Goal: Task Accomplishment & Management: Manage account settings

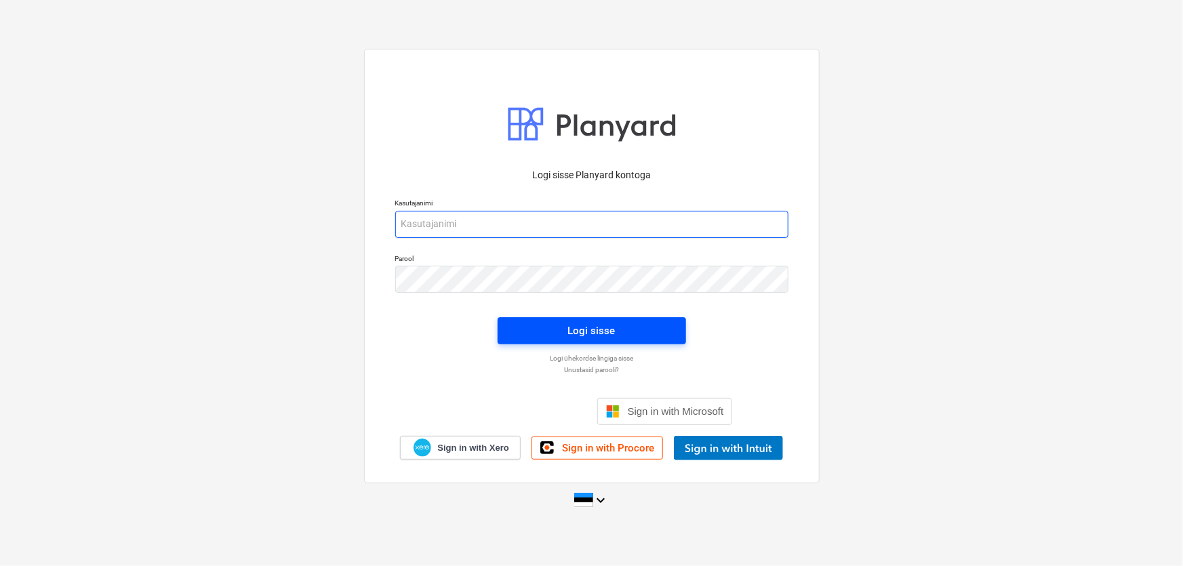
type input "[EMAIL_ADDRESS][DOMAIN_NAME]"
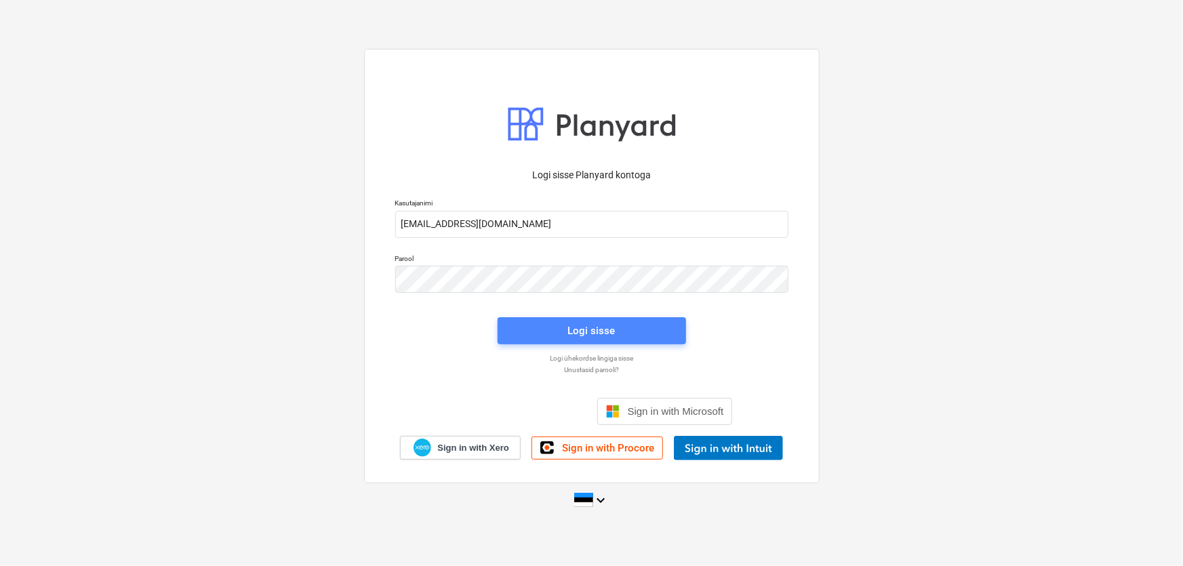
click at [576, 332] on div "Logi sisse" at bounding box center [591, 331] width 47 height 18
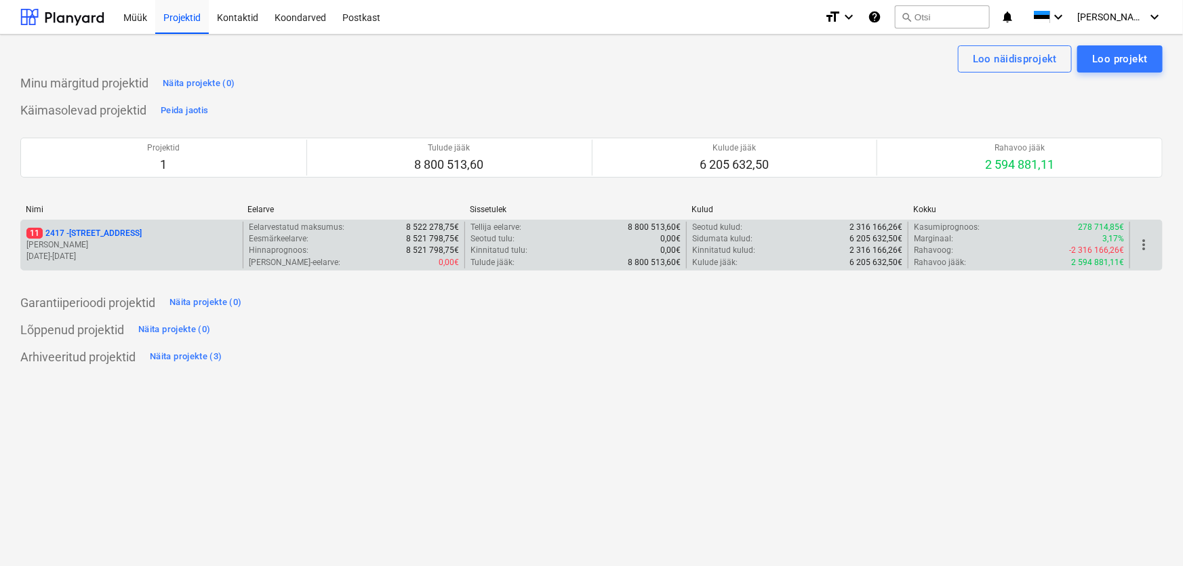
click at [33, 232] on span "11" at bounding box center [34, 233] width 16 height 11
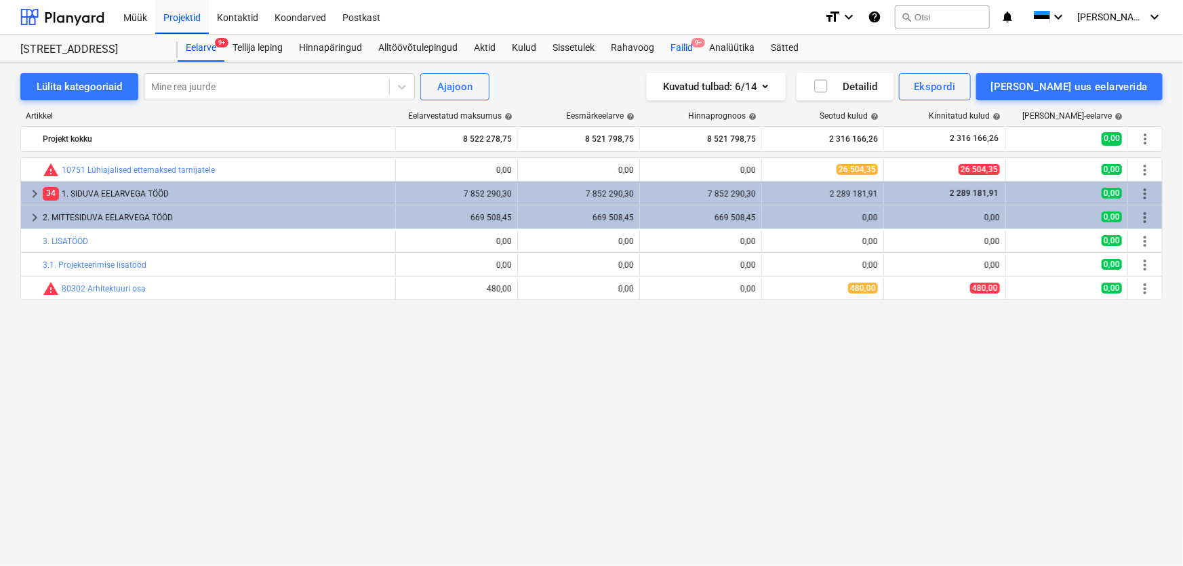
click at [677, 47] on div "Failid 9+" at bounding box center [681, 48] width 39 height 27
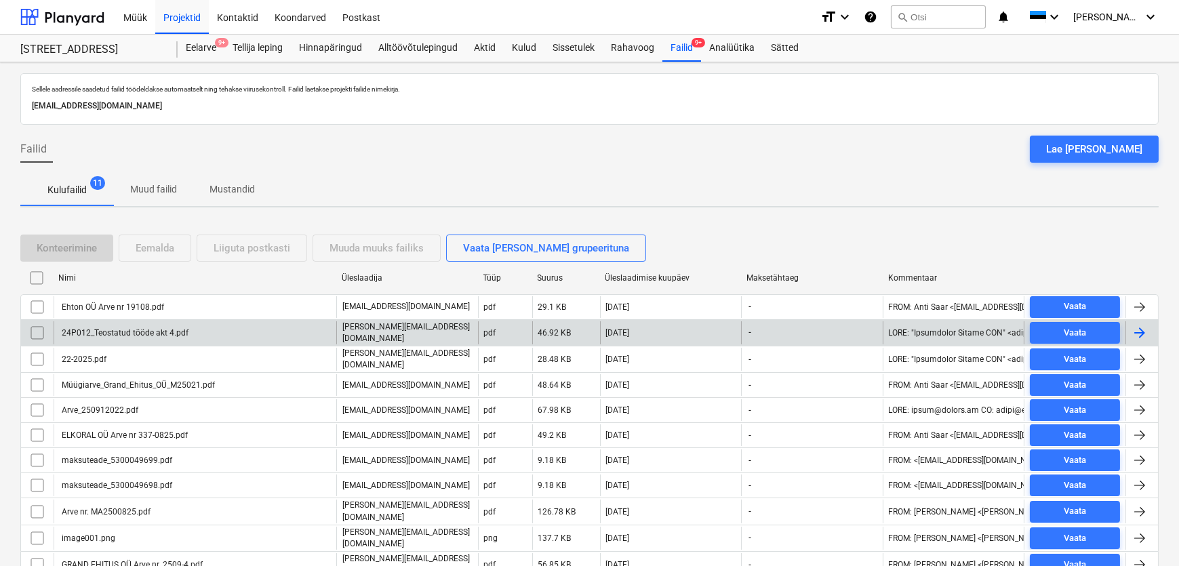
click at [148, 332] on div "24P012_Teostatud tööde akt 4.pdf" at bounding box center [124, 332] width 129 height 9
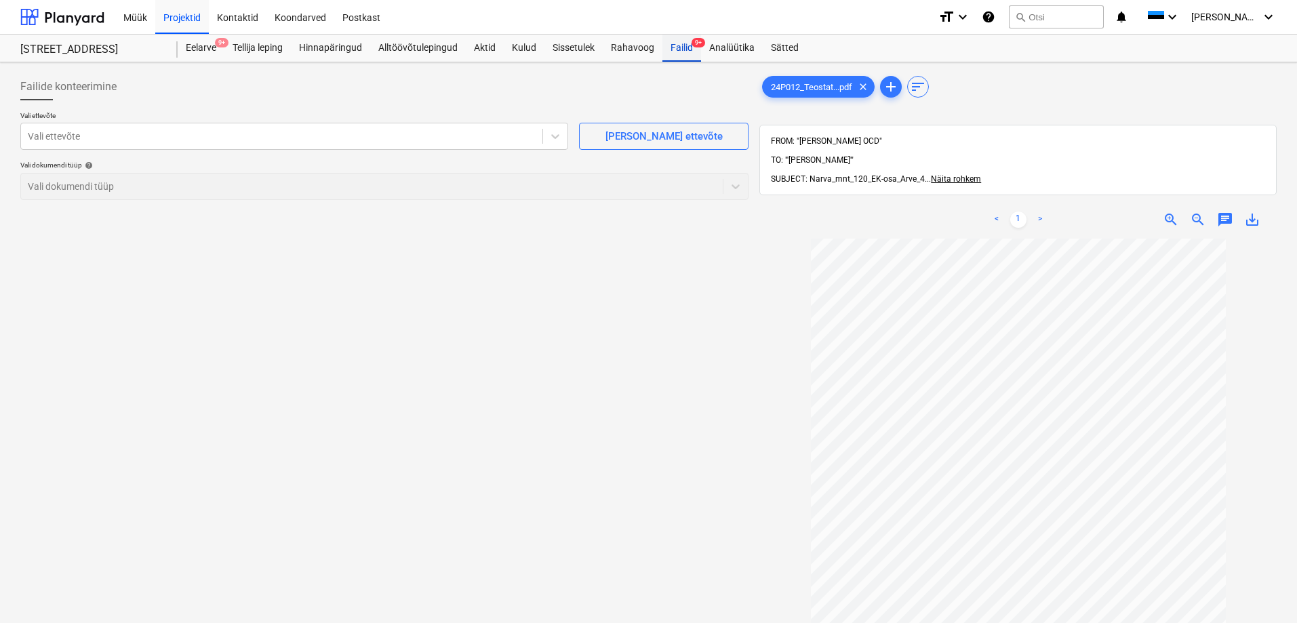
click at [697, 47] on span "9+" at bounding box center [699, 42] width 14 height 9
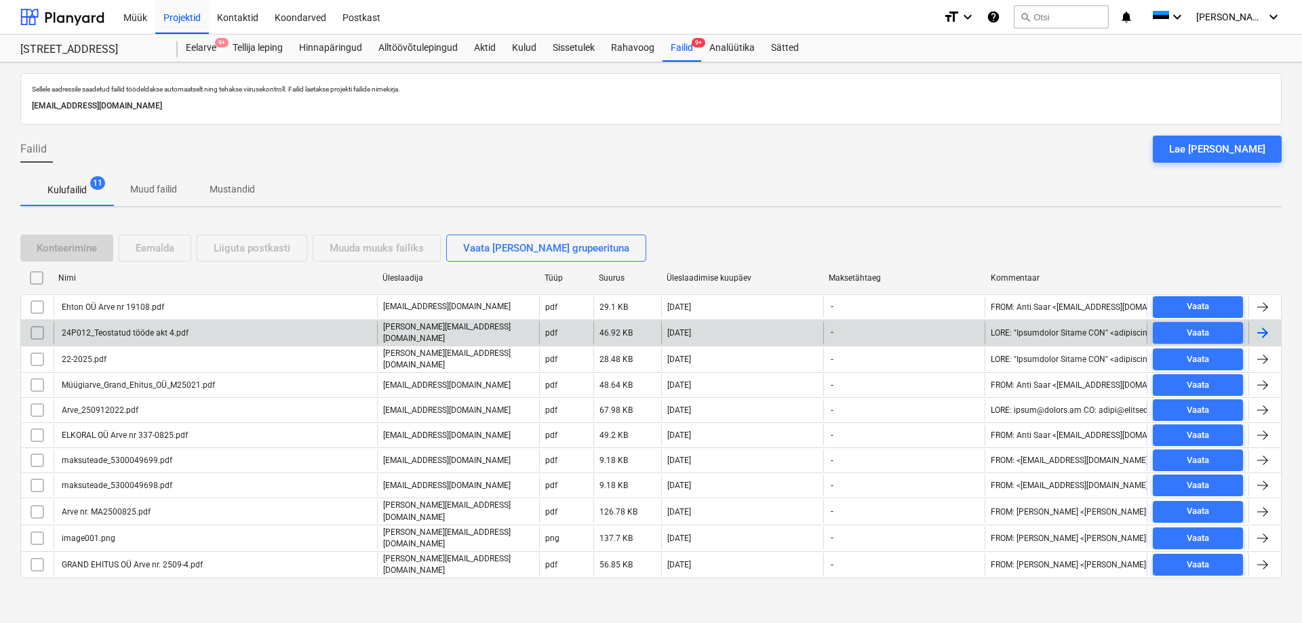
click at [136, 333] on div "24P012_Teostatud tööde akt 4.pdf" at bounding box center [124, 332] width 129 height 9
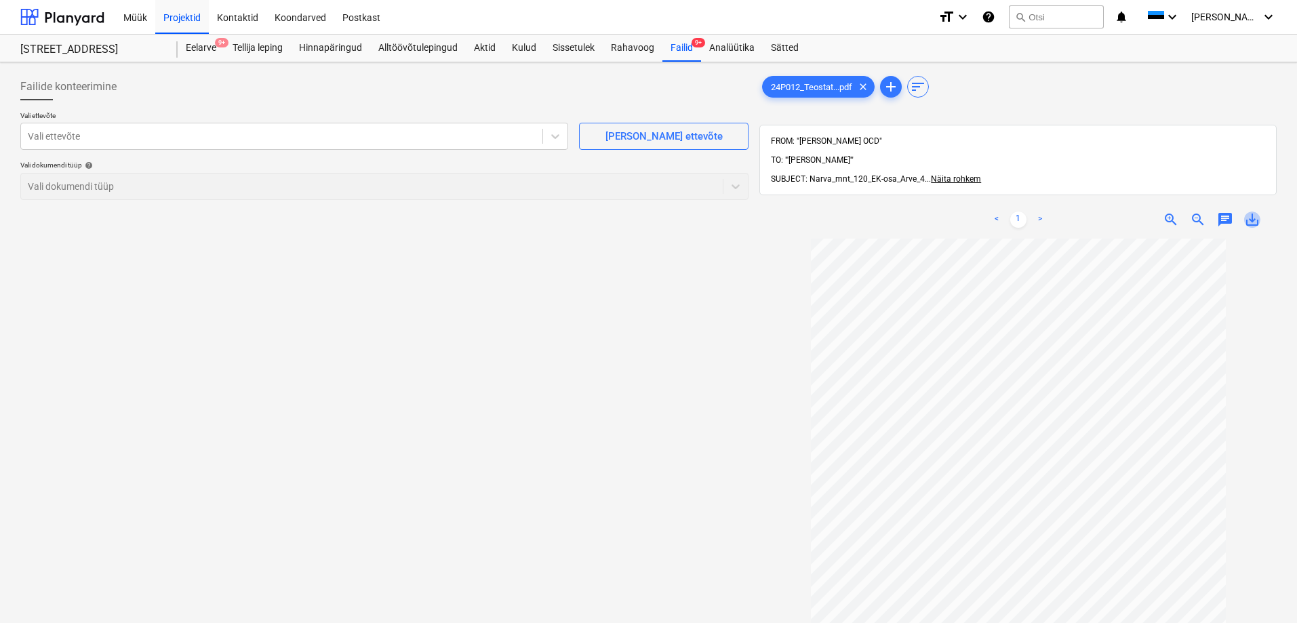
click at [1182, 212] on span "save_alt" at bounding box center [1252, 220] width 16 height 16
click at [567, 363] on div "Failide konteerimine Vali ettevõte Vali ettevõte [PERSON_NAME] uus ettevõte Val…" at bounding box center [384, 448] width 739 height 761
click at [690, 48] on div "Failid 9+" at bounding box center [681, 48] width 39 height 27
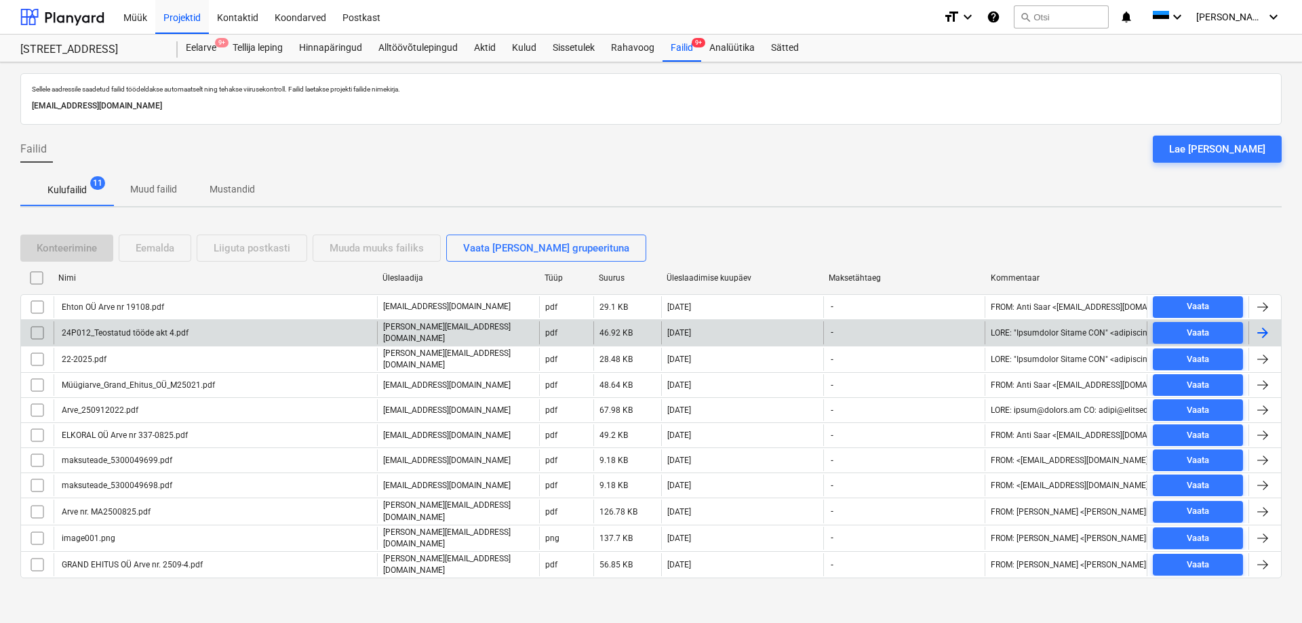
click at [35, 329] on input "checkbox" at bounding box center [37, 333] width 22 height 22
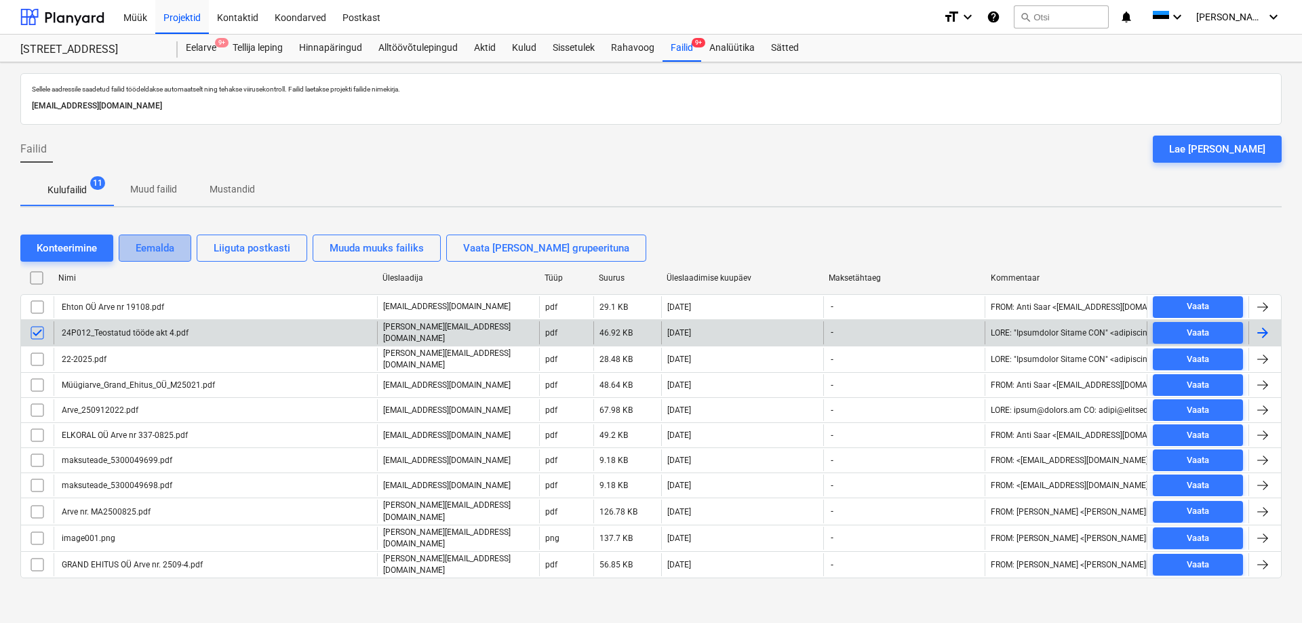
click at [138, 248] on div "Eemalda" at bounding box center [155, 248] width 39 height 18
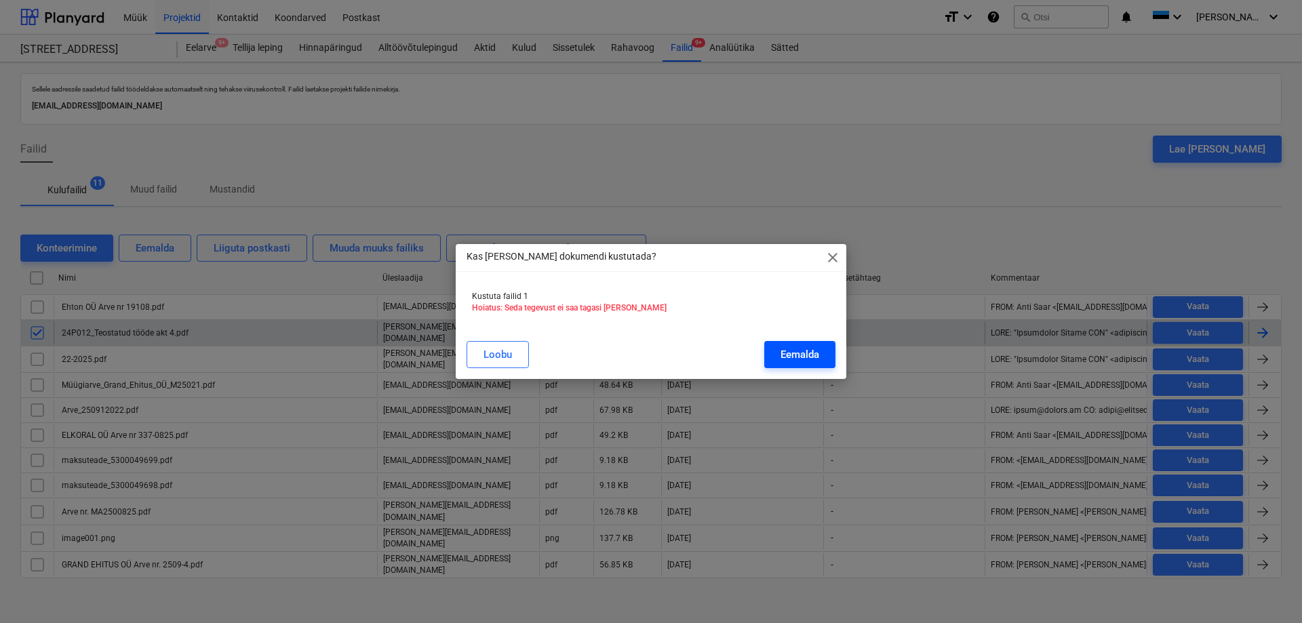
click at [816, 355] on div "Eemalda" at bounding box center [799, 355] width 39 height 18
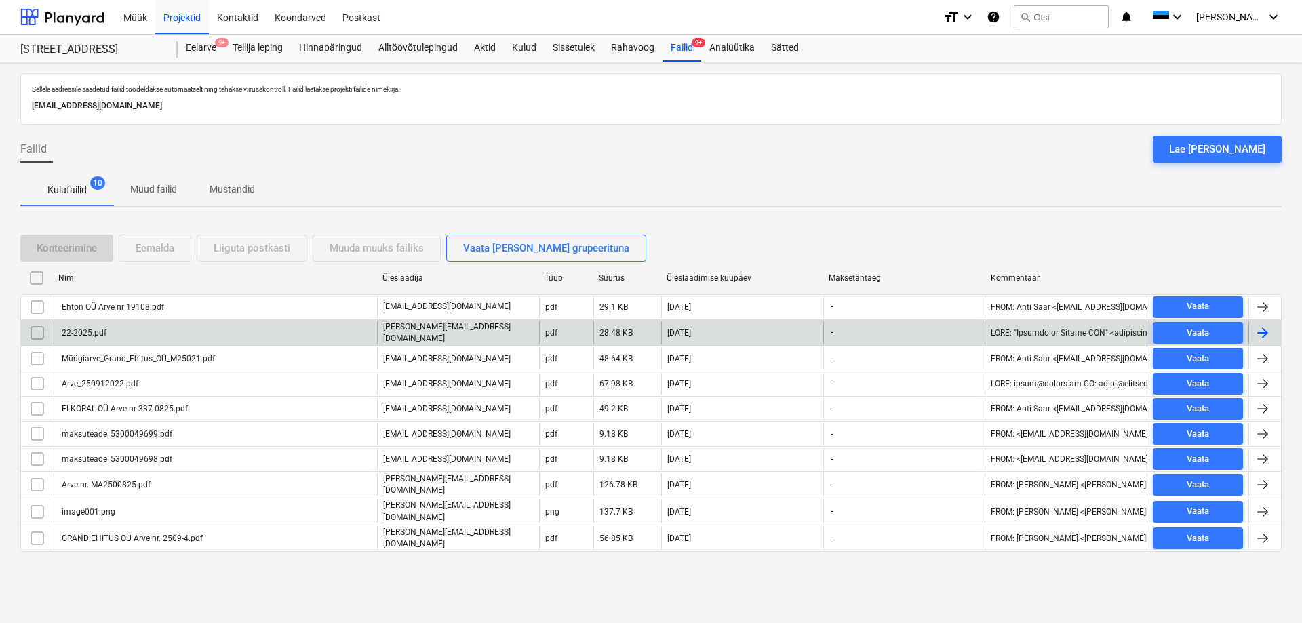
click at [515, 565] on div "Sellele aadressile saadetud failid töödeldakse automaatselt ning tehakse viirus…" at bounding box center [651, 342] width 1302 height 561
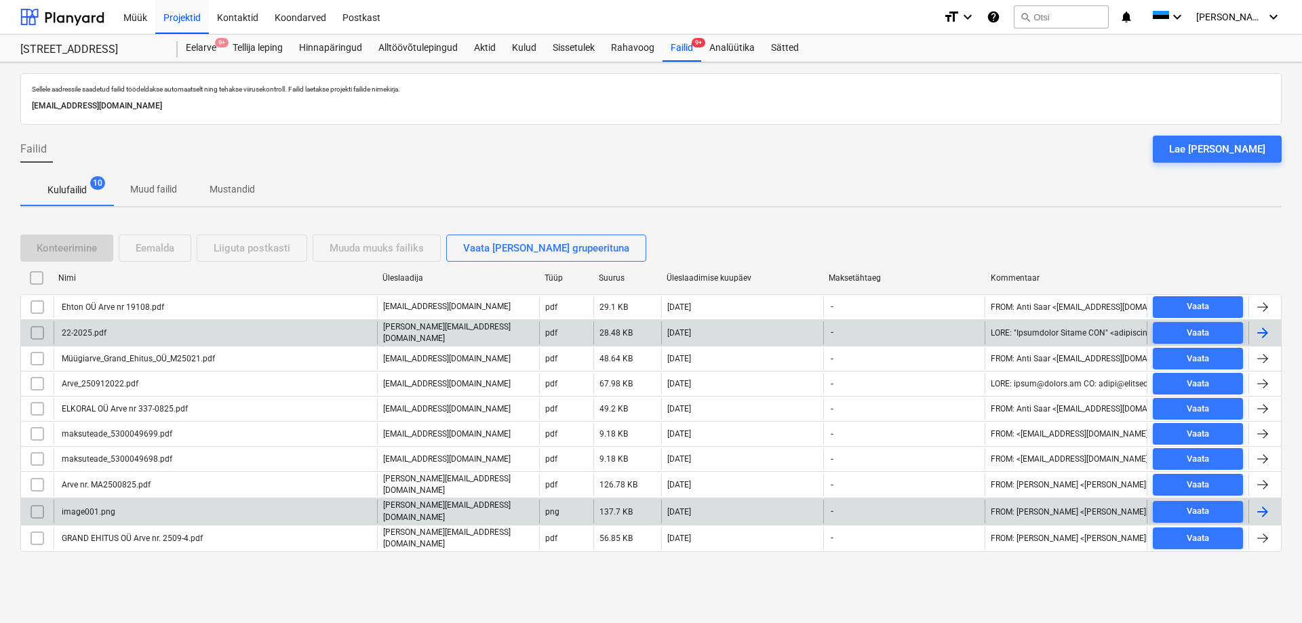
click at [104, 507] on div "image001.png" at bounding box center [88, 511] width 56 height 9
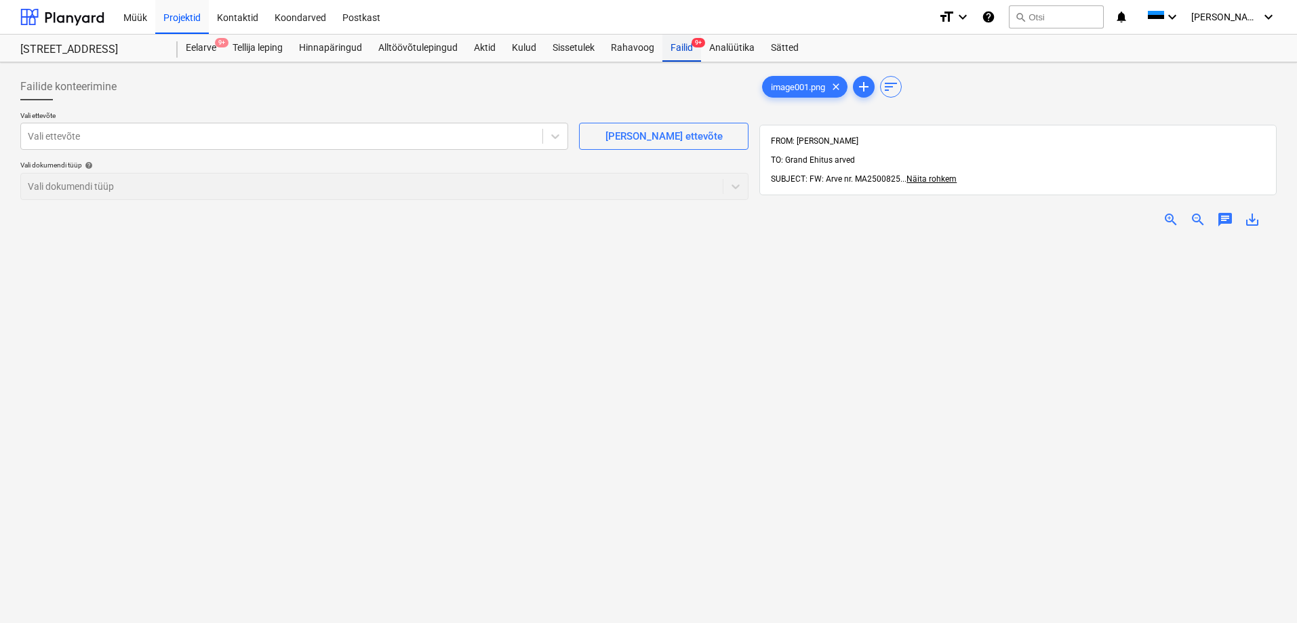
click at [681, 49] on div "Failid 9+" at bounding box center [681, 48] width 39 height 27
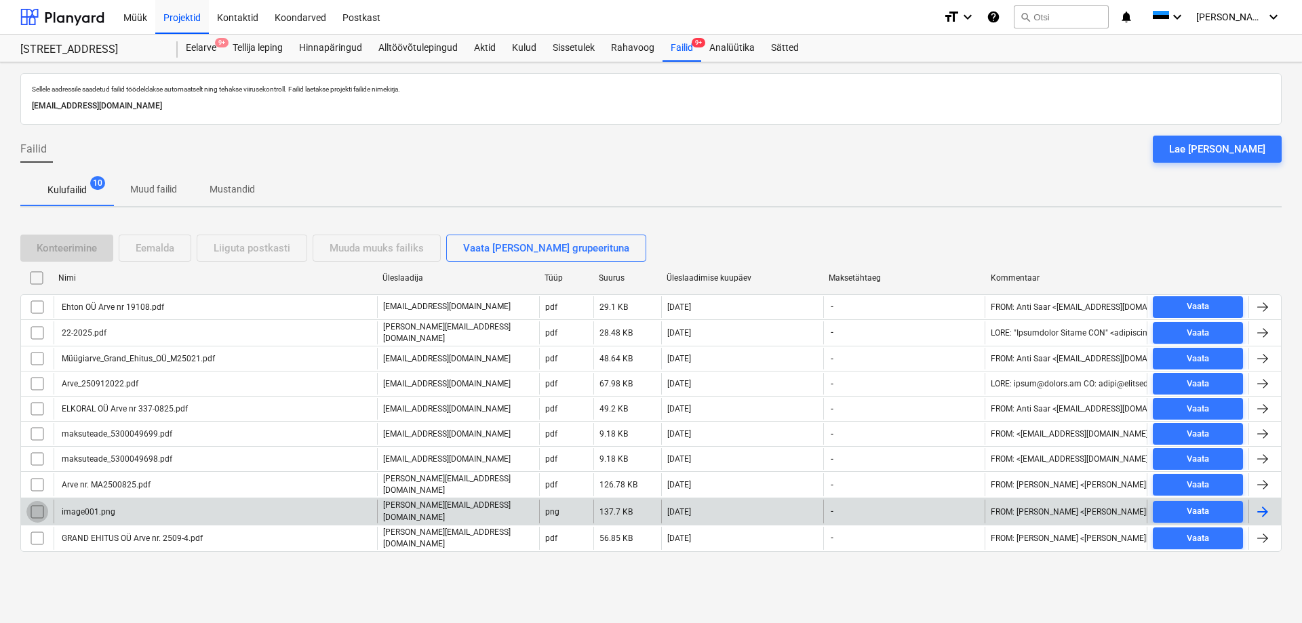
click at [34, 507] on input "checkbox" at bounding box center [37, 512] width 22 height 22
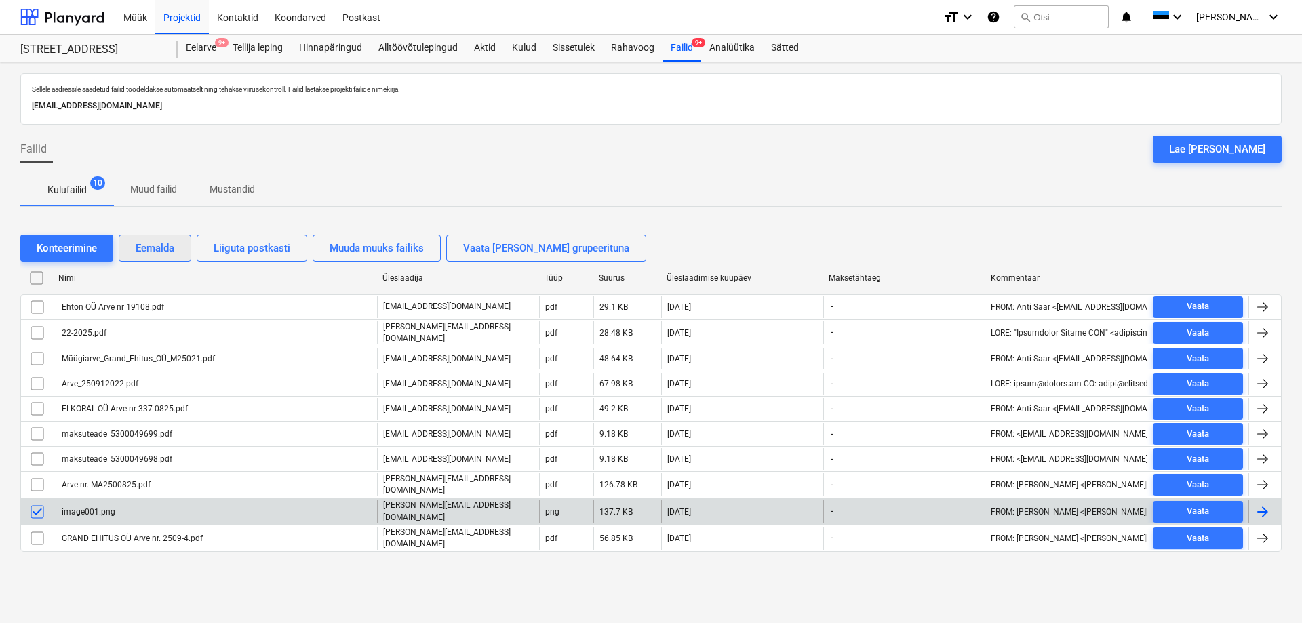
click at [157, 250] on div "Eemalda" at bounding box center [155, 248] width 39 height 18
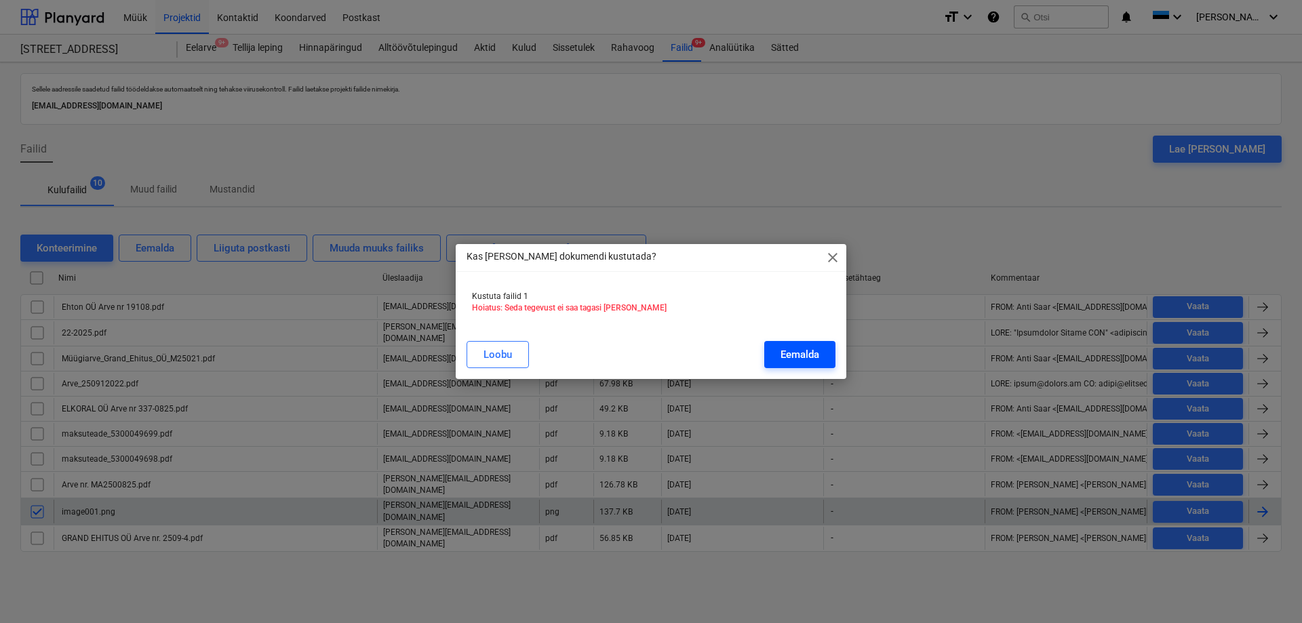
click at [799, 358] on div "Eemalda" at bounding box center [799, 355] width 39 height 18
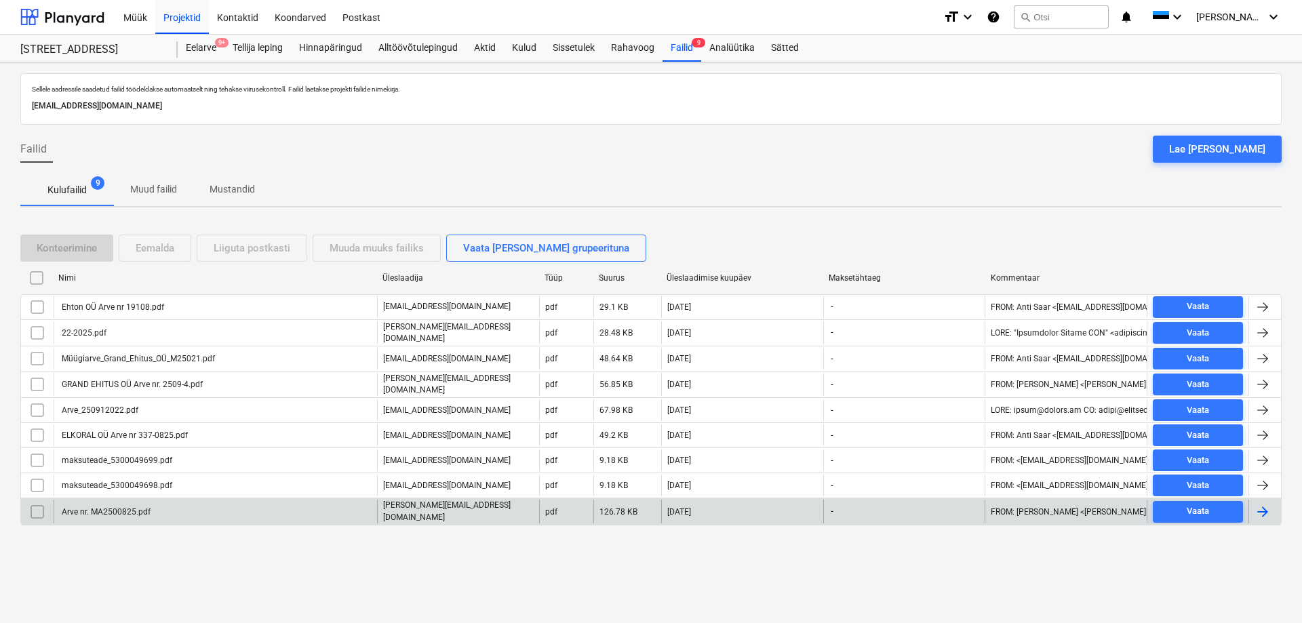
click at [378, 543] on div "Konteerimine Eemalda Liiguta postkasti Muuda muuks failiks Vaata [PERSON_NAME] …" at bounding box center [650, 385] width 1261 height 334
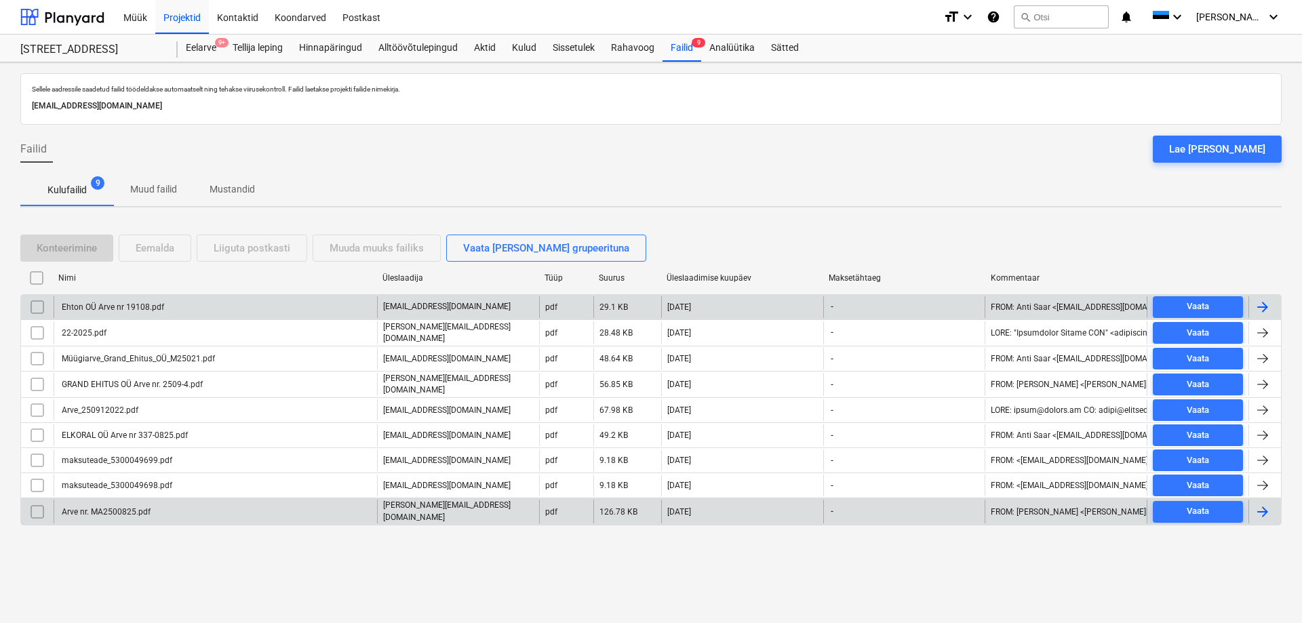
click at [109, 306] on div "Ehton OÜ Arve nr 19108.pdf" at bounding box center [112, 306] width 104 height 9
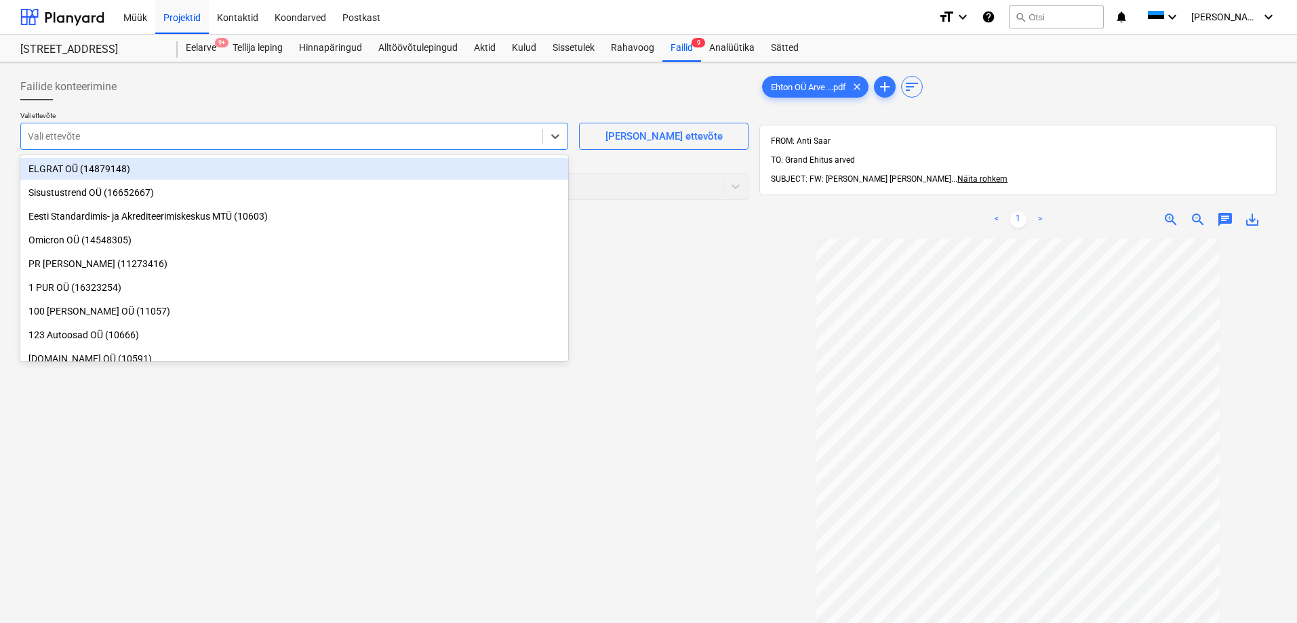
click at [81, 132] on div at bounding box center [282, 136] width 508 height 14
type input "eht"
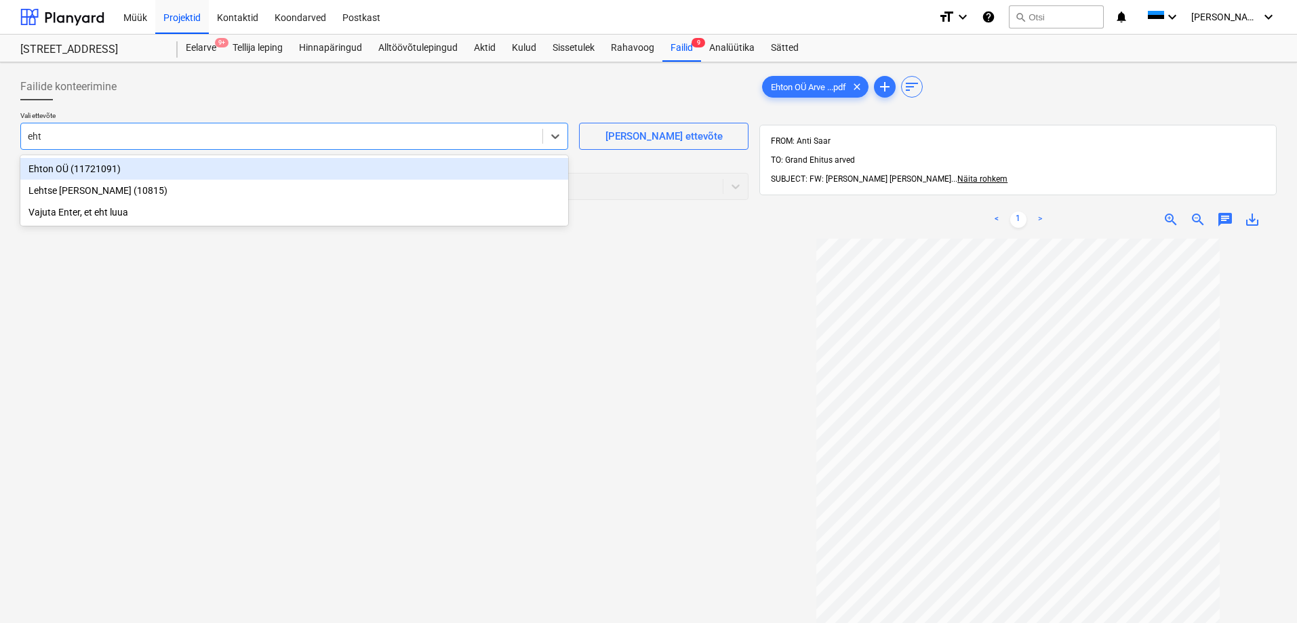
click at [51, 169] on div "Ehton OÜ (11721091)" at bounding box center [294, 169] width 548 height 22
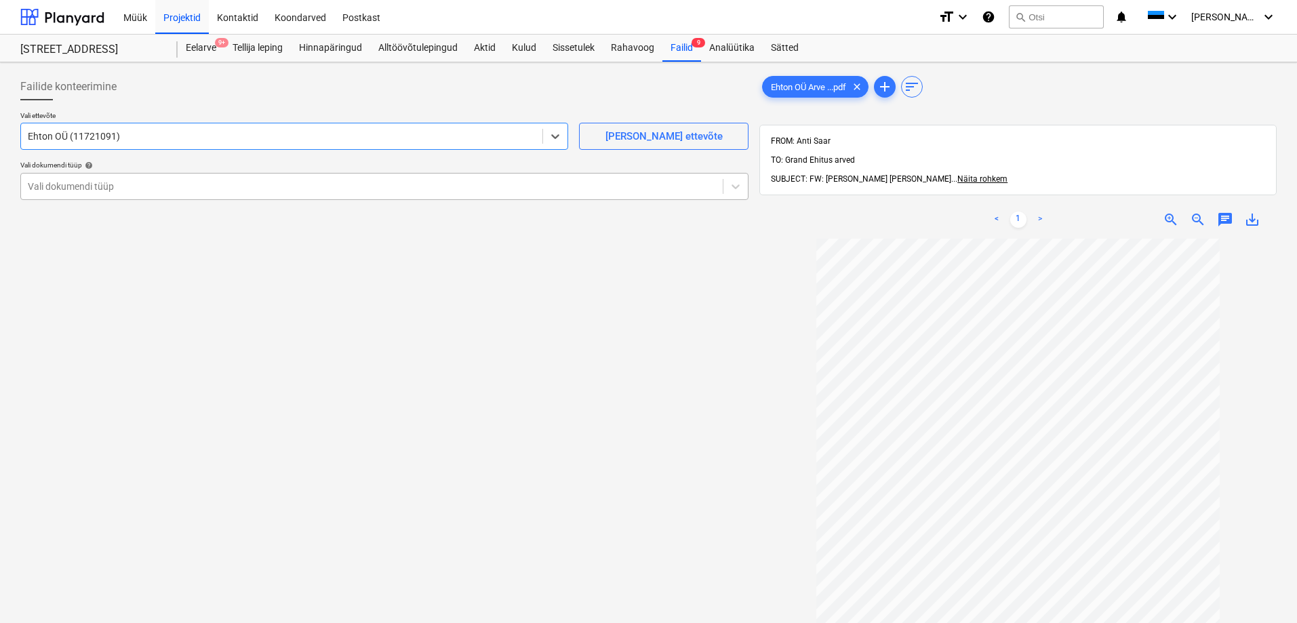
click at [58, 182] on div at bounding box center [372, 187] width 688 height 14
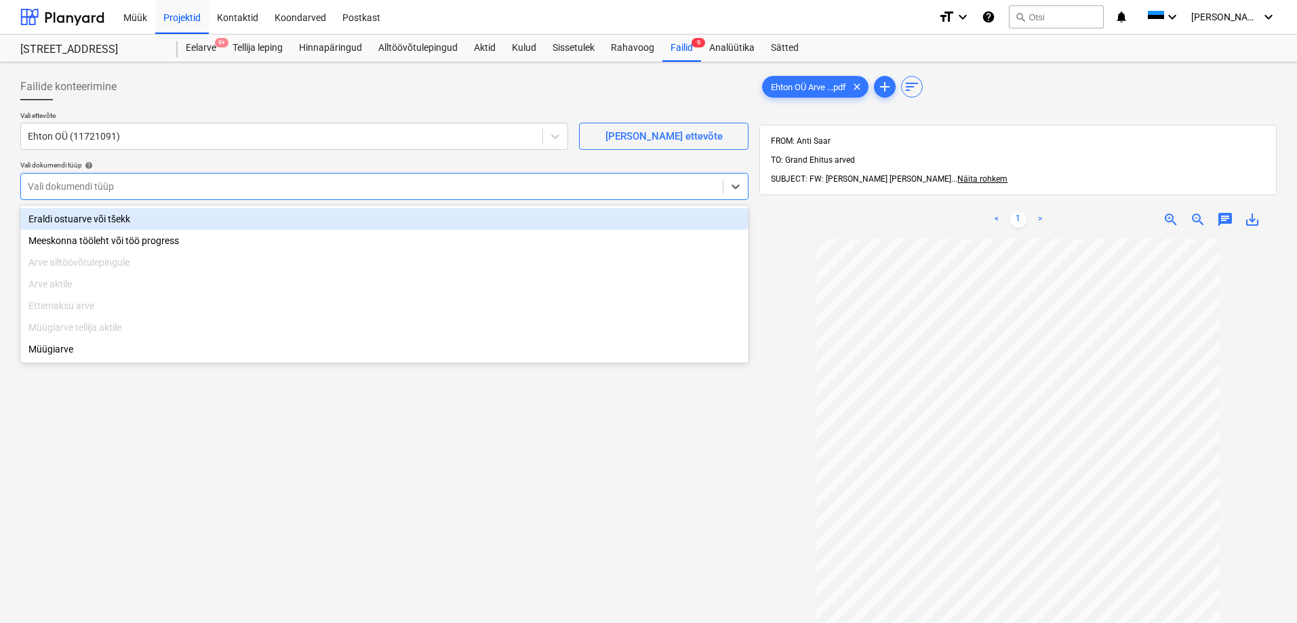
click at [68, 216] on div "Eraldi ostuarve või tšekk" at bounding box center [384, 219] width 728 height 22
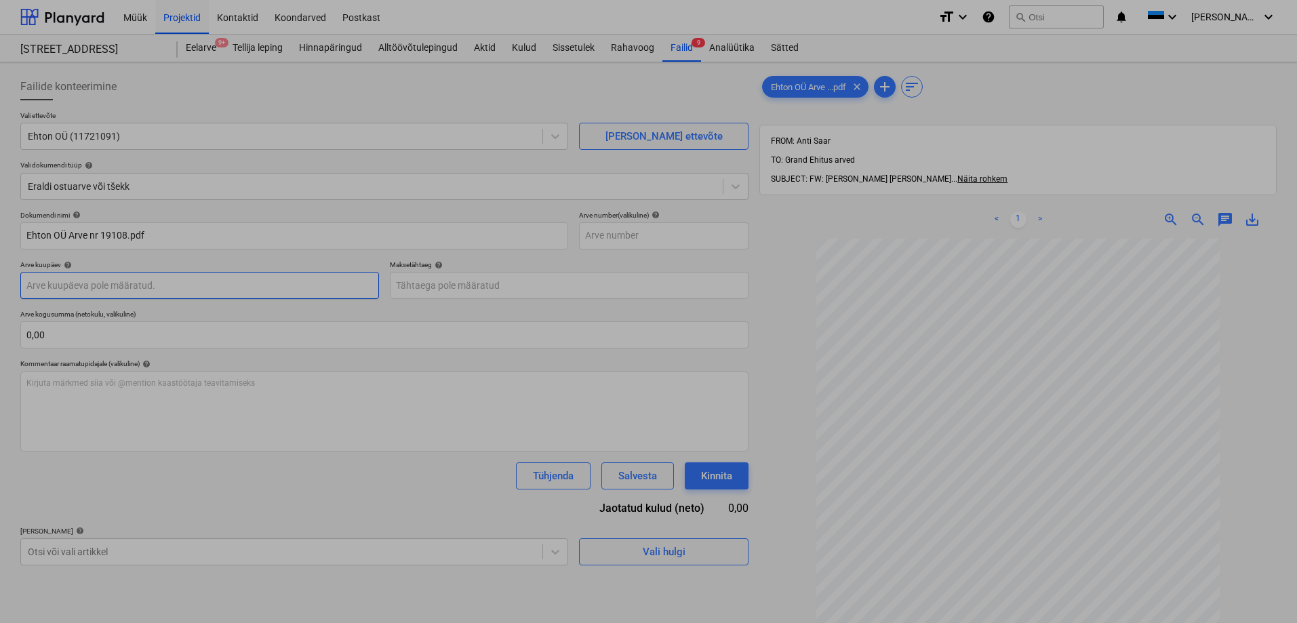
click at [107, 281] on body "Müük Projektid Kontaktid Koondarved Postkast format_size keyboard_arrow_down he…" at bounding box center [648, 311] width 1297 height 623
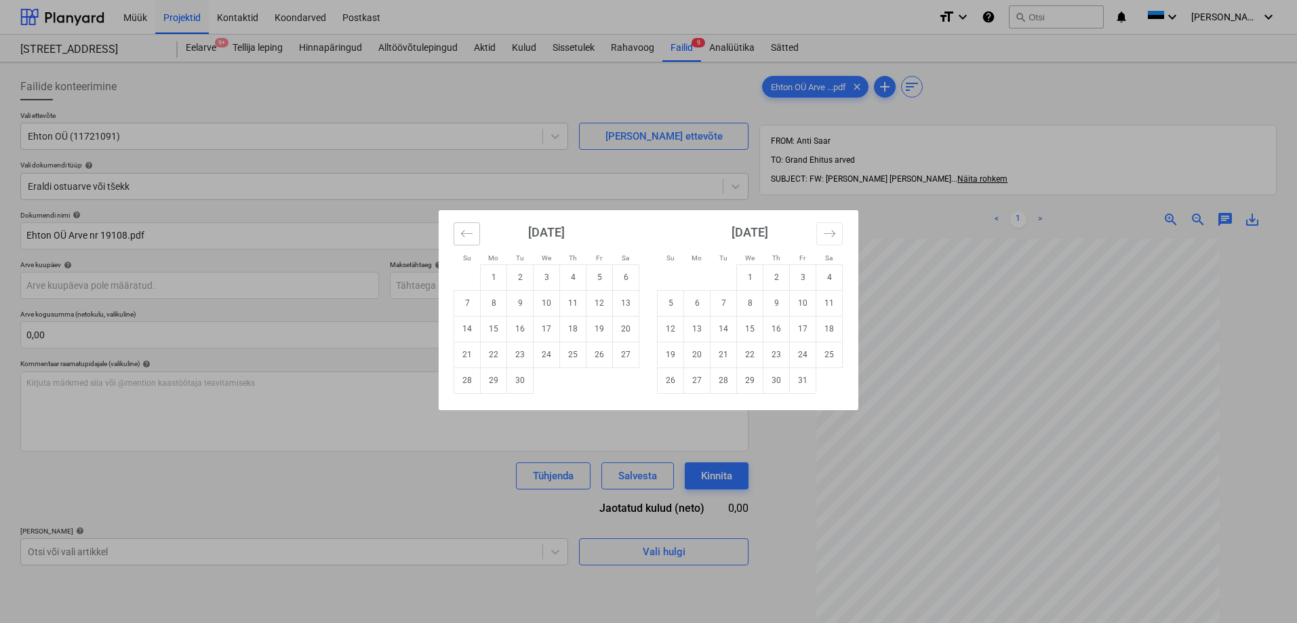
click at [464, 230] on icon "Move backward to switch to the previous month." at bounding box center [467, 233] width 12 height 7
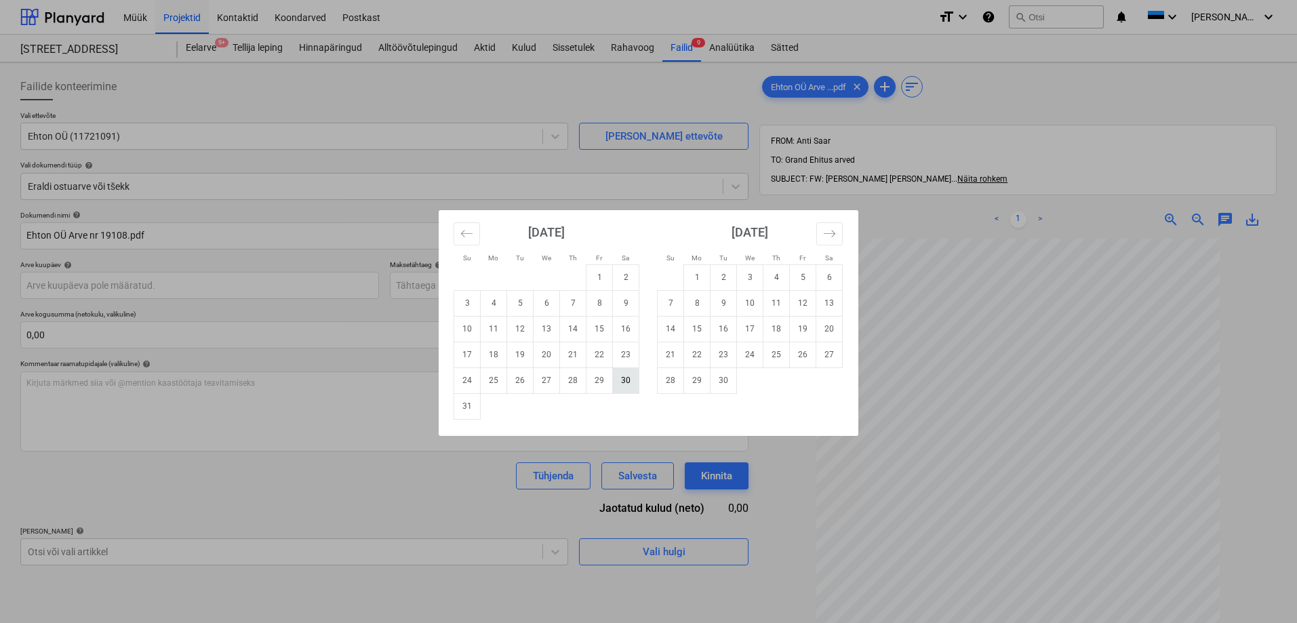
click at [624, 378] on td "30" at bounding box center [626, 380] width 26 height 26
type input "[DATE]"
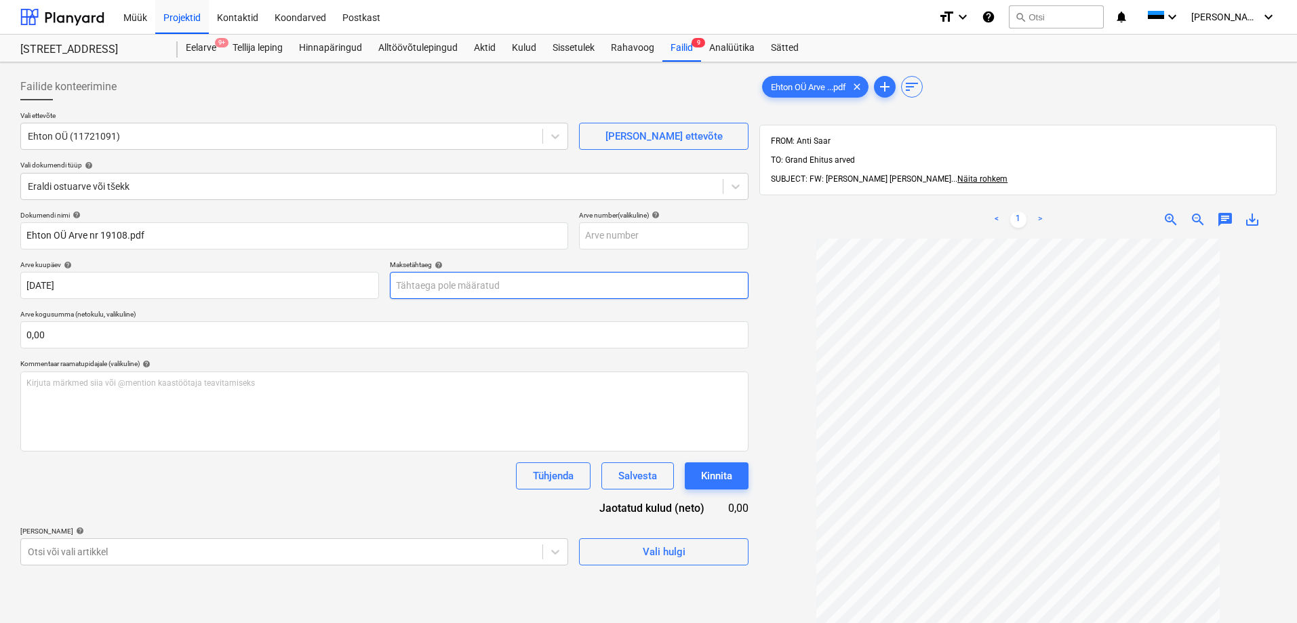
click at [450, 291] on body "Müük Projektid Kontaktid Koondarved Postkast format_size keyboard_arrow_down he…" at bounding box center [648, 311] width 1297 height 623
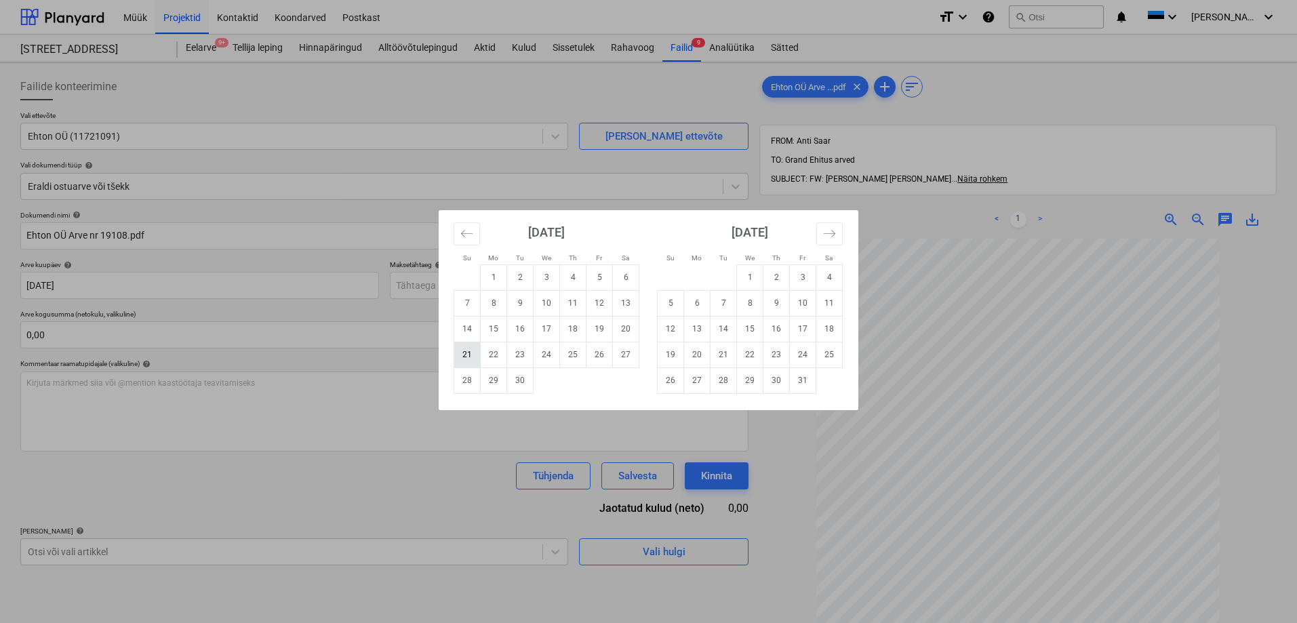
click at [464, 355] on td "21" at bounding box center [467, 355] width 26 height 26
type input "[DATE]"
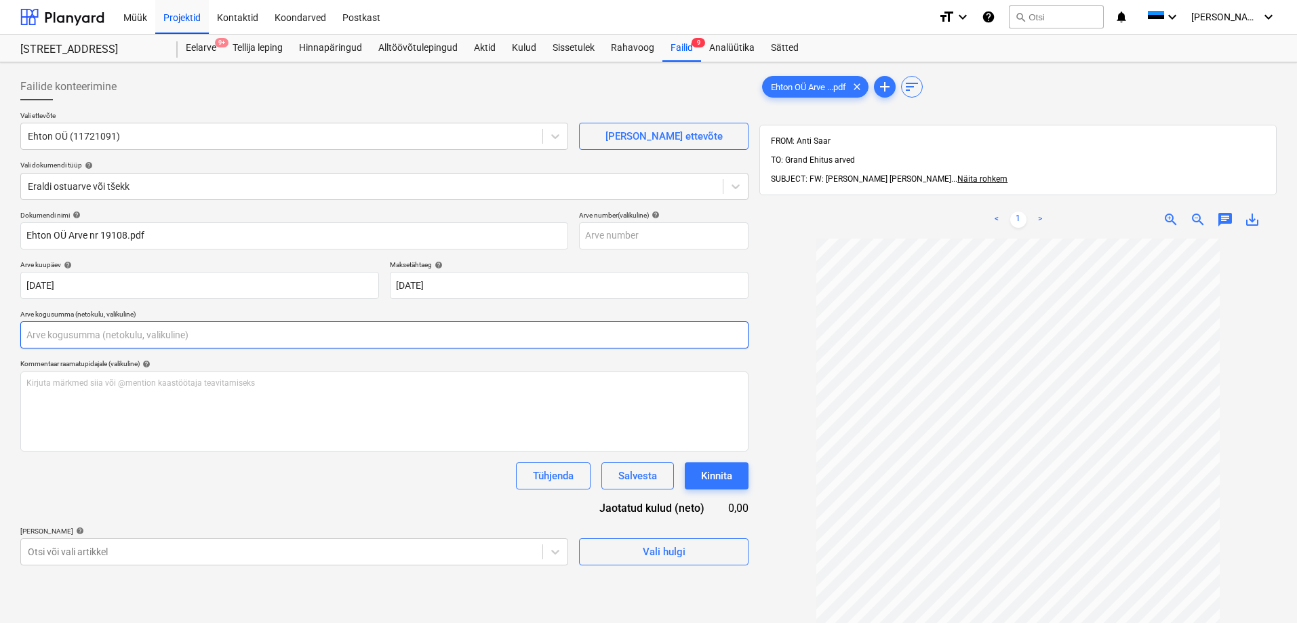
click at [321, 335] on input "text" at bounding box center [384, 334] width 728 height 27
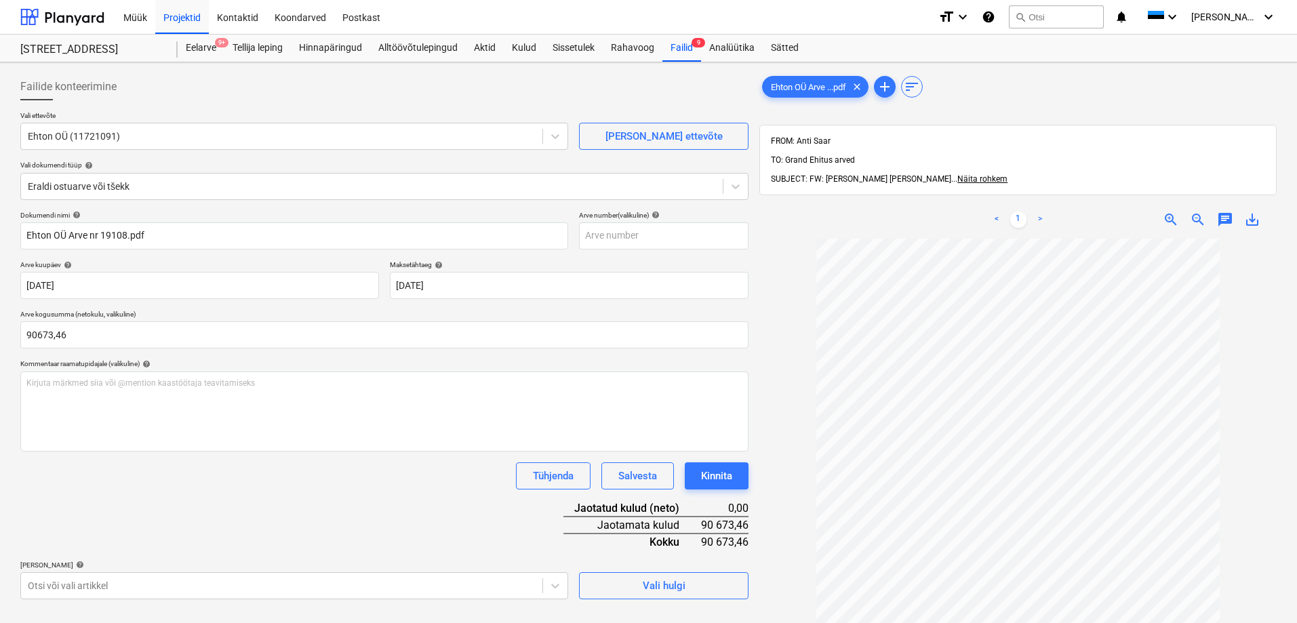
type input "90 673,46"
click at [237, 470] on div "Tühjenda Salvesta Kinnita" at bounding box center [384, 475] width 728 height 27
click at [111, 466] on div "Tühjenda Salvesta Kinnita" at bounding box center [384, 475] width 728 height 27
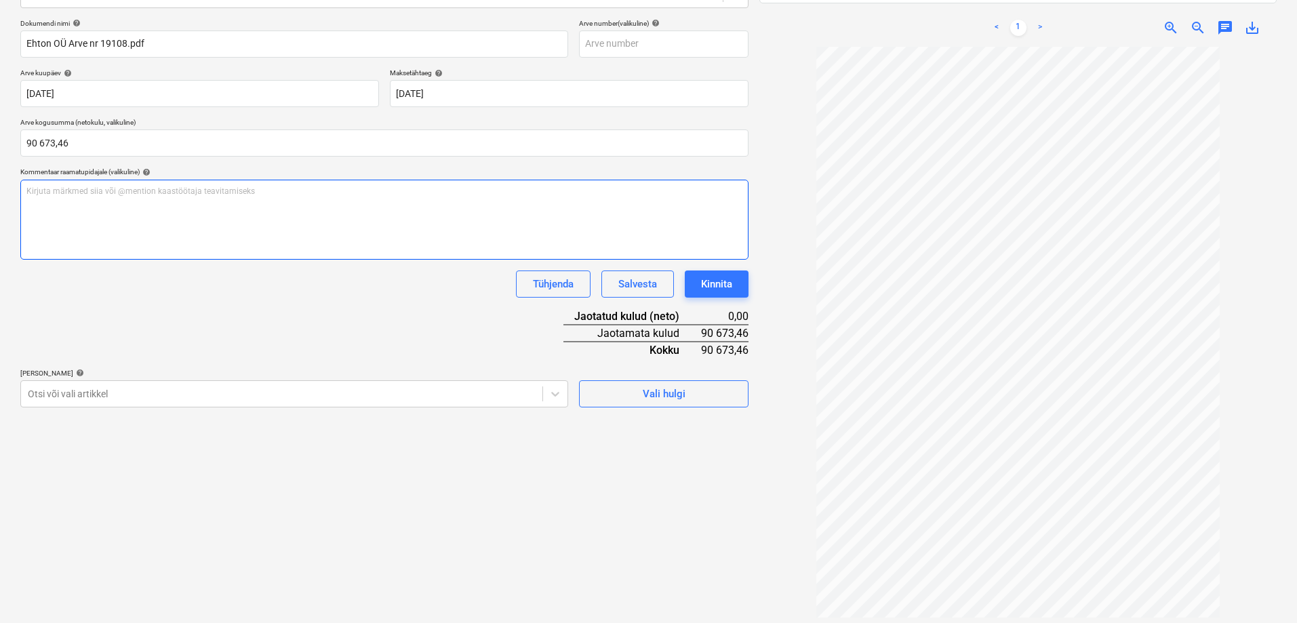
scroll to position [193, 0]
click at [554, 392] on icon at bounding box center [555, 393] width 14 height 14
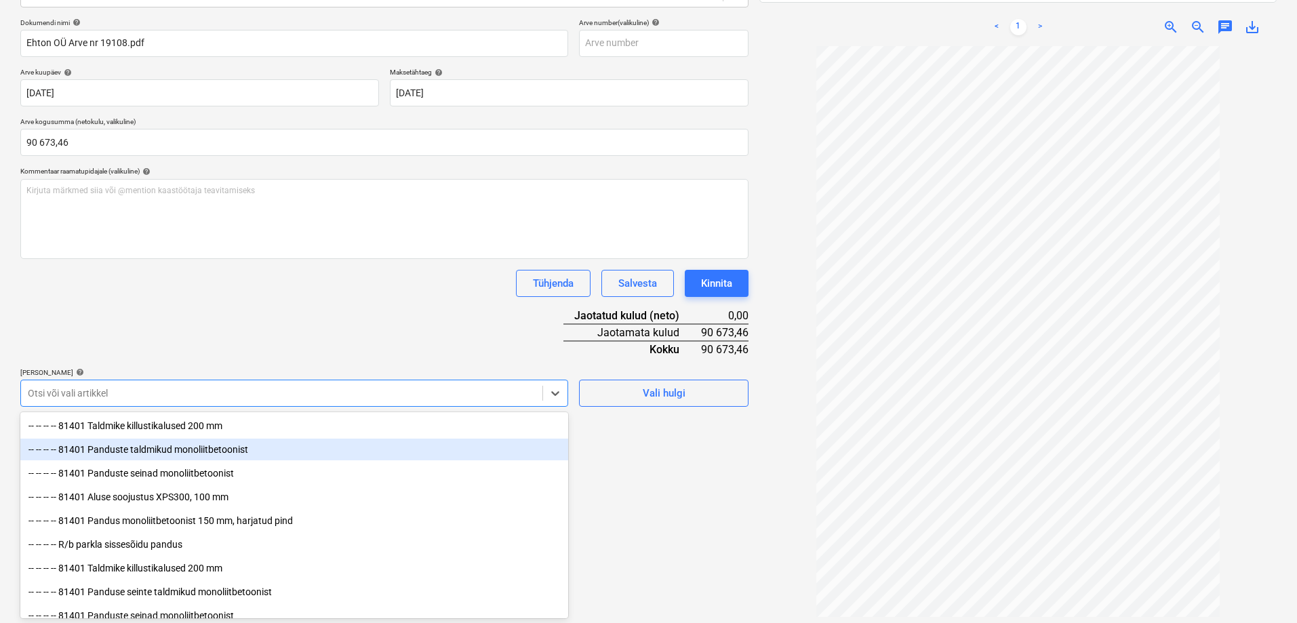
scroll to position [1424, 0]
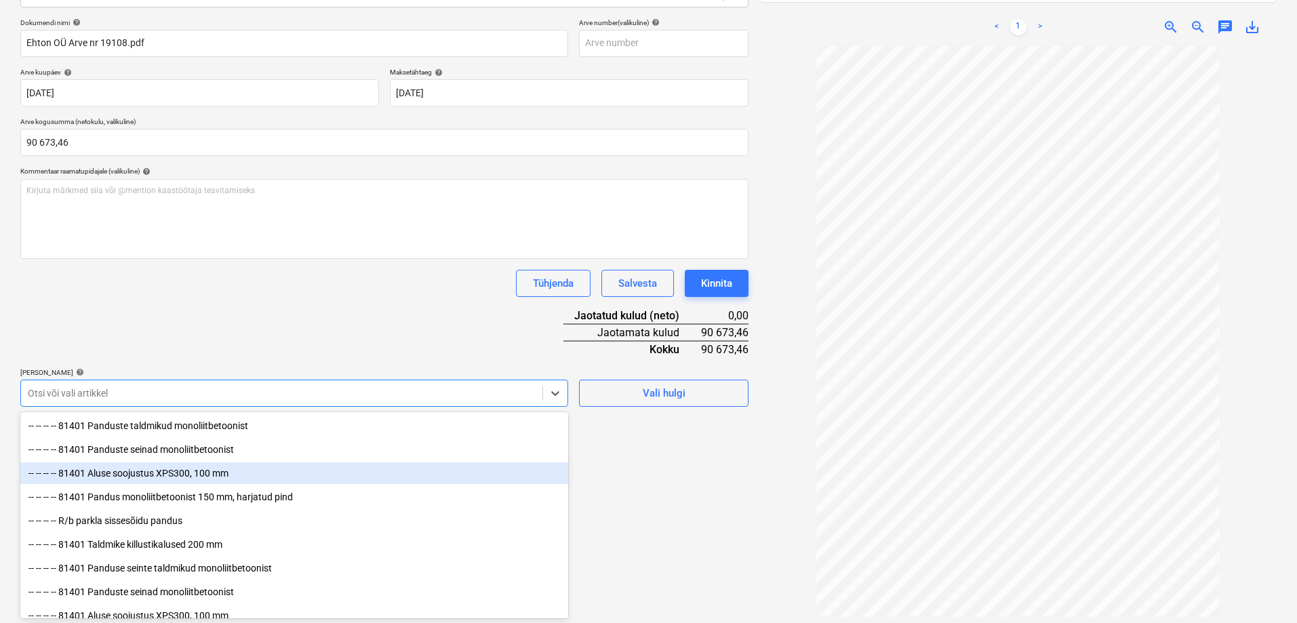
click at [143, 475] on div "-- -- -- -- 81401 Aluse soojustus XPS300, 100 mm" at bounding box center [294, 473] width 548 height 22
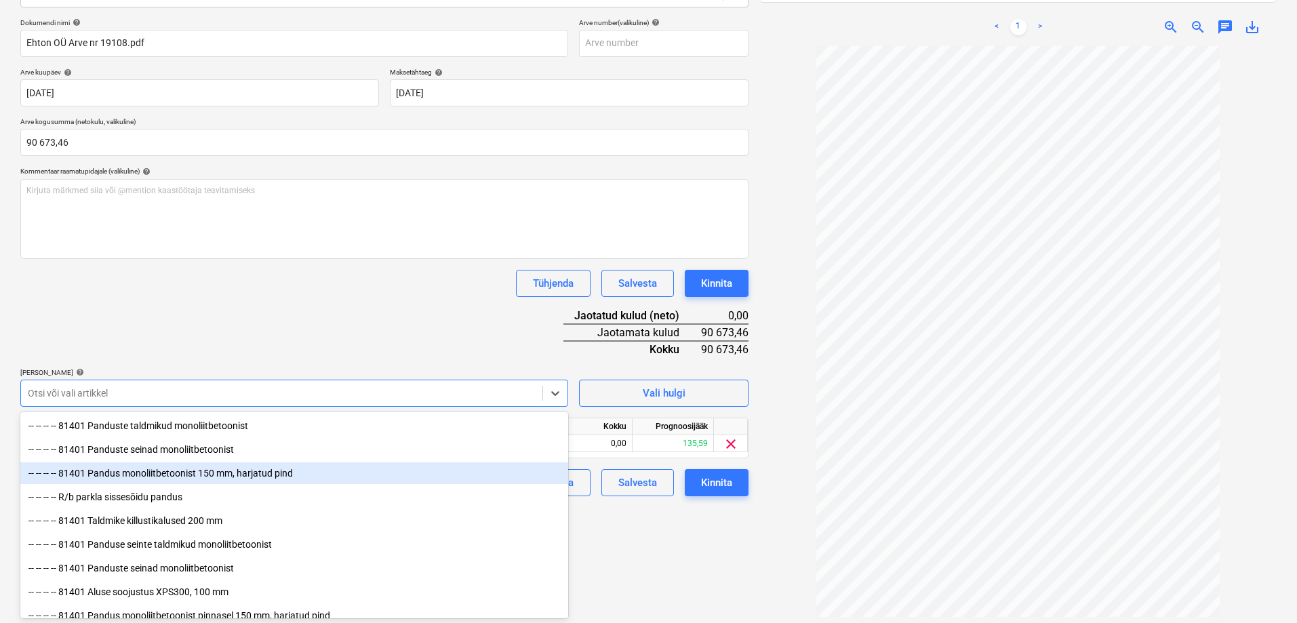
click at [155, 476] on div "-- -- -- -- 81401 Pandus monoliitbetoonist 150 mm, harjatud pind" at bounding box center [294, 473] width 548 height 22
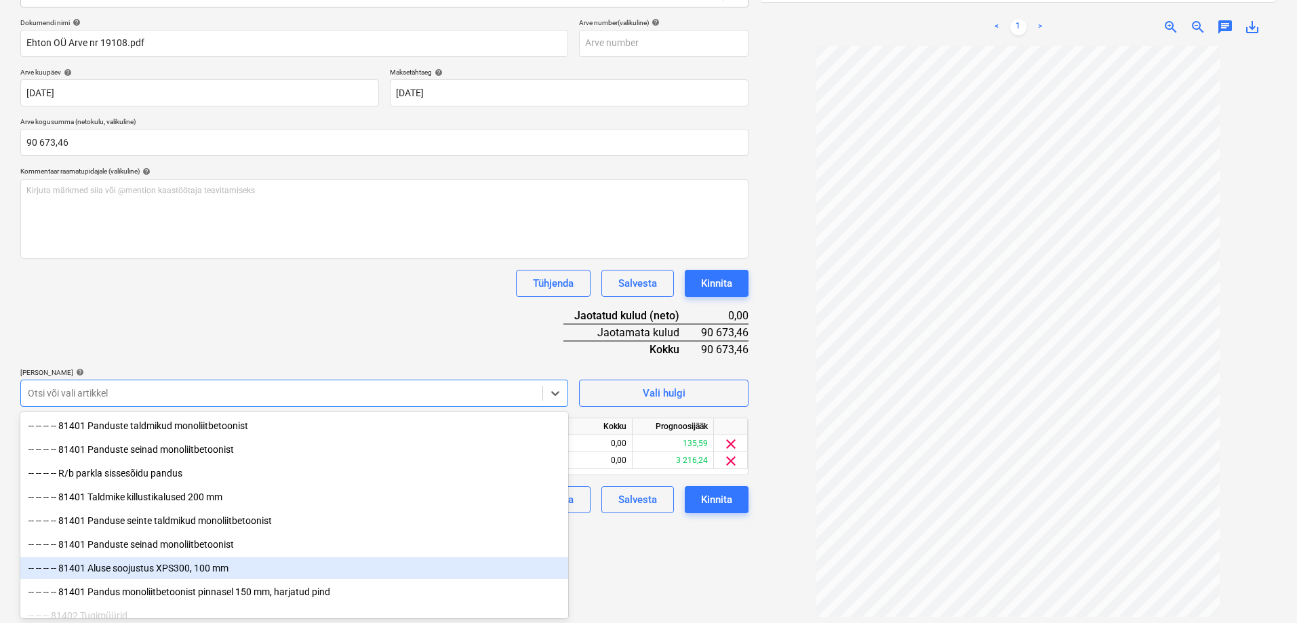
click at [151, 565] on div "-- -- -- -- 81401 Aluse soojustus XPS300, 100 mm" at bounding box center [294, 568] width 548 height 22
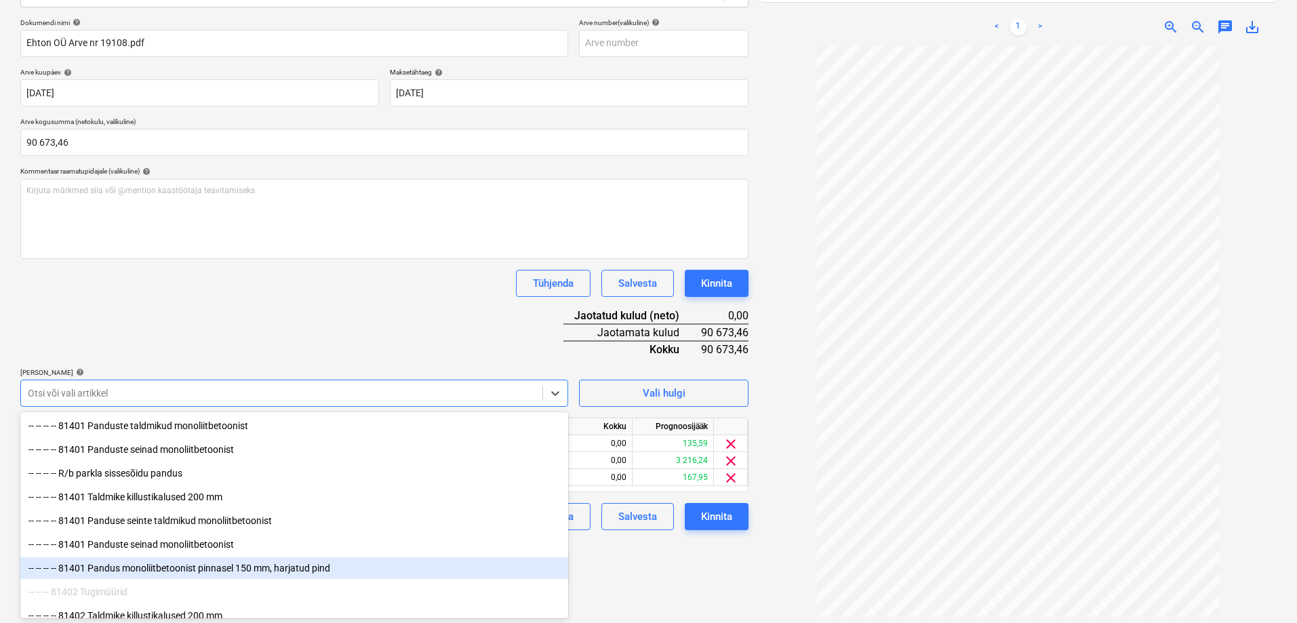
click at [164, 565] on div "-- -- -- -- 81401 Pandus monoliitbetoonist pinnasel 150 mm, harjatud pind" at bounding box center [294, 568] width 548 height 22
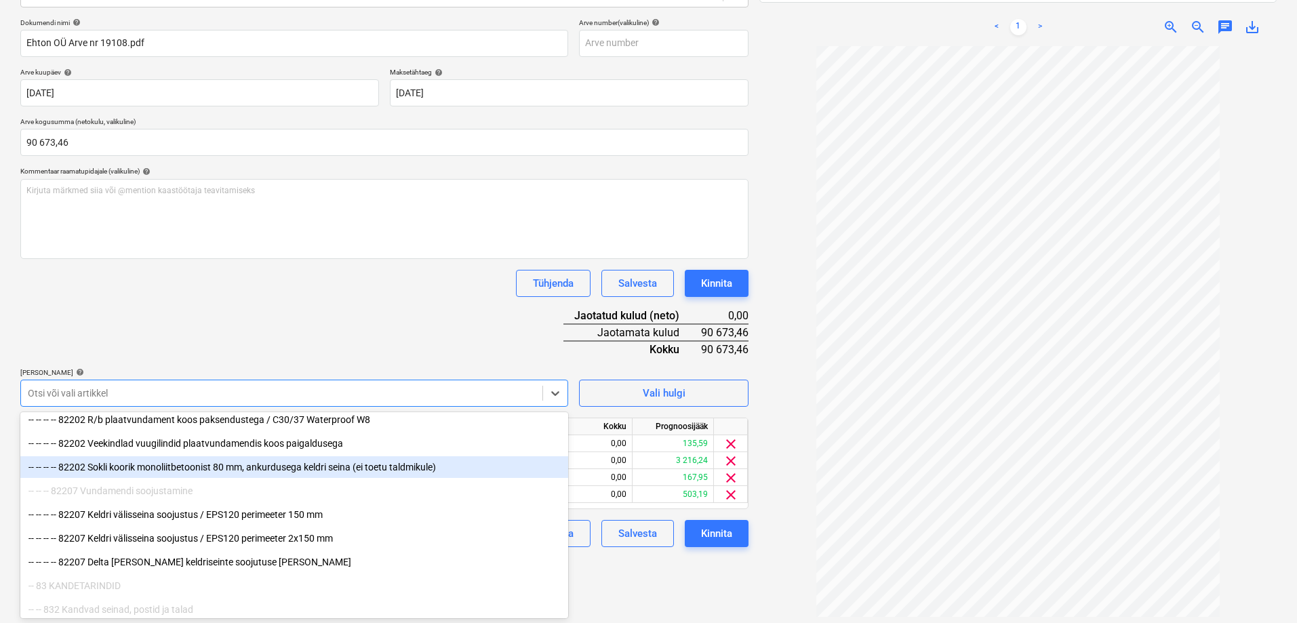
scroll to position [3525, 0]
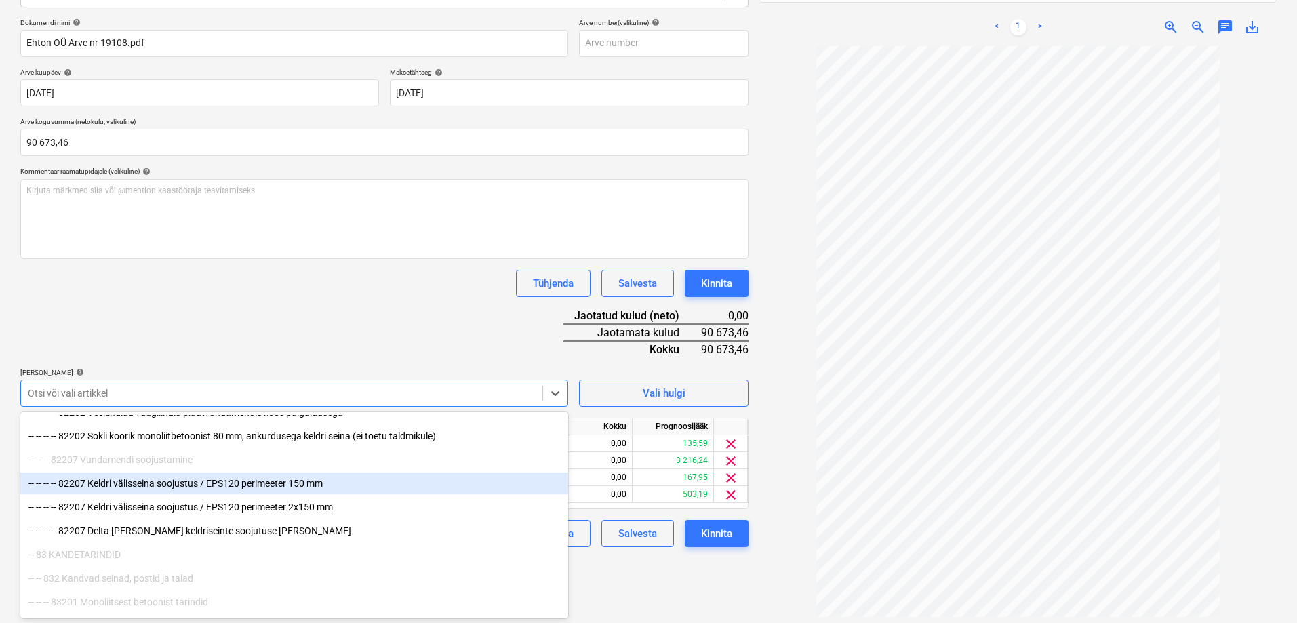
click at [157, 483] on div "-- -- -- -- 82207 Keldri välisseina soojustus / EPS120 perimeeter 150 mm" at bounding box center [294, 484] width 548 height 22
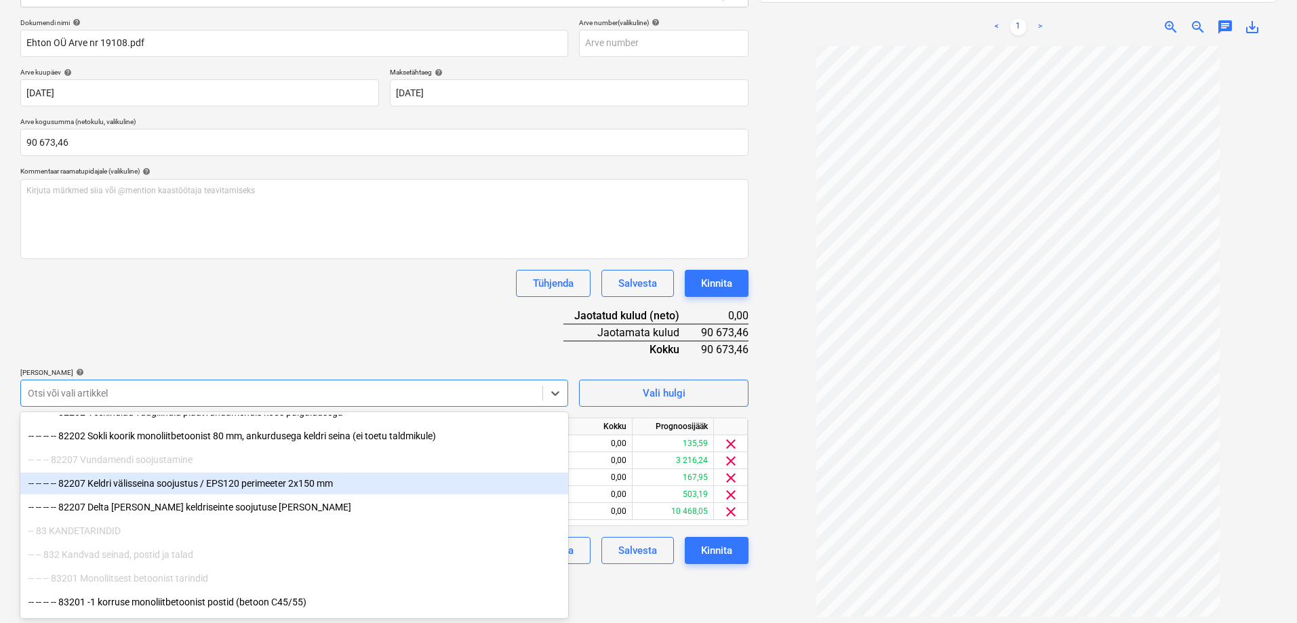
click at [146, 482] on div "-- -- -- -- 82207 Keldri välisseina soojustus / EPS120 perimeeter 2x150 mm" at bounding box center [294, 484] width 548 height 22
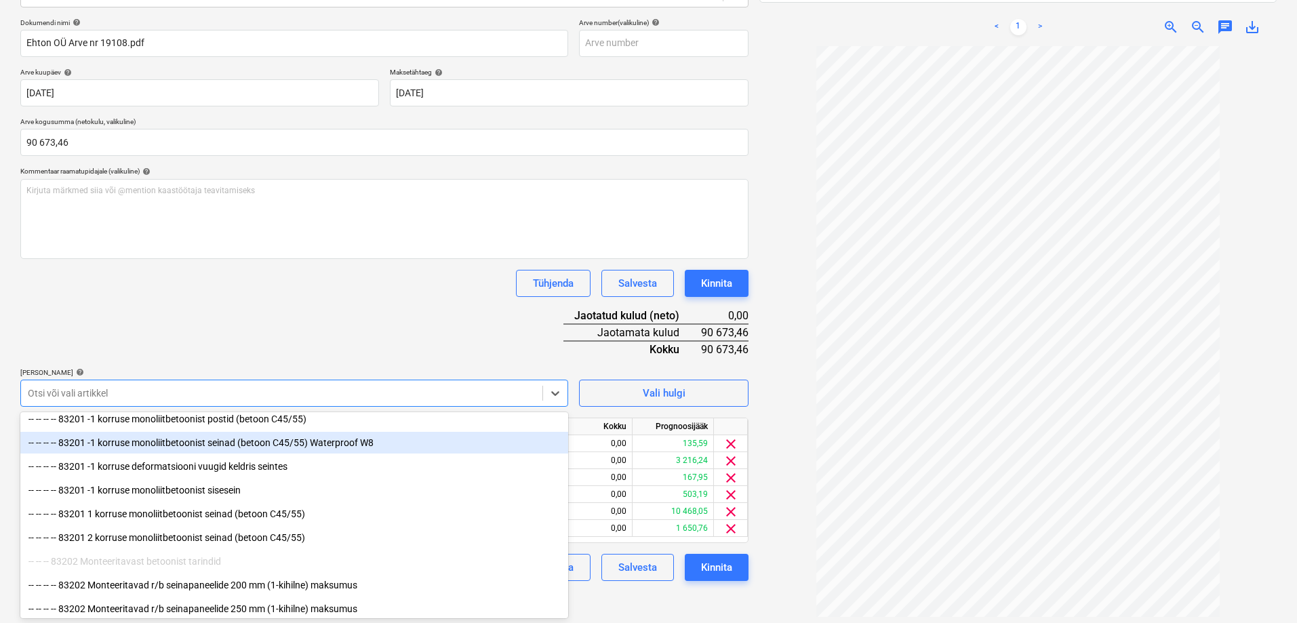
scroll to position [3661, 0]
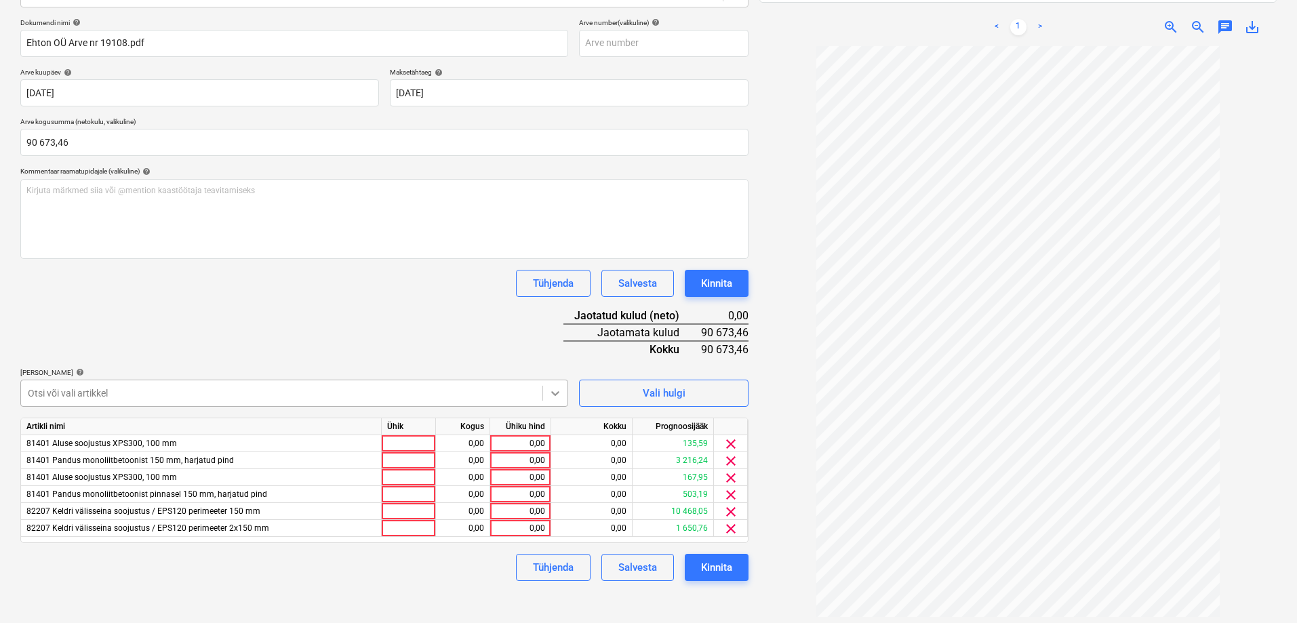
click at [553, 394] on icon at bounding box center [555, 393] width 8 height 5
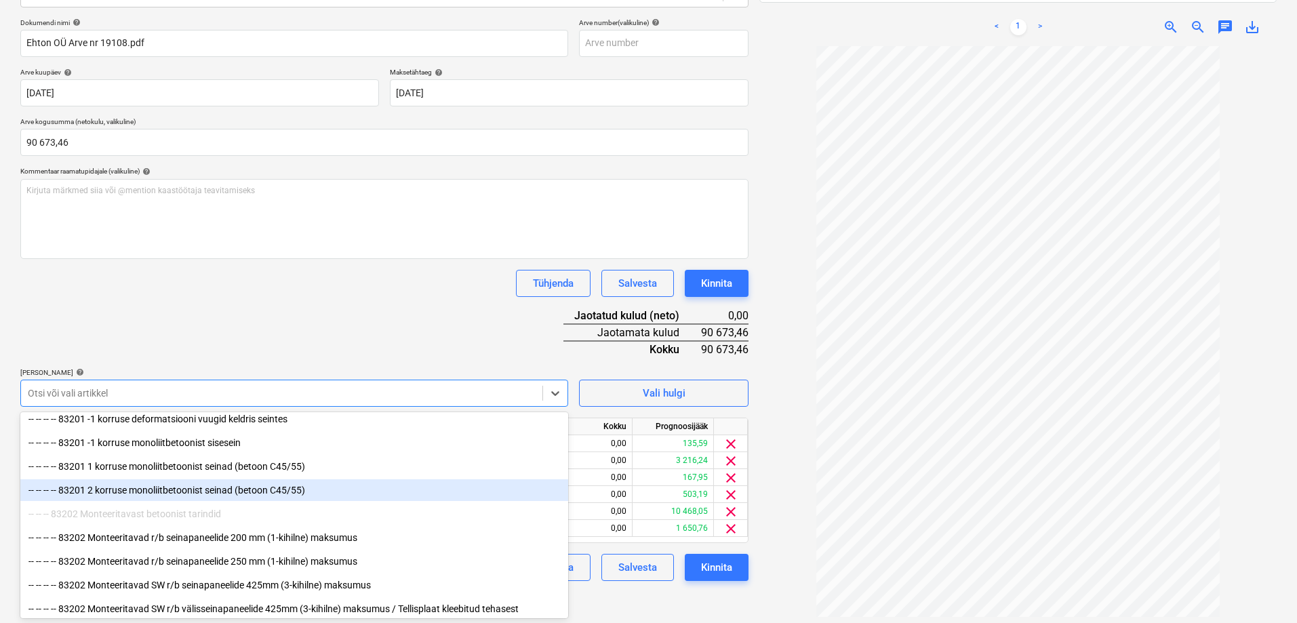
scroll to position [3664, 0]
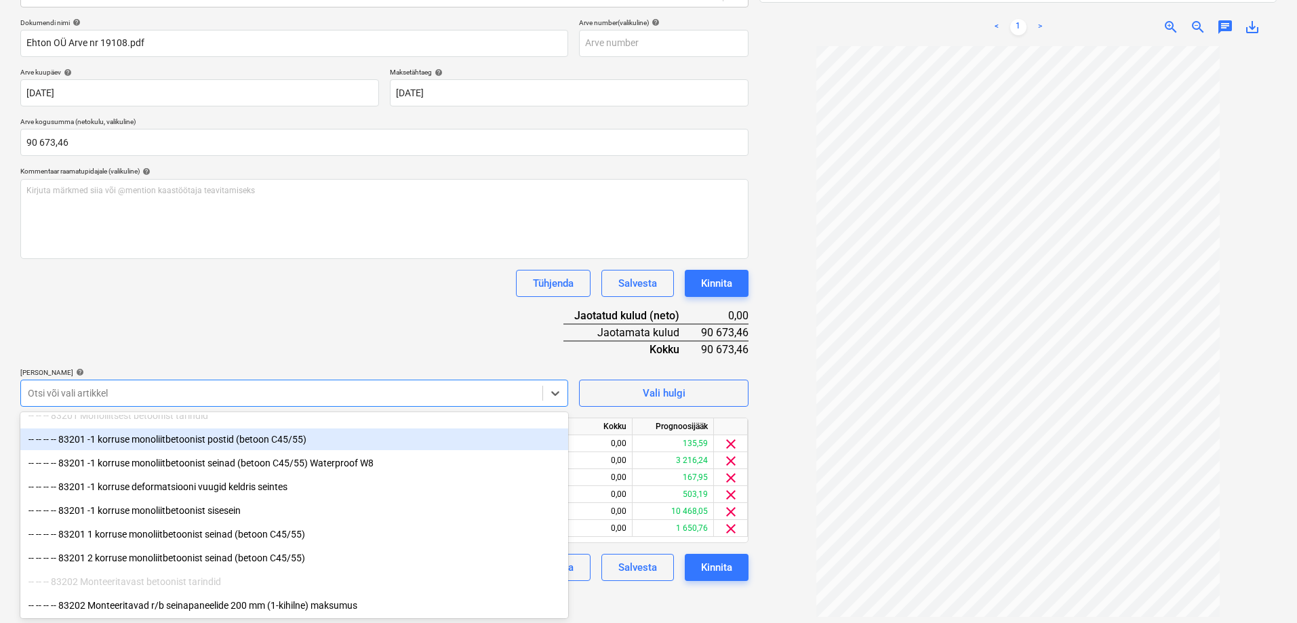
click at [165, 441] on div "-- -- -- -- 83201 -1 korruse monoliitbetoonist postid (betoon C45/55)" at bounding box center [294, 439] width 548 height 22
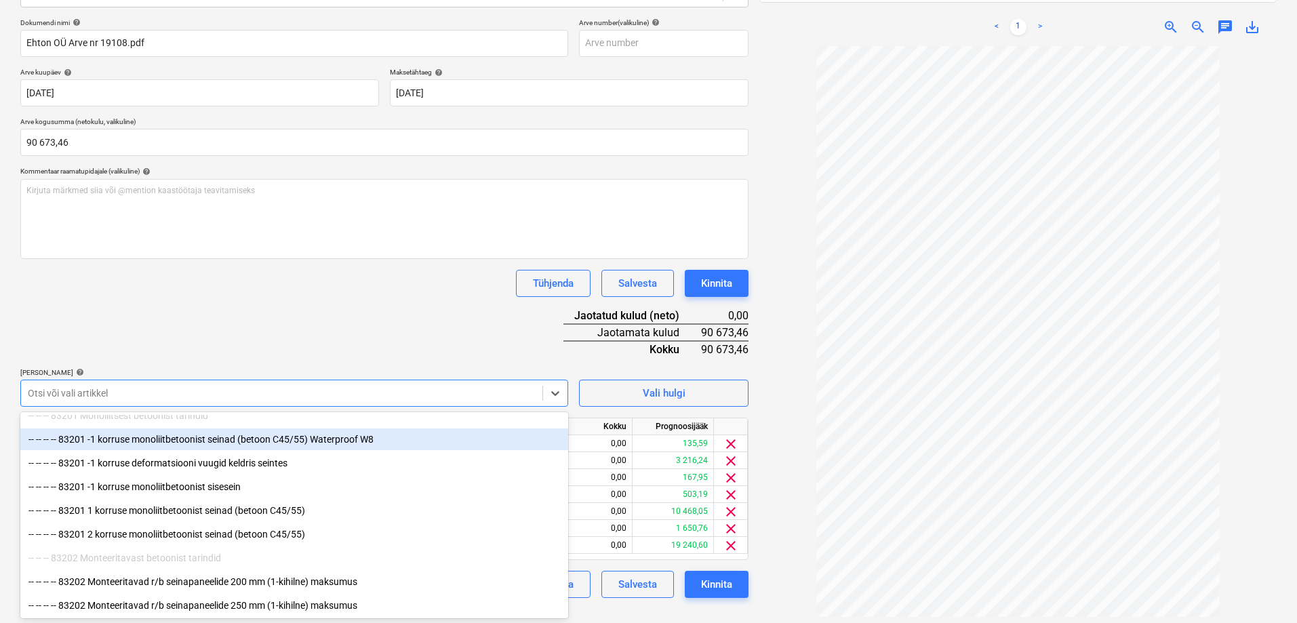
click at [146, 443] on div "-- -- -- -- 83201 -1 korruse monoliitbetoonist seinad (betoon C45/55) Waterproo…" at bounding box center [294, 439] width 548 height 22
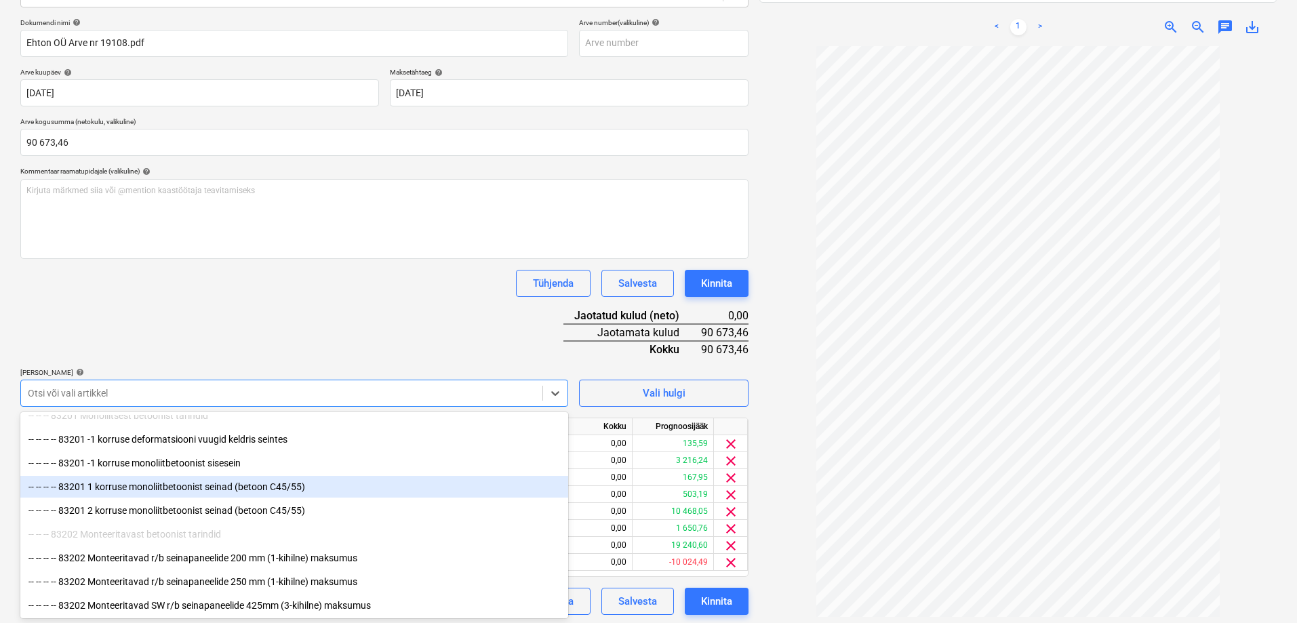
click at [146, 485] on div "-- -- -- -- 83201 1 korruse monoliitbetoonist seinad (betoon C45/55)" at bounding box center [294, 487] width 548 height 22
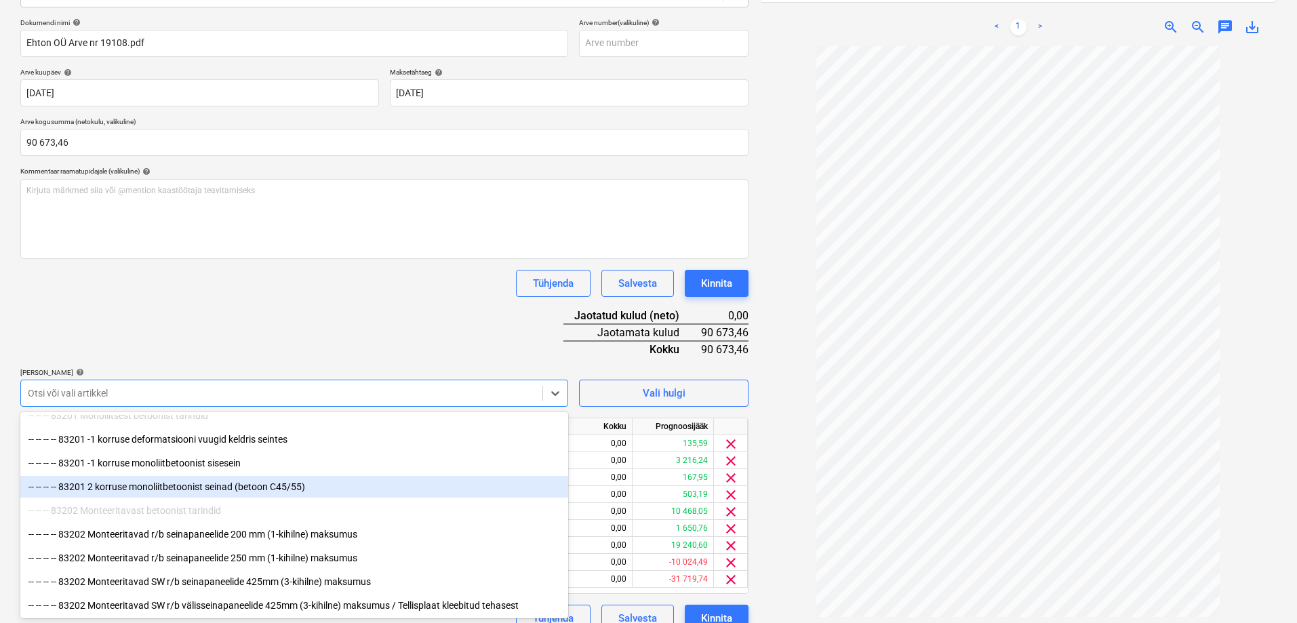
click at [148, 490] on div "-- -- -- -- 83201 2 korruse monoliitbetoonist seinad (betoon C45/55)" at bounding box center [294, 487] width 548 height 22
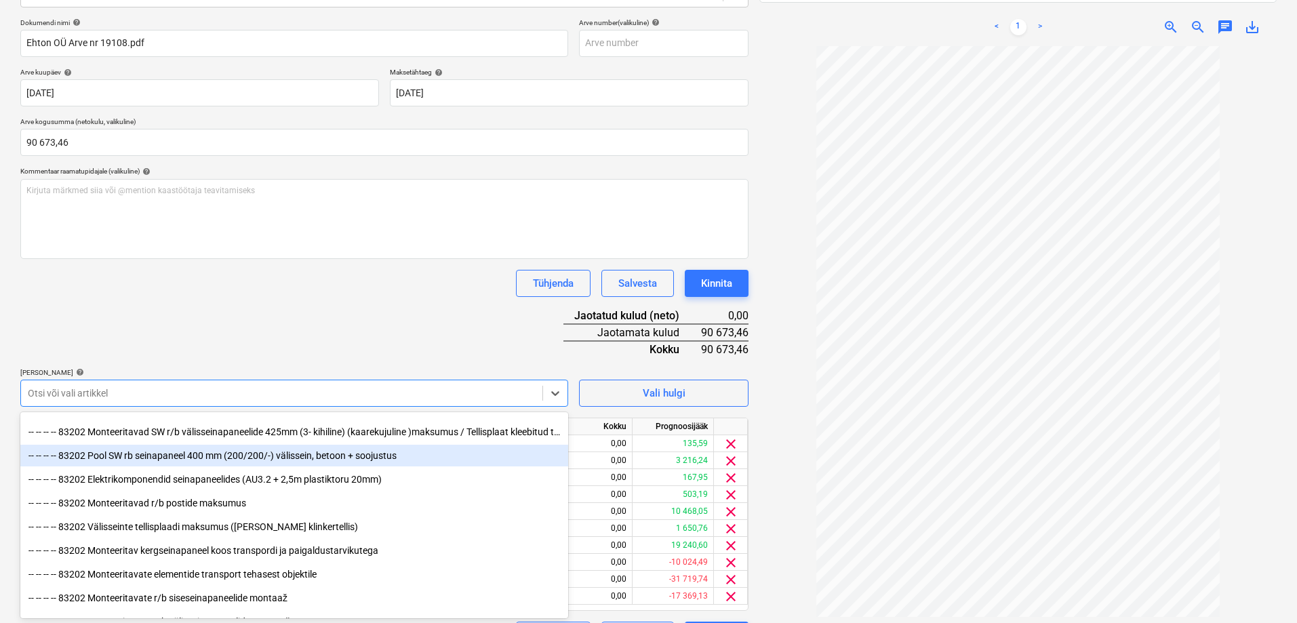
scroll to position [3935, 0]
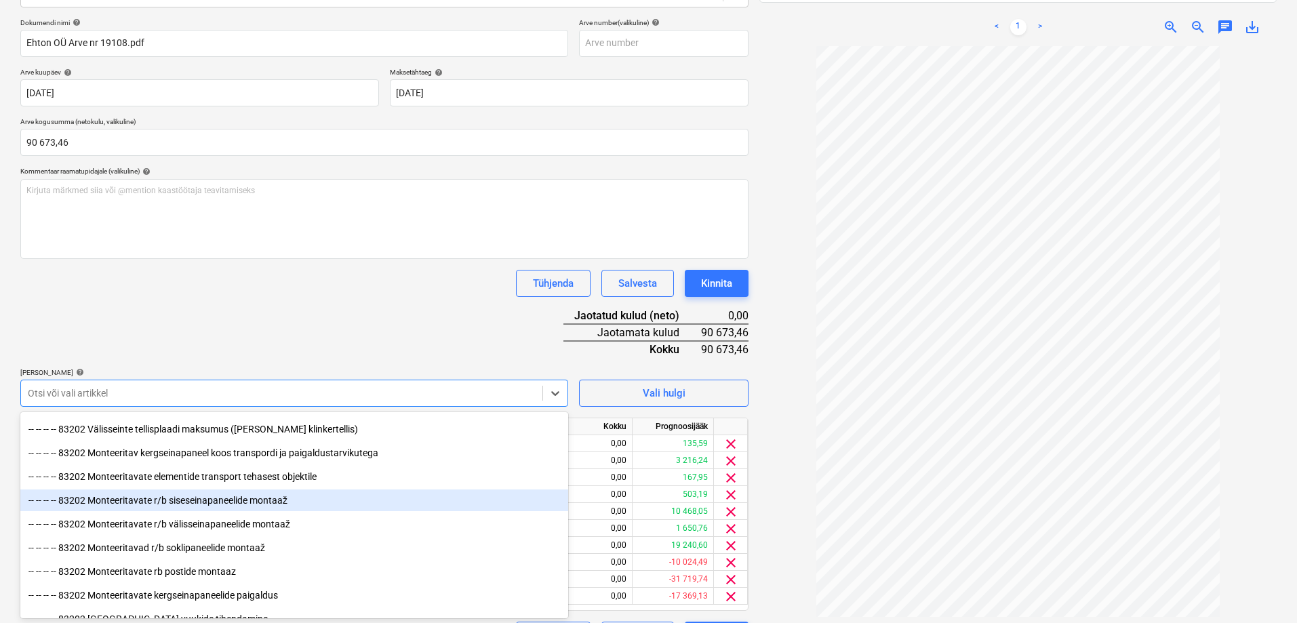
click at [193, 501] on div "-- -- -- -- 83202 Monteeritavate r/b siseseinapaneelide montaaž" at bounding box center [294, 500] width 548 height 22
click at [197, 503] on div "-- -- -- -- 83202 Monteeritavate r/b välisseinapaneelide montaaž" at bounding box center [294, 500] width 548 height 22
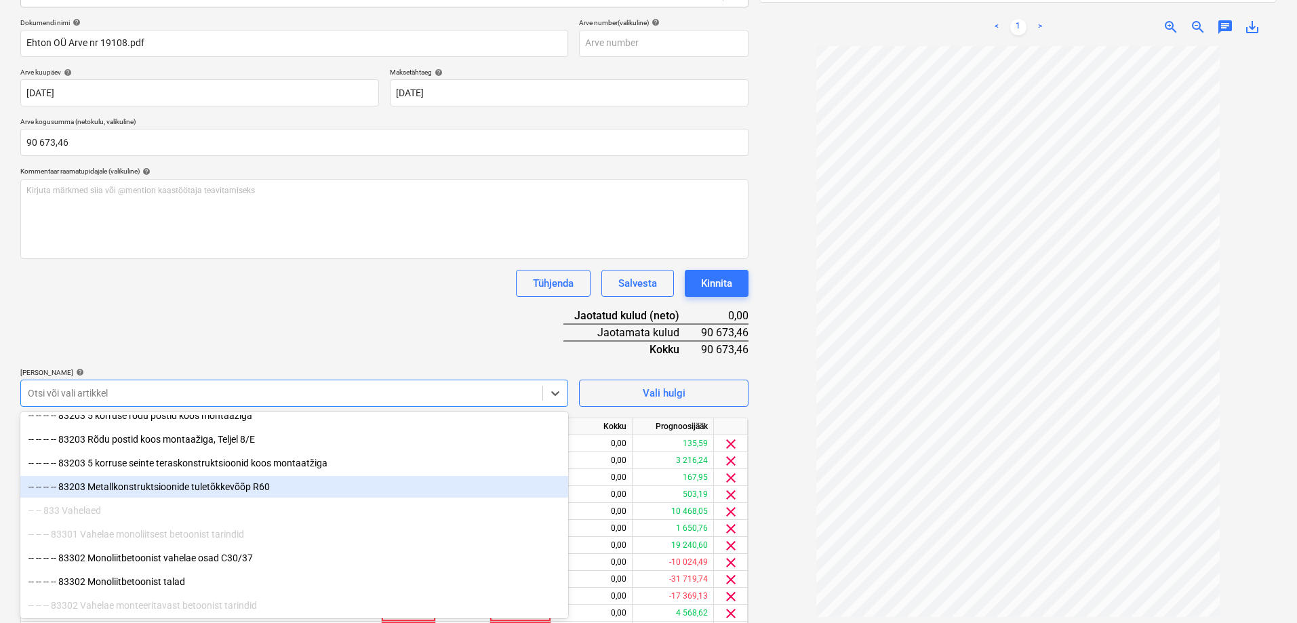
scroll to position [4207, 0]
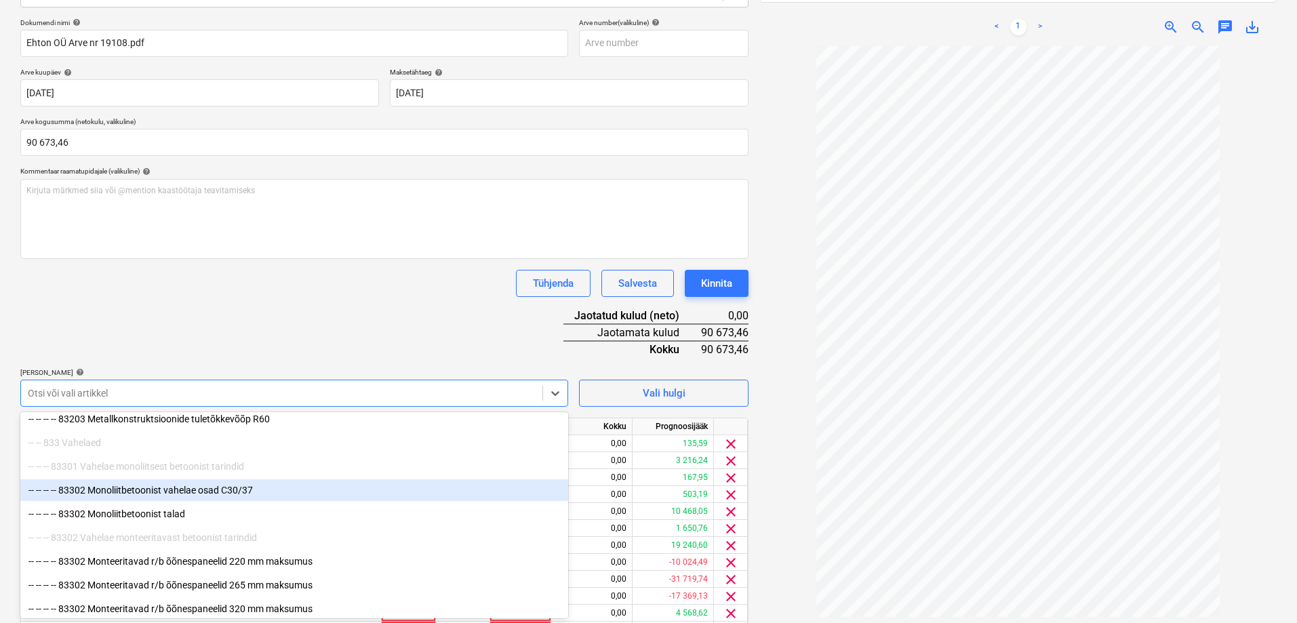
click at [182, 491] on div "-- -- -- -- 83302 Monoliitbetoonist vahelae osad C30/37" at bounding box center [294, 490] width 548 height 22
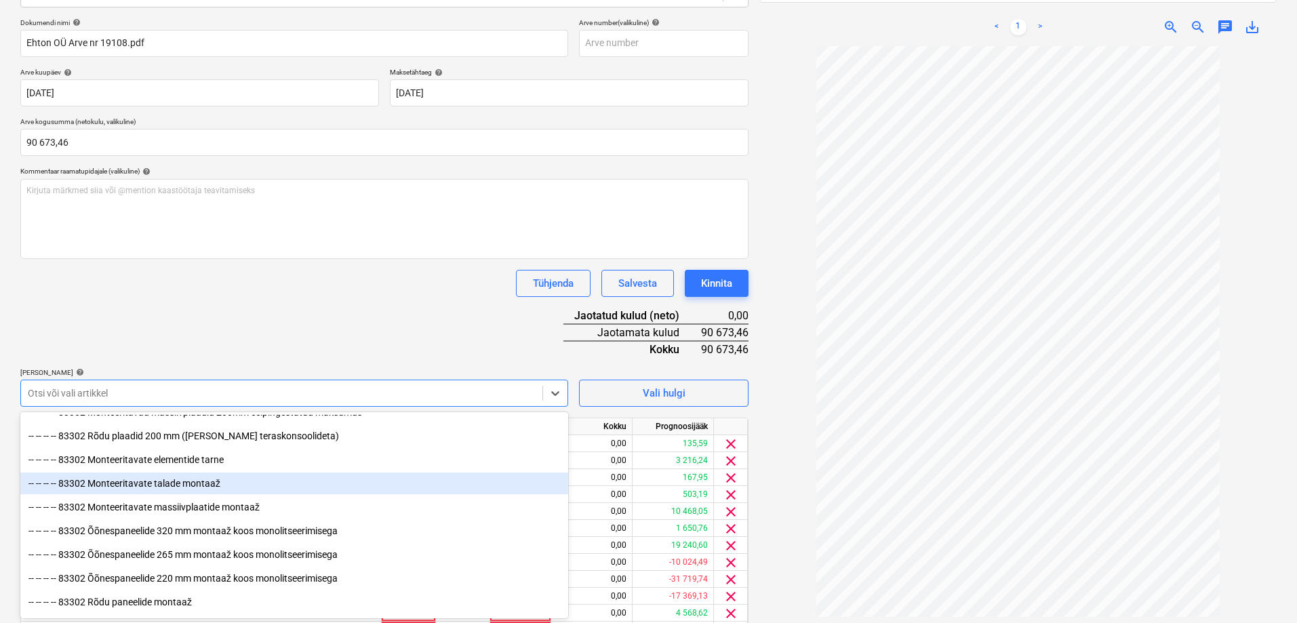
scroll to position [4546, 0]
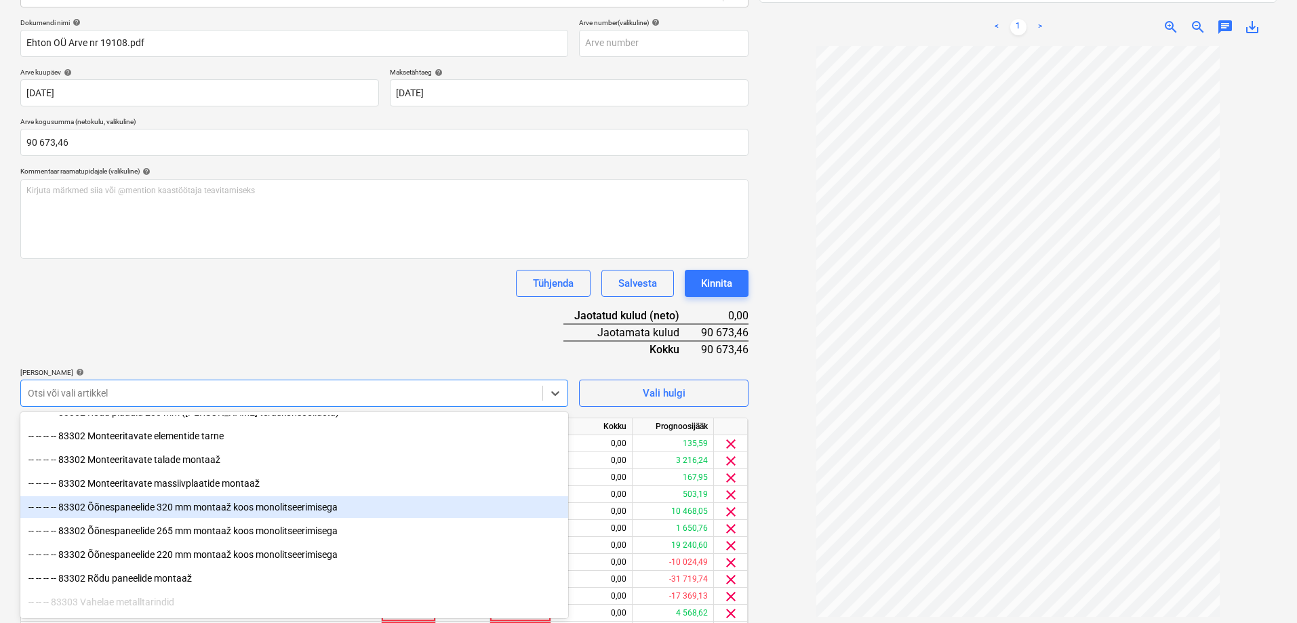
click at [140, 508] on div "-- -- -- -- 83302 Õõnespaneelide 320 mm montaaž koos monolitseerimisega" at bounding box center [294, 507] width 548 height 22
click at [136, 510] on div "-- -- -- -- 83302 Õõnespaneelide 265 mm montaaž koos monolitseerimisega" at bounding box center [294, 507] width 548 height 22
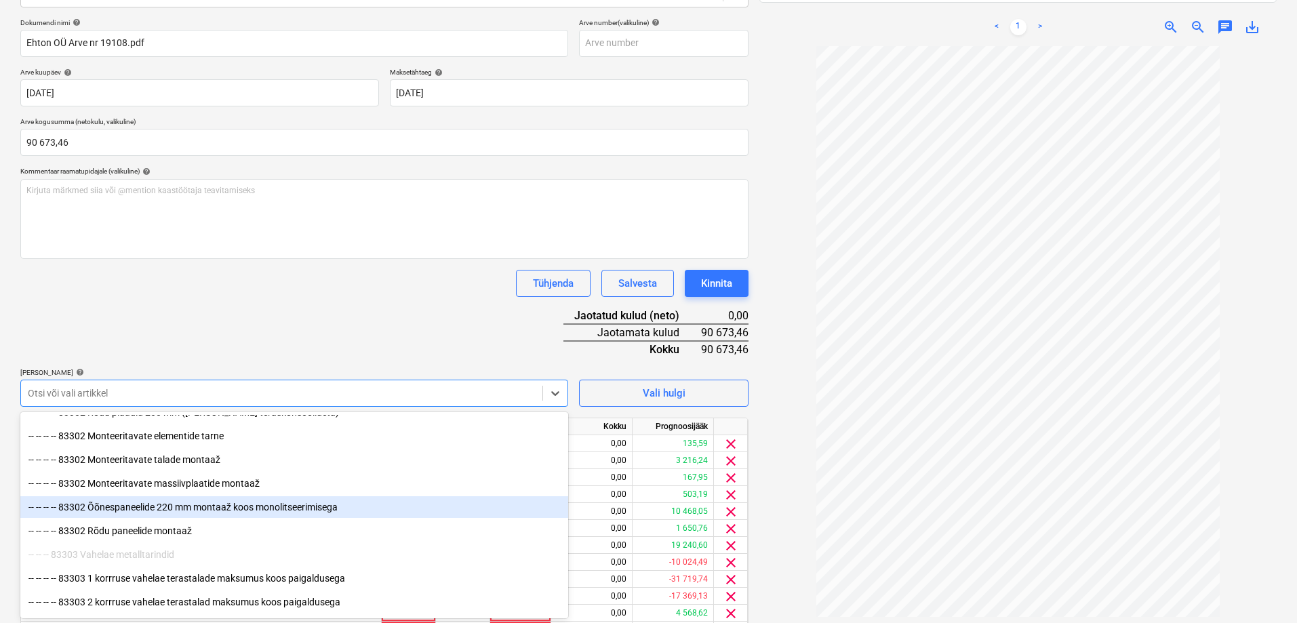
click at [136, 510] on div "-- -- -- -- 83302 Õõnespaneelide 220 mm montaaž koos monolitseerimisega" at bounding box center [294, 507] width 548 height 22
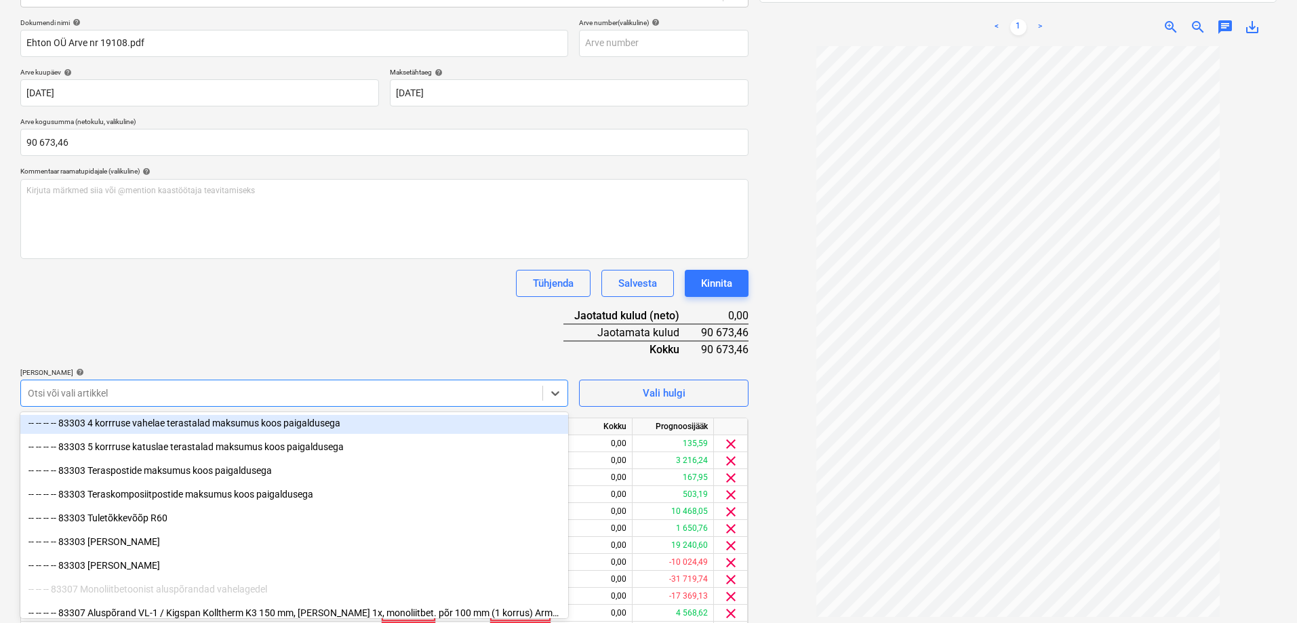
scroll to position [4749, 0]
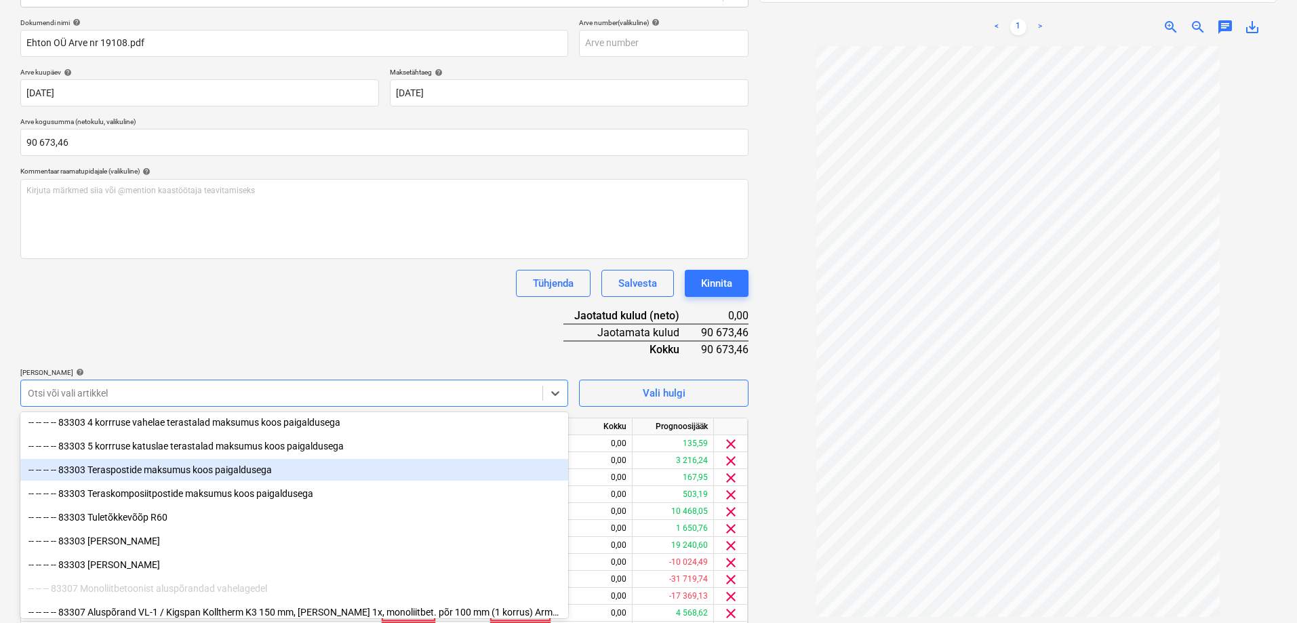
click at [158, 470] on div "-- -- -- -- 83303 Teraspostide maksumus koos paigaldusega" at bounding box center [294, 470] width 548 height 22
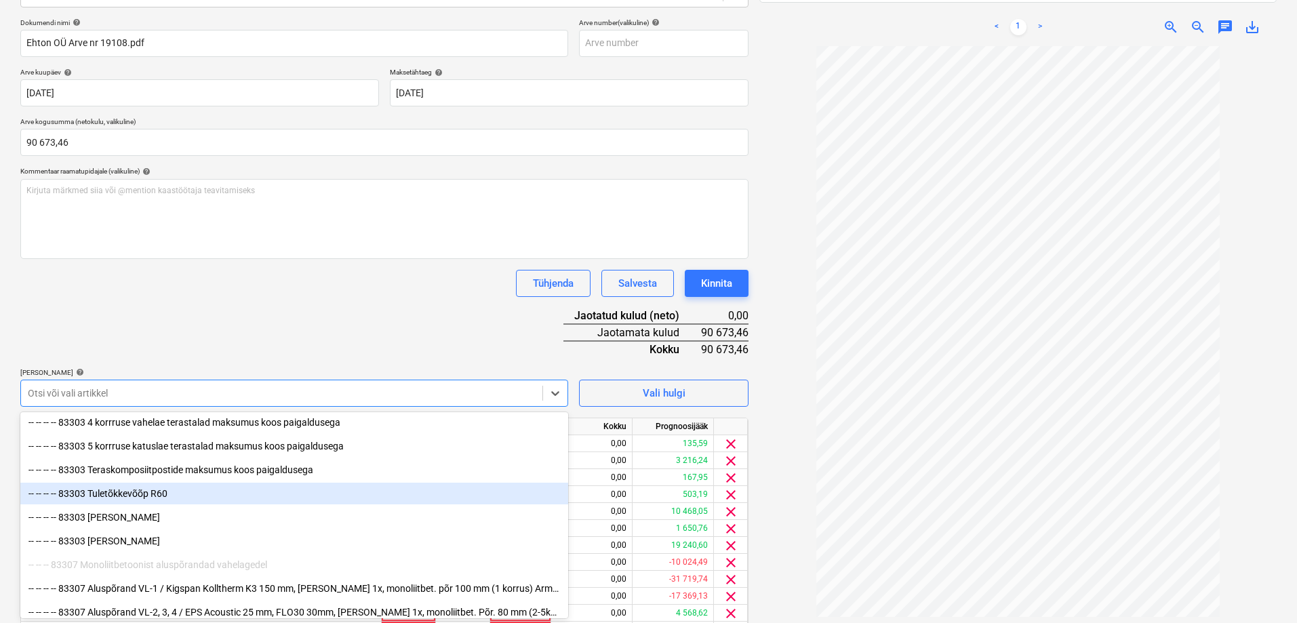
scroll to position [4817, 0]
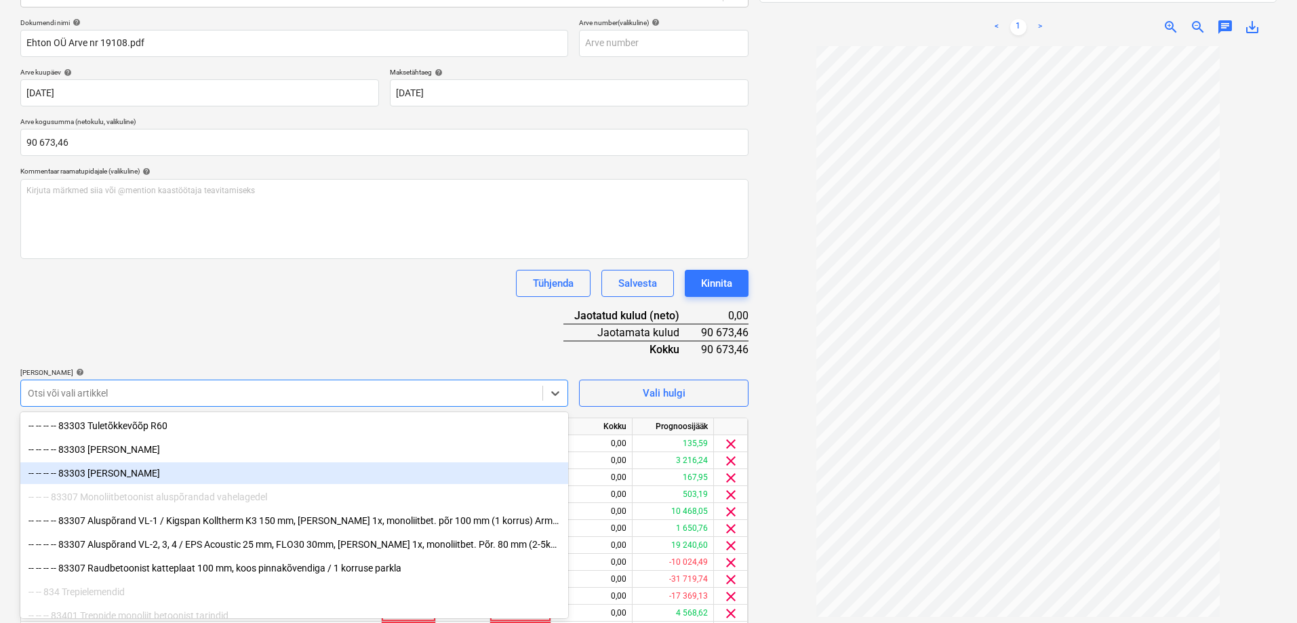
click at [271, 476] on div "-- -- -- -- 83303 [PERSON_NAME]" at bounding box center [294, 473] width 548 height 22
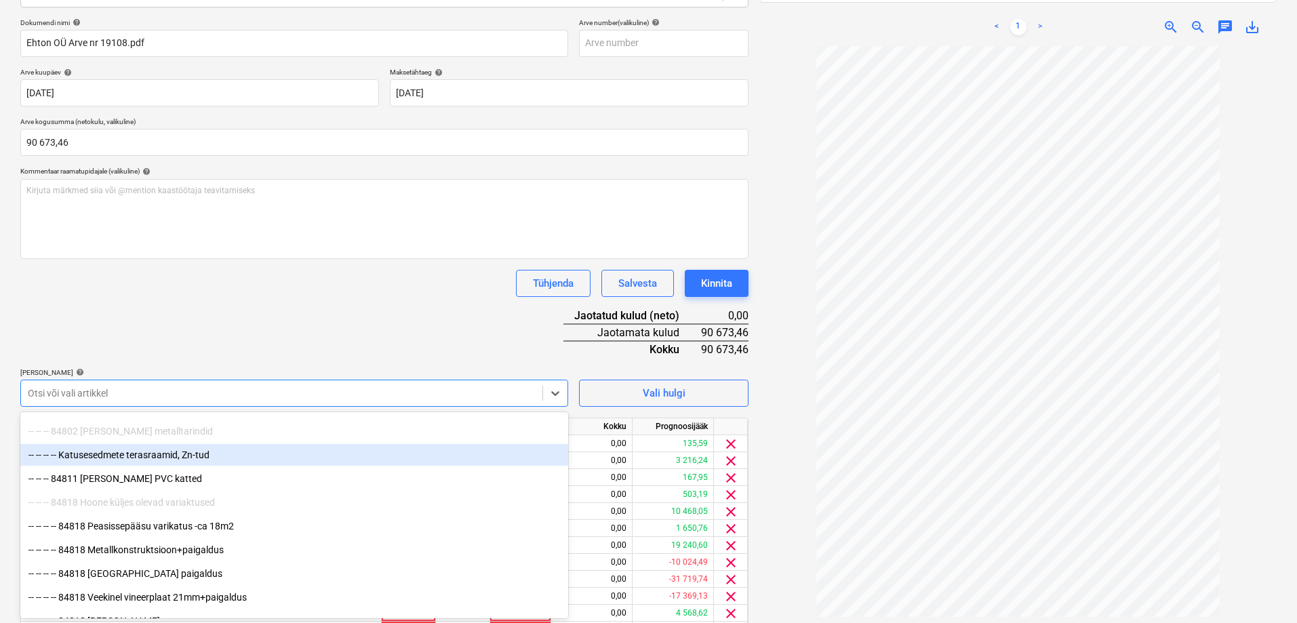
scroll to position [5766, 0]
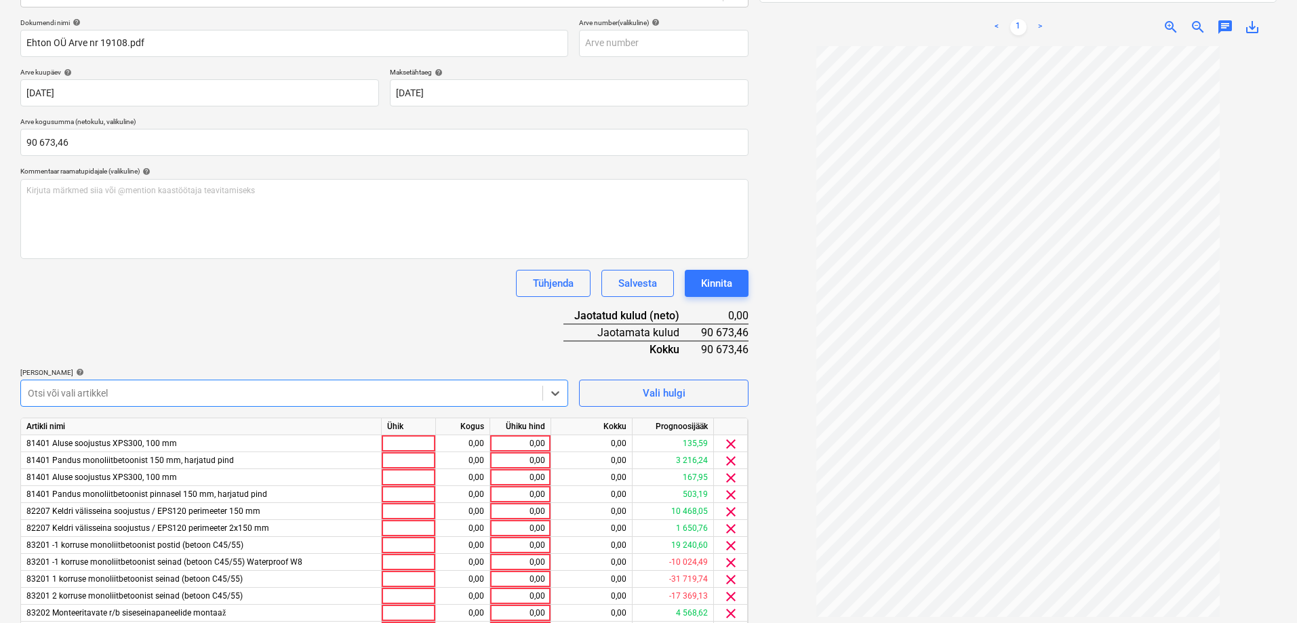
click at [129, 393] on div at bounding box center [282, 393] width 508 height 14
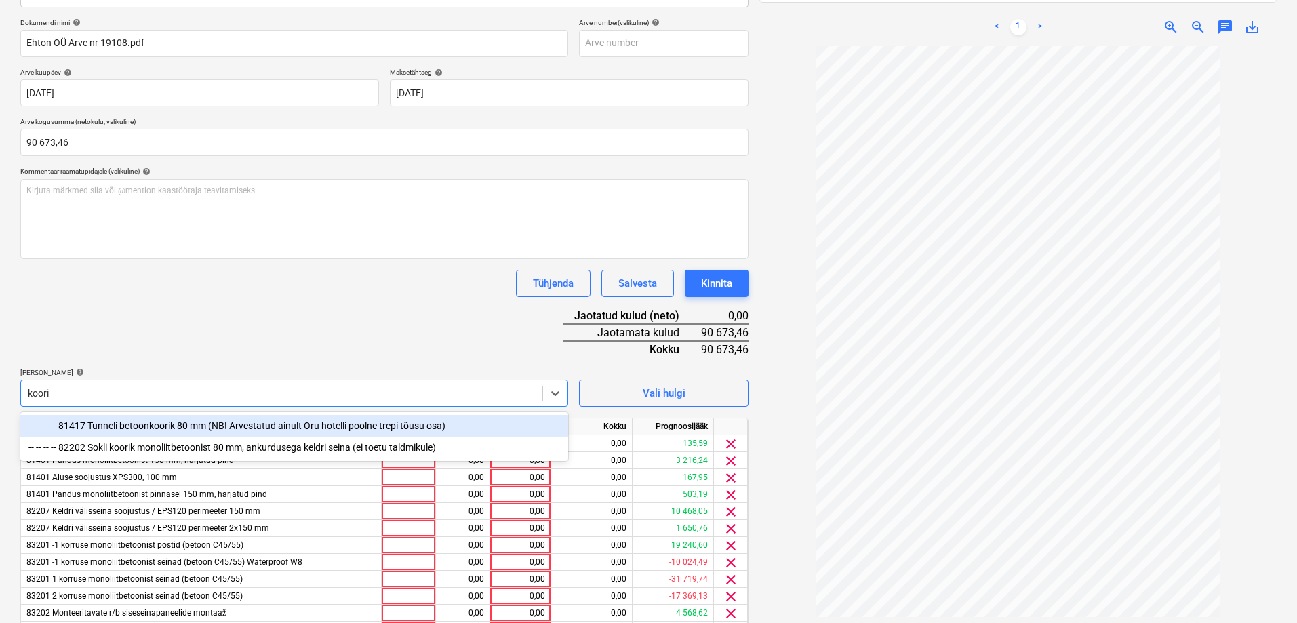
type input "koorik"
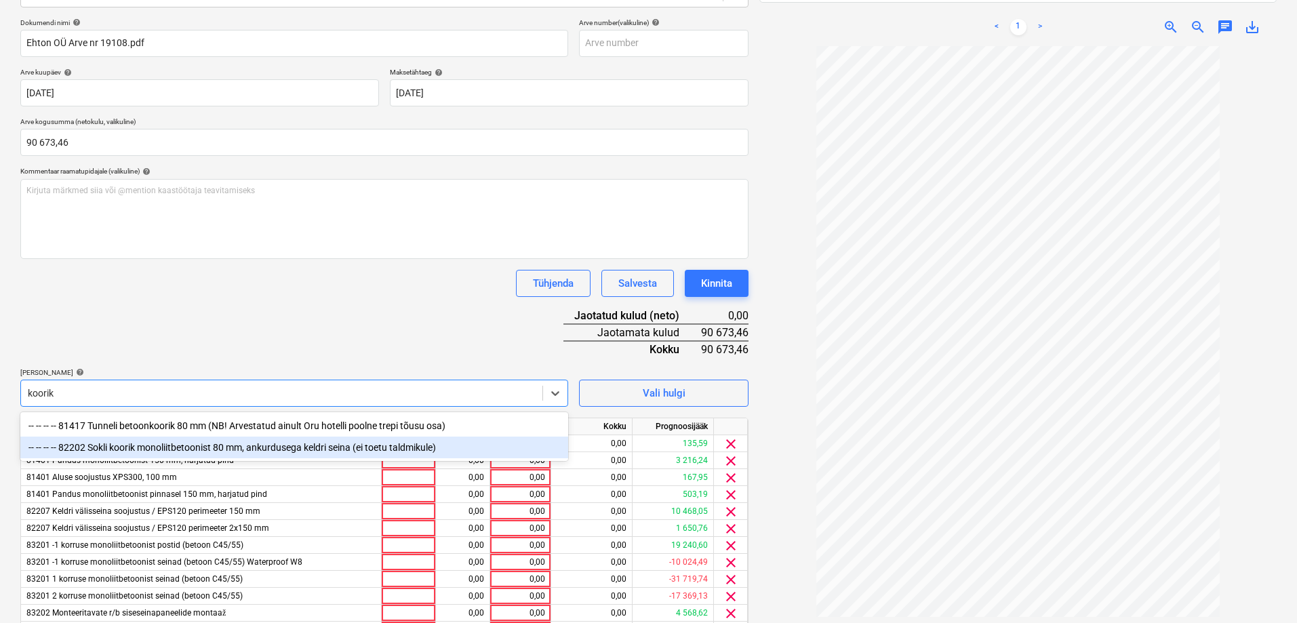
click at [147, 447] on div "-- -- -- -- 82202 Sokli koorik monoliitbetoonist 80 mm, ankurdusega keldri sein…" at bounding box center [294, 448] width 548 height 22
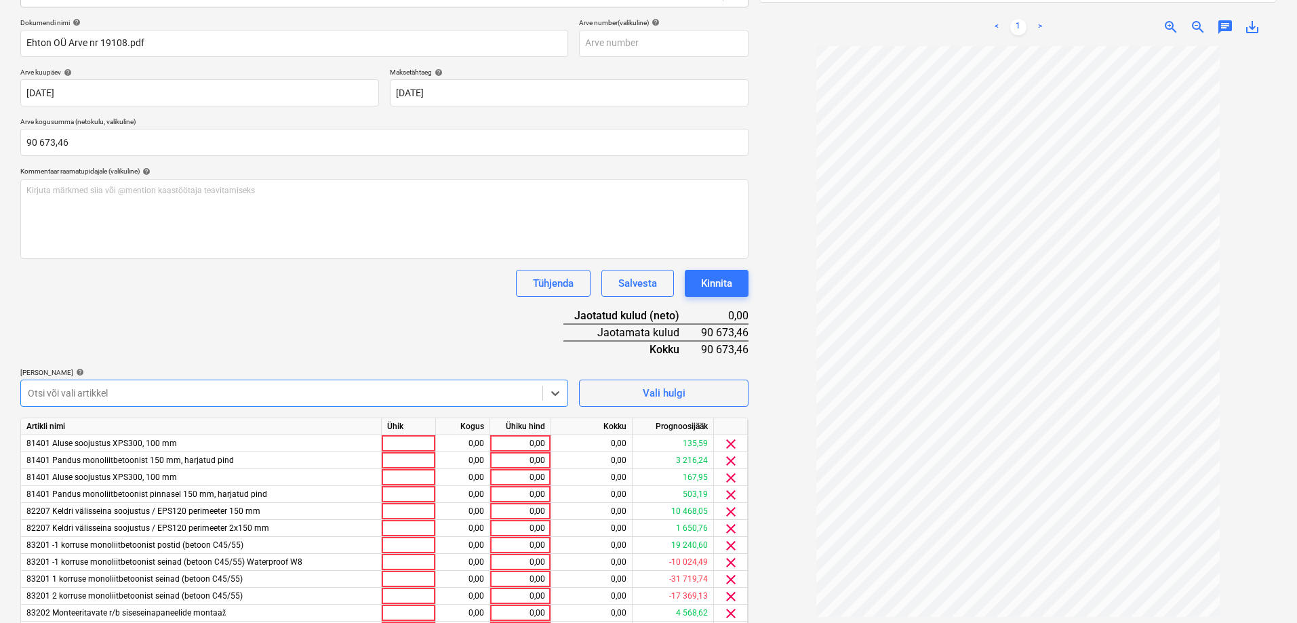
click at [78, 393] on div at bounding box center [282, 393] width 508 height 14
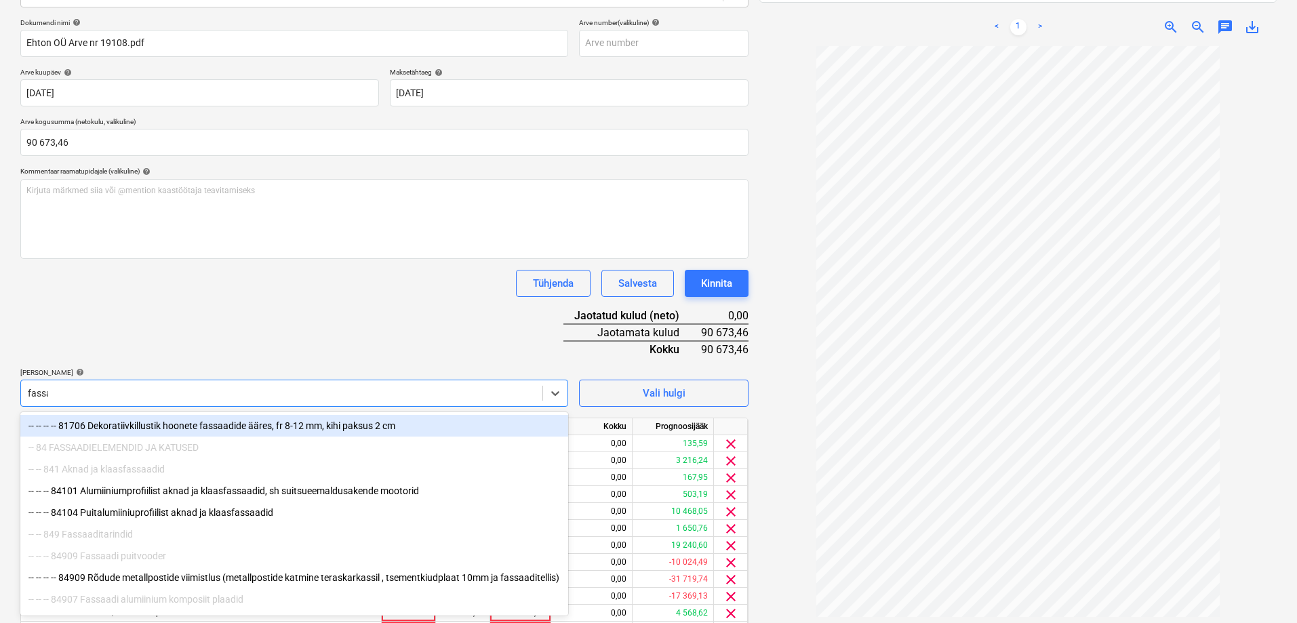
type input "fassaa"
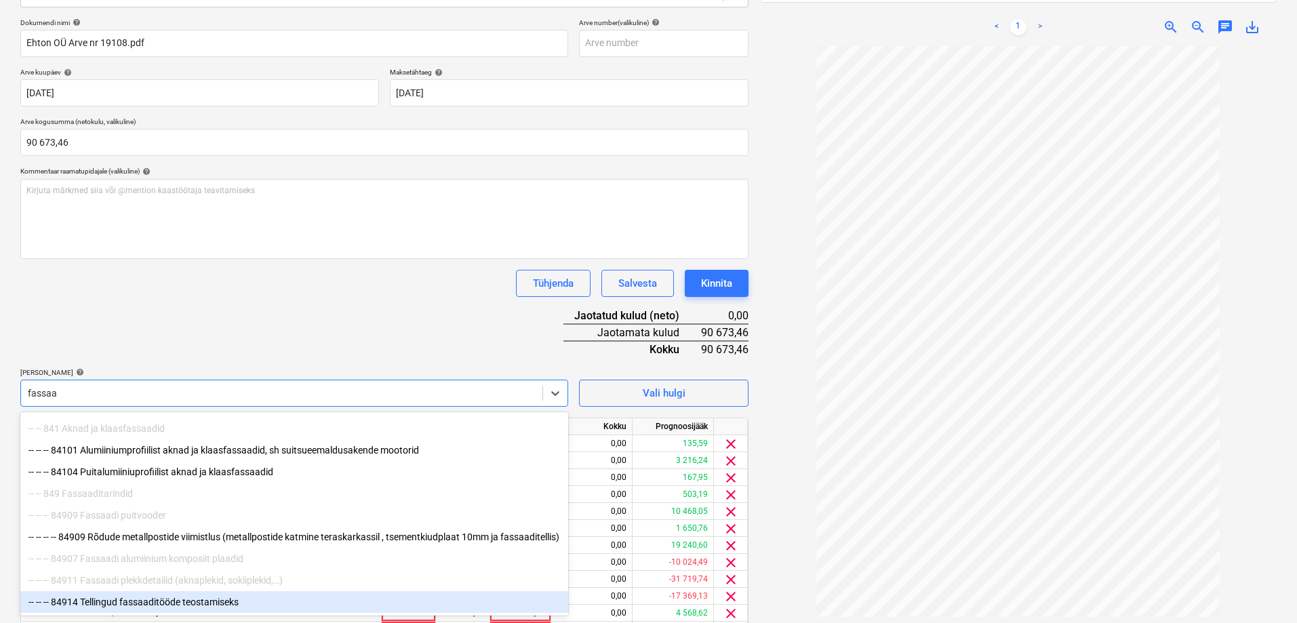
click at [154, 565] on div "-- -- -- 84914 Tellingud fassaaditööde teostamiseks" at bounding box center [294, 602] width 548 height 22
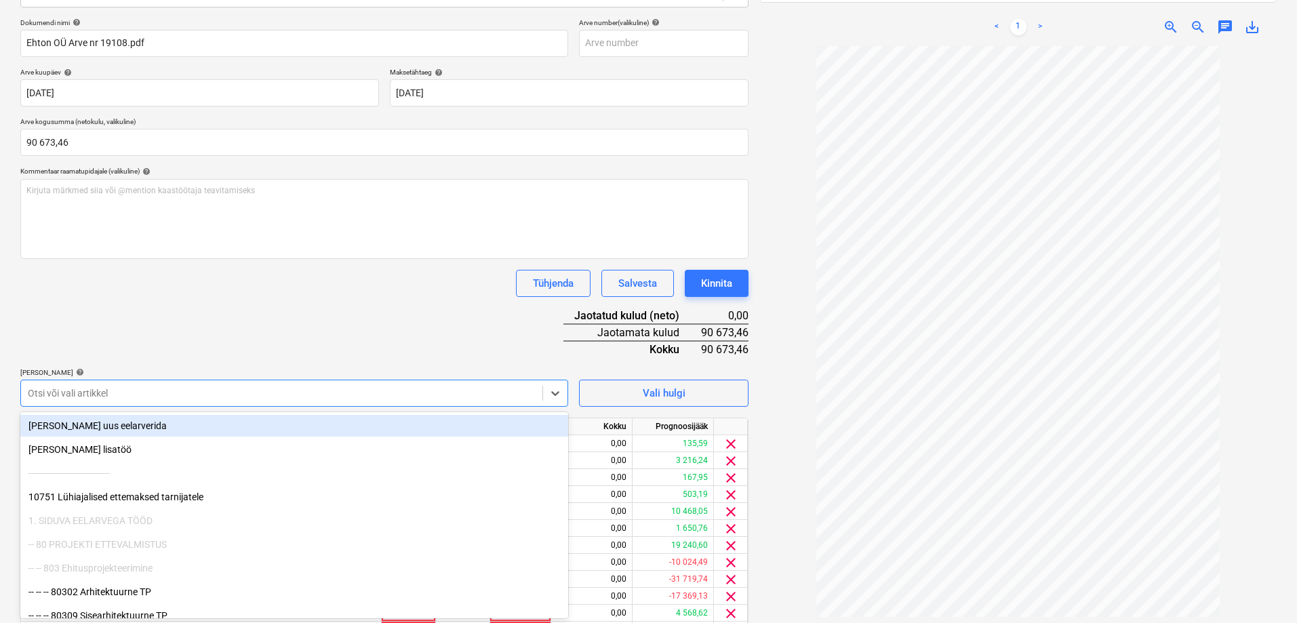
click at [127, 390] on div at bounding box center [282, 393] width 508 height 14
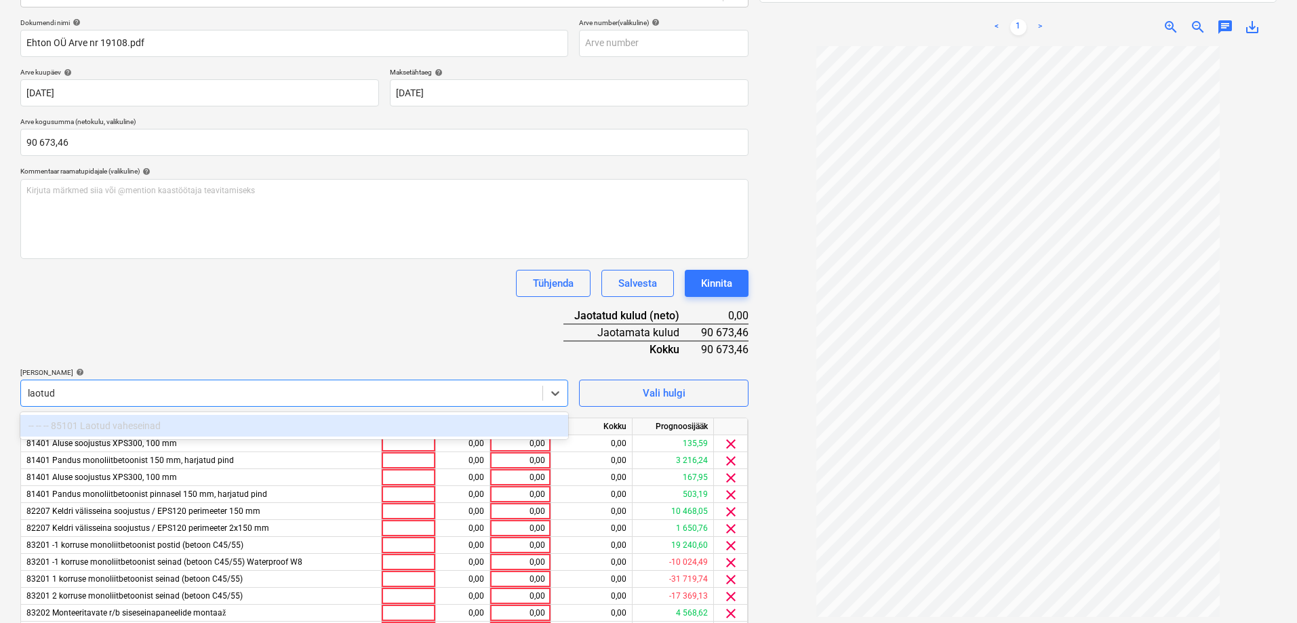
type input "laotu"
click at [111, 423] on div "-- -- -- 85101 Laotud vaheseinad" at bounding box center [294, 426] width 548 height 22
click at [116, 396] on div at bounding box center [282, 393] width 508 height 14
type input "lao"
click at [116, 519] on div "82207 Keldri välisseina soojustus / EPS120 perimeeter 150 mm" at bounding box center [201, 511] width 361 height 17
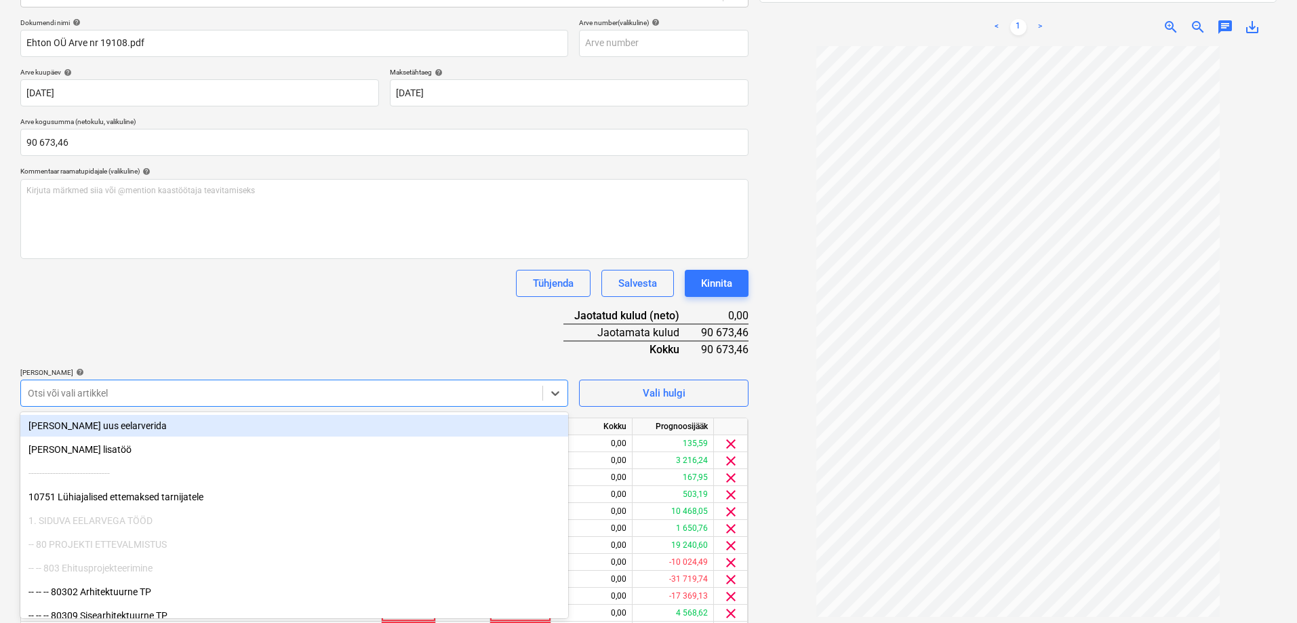
click at [224, 397] on div at bounding box center [282, 393] width 508 height 14
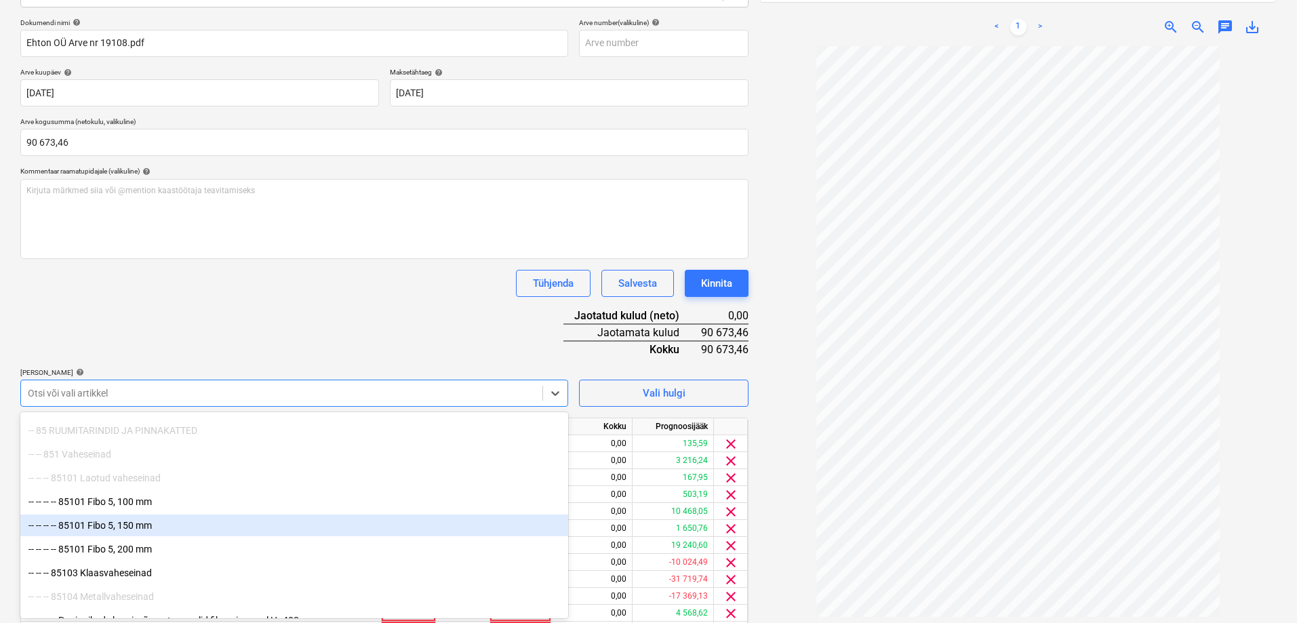
scroll to position [6883, 0]
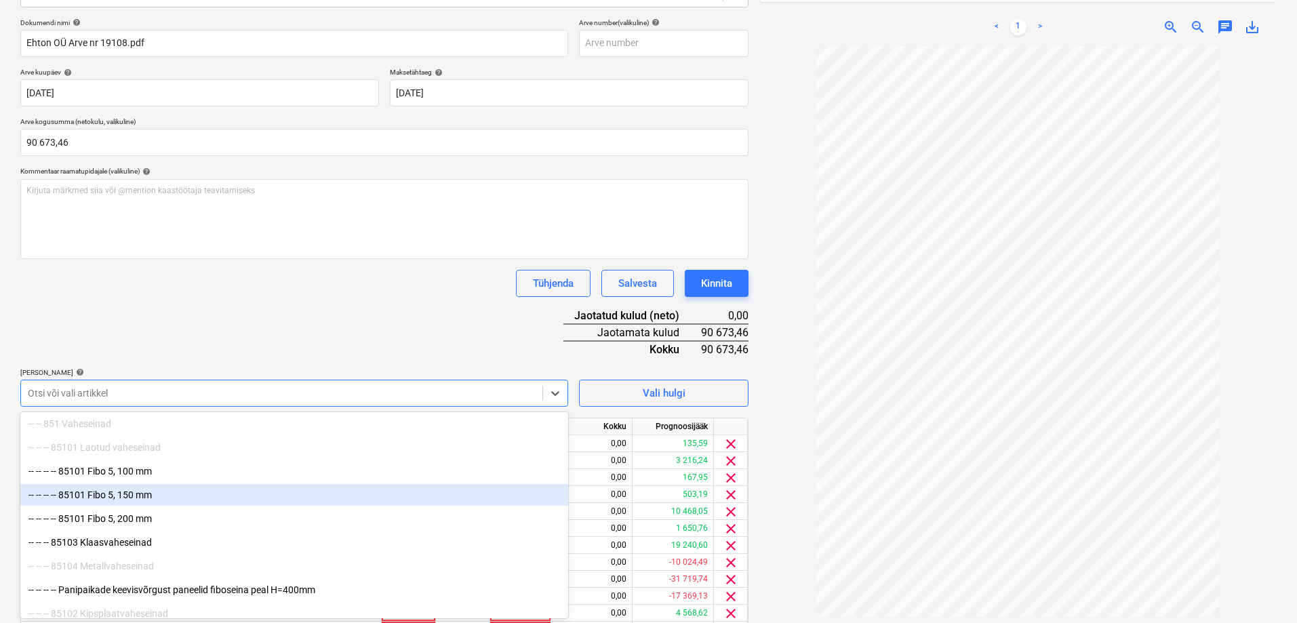
click at [106, 491] on div "-- -- -- -- 85101 Fibo 5, 150 mm" at bounding box center [294, 495] width 548 height 22
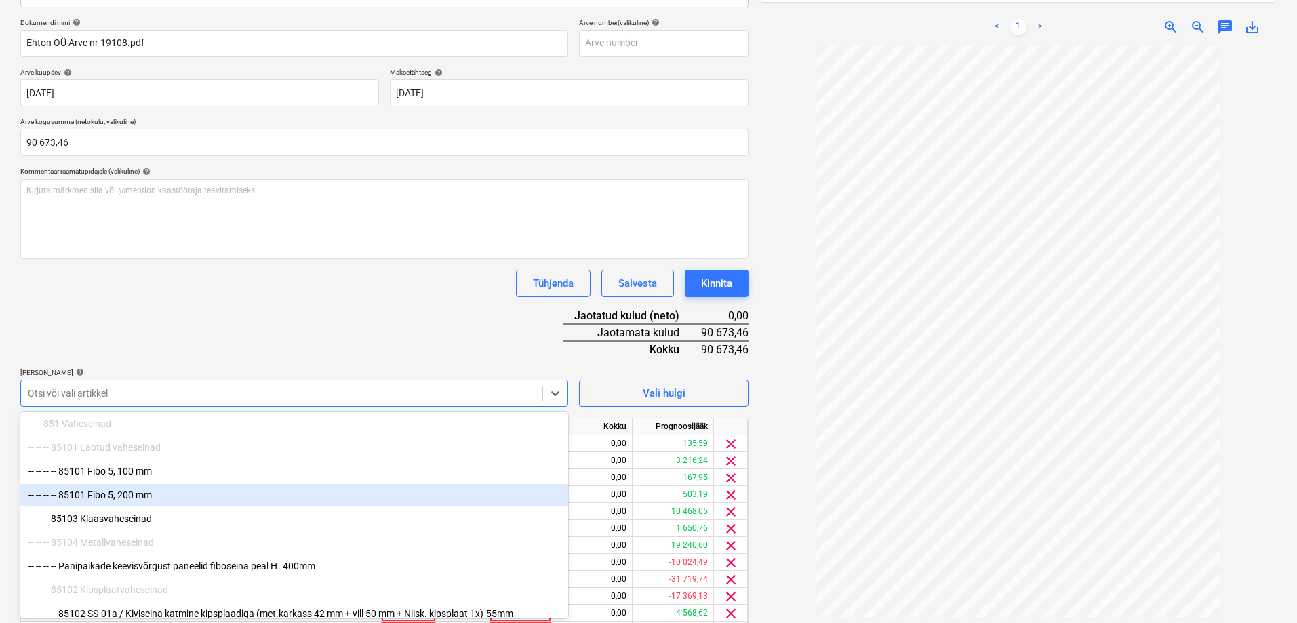
click at [107, 495] on div "-- -- -- -- 85101 Fibo 5, 200 mm" at bounding box center [294, 495] width 548 height 22
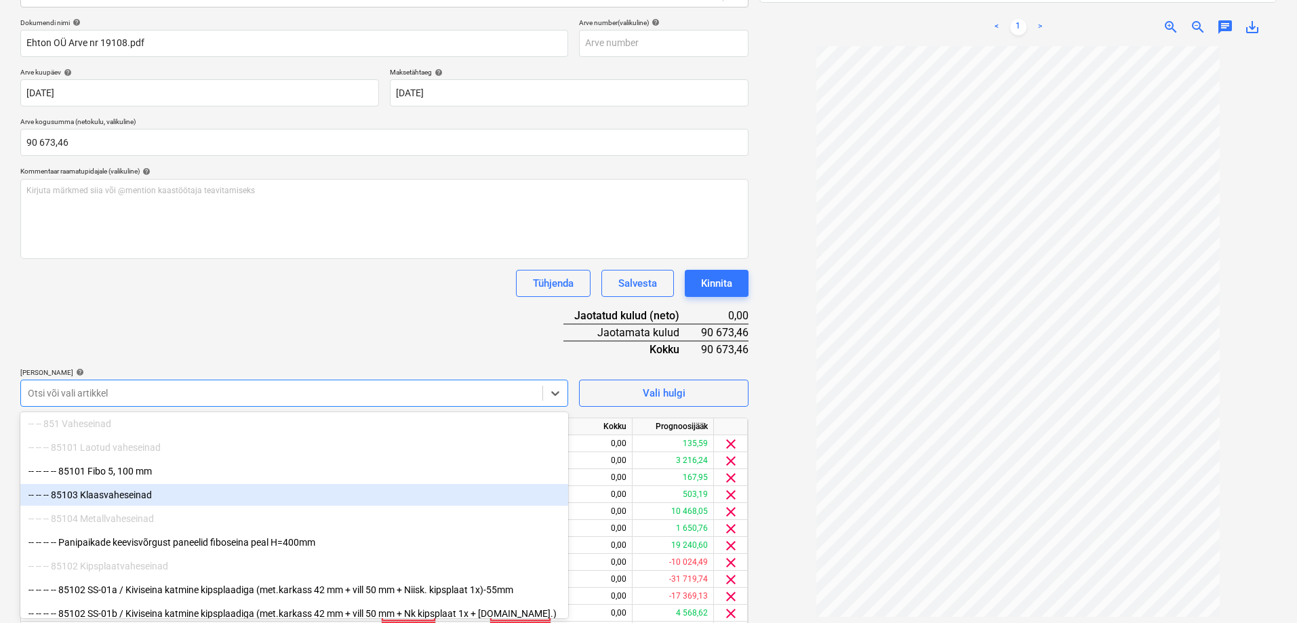
click at [796, 489] on div at bounding box center [1017, 338] width 517 height 585
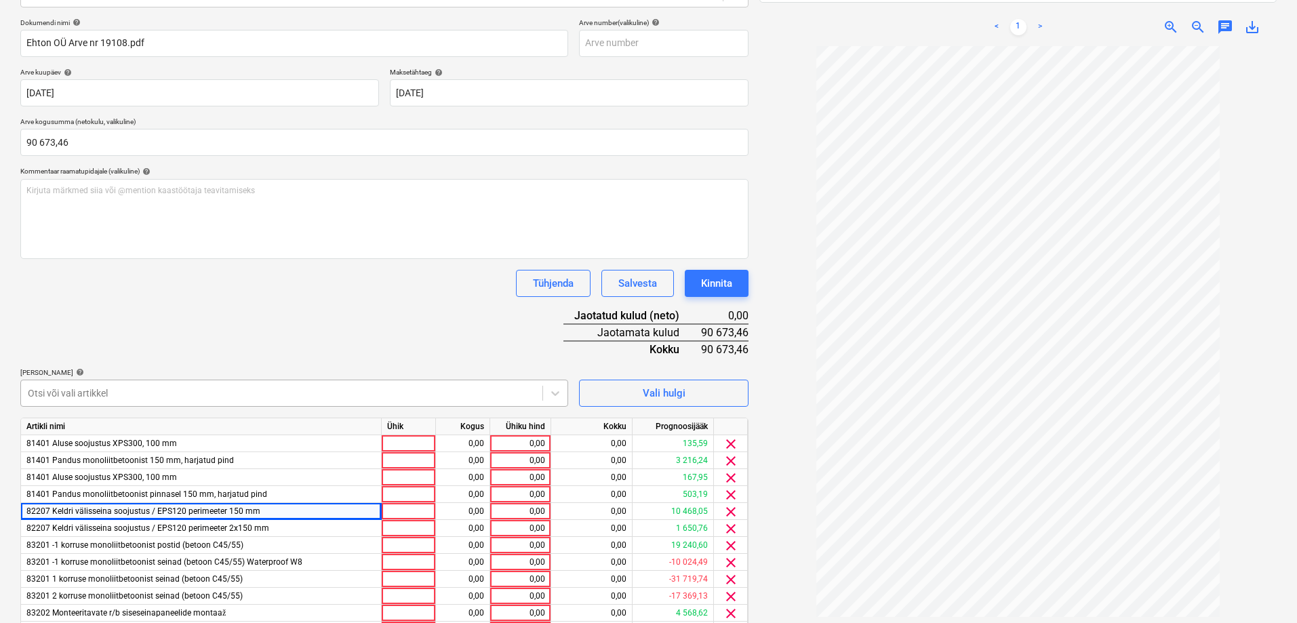
click at [193, 396] on div at bounding box center [282, 393] width 508 height 14
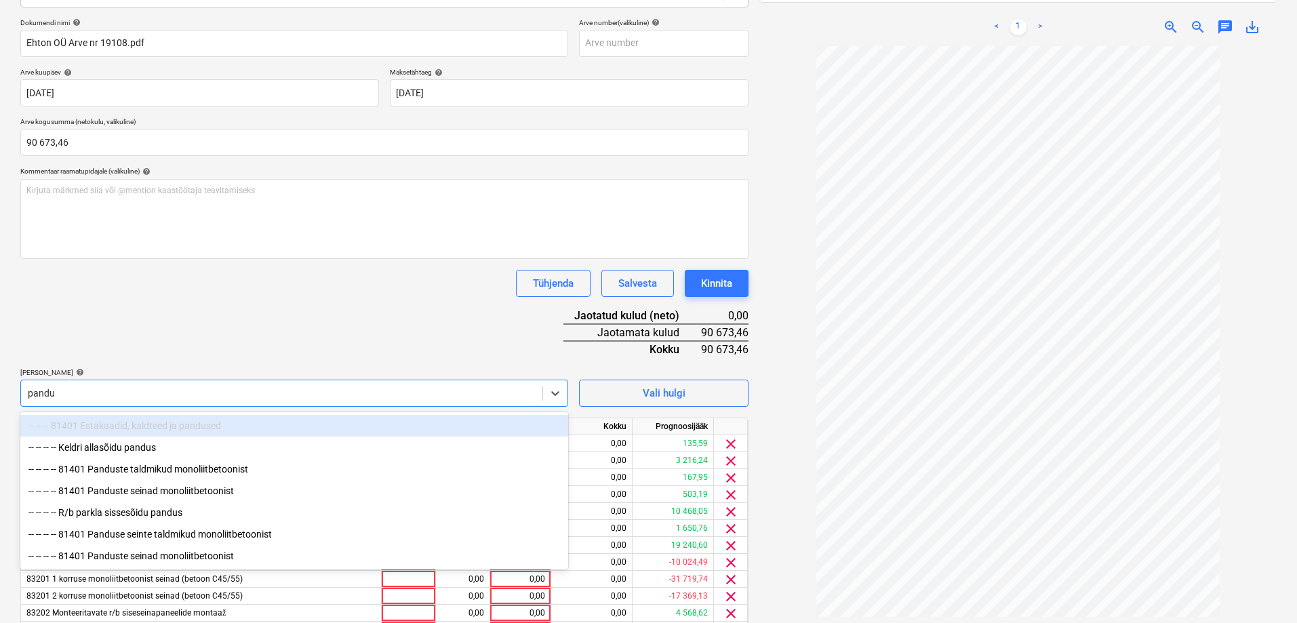
type input "pandus"
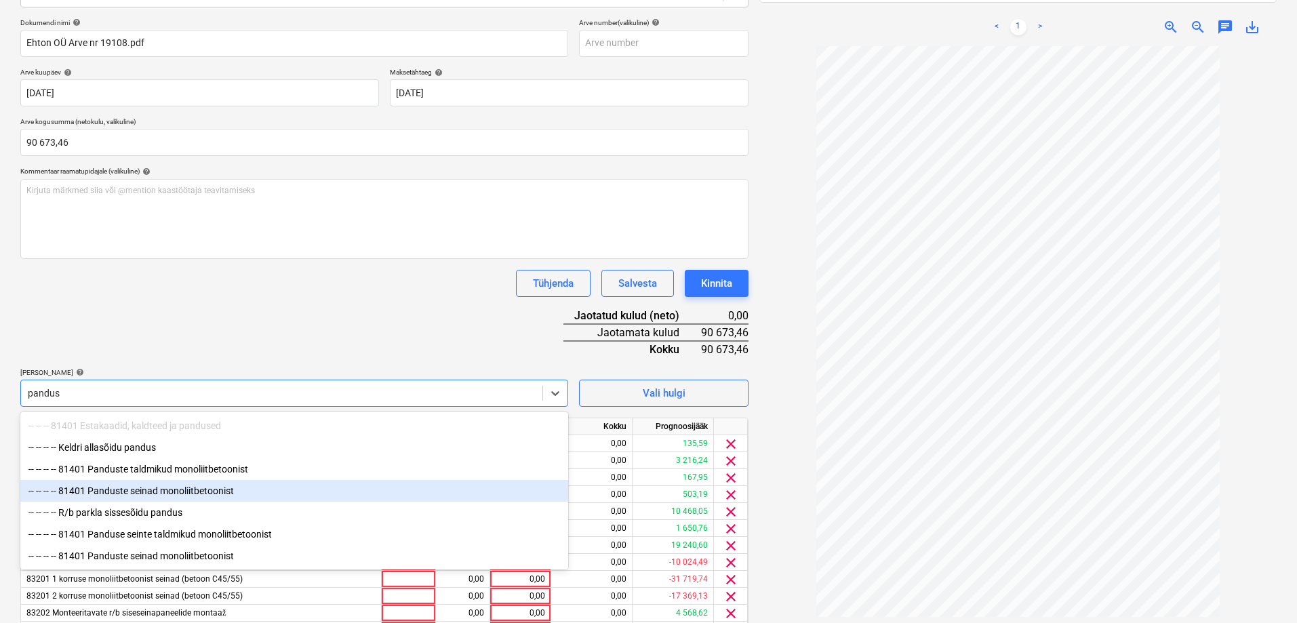
click at [148, 491] on div "-- -- -- -- 81401 Panduste seinad monoliitbetoonist" at bounding box center [294, 491] width 548 height 22
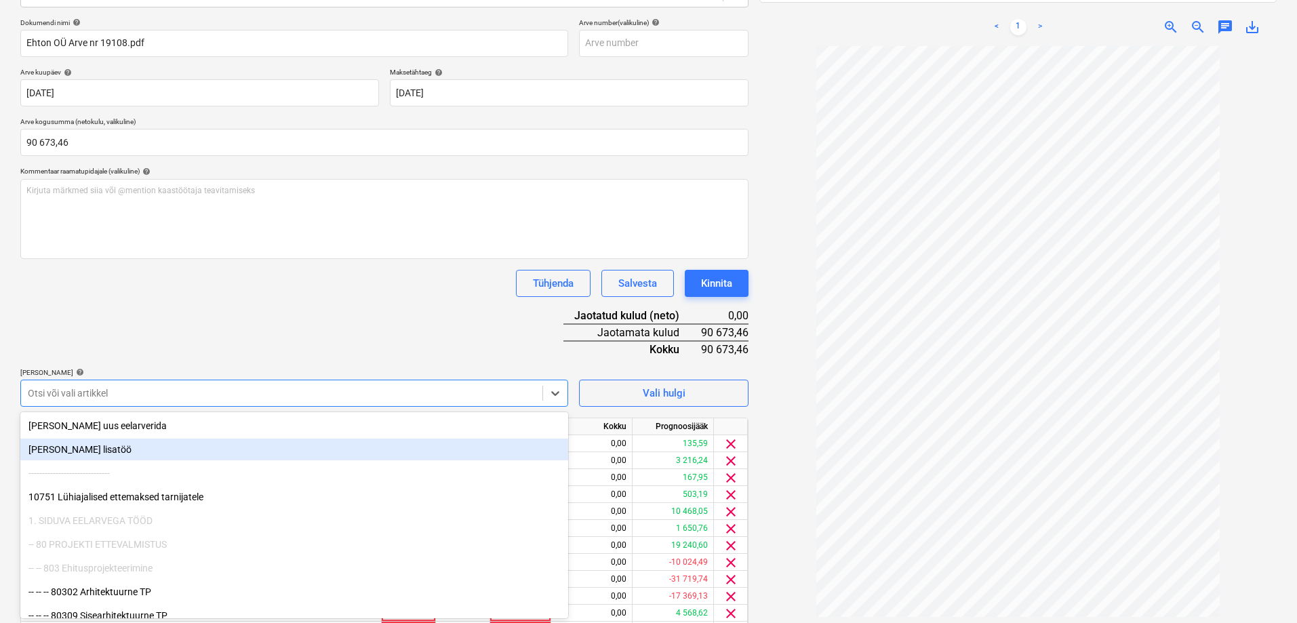
click at [787, 485] on div at bounding box center [1017, 338] width 517 height 585
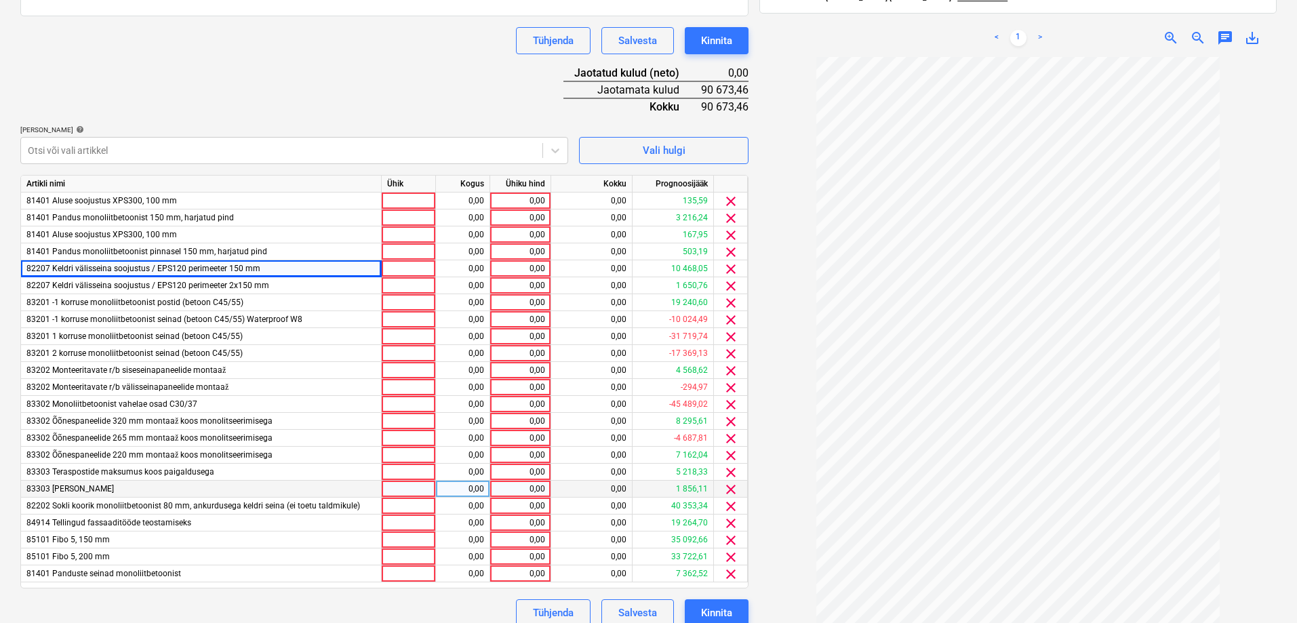
scroll to position [449, 0]
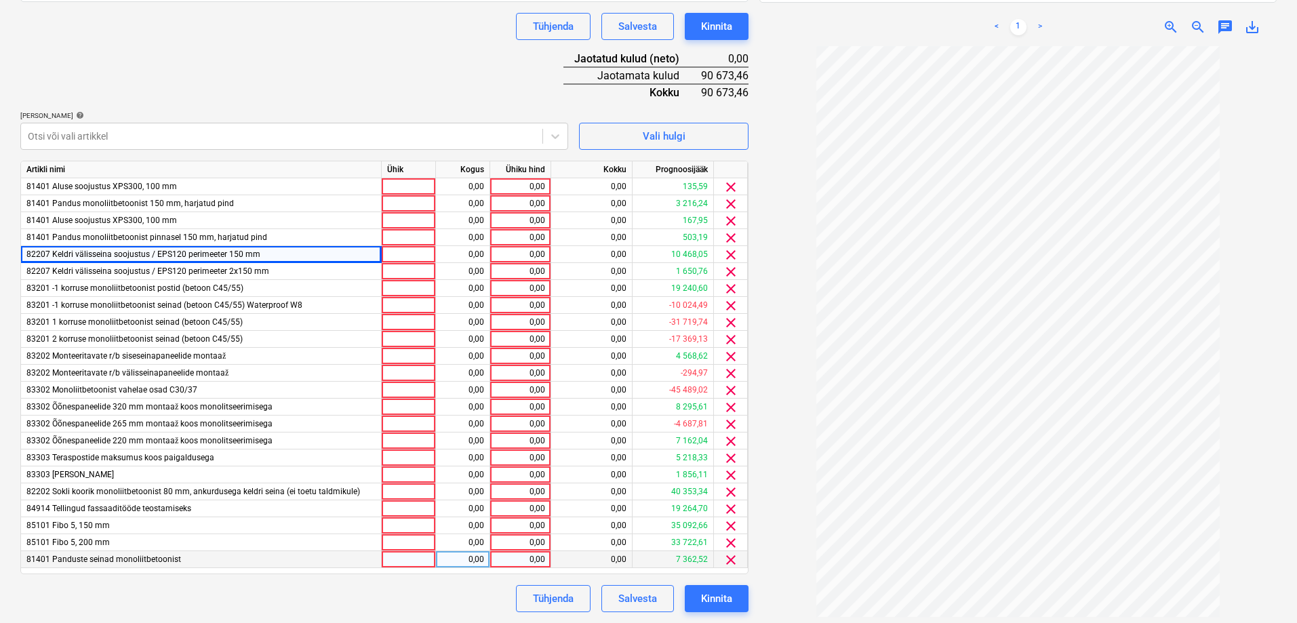
click at [527, 558] on div "0,00" at bounding box center [520, 559] width 49 height 17
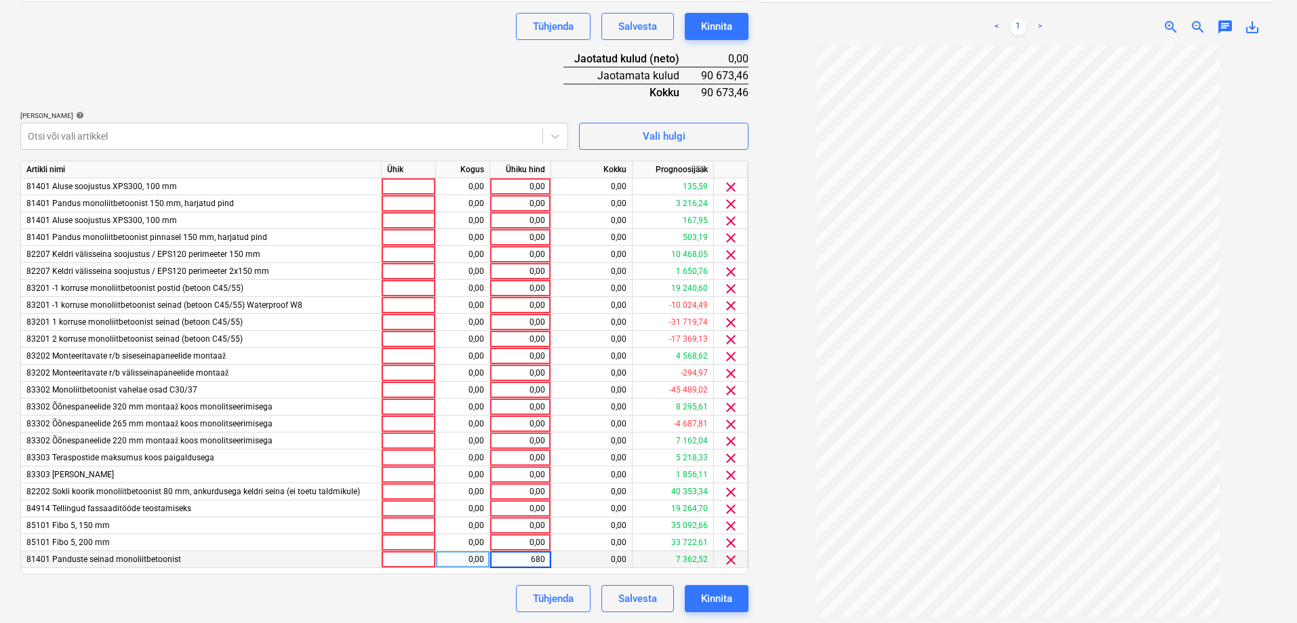
type input "6800"
click at [517, 541] on div "0,00" at bounding box center [520, 542] width 49 height 17
type input "15000"
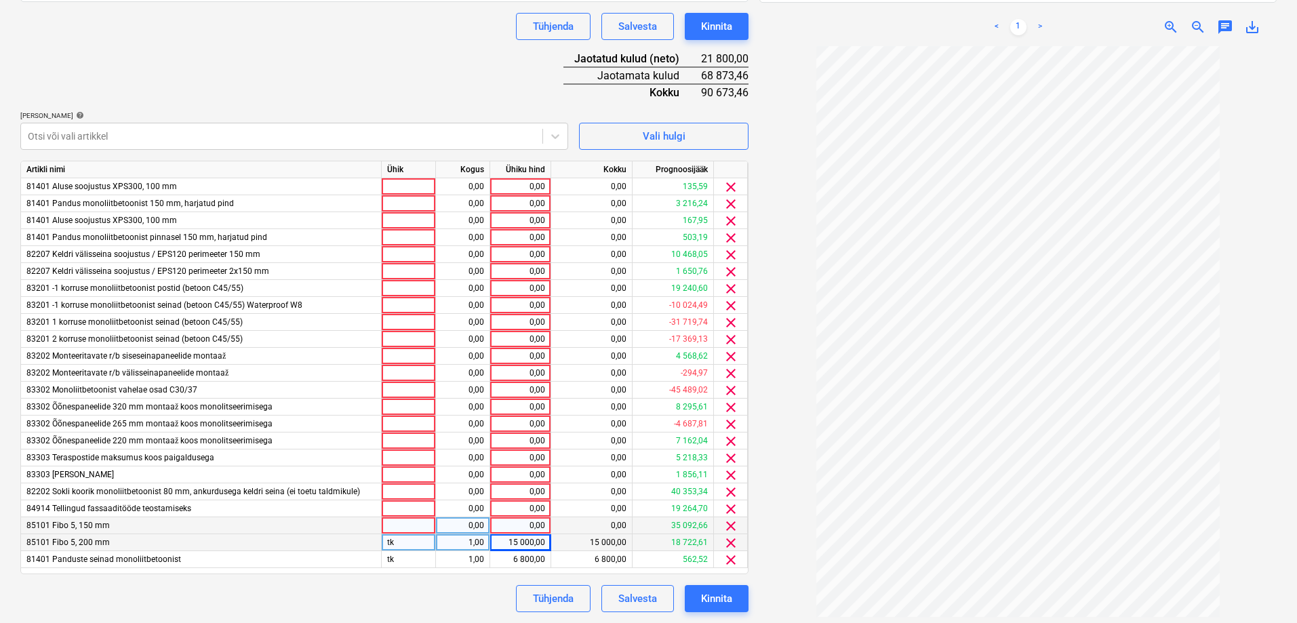
click at [527, 524] on div "0,00" at bounding box center [520, 525] width 49 height 17
type input "2000"
click at [204, 138] on div at bounding box center [282, 136] width 508 height 14
type input "tugi"
click at [204, 138] on div at bounding box center [282, 136] width 508 height 14
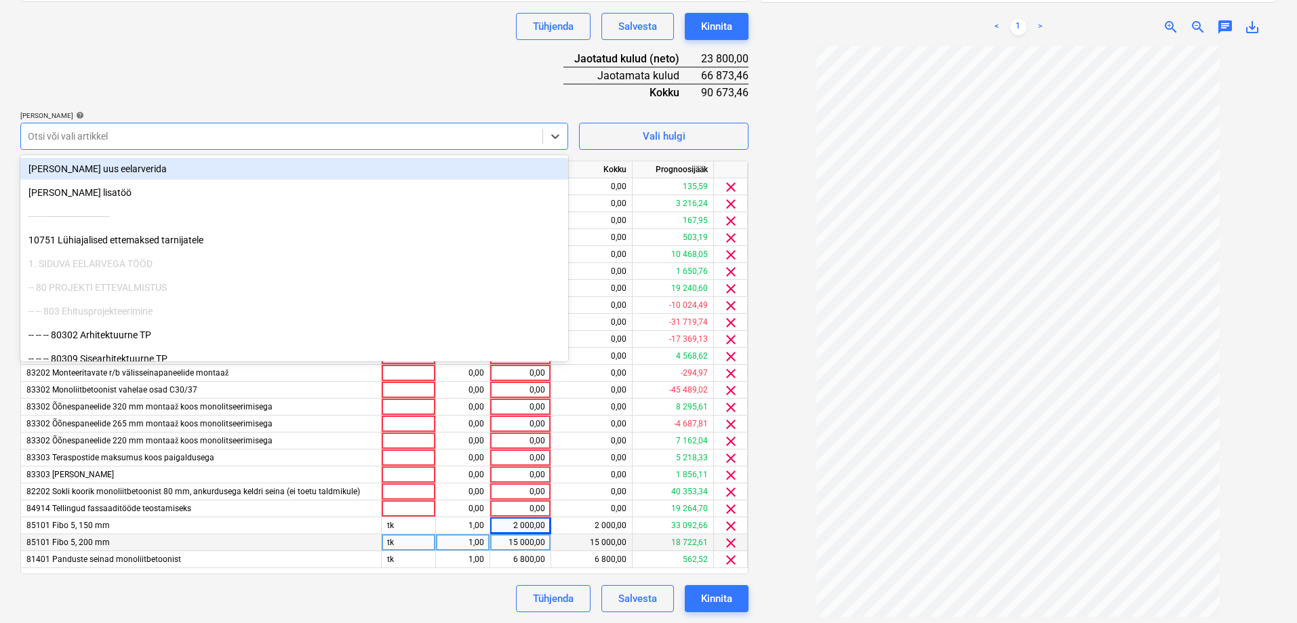
click at [176, 138] on div at bounding box center [282, 136] width 508 height 14
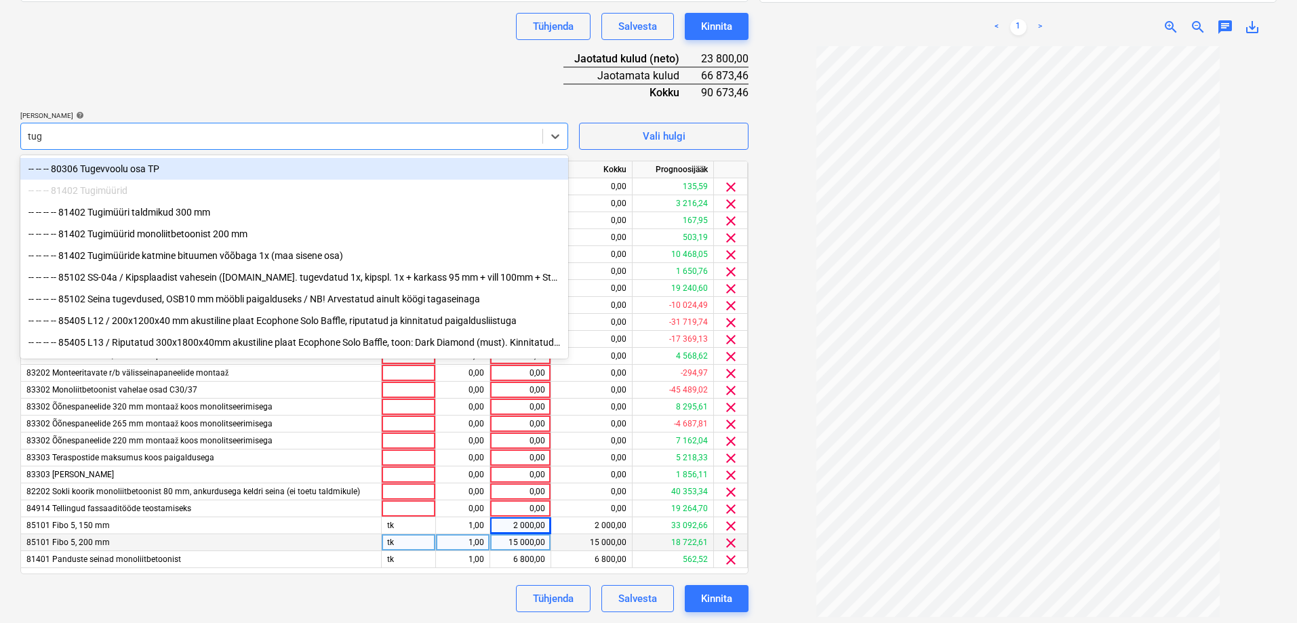
type input "tugi"
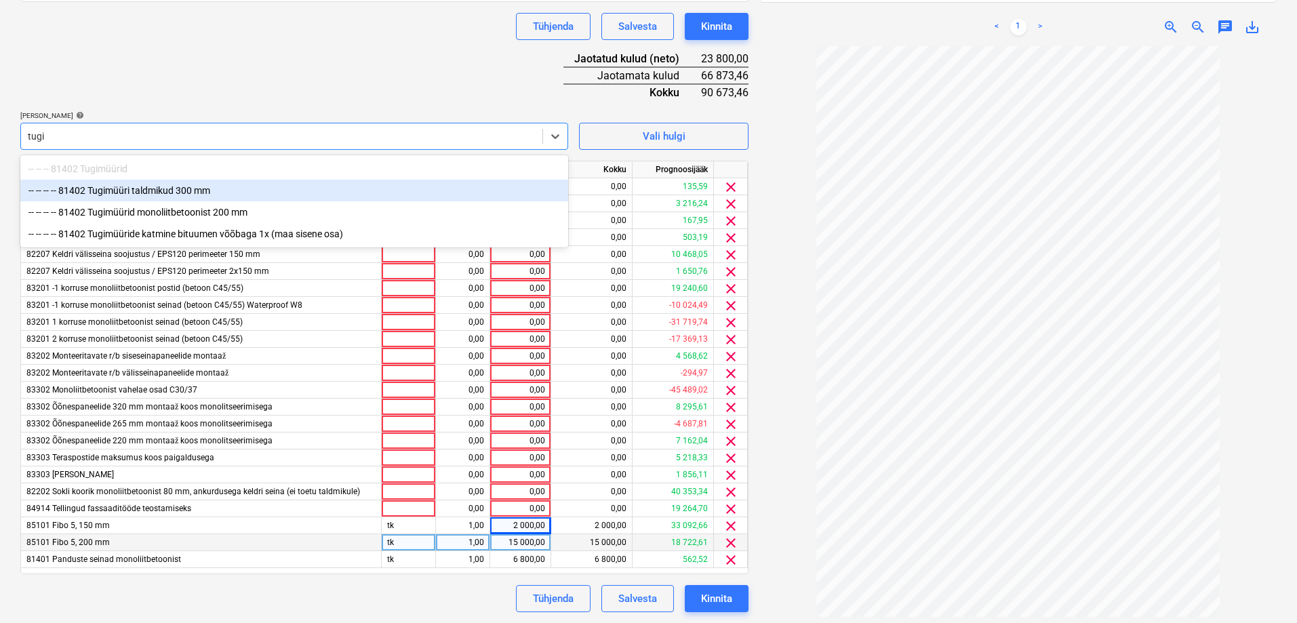
click at [134, 191] on div "-- -- -- -- 81402 Tugimüüri taldmikud 300 mm" at bounding box center [294, 191] width 548 height 22
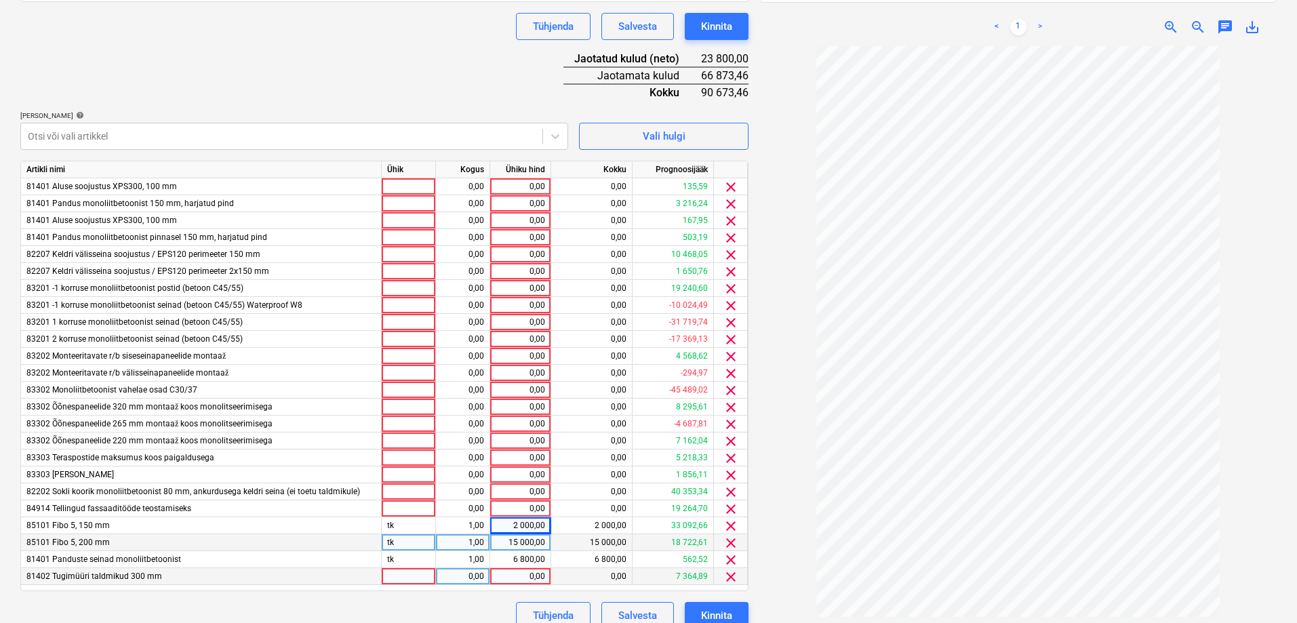
click at [520, 565] on div "0,00" at bounding box center [520, 576] width 49 height 17
type input "6500"
click at [494, 544] on div "15 000,00" at bounding box center [520, 542] width 61 height 17
click at [518, 186] on div "0,00" at bounding box center [520, 186] width 49 height 17
type input "2000"
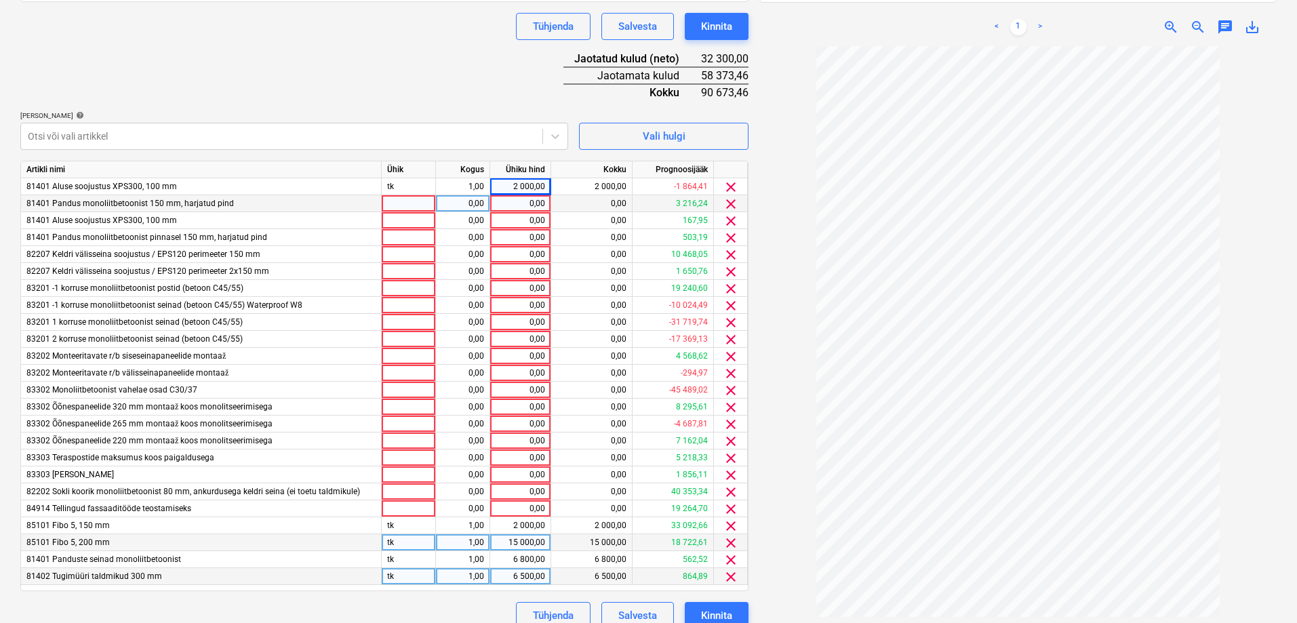
click at [519, 200] on div "0,00" at bounding box center [520, 203] width 49 height 17
drag, startPoint x: 513, startPoint y: 559, endPoint x: 544, endPoint y: 558, distance: 31.9
click at [544, 558] on div "6 800,00" at bounding box center [520, 559] width 49 height 17
type input "11000"
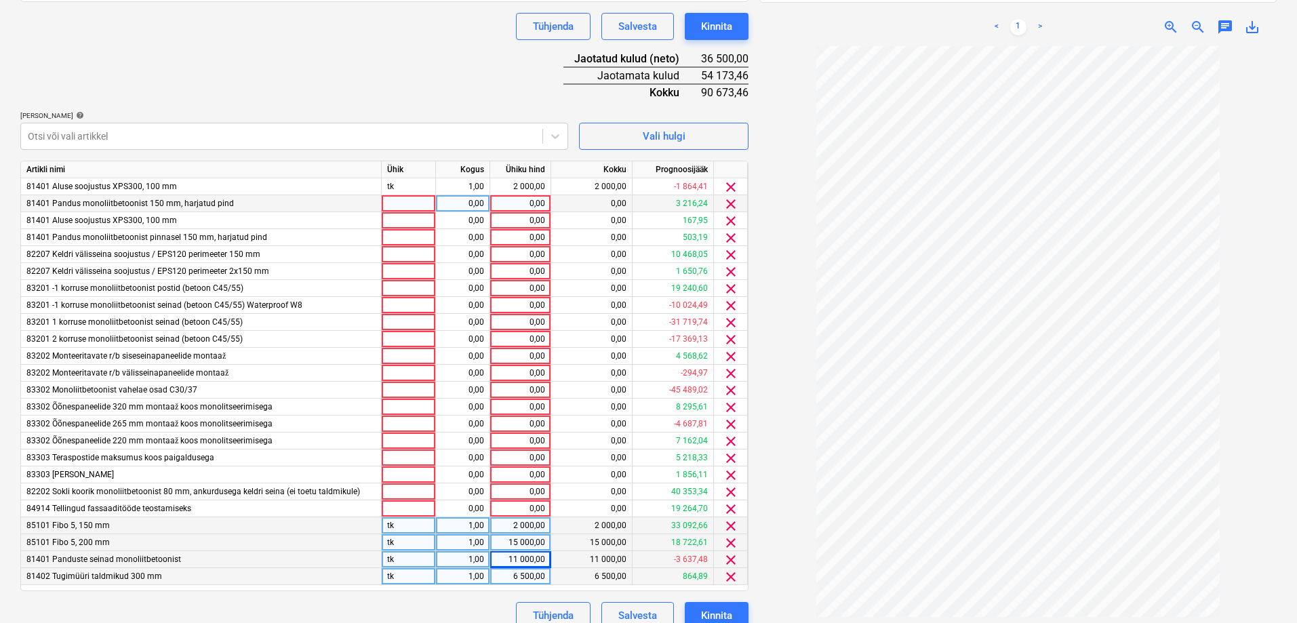
click at [521, 520] on div "2 000,00" at bounding box center [520, 525] width 49 height 17
click at [525, 477] on div "0,00" at bounding box center [520, 474] width 49 height 17
type input "1950"
click at [523, 446] on div "0,00" at bounding box center [520, 441] width 49 height 17
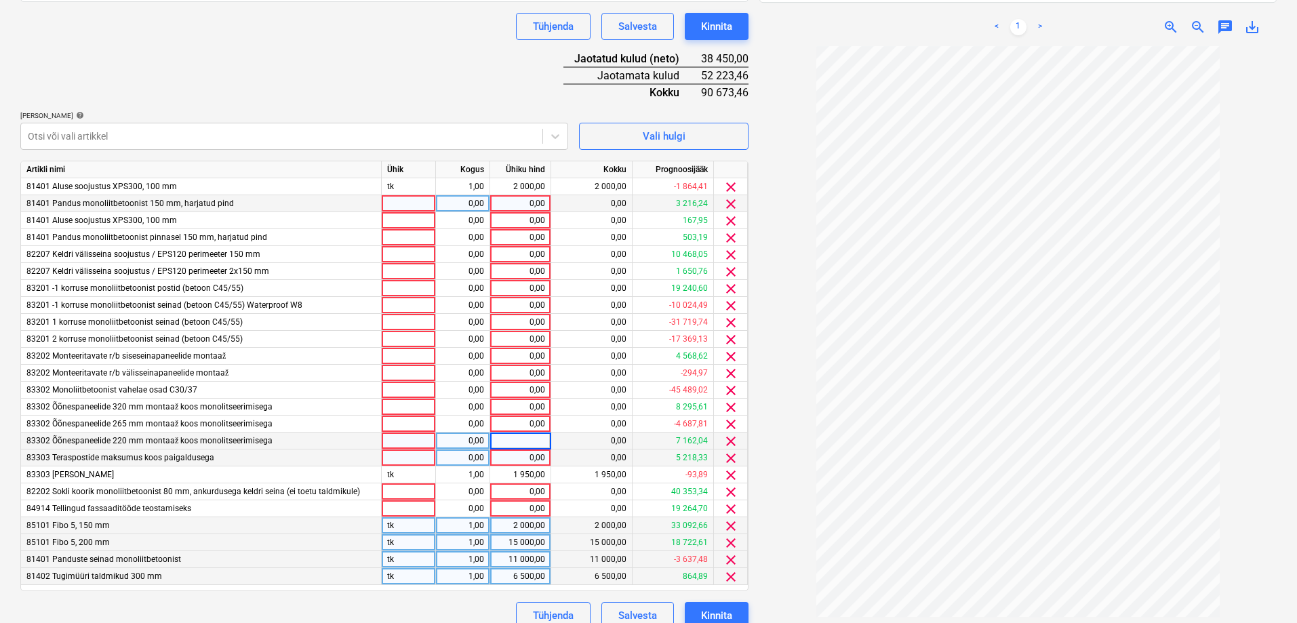
click at [520, 459] on div "0,00" at bounding box center [520, 457] width 49 height 17
type input "1000"
click at [533, 435] on div "0,00" at bounding box center [520, 441] width 49 height 17
click at [523, 454] on div "1 000,00" at bounding box center [520, 457] width 49 height 17
type input "2000"
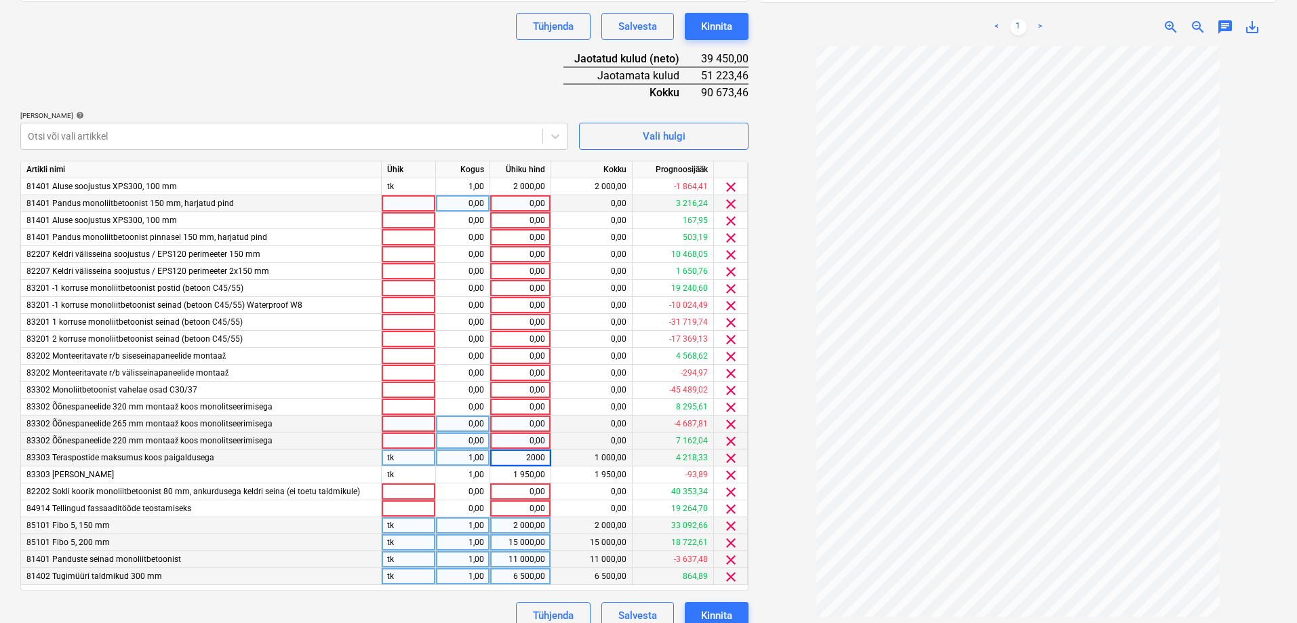
click at [523, 430] on div "0,00" at bounding box center [520, 424] width 49 height 17
click at [523, 390] on div "0,00" at bounding box center [520, 390] width 49 height 17
type input "8000"
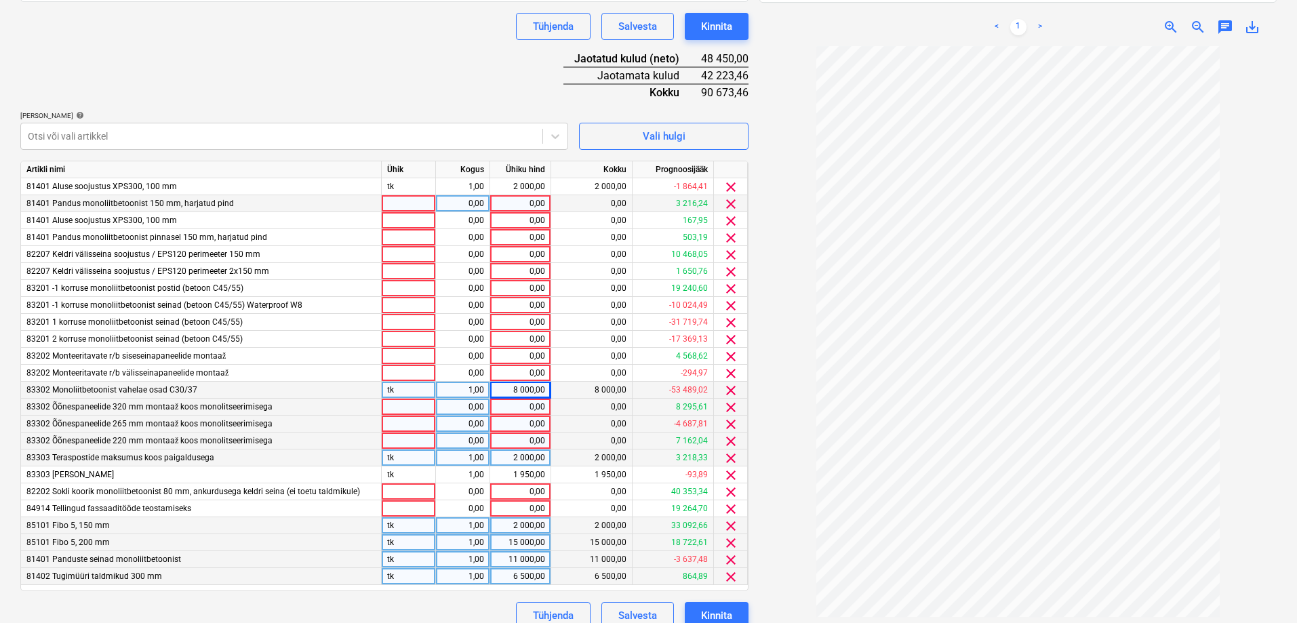
click at [513, 405] on div "0,00" at bounding box center [520, 407] width 49 height 17
type input "2300"
click at [513, 420] on div "0,00" at bounding box center [520, 424] width 49 height 17
type input "1100"
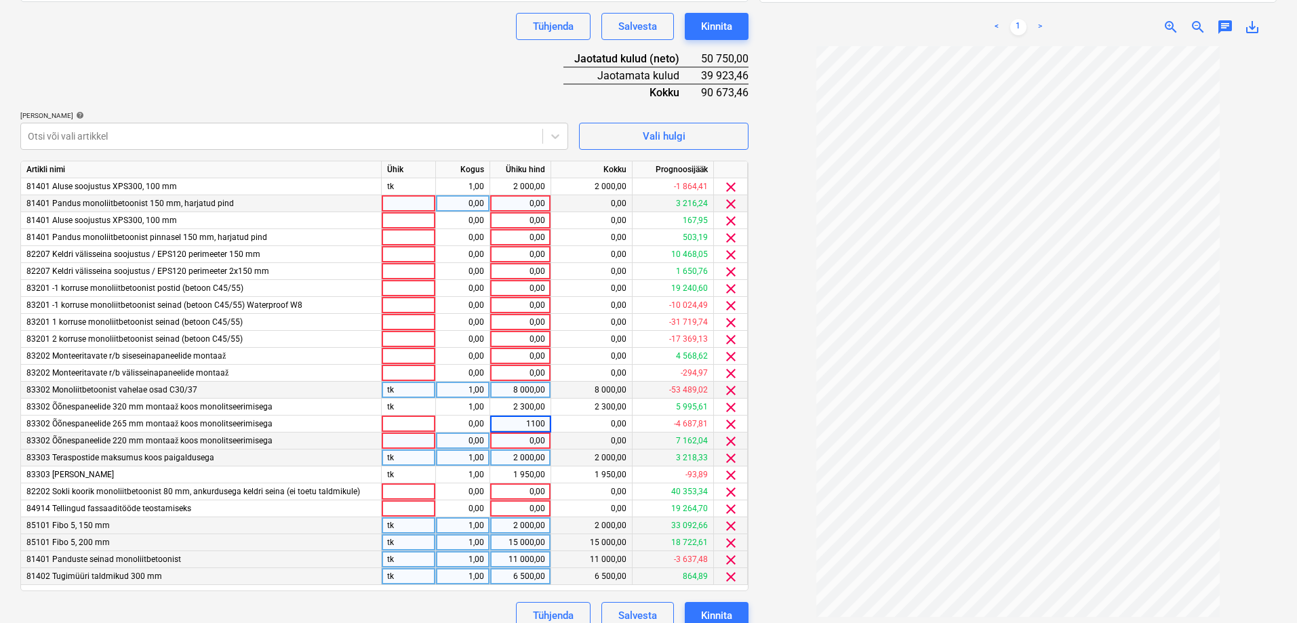
click at [524, 444] on div "0,00" at bounding box center [520, 441] width 49 height 17
click at [533, 437] on div "0,00" at bounding box center [520, 441] width 49 height 17
type input "12000"
click at [529, 407] on div "2 300,00" at bounding box center [520, 407] width 49 height 17
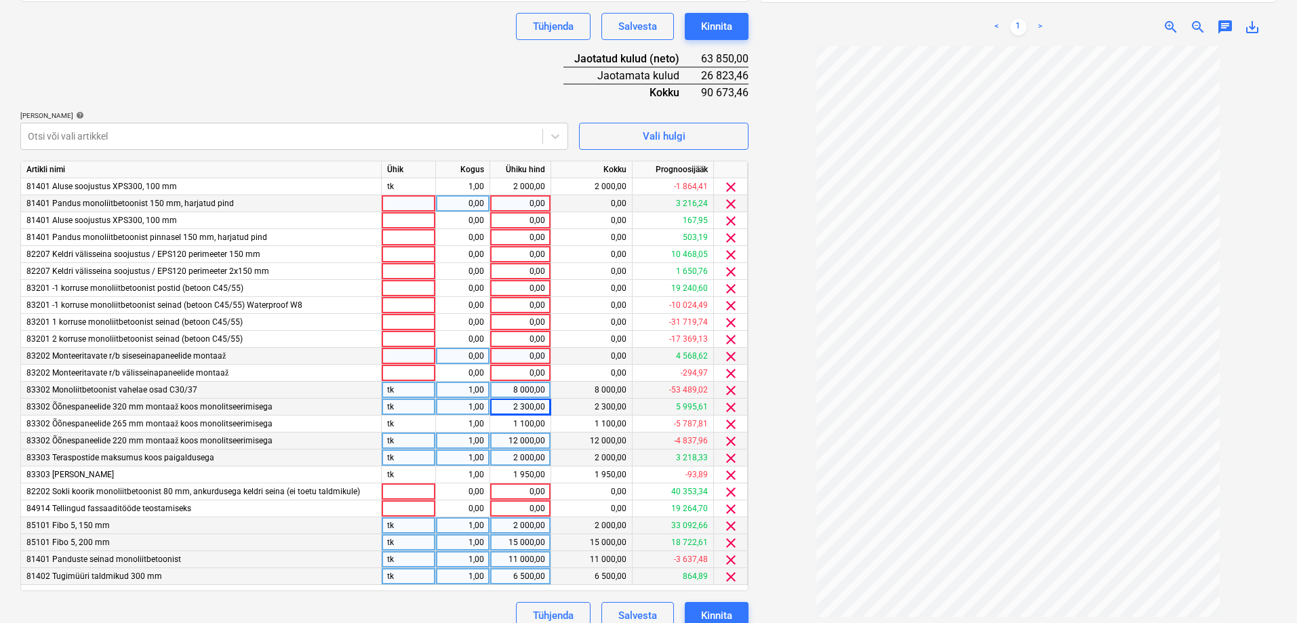
click at [517, 359] on div "0,00" at bounding box center [520, 356] width 49 height 17
type input "2900"
click at [525, 372] on div "0,00" at bounding box center [520, 373] width 49 height 17
type input "600"
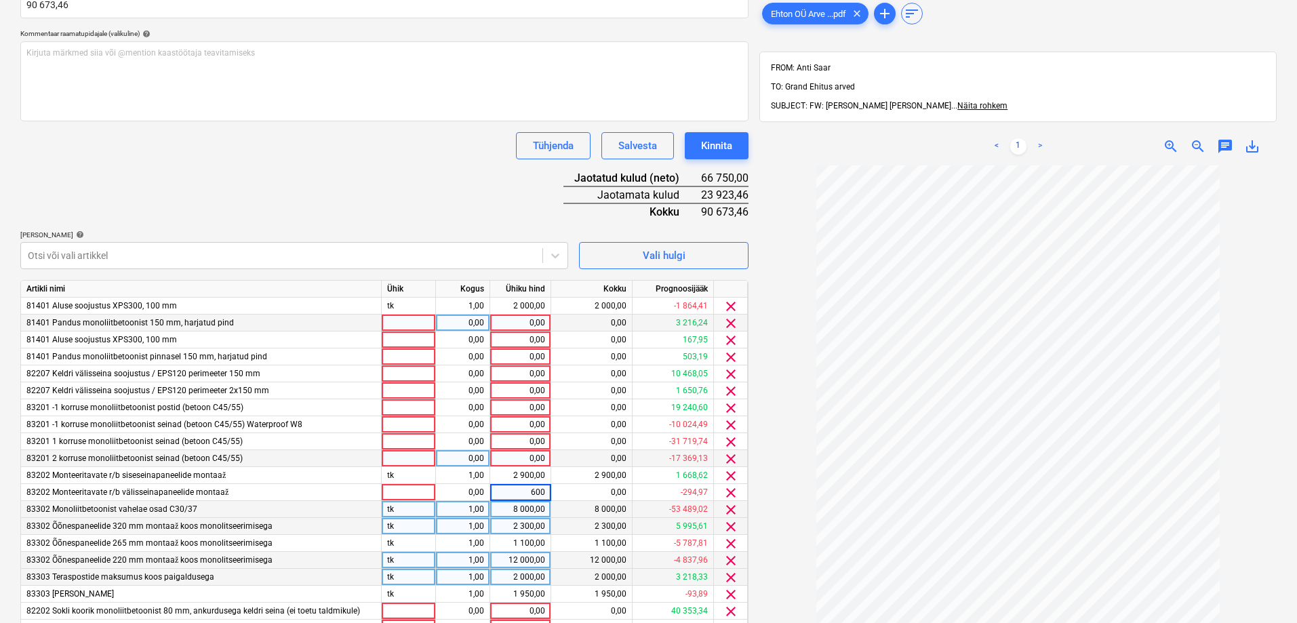
scroll to position [314, 0]
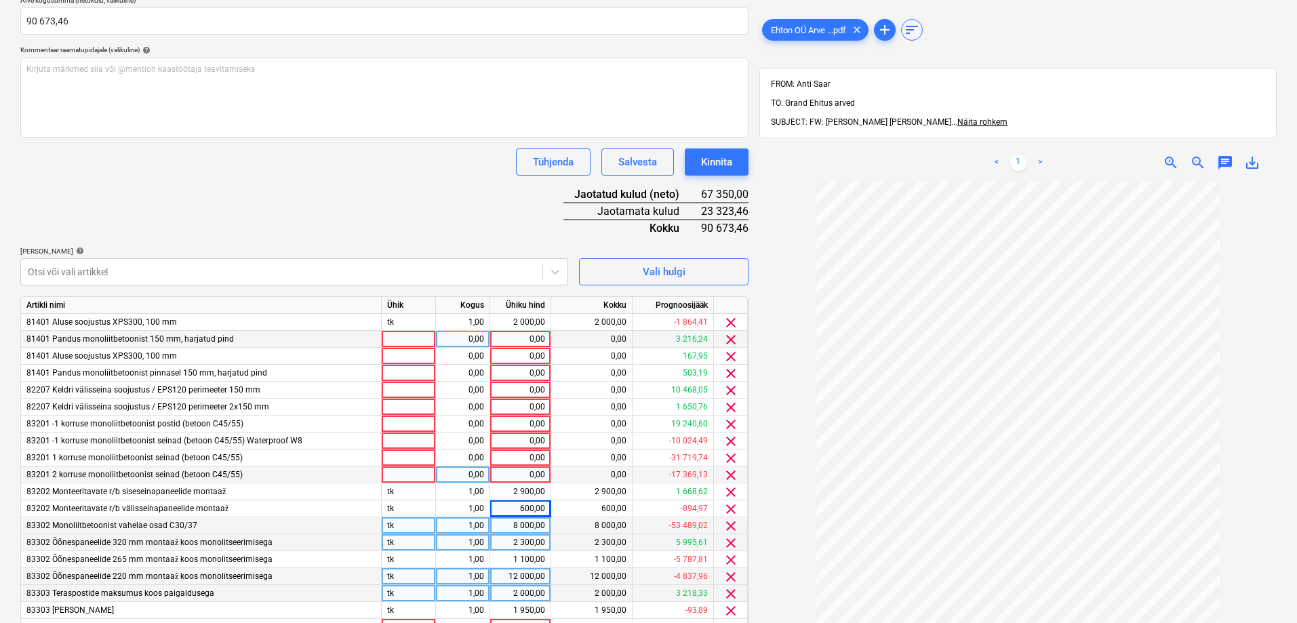
click at [521, 470] on div "0,00" at bounding box center [520, 474] width 49 height 17
click at [527, 473] on div "0,00" at bounding box center [520, 474] width 49 height 17
type input "2500"
click at [529, 459] on div "0,00" at bounding box center [520, 457] width 49 height 17
type input "1000"
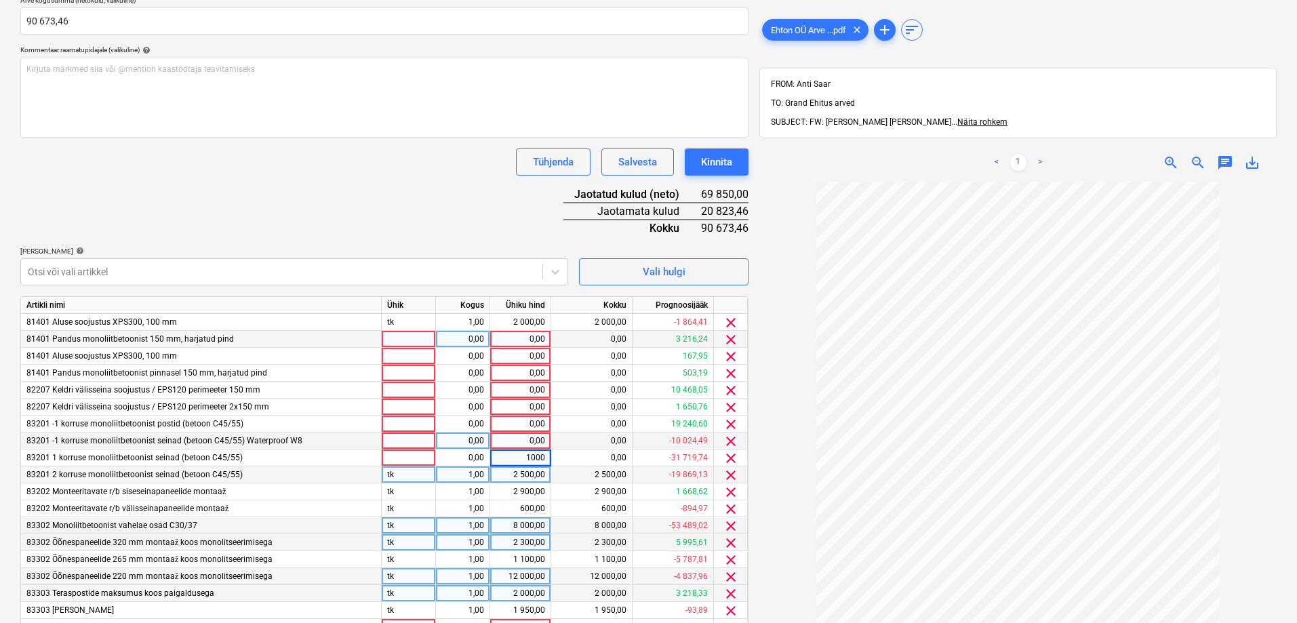
click at [515, 437] on div "0,00" at bounding box center [520, 441] width 49 height 17
type input "5900"
click at [525, 426] on div "0,00" at bounding box center [520, 424] width 49 height 17
type input "200"
click at [512, 454] on div "1 000,00" at bounding box center [520, 457] width 49 height 17
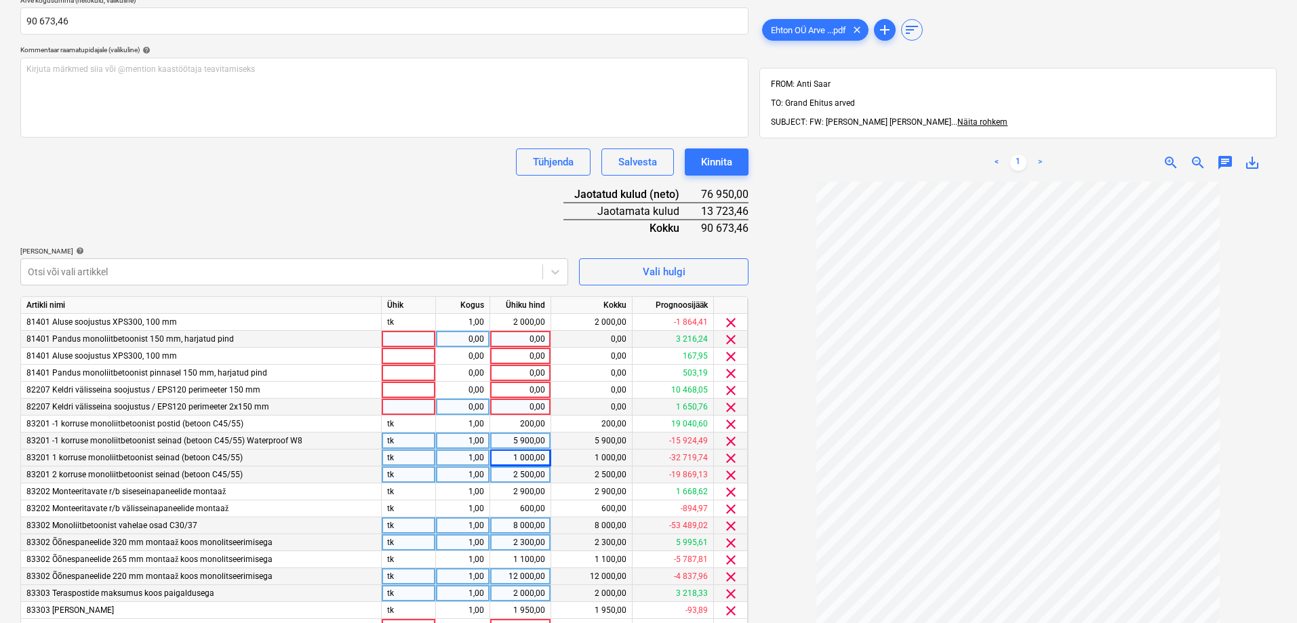
click at [513, 404] on div "0,00" at bounding box center [520, 407] width 49 height 17
type input "4900"
click at [521, 387] on div "0,00" at bounding box center [520, 390] width 49 height 17
type input "8823,46"
click at [498, 416] on div "200,00" at bounding box center [520, 424] width 49 height 17
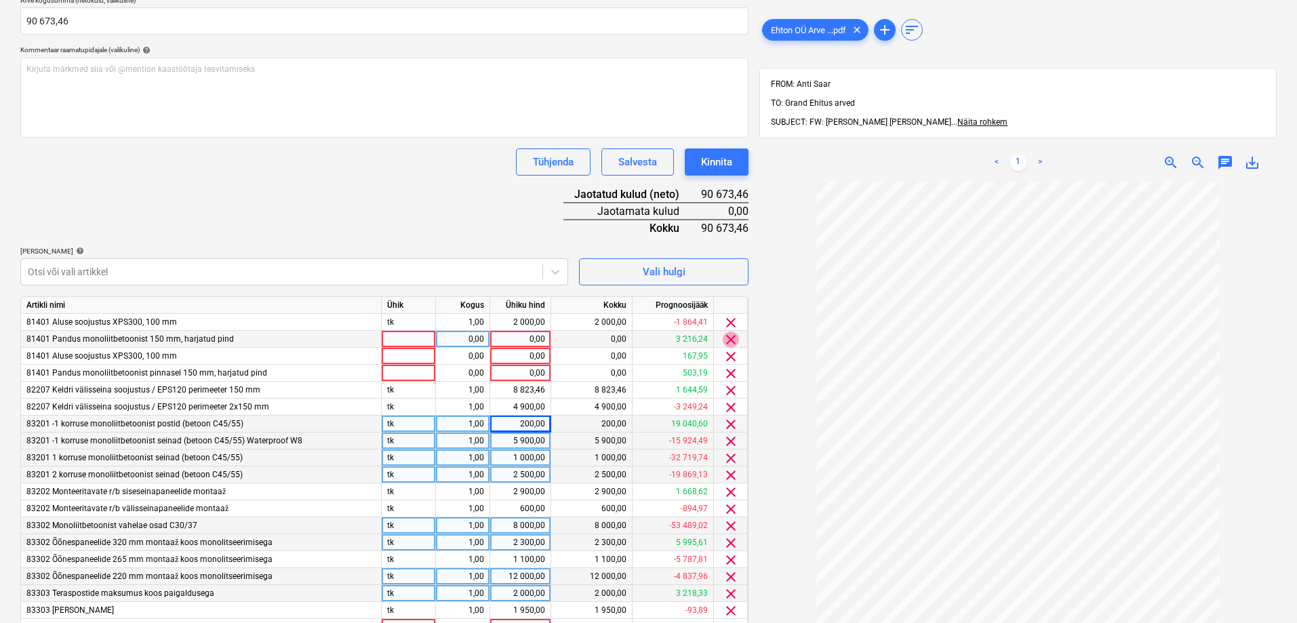
click at [732, 340] on span "clear" at bounding box center [731, 340] width 16 height 16
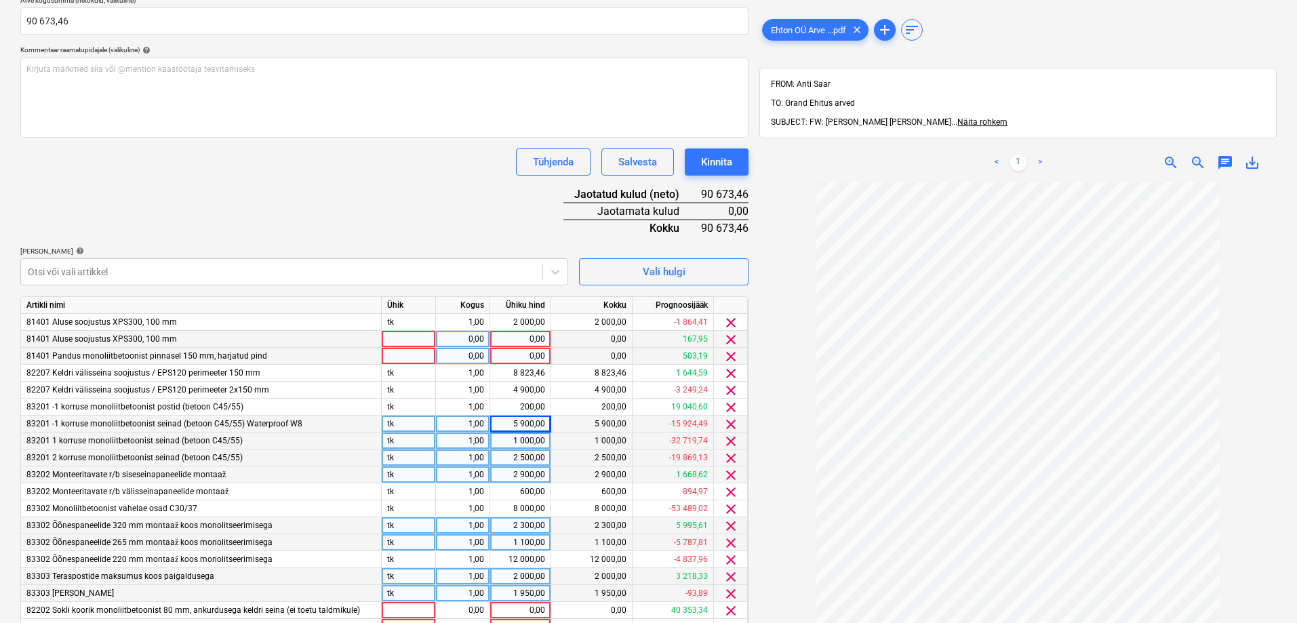
click at [727, 354] on span "clear" at bounding box center [731, 356] width 16 height 16
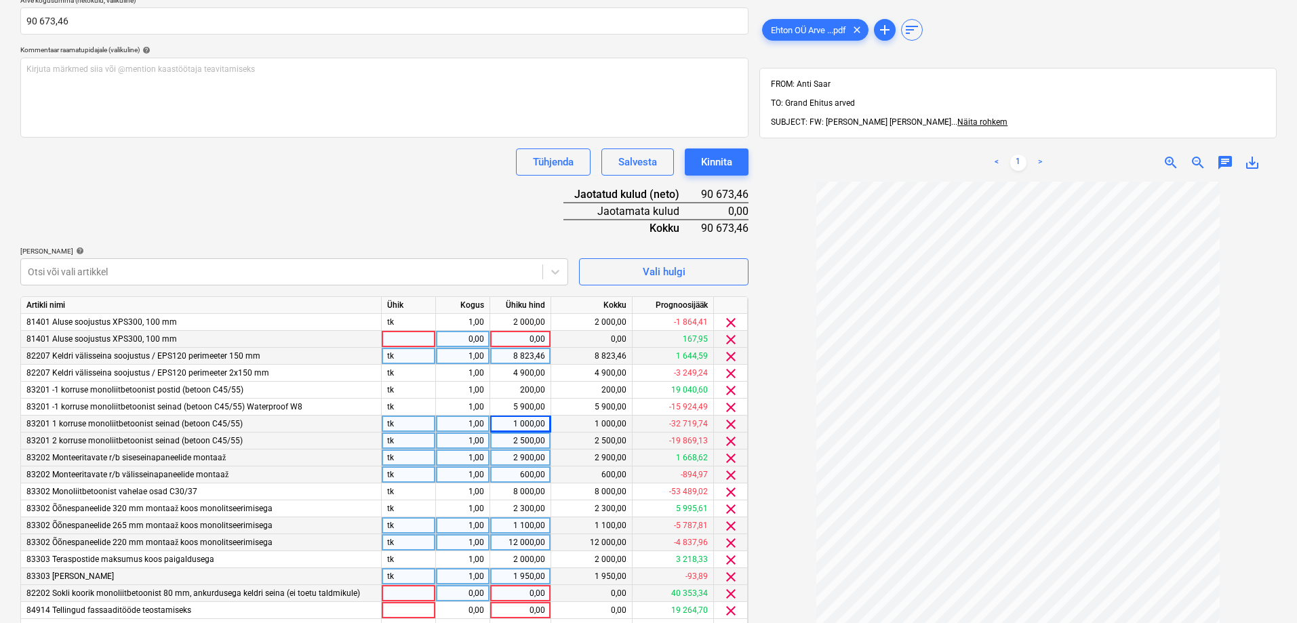
click at [733, 341] on span "clear" at bounding box center [731, 340] width 16 height 16
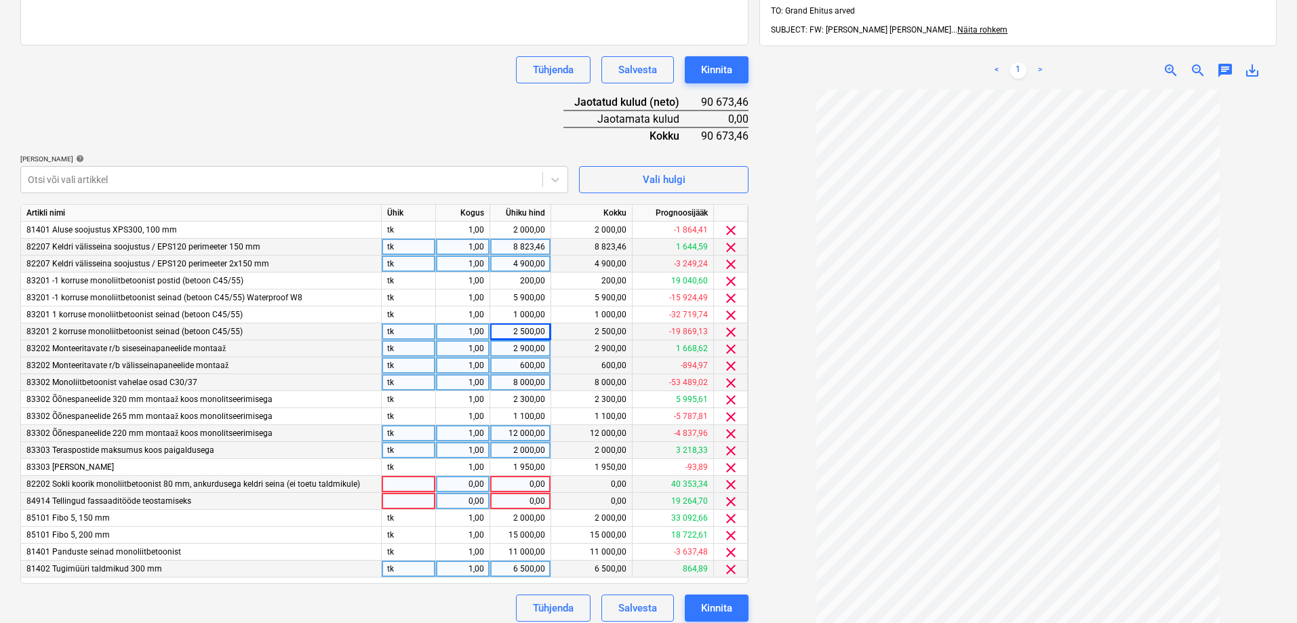
scroll to position [416, 0]
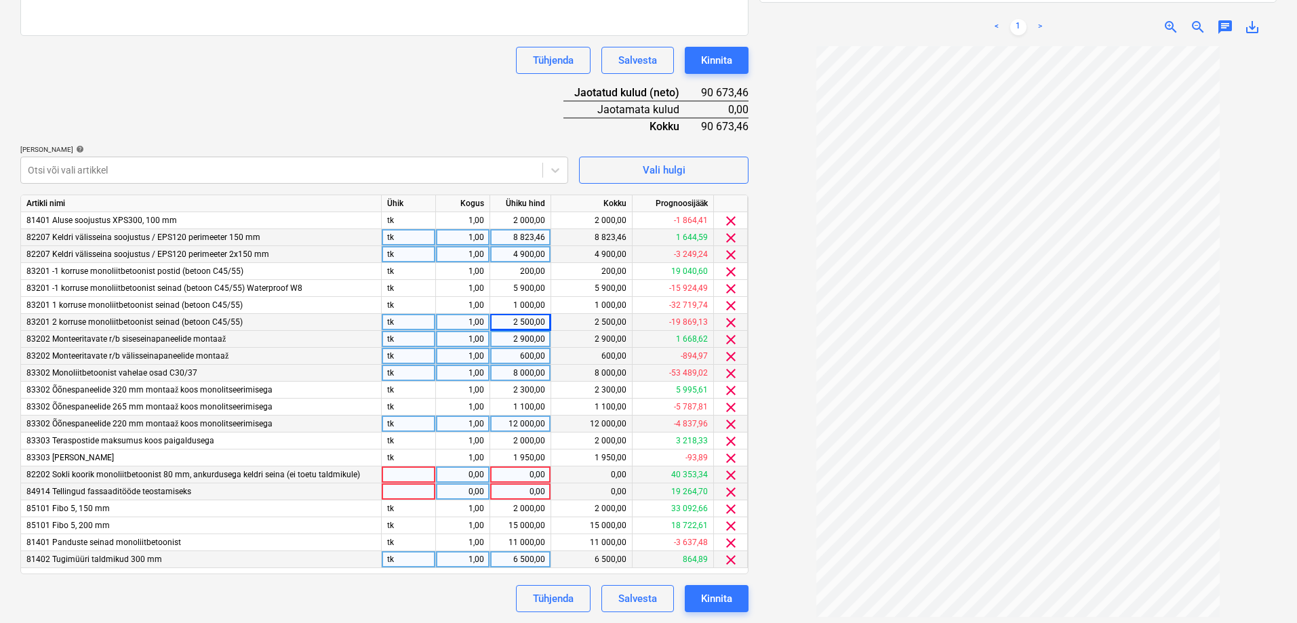
click at [733, 475] on span "clear" at bounding box center [731, 475] width 16 height 16
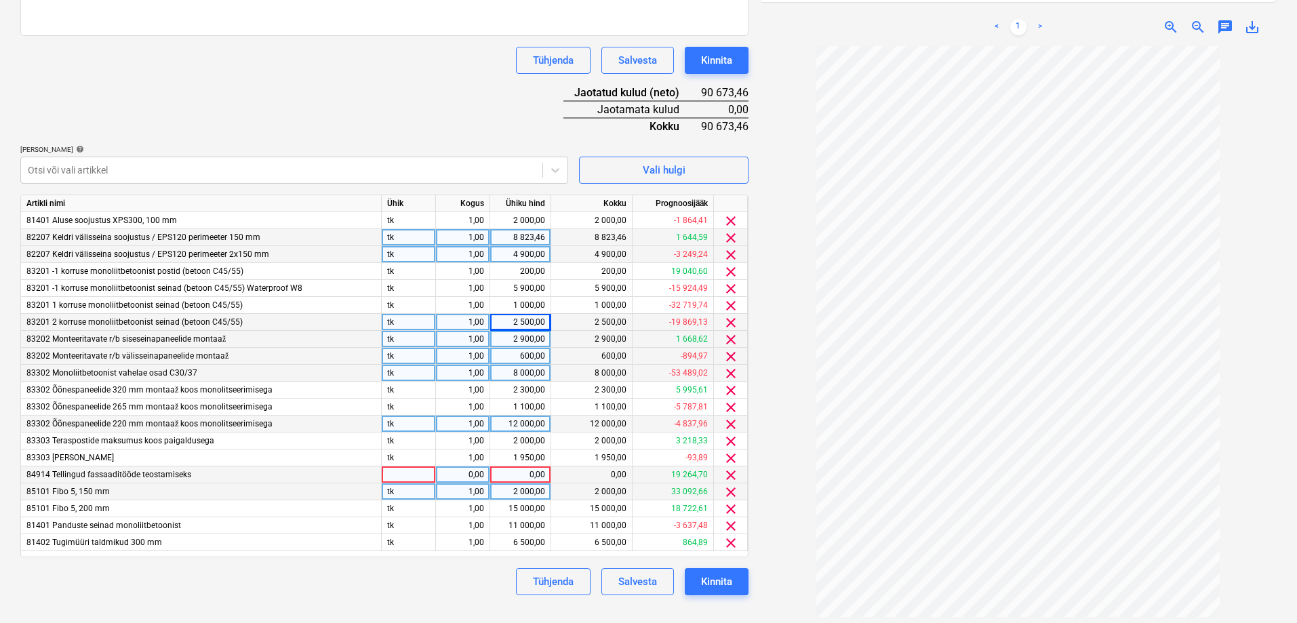
scroll to position [405, 0]
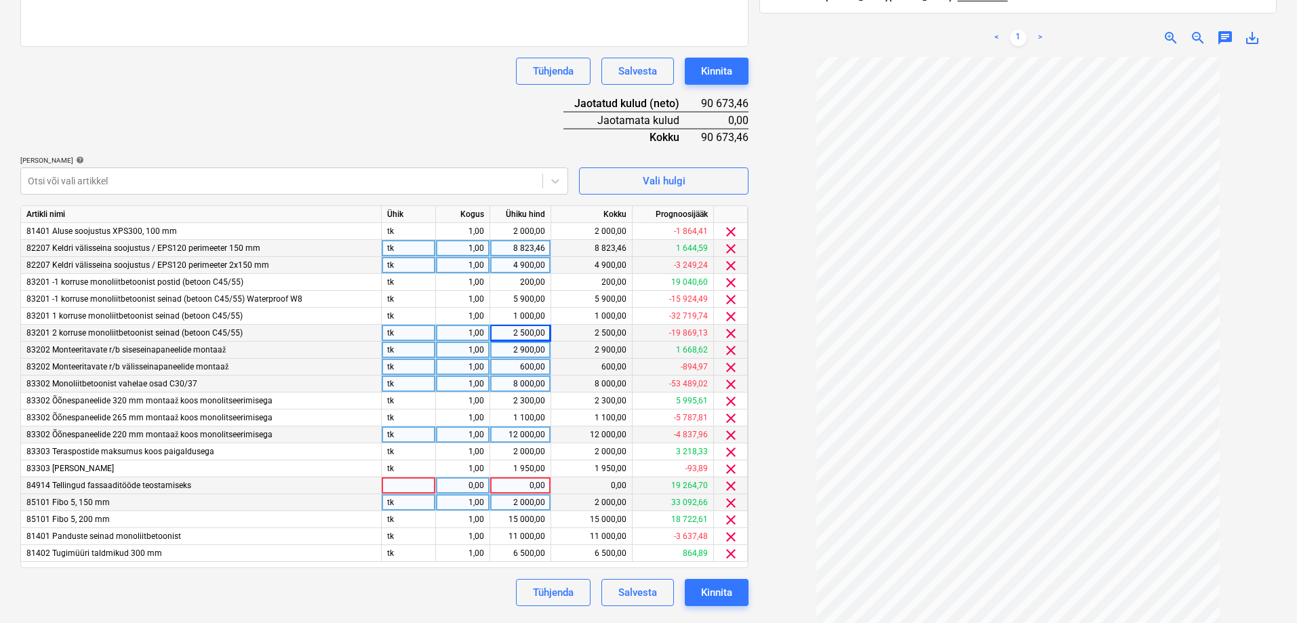
click at [731, 487] on span "clear" at bounding box center [731, 486] width 16 height 16
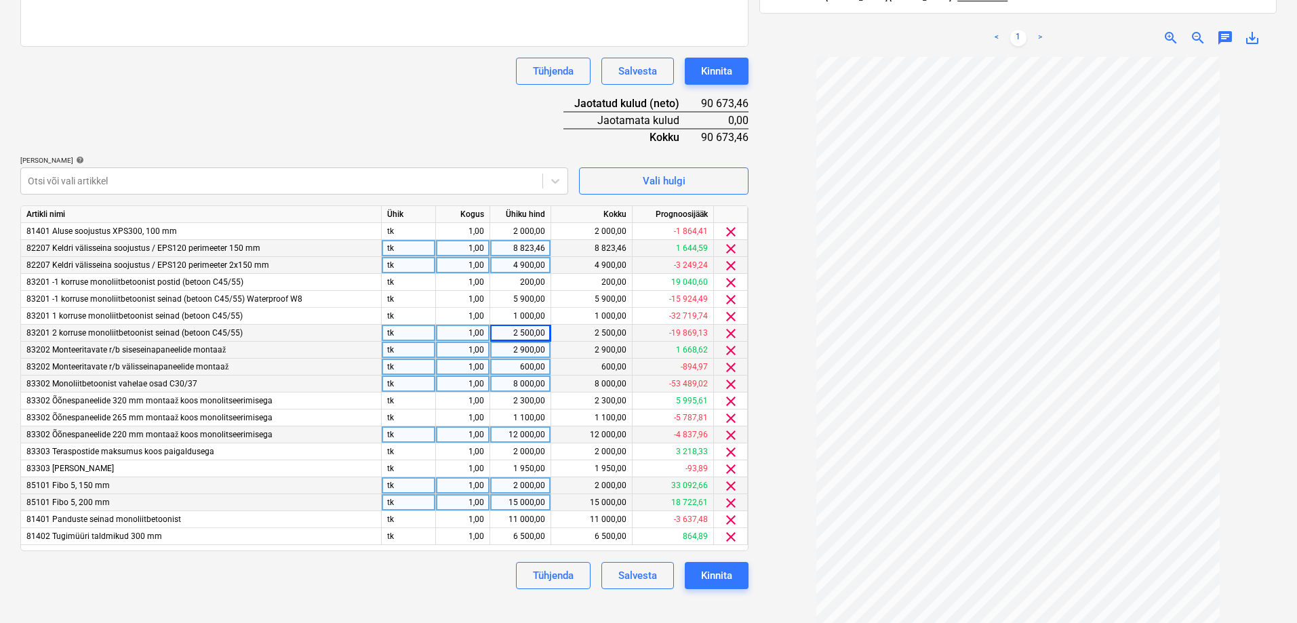
click at [343, 565] on div "Tühjenda Salvesta Kinnita" at bounding box center [384, 575] width 728 height 27
click at [721, 565] on div "Kinnita" at bounding box center [716, 576] width 31 height 18
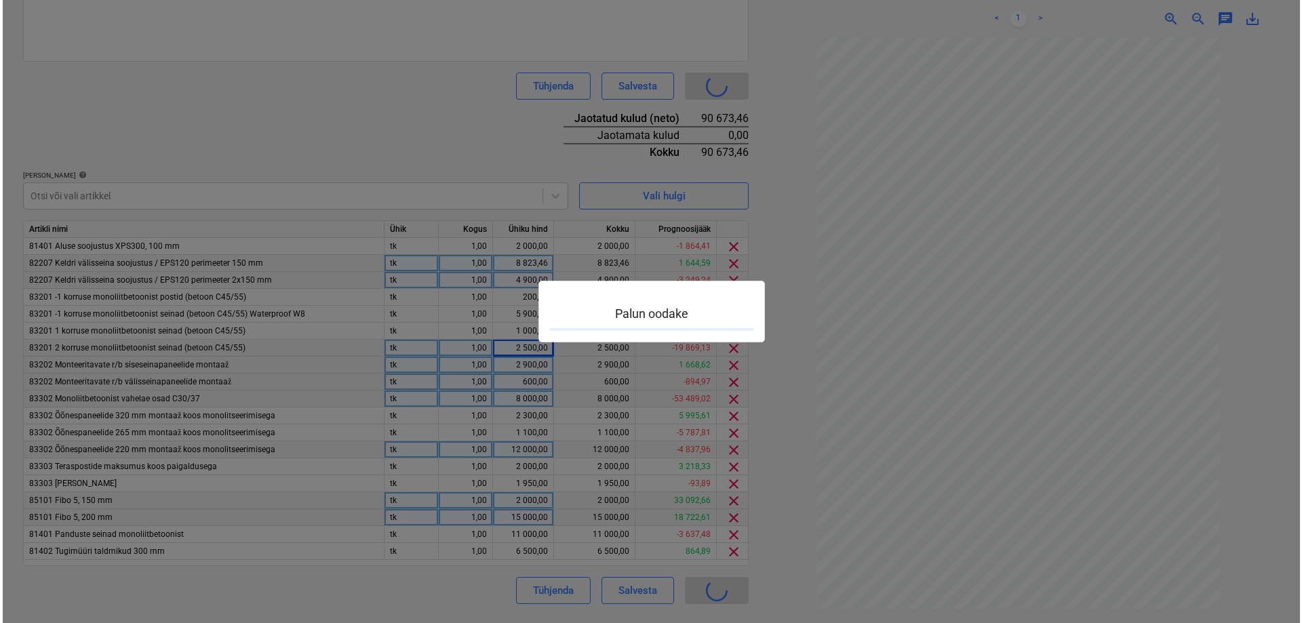
scroll to position [382, 0]
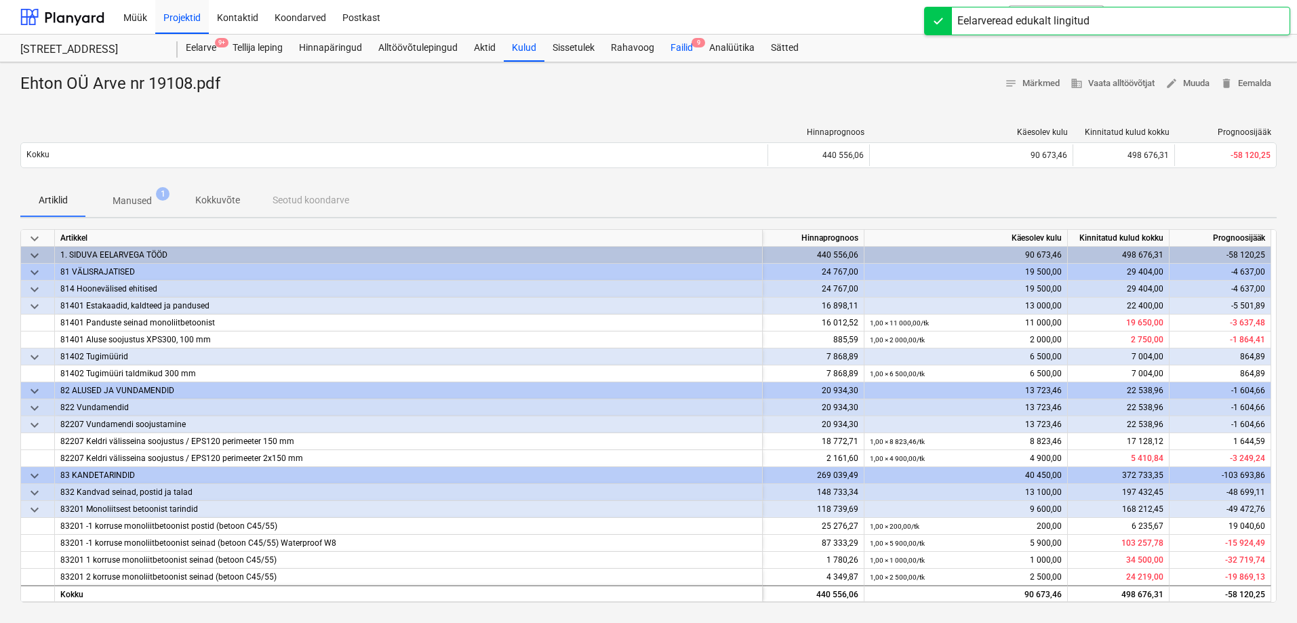
click at [682, 47] on div "Failid 9" at bounding box center [681, 48] width 39 height 27
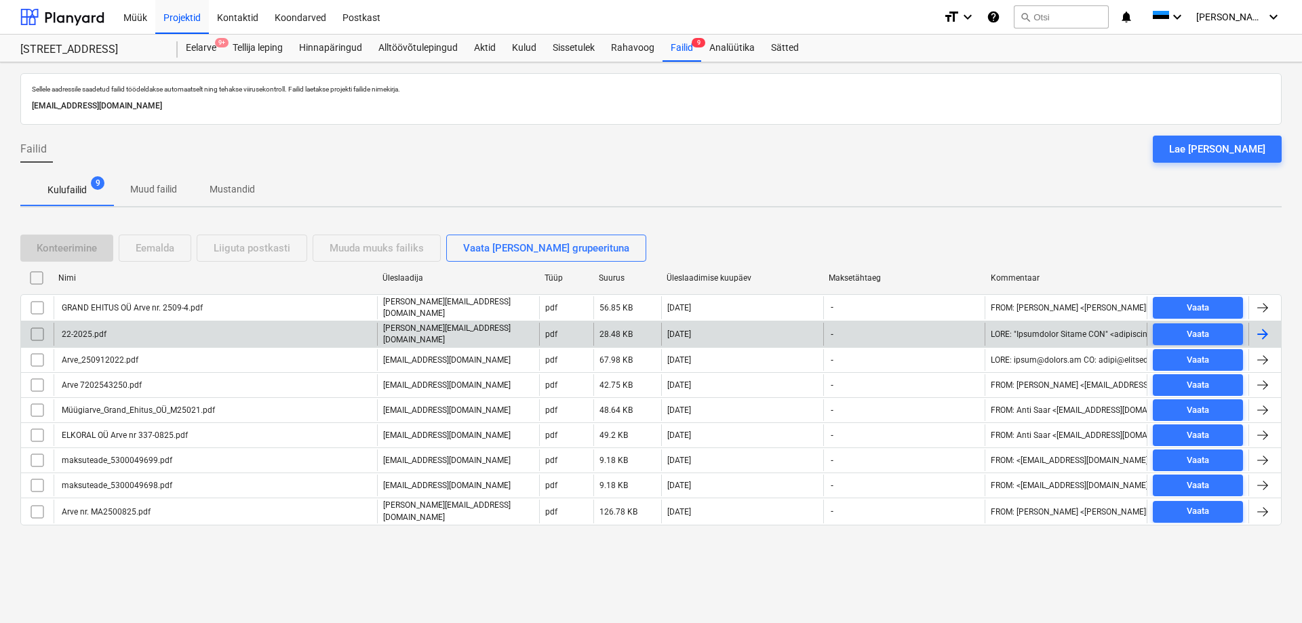
click at [73, 331] on div "22-2025.pdf" at bounding box center [83, 333] width 47 height 9
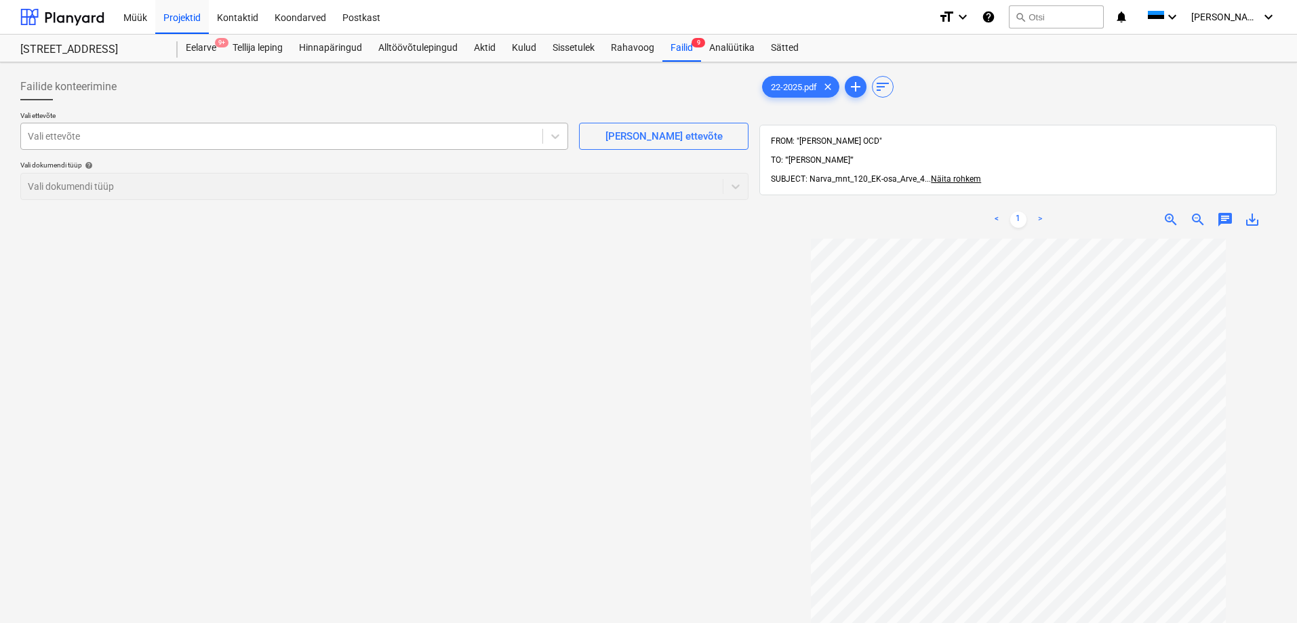
click at [86, 138] on div at bounding box center [282, 136] width 508 height 14
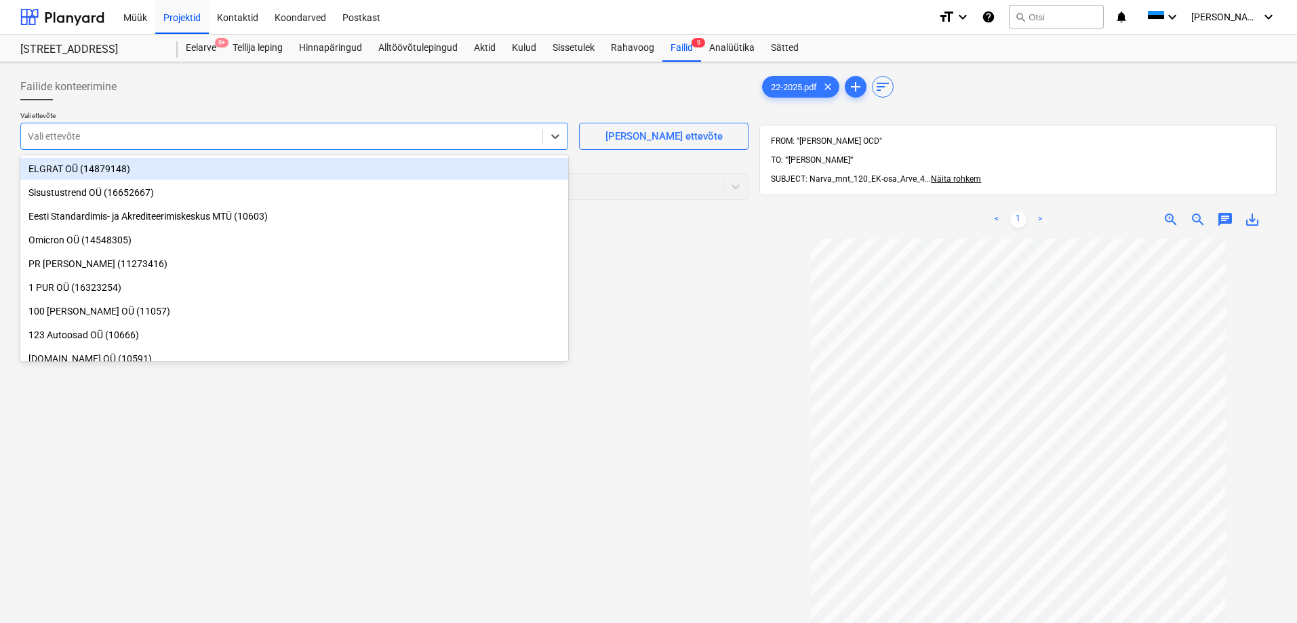
click at [222, 96] on div "Failide konteerimine" at bounding box center [384, 86] width 728 height 27
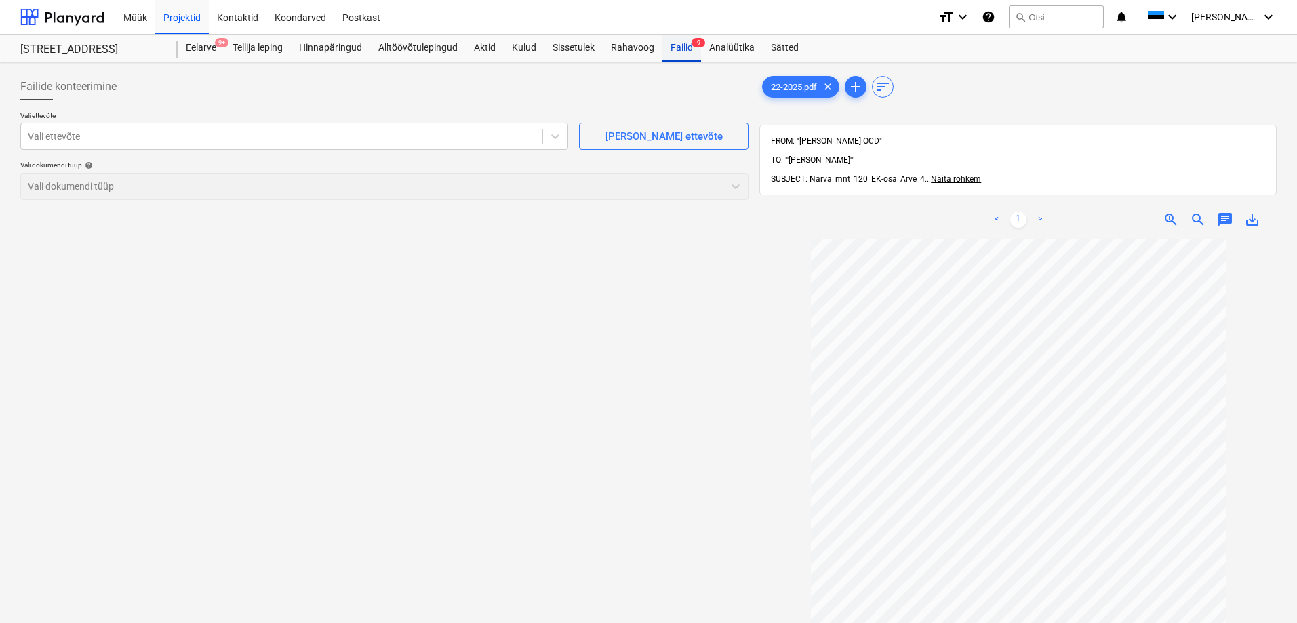
click at [681, 54] on div "Failid 9" at bounding box center [681, 48] width 39 height 27
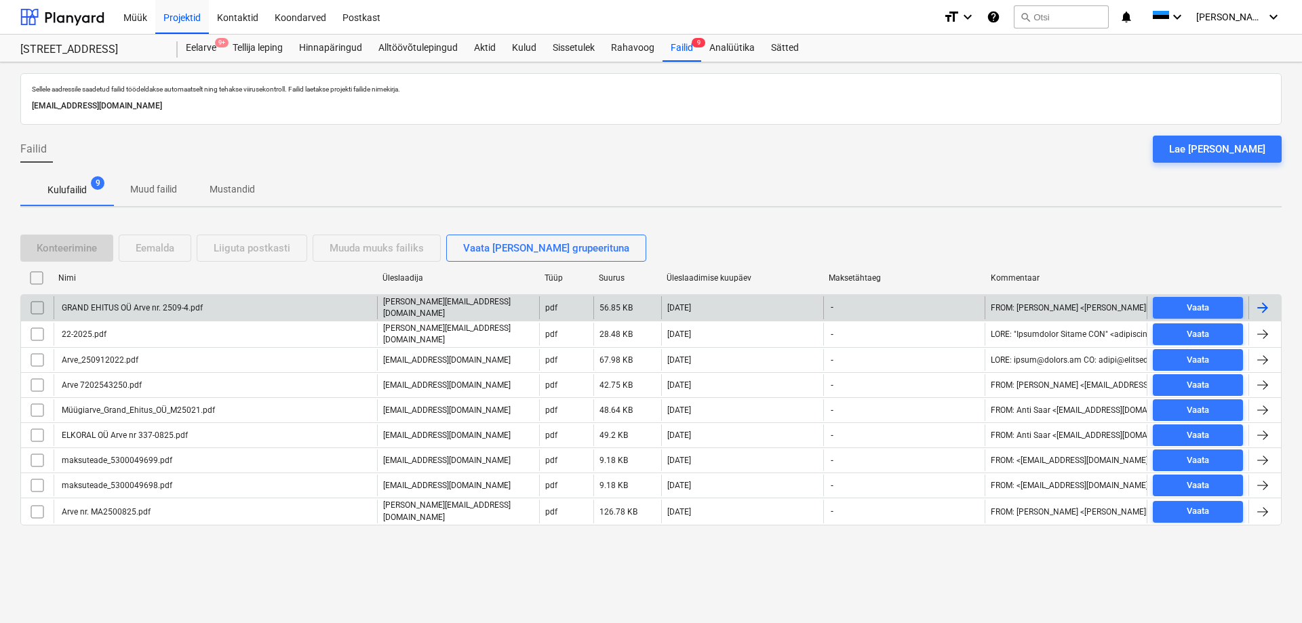
click at [137, 306] on div "GRAND EHITUS OÜ Arve nr. 2509-4.pdf" at bounding box center [131, 307] width 143 height 9
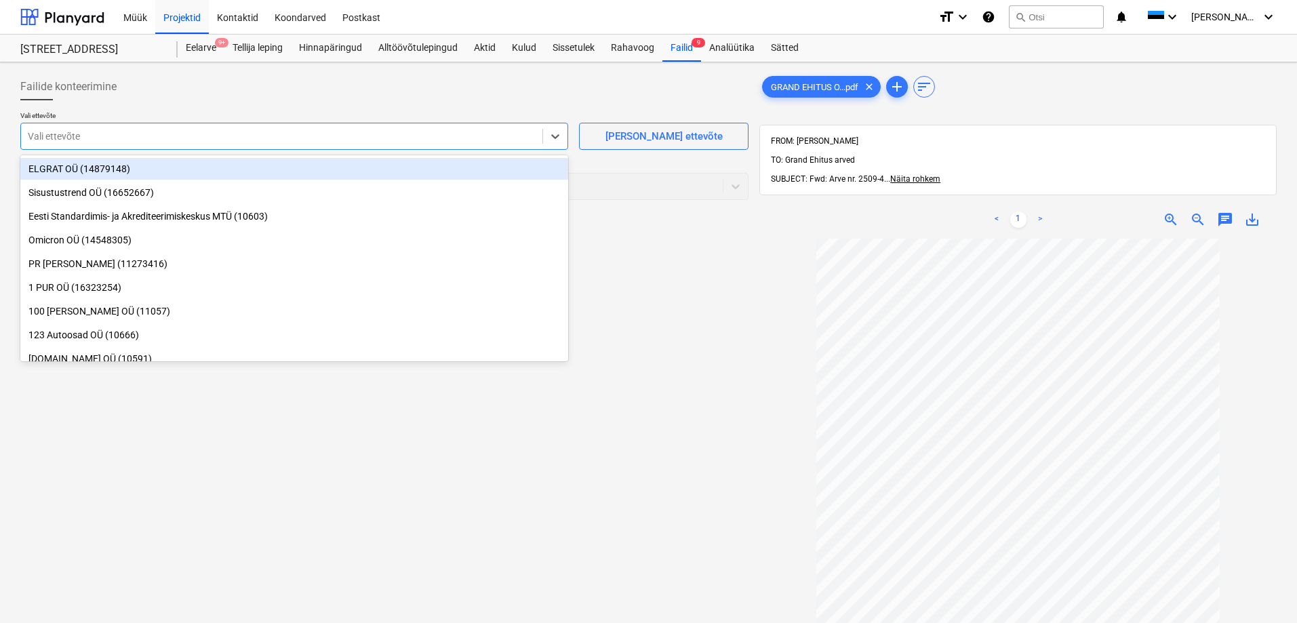
click at [112, 141] on div at bounding box center [282, 136] width 508 height 14
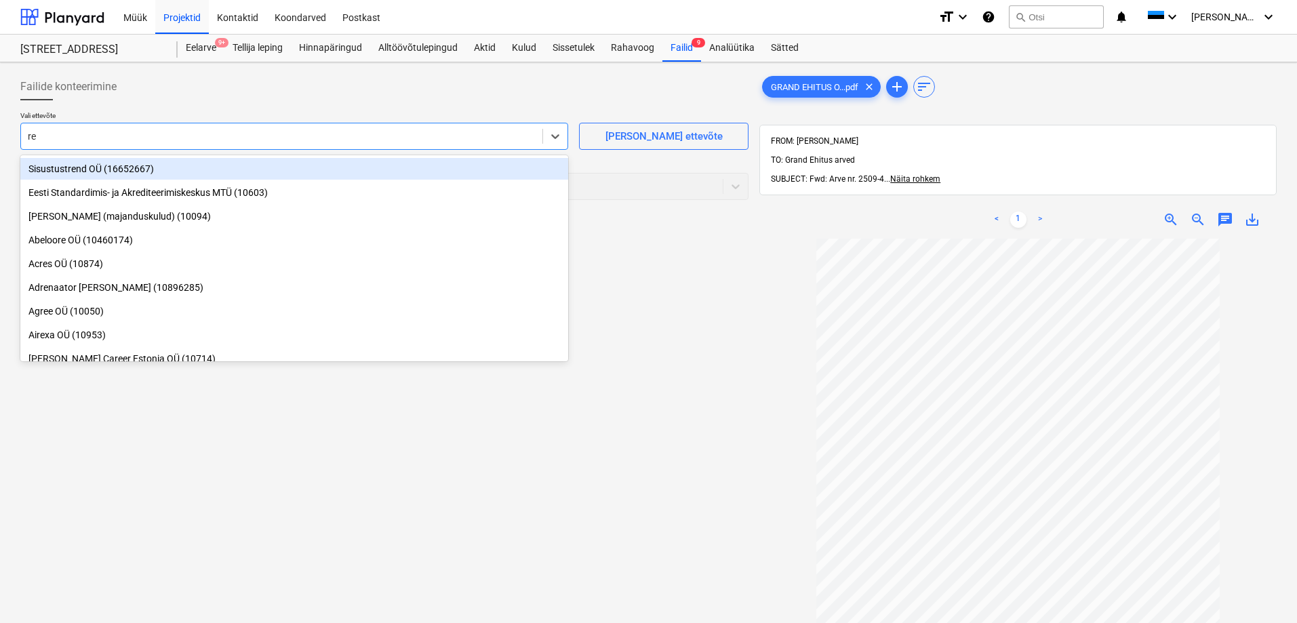
type input "reh"
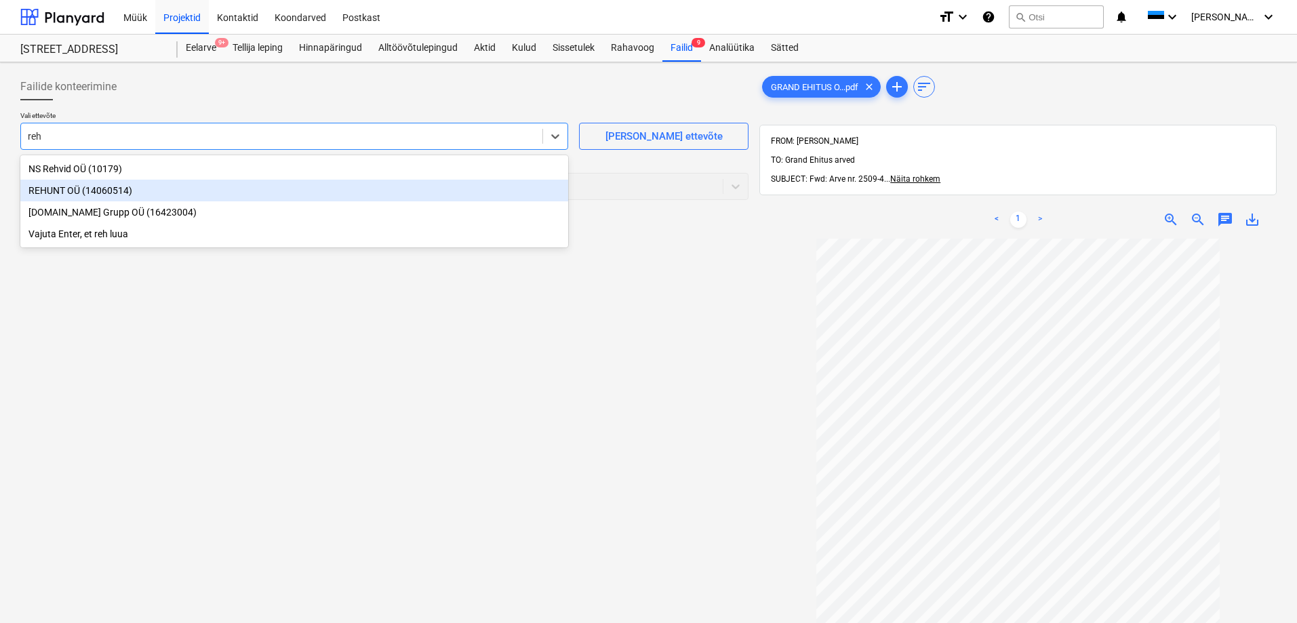
click at [55, 188] on div "REHUNT OÜ (14060514)" at bounding box center [294, 191] width 548 height 22
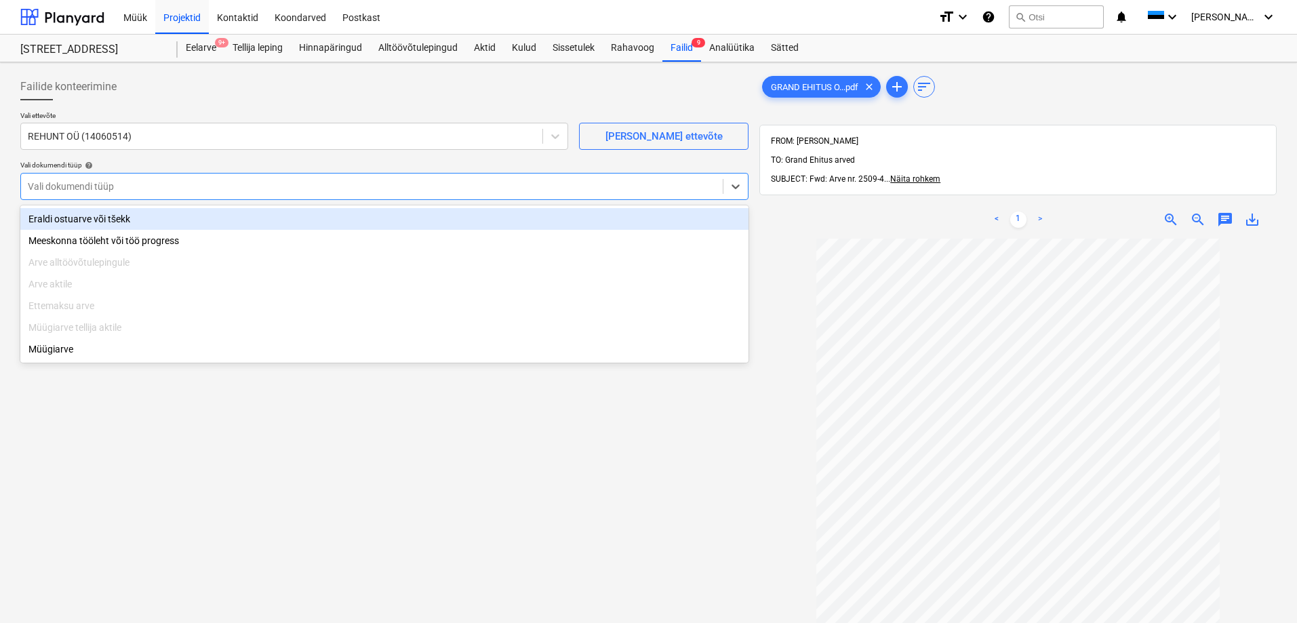
click at [104, 184] on div at bounding box center [372, 187] width 688 height 14
click at [83, 216] on div "Eraldi ostuarve või tšekk" at bounding box center [384, 219] width 728 height 22
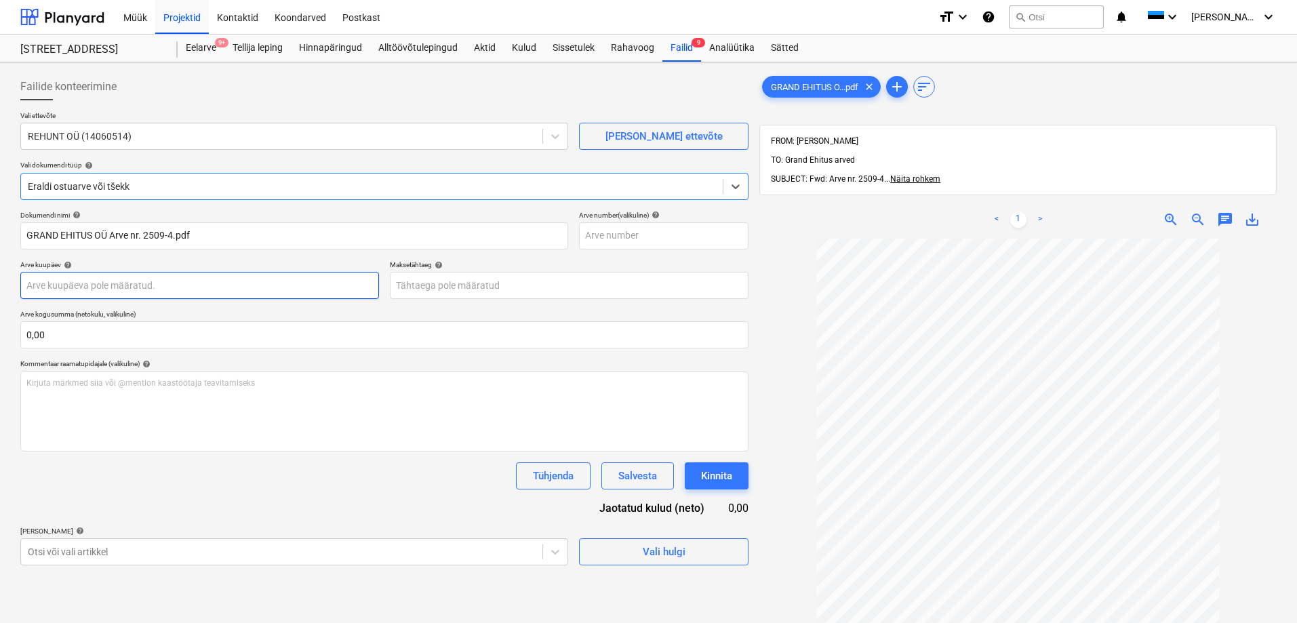
click at [88, 283] on body "Müük Projektid Kontaktid Koondarved Postkast format_size keyboard_arrow_down he…" at bounding box center [648, 311] width 1297 height 623
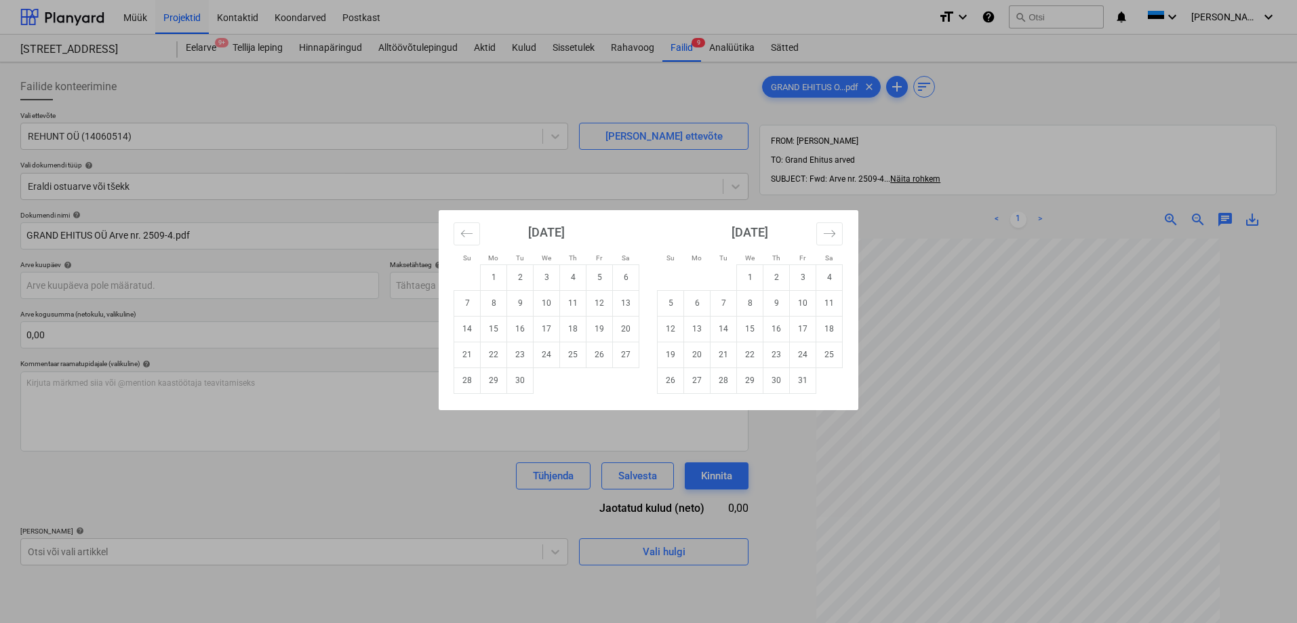
click at [337, 361] on div "Su Mo Tu We Th Fr Sa Su Mo Tu We Th Fr Sa [DATE] 1 2 3 4 5 6 7 8 9 10 11 12 13 …" at bounding box center [648, 311] width 1297 height 623
click at [235, 273] on body "Müük Projektid Kontaktid Koondarved Postkast format_size keyboard_arrow_down he…" at bounding box center [648, 311] width 1297 height 623
click at [597, 279] on td "5" at bounding box center [599, 277] width 26 height 26
type input "[DATE]"
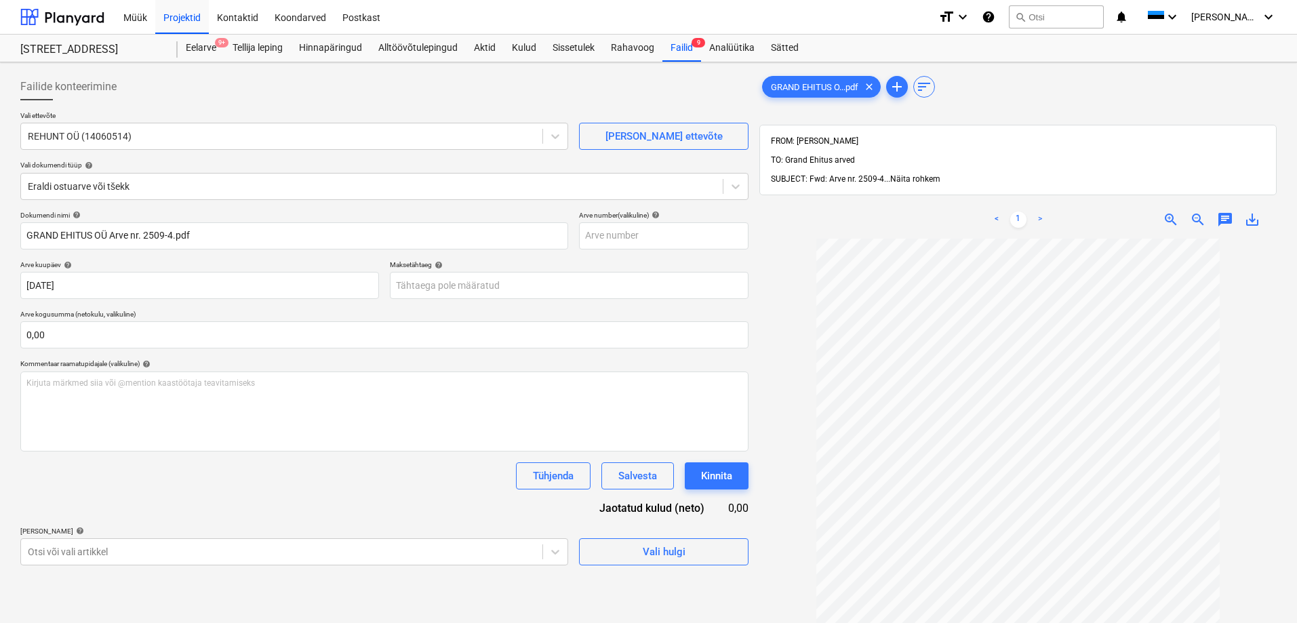
click at [910, 174] on span "Näita rohkem" at bounding box center [915, 178] width 50 height 9
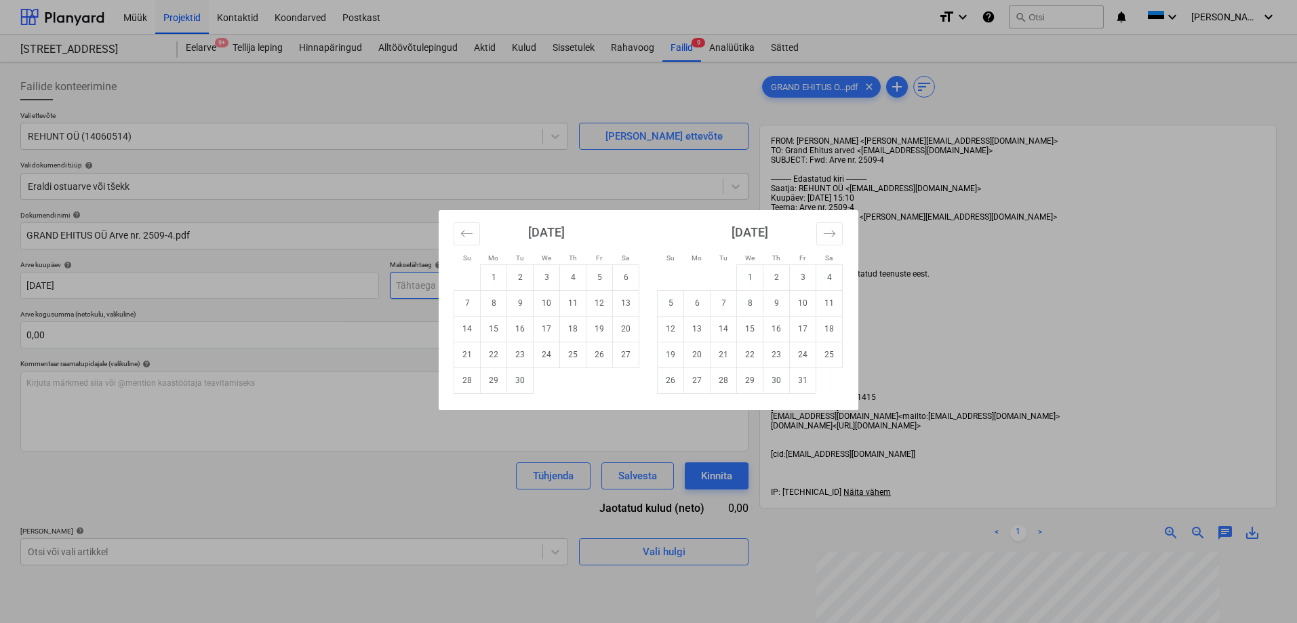
click at [473, 290] on body "Müük Projektid Kontaktid Koondarved Postkast format_size keyboard_arrow_down he…" at bounding box center [648, 311] width 1297 height 623
click at [597, 328] on td "19" at bounding box center [599, 329] width 26 height 26
type input "[DATE]"
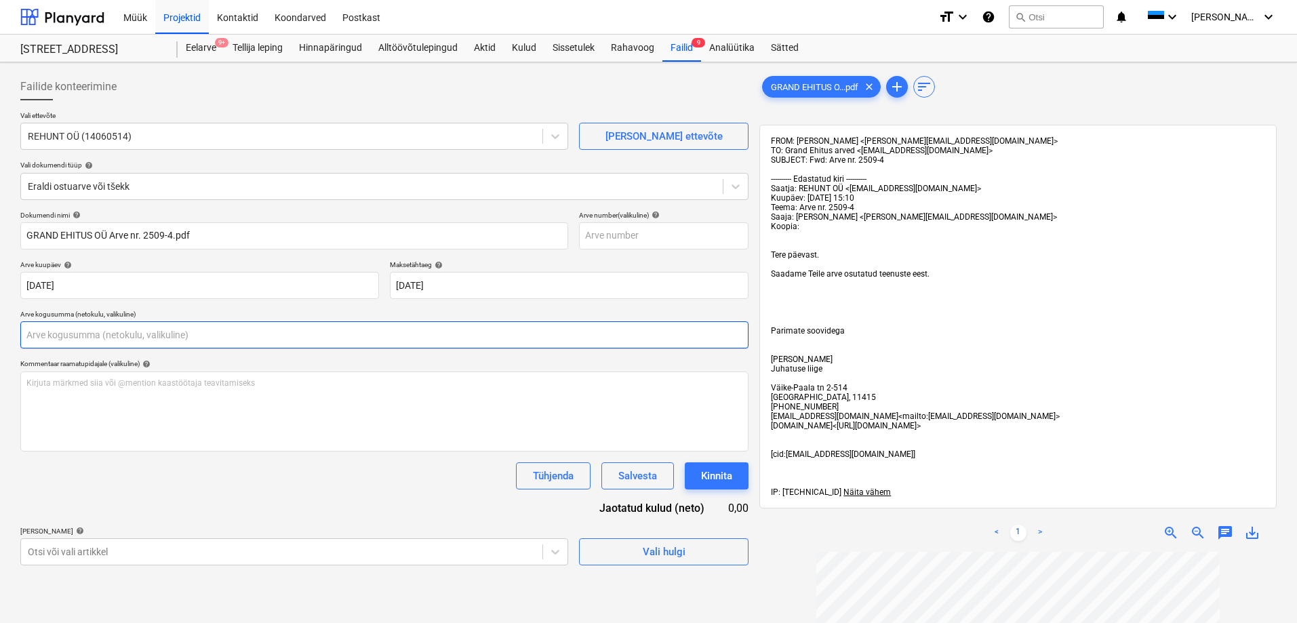
click at [407, 336] on input "text" at bounding box center [384, 334] width 728 height 27
type input "0,00"
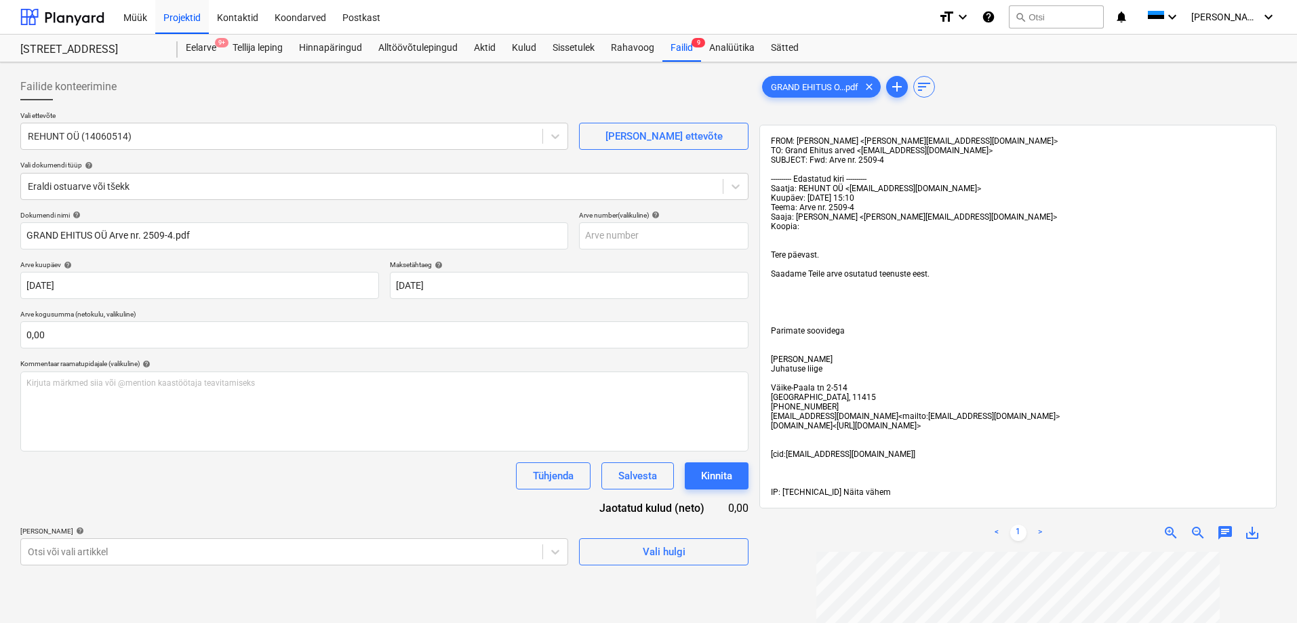
click at [870, 491] on span "Näita vähem" at bounding box center [866, 491] width 47 height 9
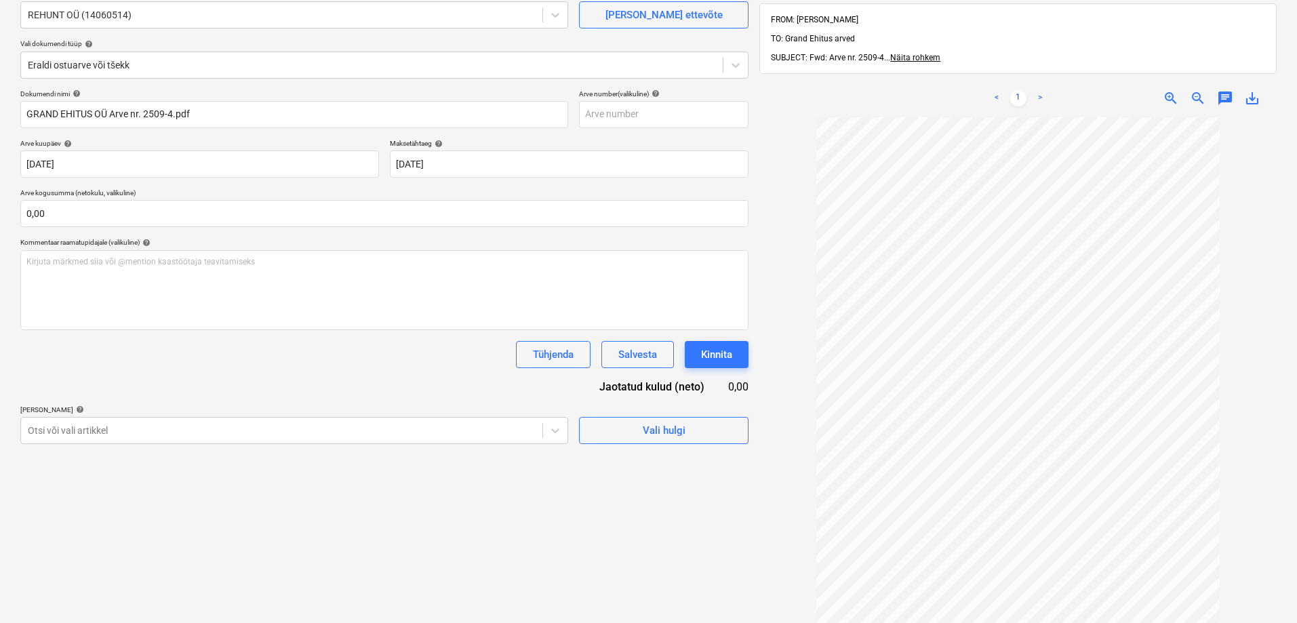
scroll to position [193, 0]
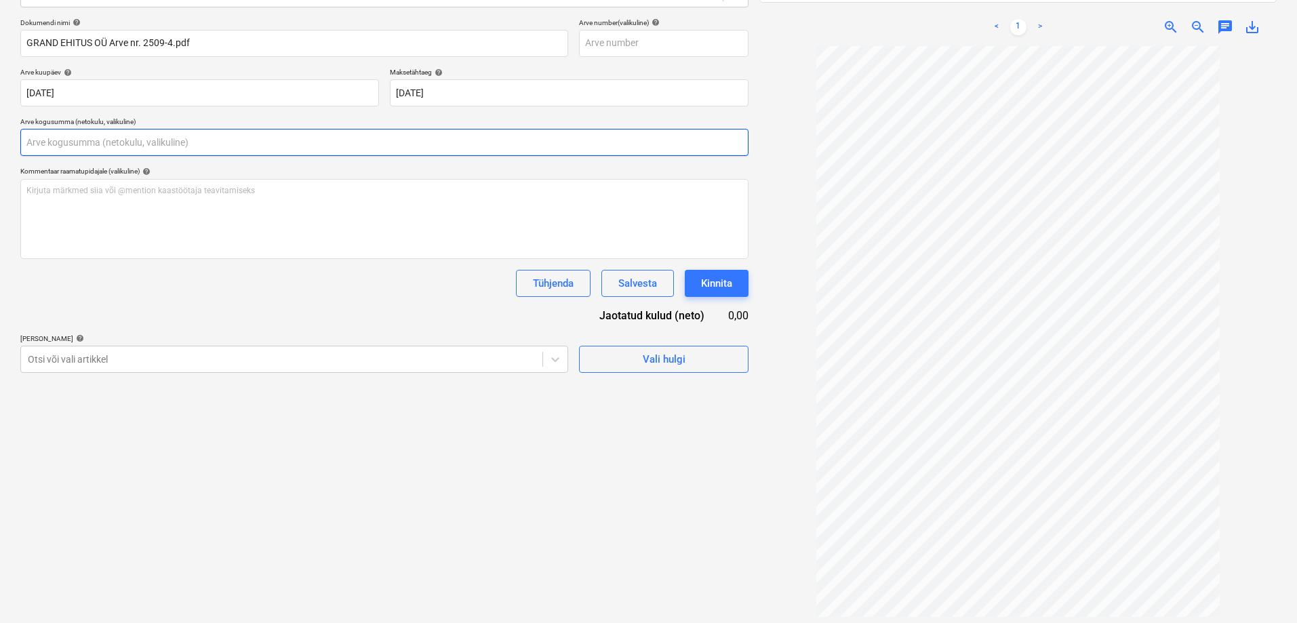
click at [170, 145] on input "text" at bounding box center [384, 142] width 728 height 27
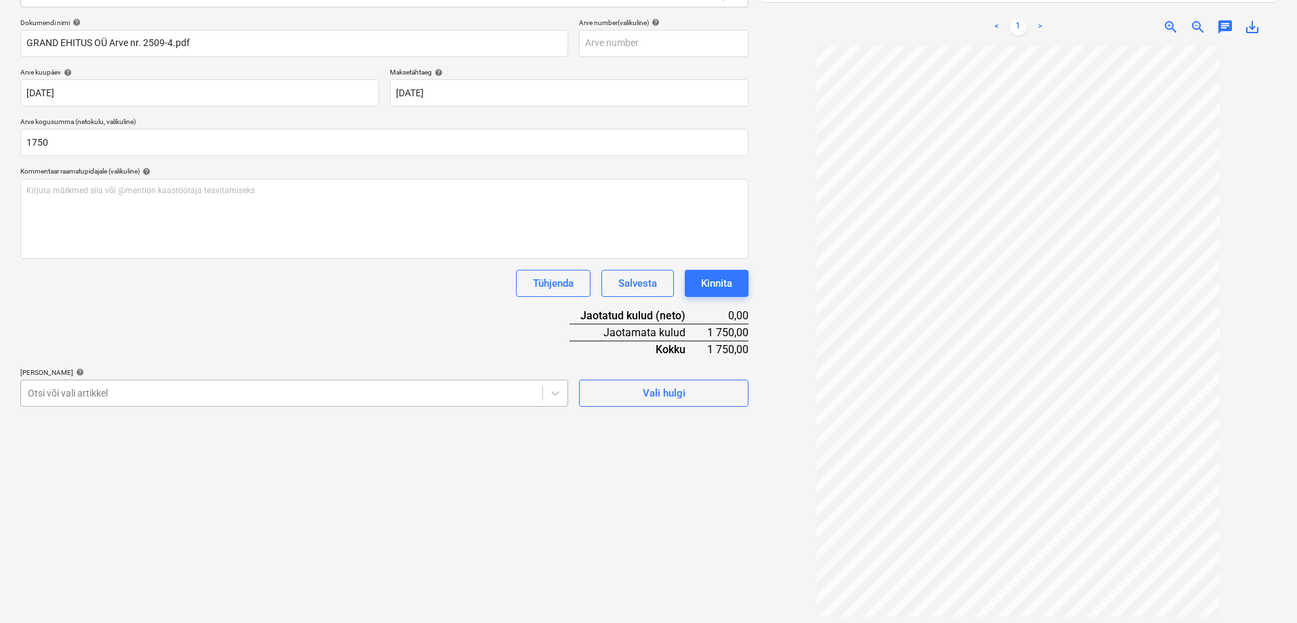
type input "1 750,00"
click at [103, 394] on div at bounding box center [282, 393] width 508 height 14
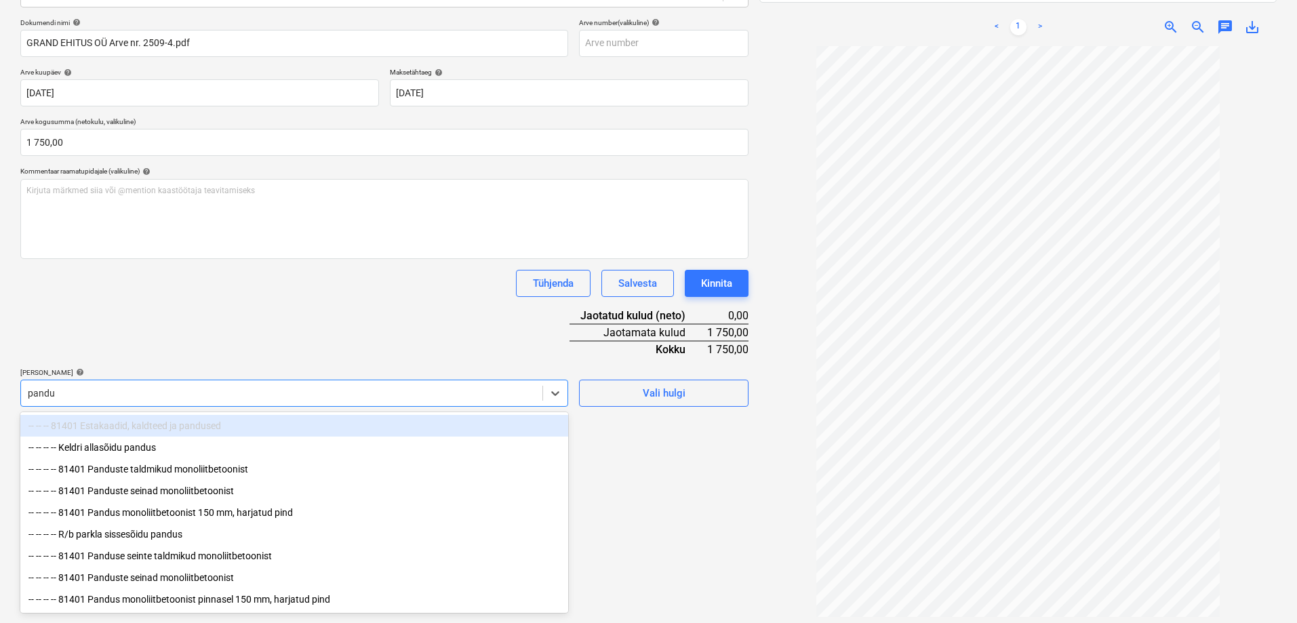
type input "pandus"
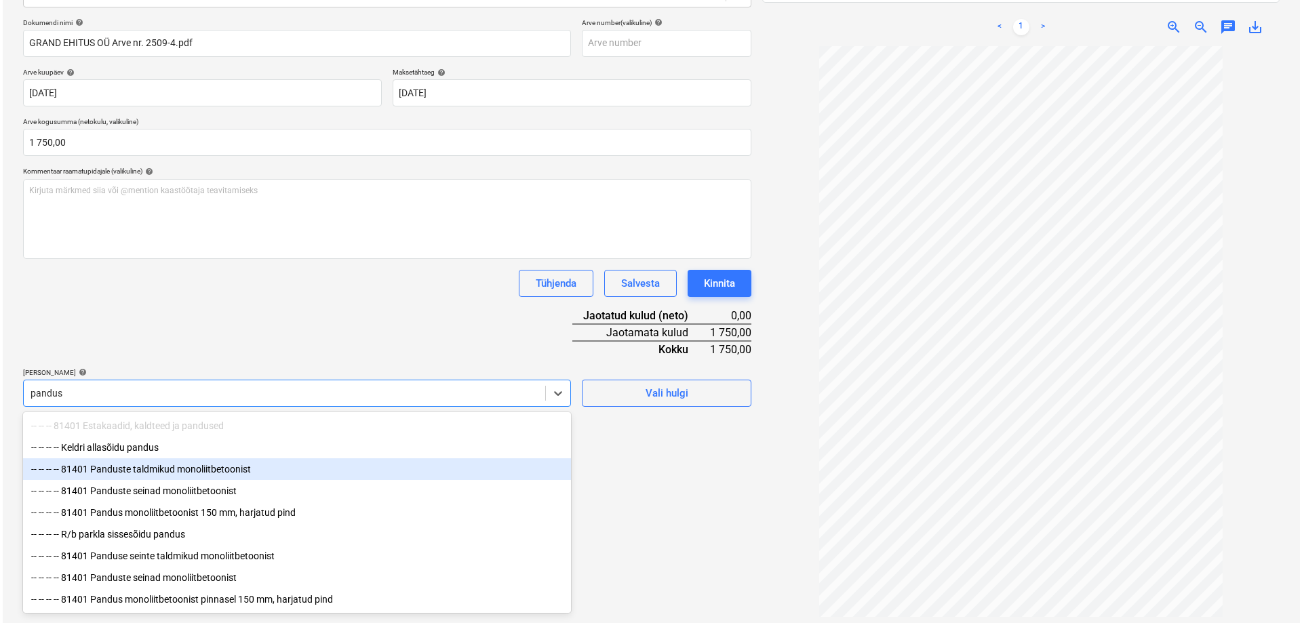
scroll to position [3, 0]
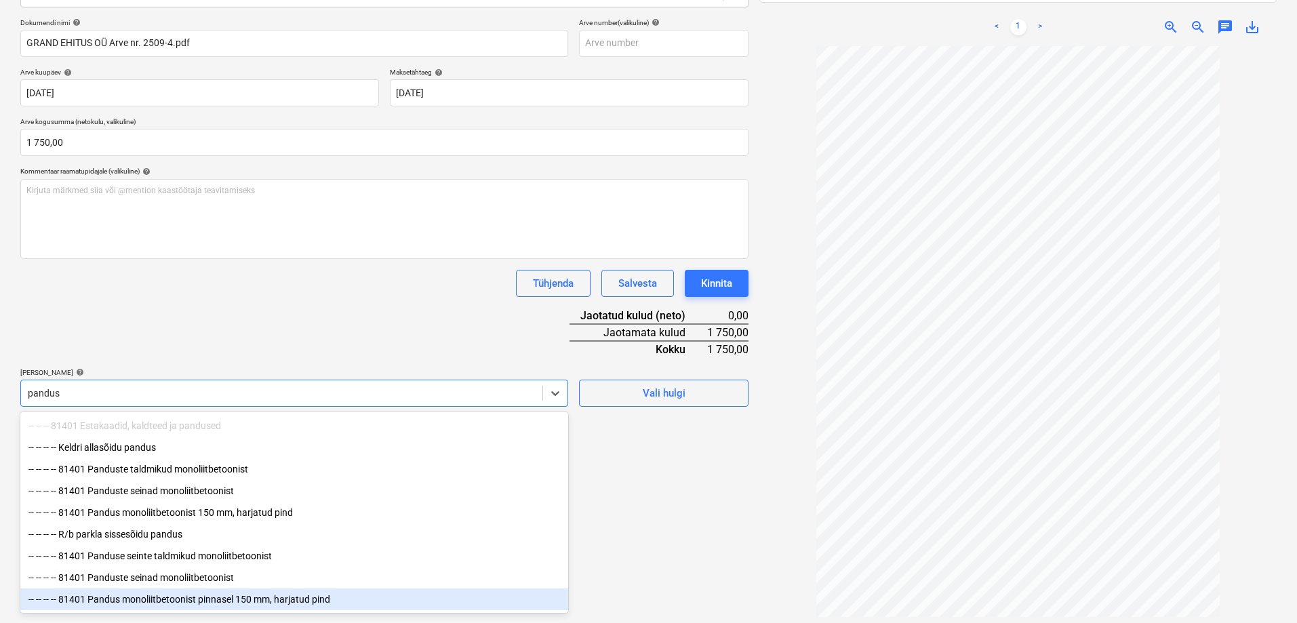
click at [167, 565] on div "-- -- -- -- 81401 Pandus monoliitbetoonist pinnasel 150 mm, harjatud pind" at bounding box center [294, 599] width 548 height 22
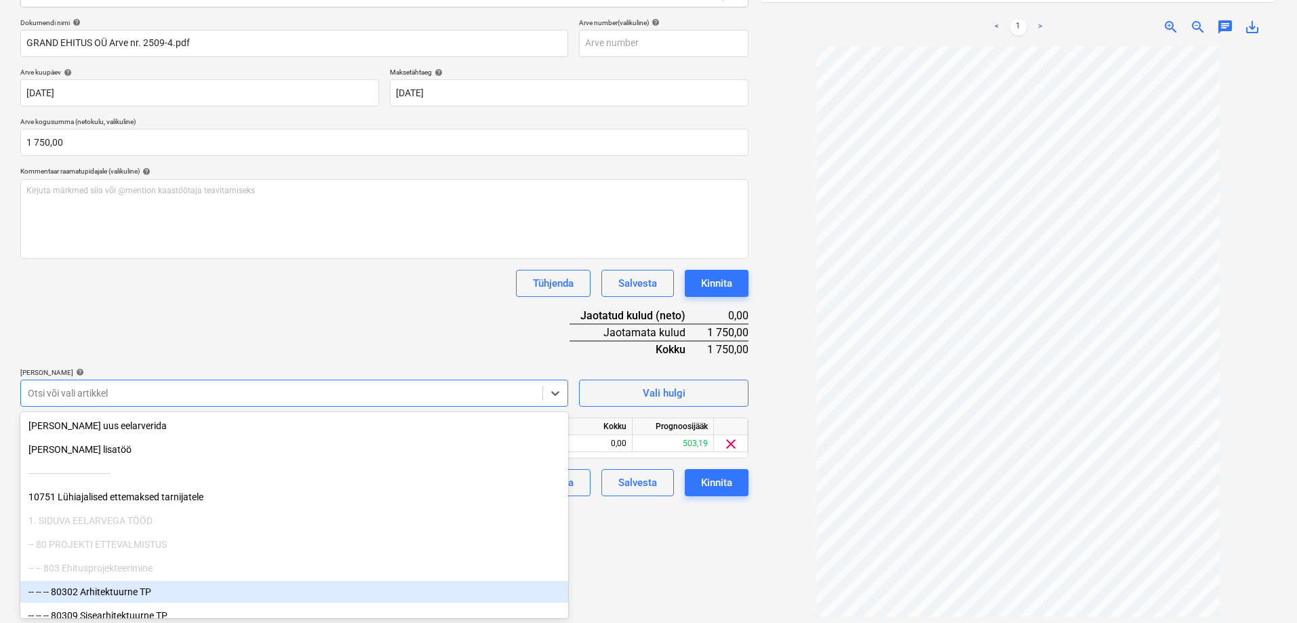
click at [638, 565] on div "Failide konteerimine Vali ettevõte REHUNT OÜ (14060514) [PERSON_NAME] uus ettev…" at bounding box center [384, 255] width 739 height 761
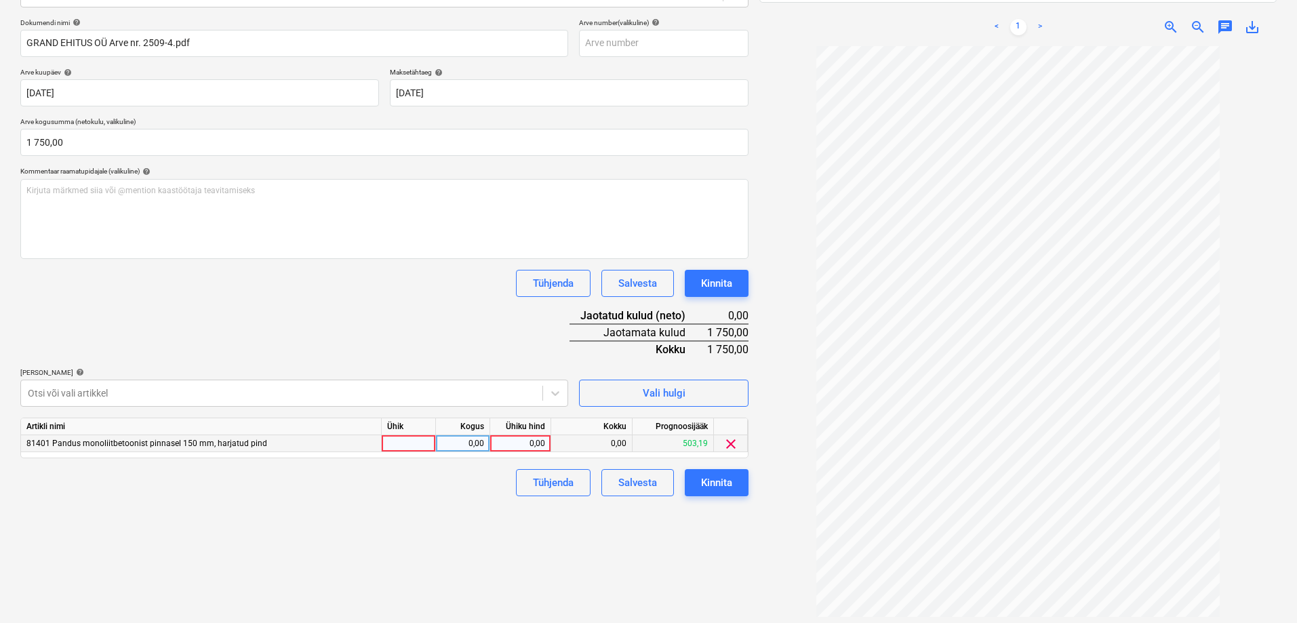
click at [517, 441] on div "0,00" at bounding box center [520, 443] width 49 height 17
type input "1750"
click at [384, 534] on div "Failide konteerimine Vali ettevõte REHUNT OÜ (14060514) [PERSON_NAME] uus ettev…" at bounding box center [384, 255] width 739 height 761
click at [719, 479] on div "Kinnita" at bounding box center [716, 483] width 31 height 18
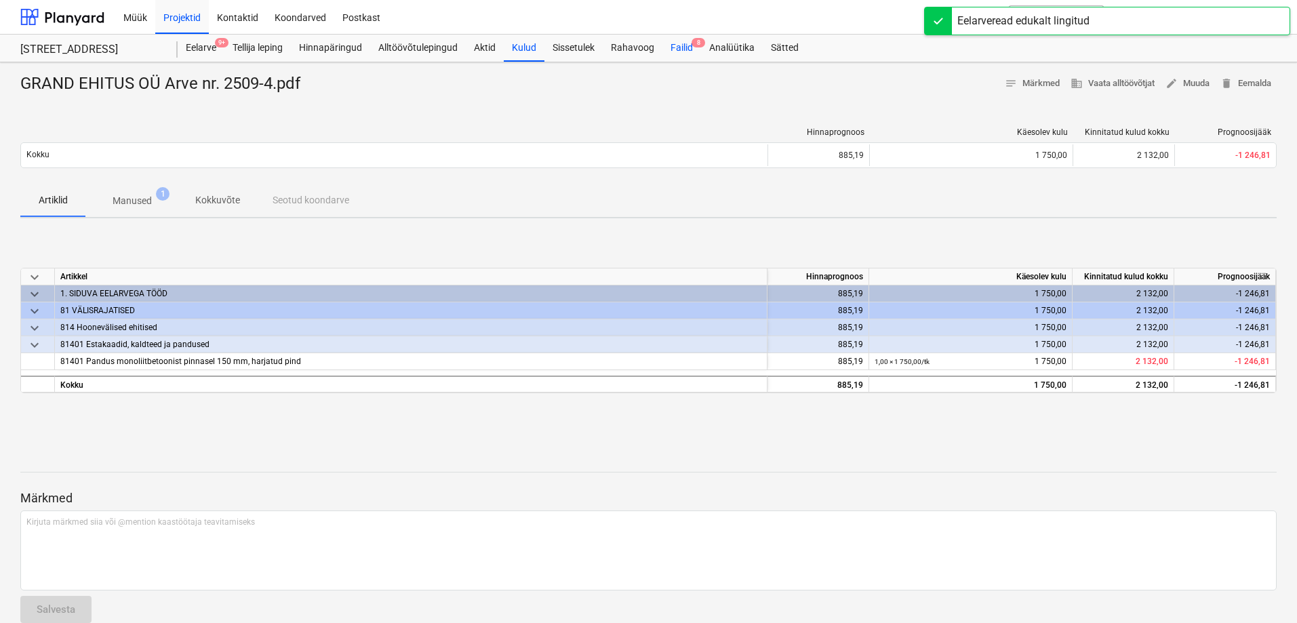
click at [684, 47] on div "Failid 8" at bounding box center [681, 48] width 39 height 27
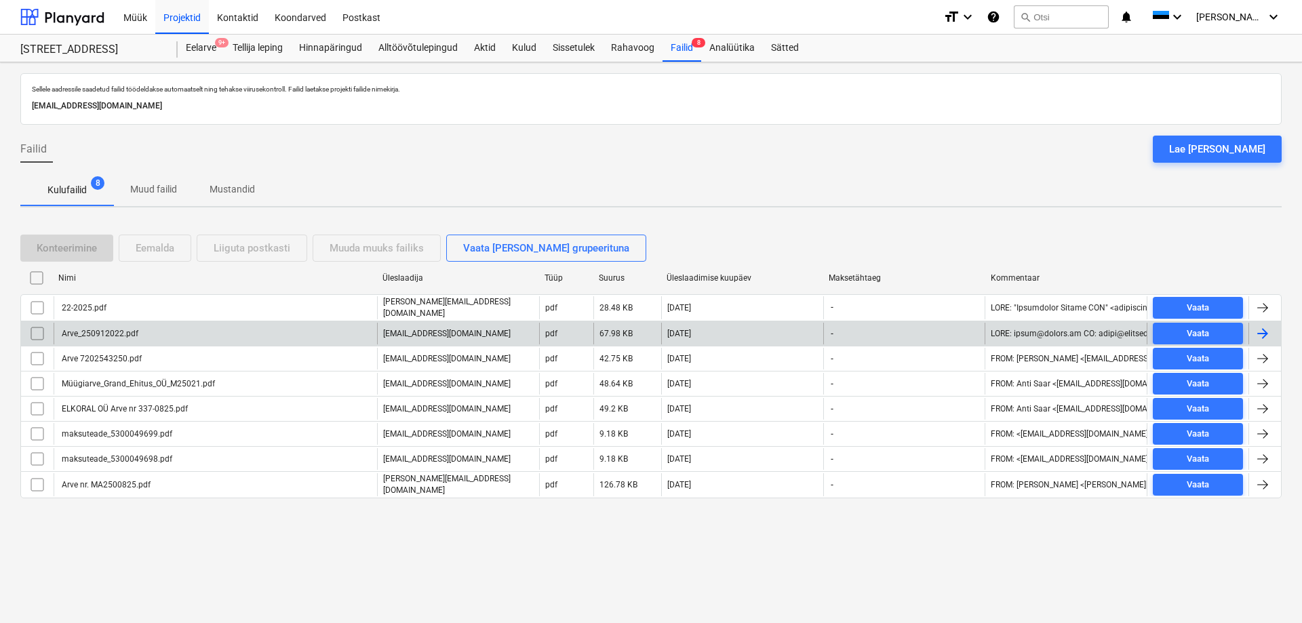
click at [102, 334] on div "Arve_250912022.pdf" at bounding box center [99, 333] width 79 height 9
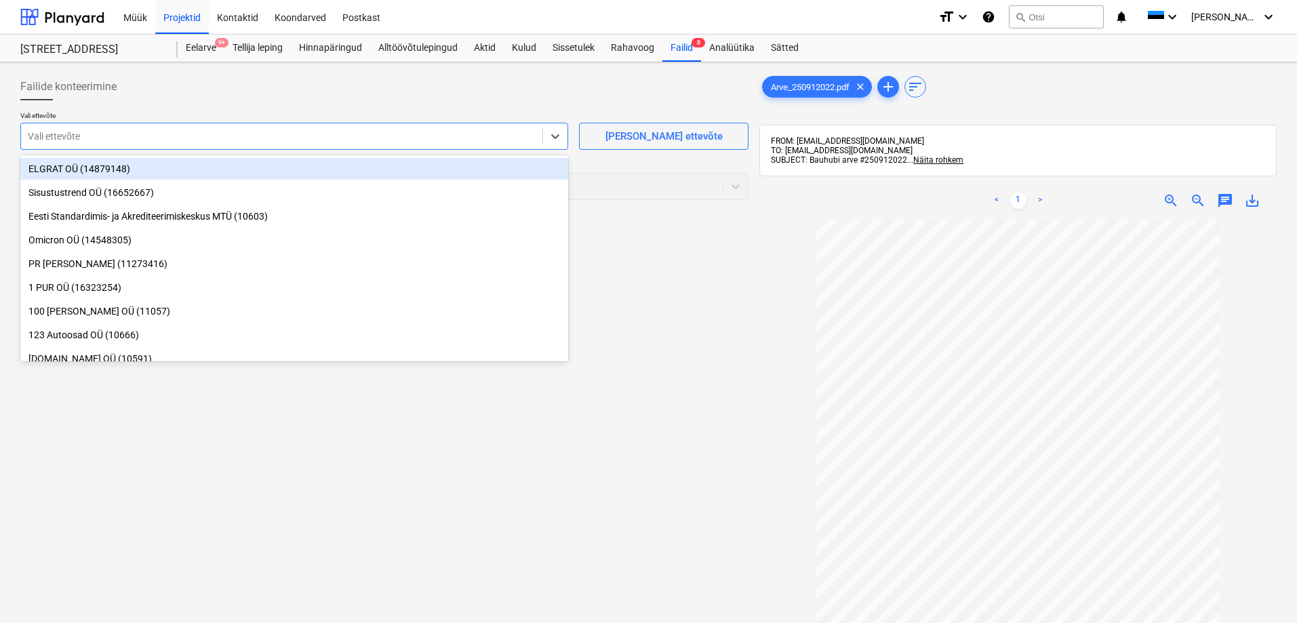
click at [113, 138] on div at bounding box center [282, 136] width 508 height 14
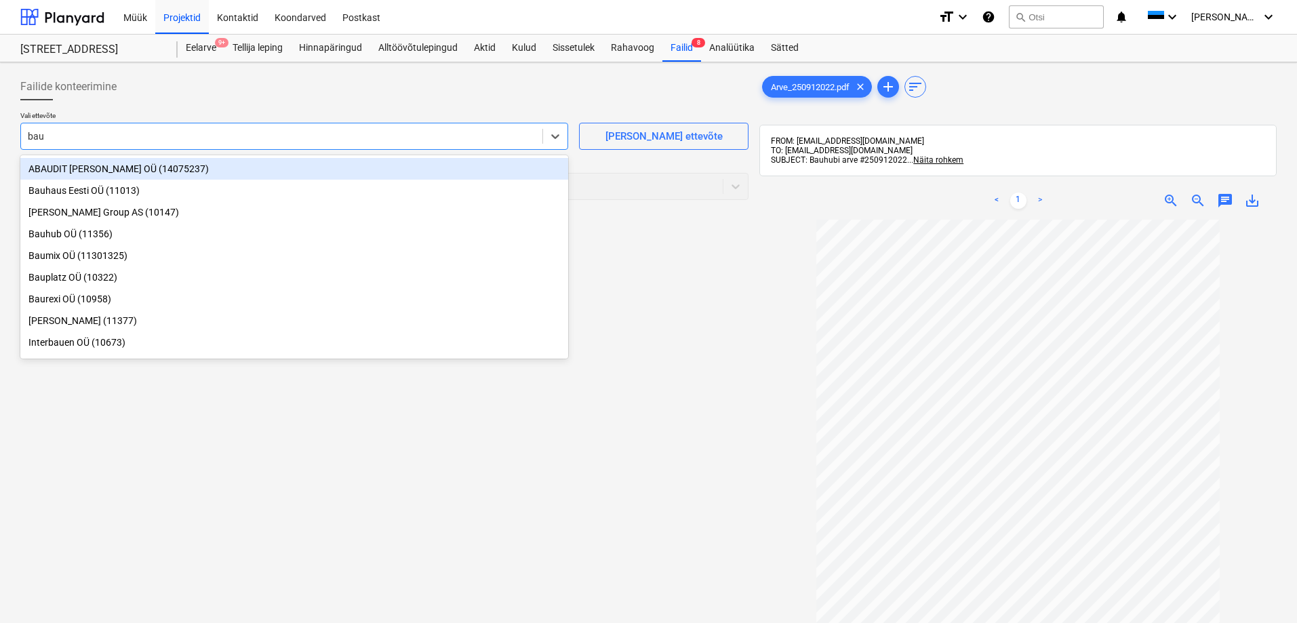
type input "bauh"
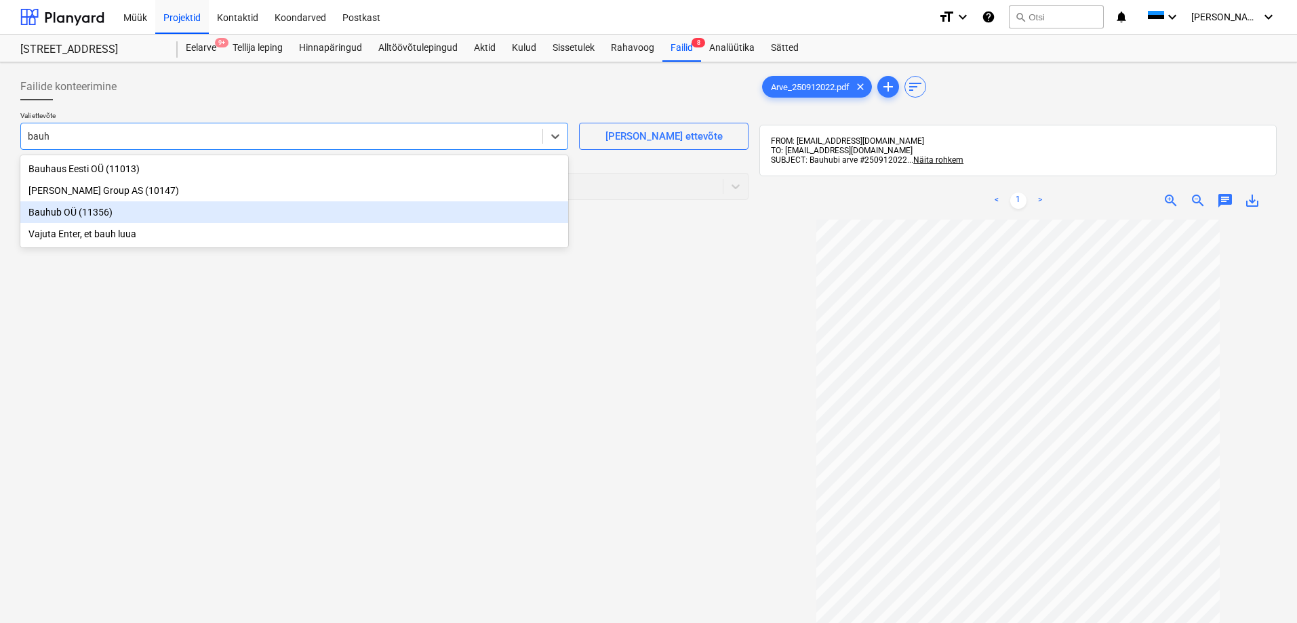
click at [51, 212] on div "Bauhub OÜ (11356)" at bounding box center [294, 212] width 548 height 22
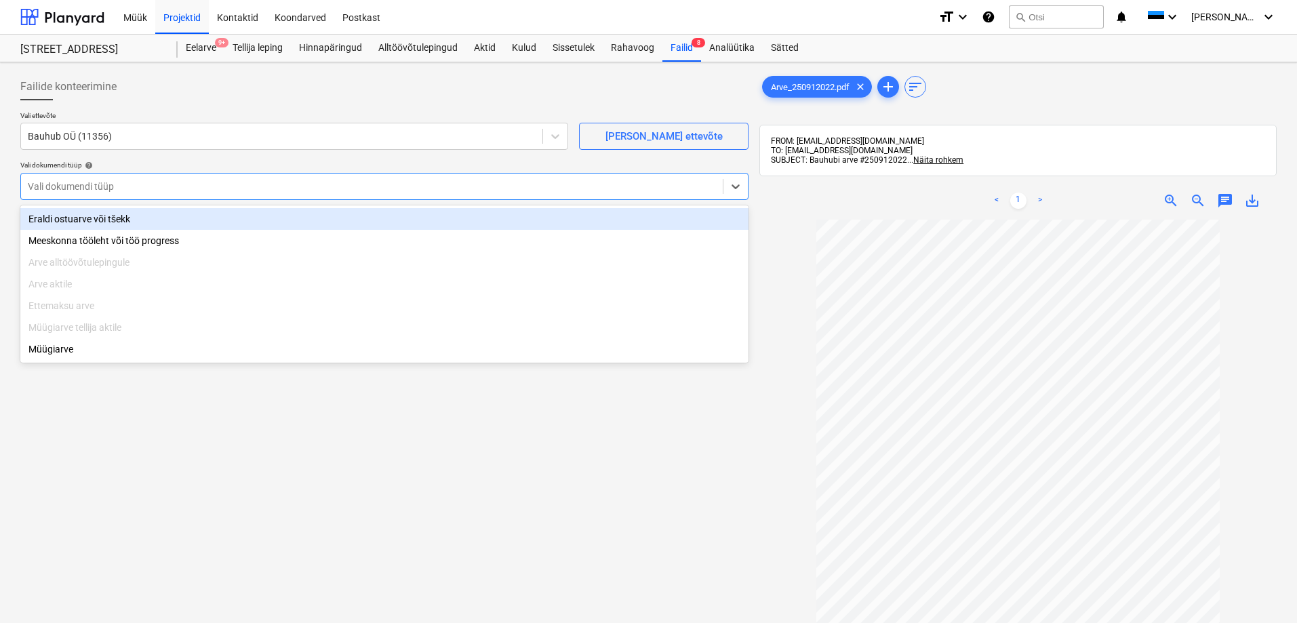
click at [69, 189] on div at bounding box center [372, 187] width 688 height 14
click at [70, 219] on div "Eraldi ostuarve või tšekk" at bounding box center [384, 219] width 728 height 22
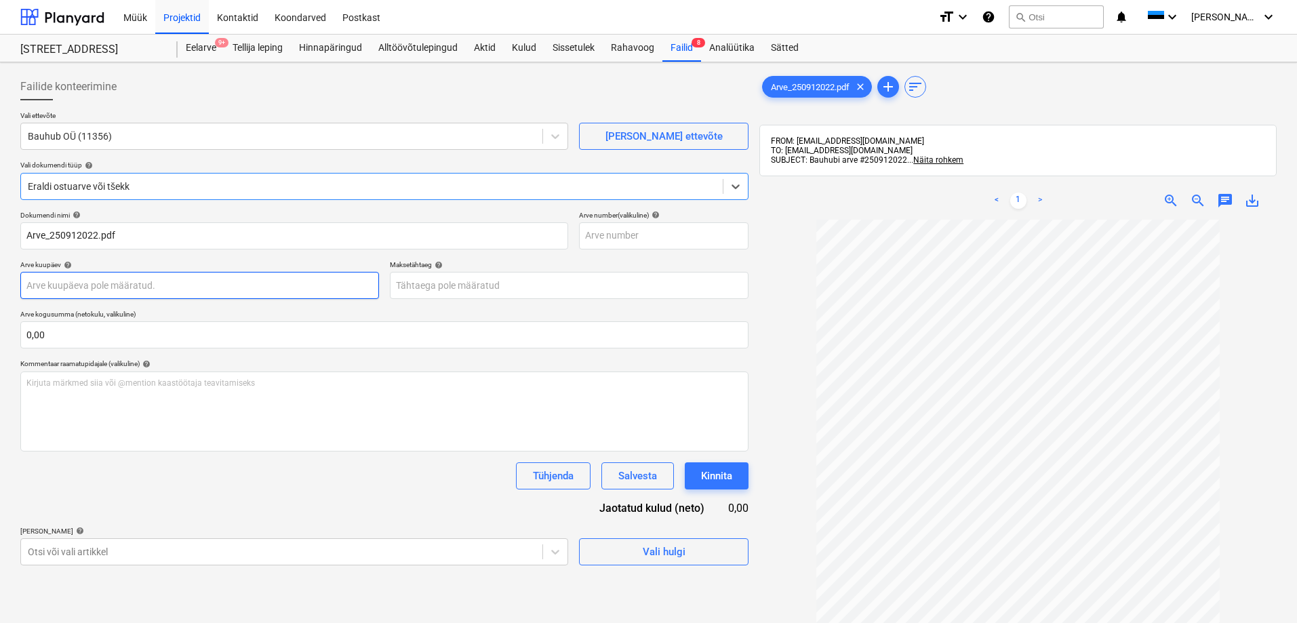
click at [105, 285] on body "Müük Projektid Kontaktid Koondarved Postkast format_size keyboard_arrow_down he…" at bounding box center [648, 311] width 1297 height 623
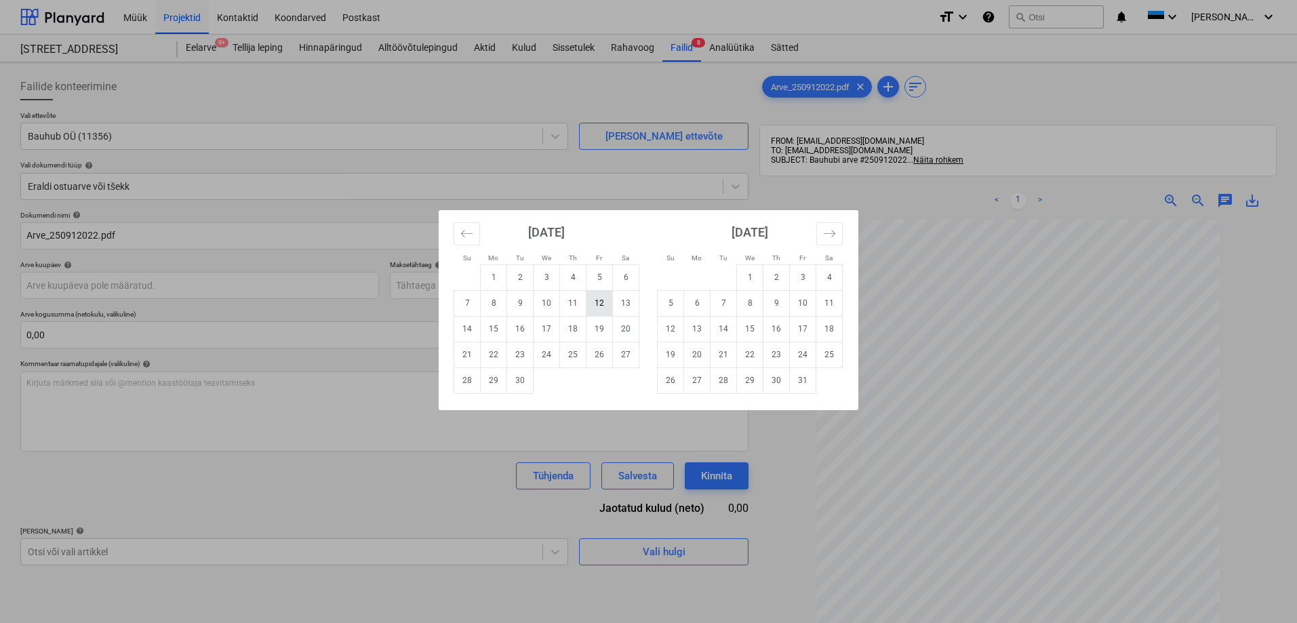
click at [595, 303] on td "12" at bounding box center [599, 303] width 26 height 26
type input "[DATE]"
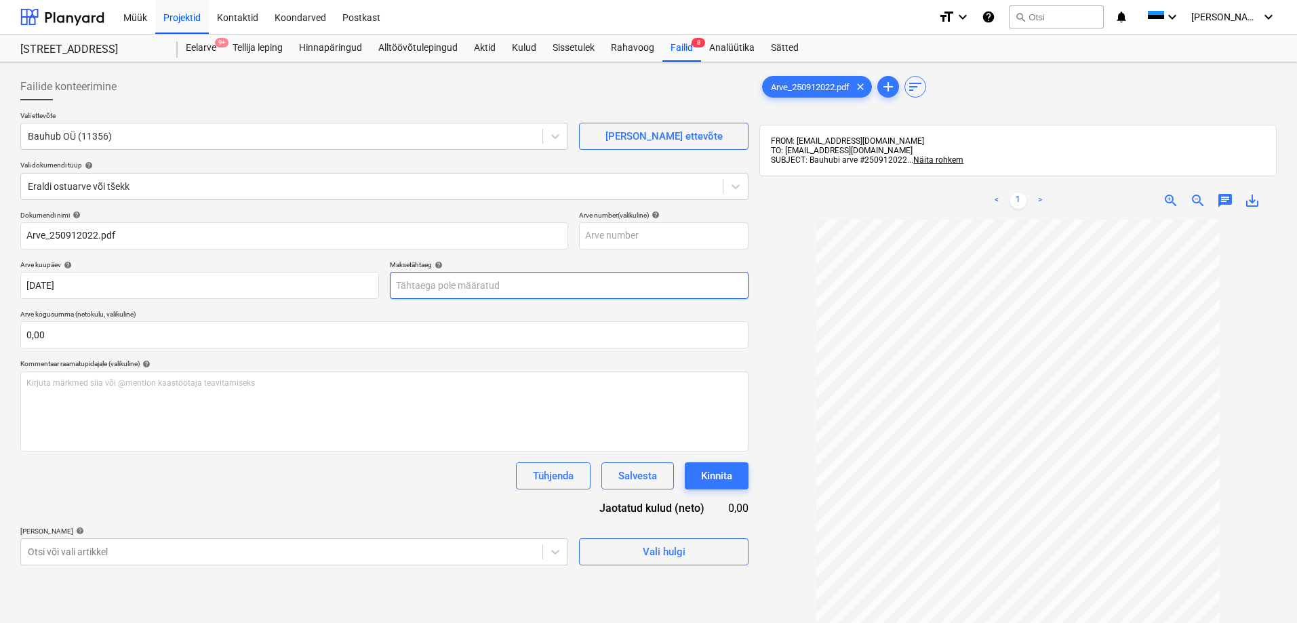
click at [514, 286] on body "Müük Projektid Kontaktid Koondarved Postkast format_size keyboard_arrow_down he…" at bounding box center [648, 311] width 1297 height 623
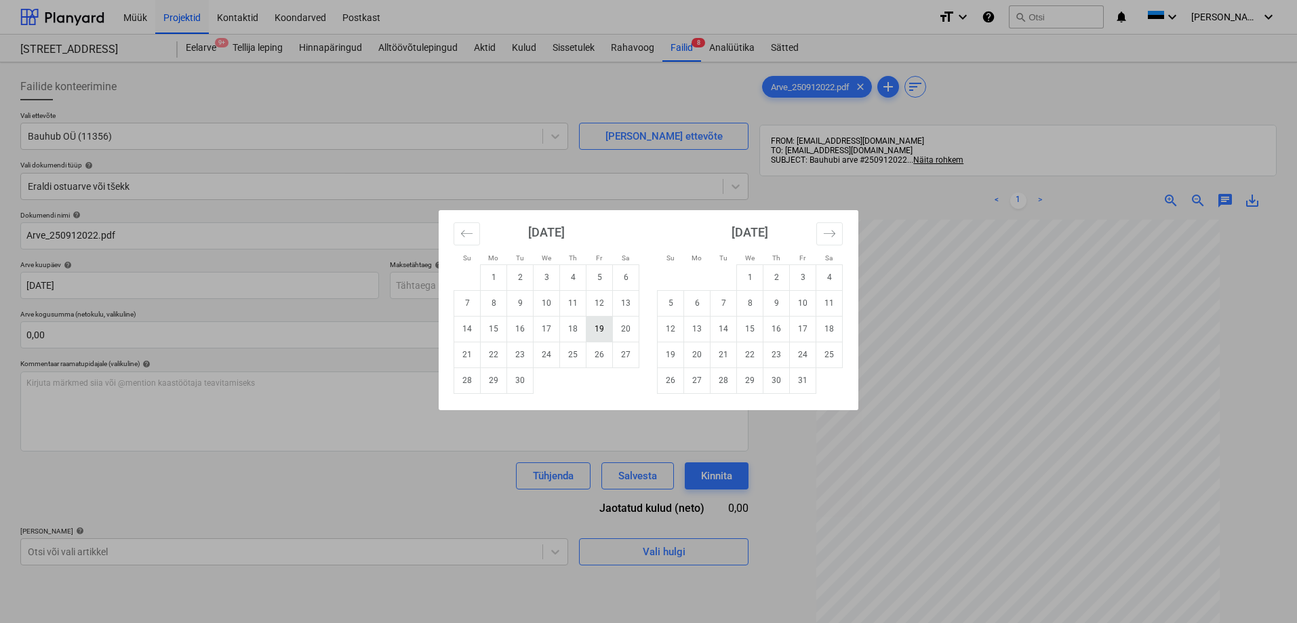
click at [601, 328] on td "19" at bounding box center [599, 329] width 26 height 26
type input "[DATE]"
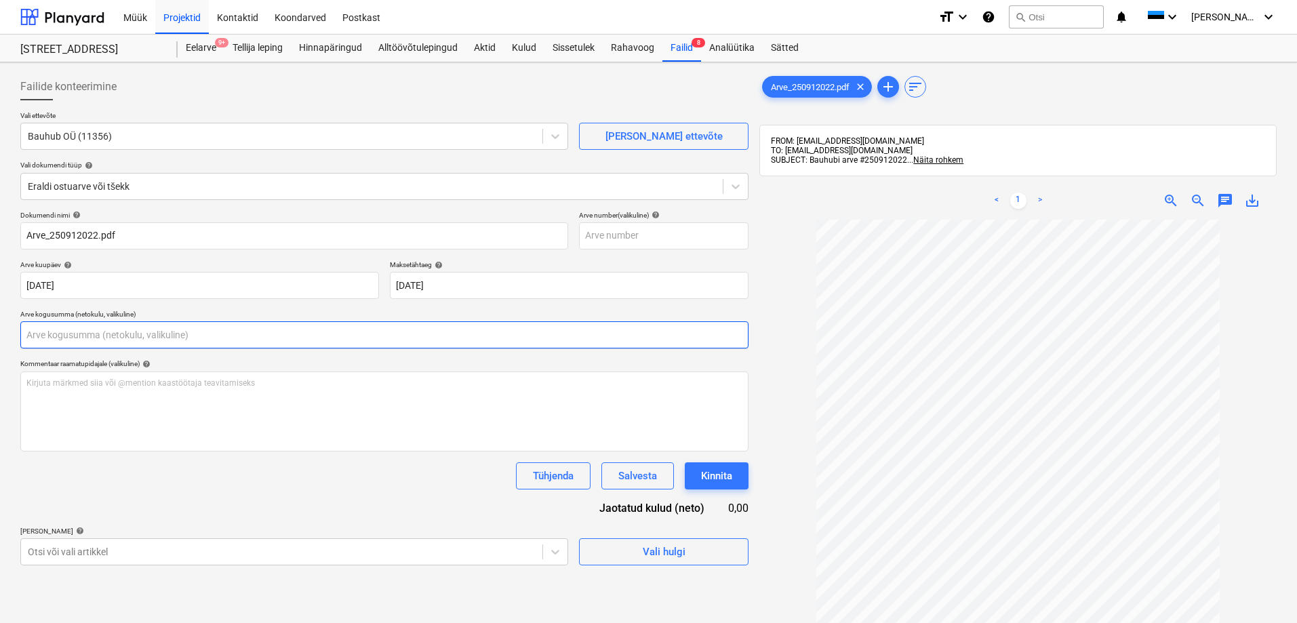
click at [186, 332] on input "text" at bounding box center [384, 334] width 728 height 27
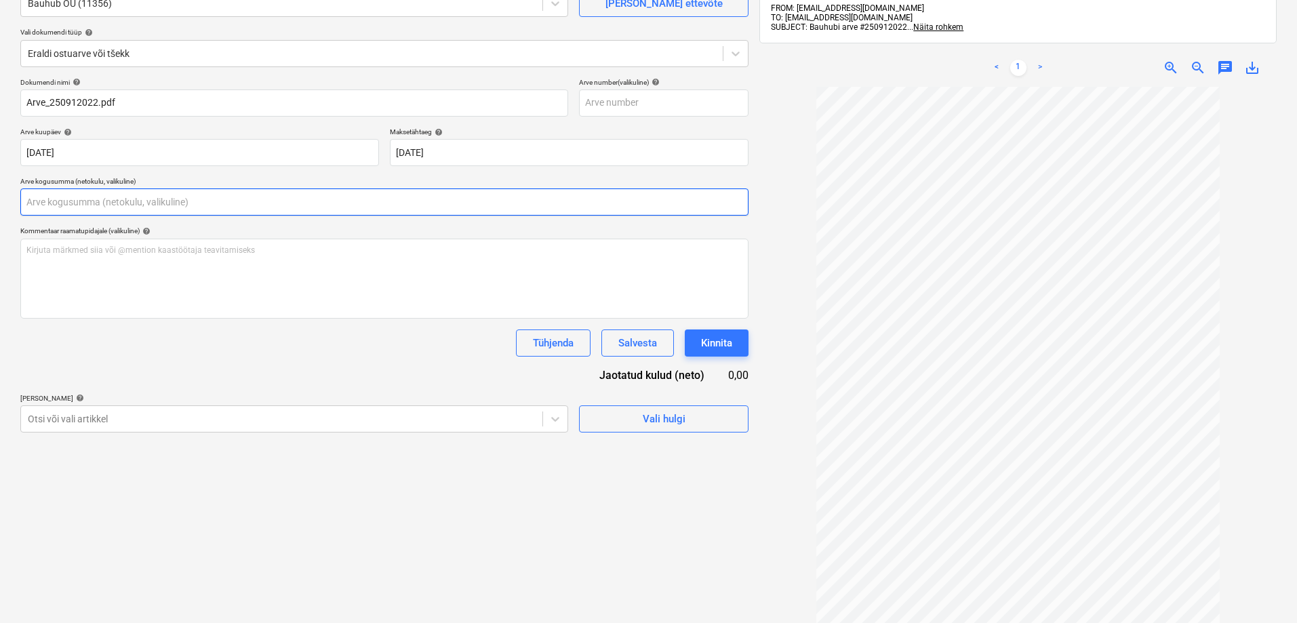
scroll to position [136, 0]
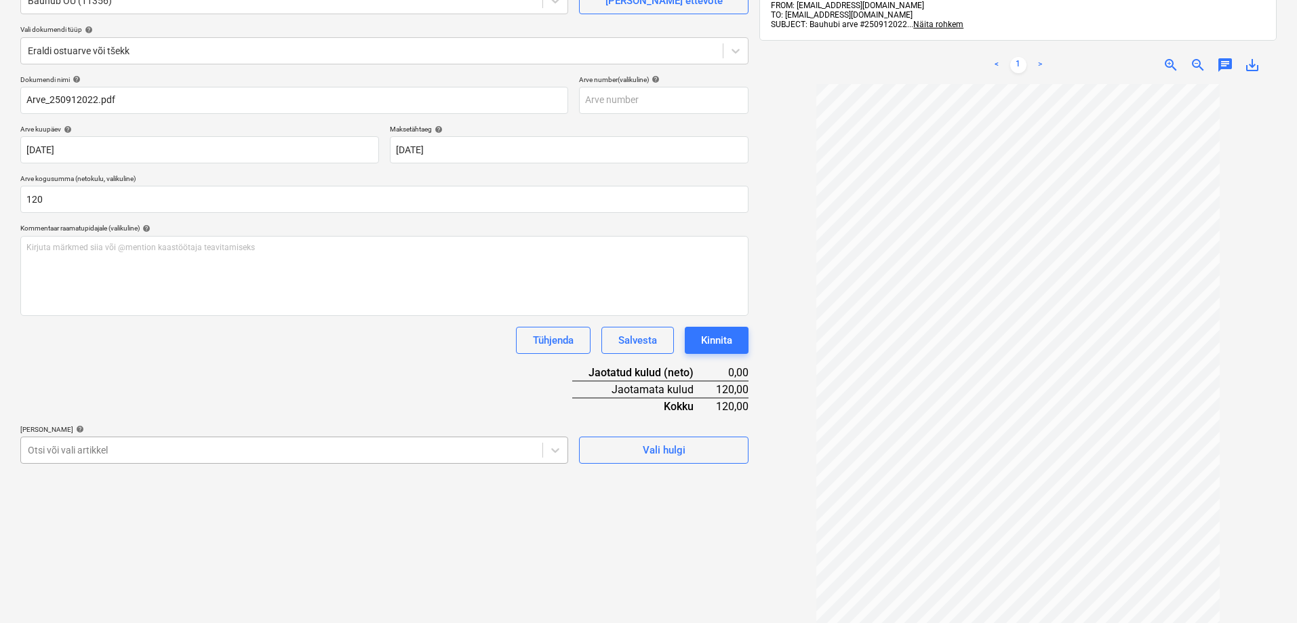
type input "120,00"
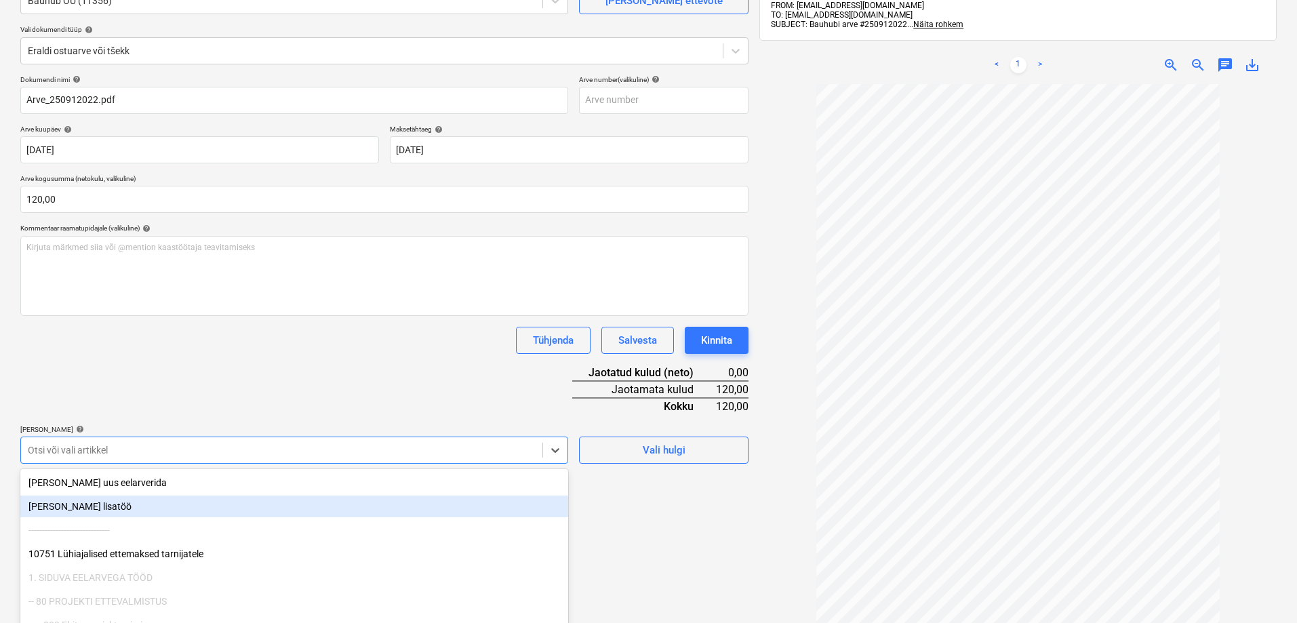
click at [167, 452] on body "Müük Projektid Kontaktid Koondarved Postkast format_size keyboard_arrow_down he…" at bounding box center [648, 175] width 1297 height 623
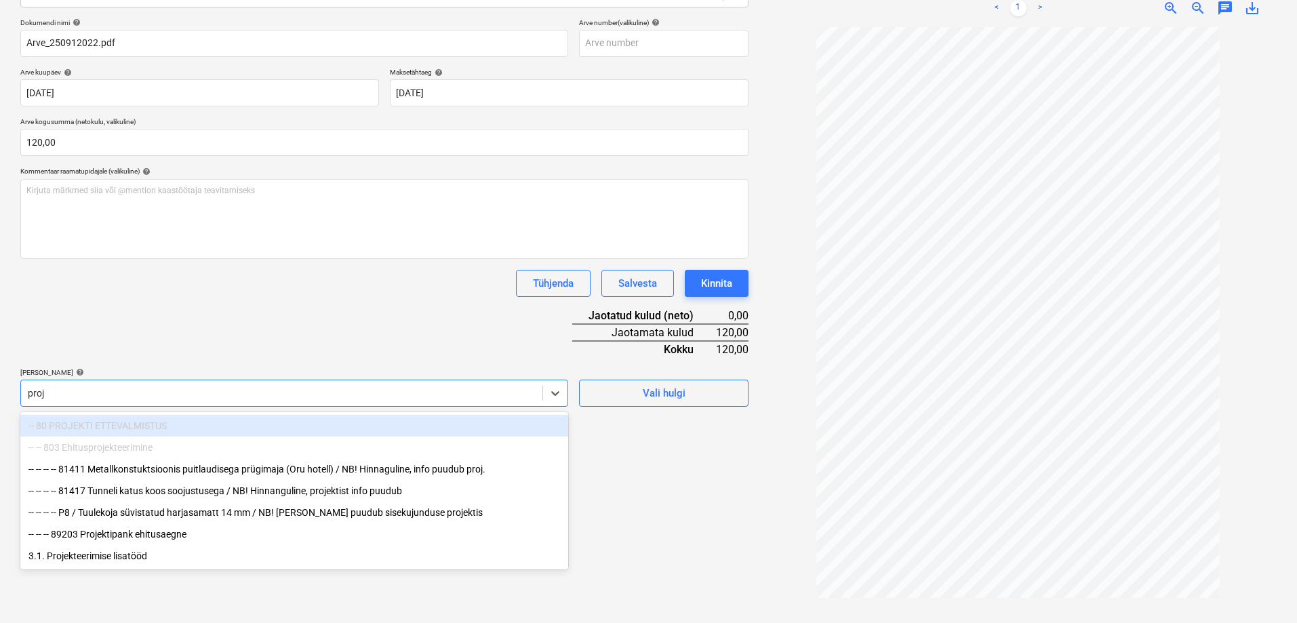
type input "proje"
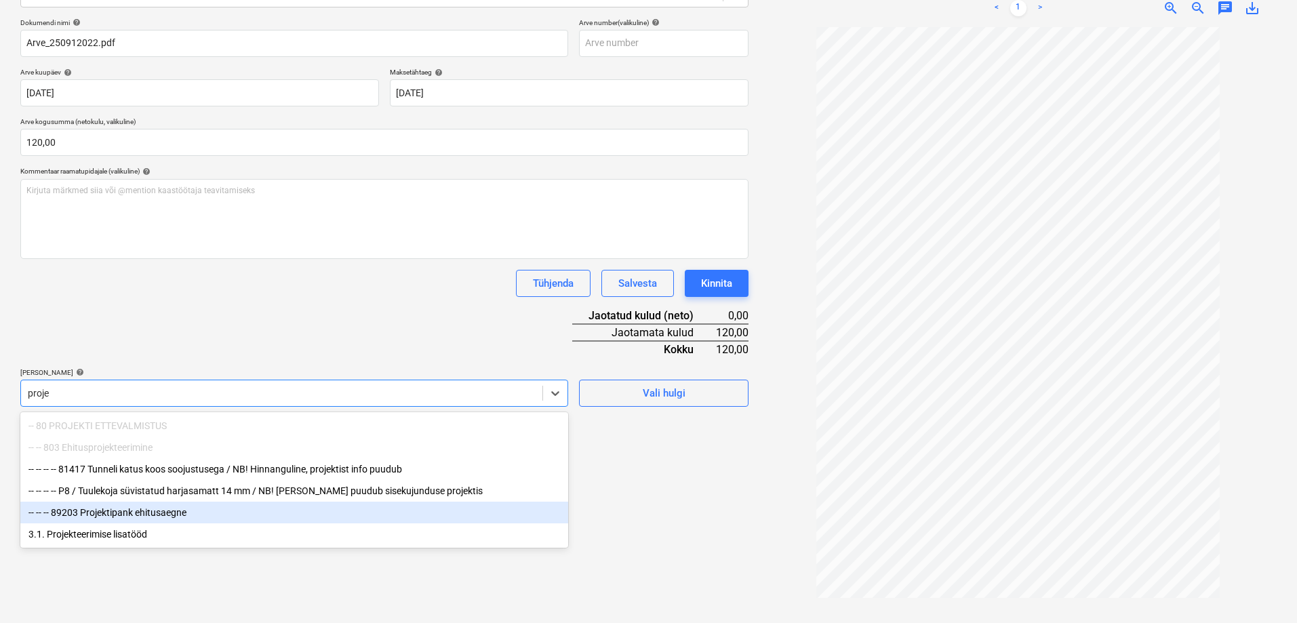
click at [171, 515] on div "-- -- -- 89203 Projektipank ehitusaegne" at bounding box center [294, 513] width 548 height 22
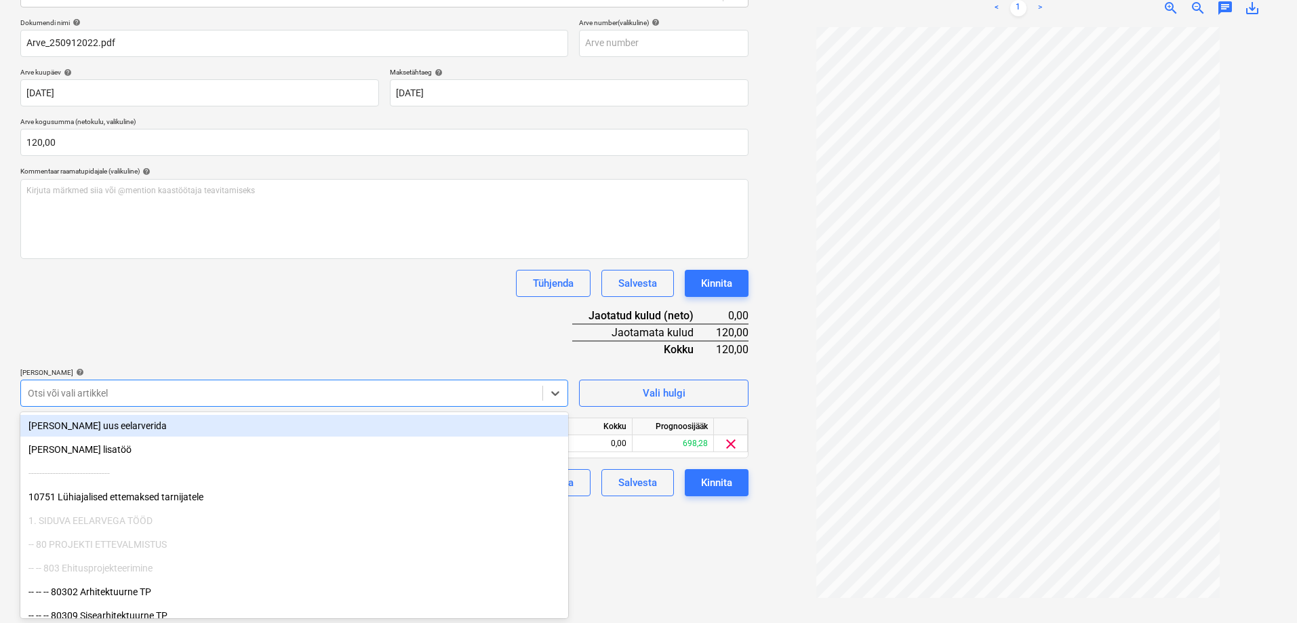
click at [670, 565] on div "Failide konteerimine Vali ettevõte Bauhub OÜ (11356) [PERSON_NAME] uus ettevõte…" at bounding box center [384, 246] width 739 height 742
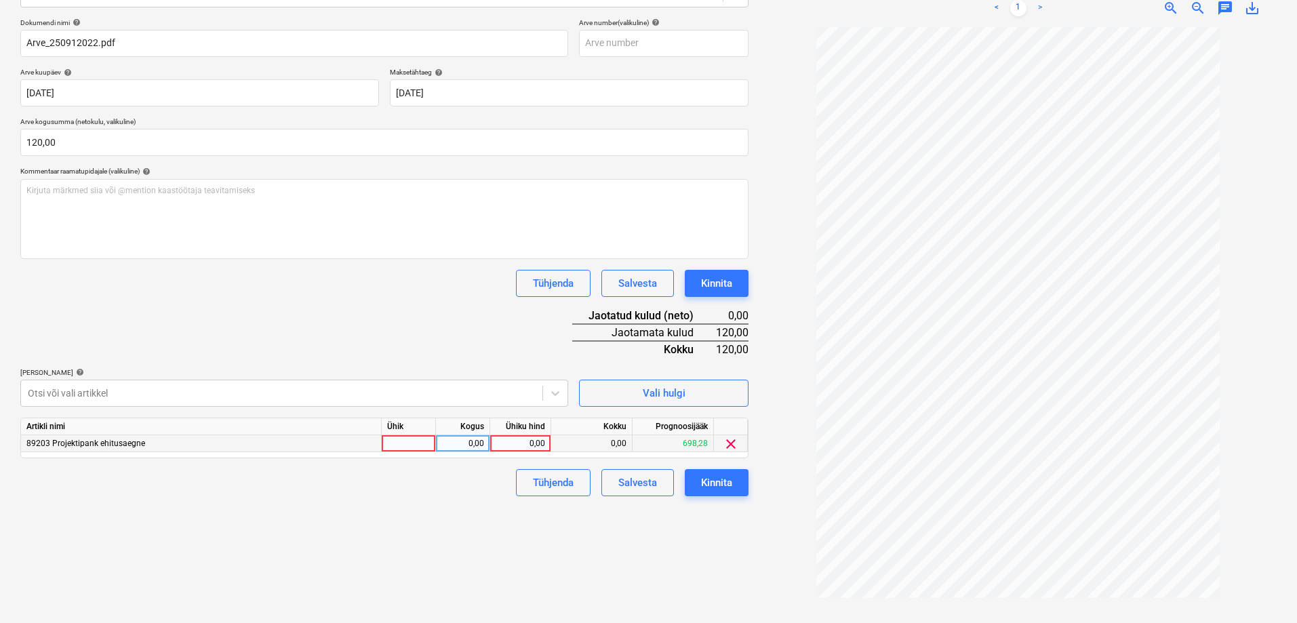
click at [527, 443] on div "0,00" at bounding box center [520, 443] width 49 height 17
type input "120"
click at [469, 534] on div "Failide konteerimine Vali ettevõte Bauhub OÜ (11356) [PERSON_NAME] uus ettevõte…" at bounding box center [384, 246] width 739 height 742
click at [715, 484] on div "Kinnita" at bounding box center [716, 483] width 31 height 18
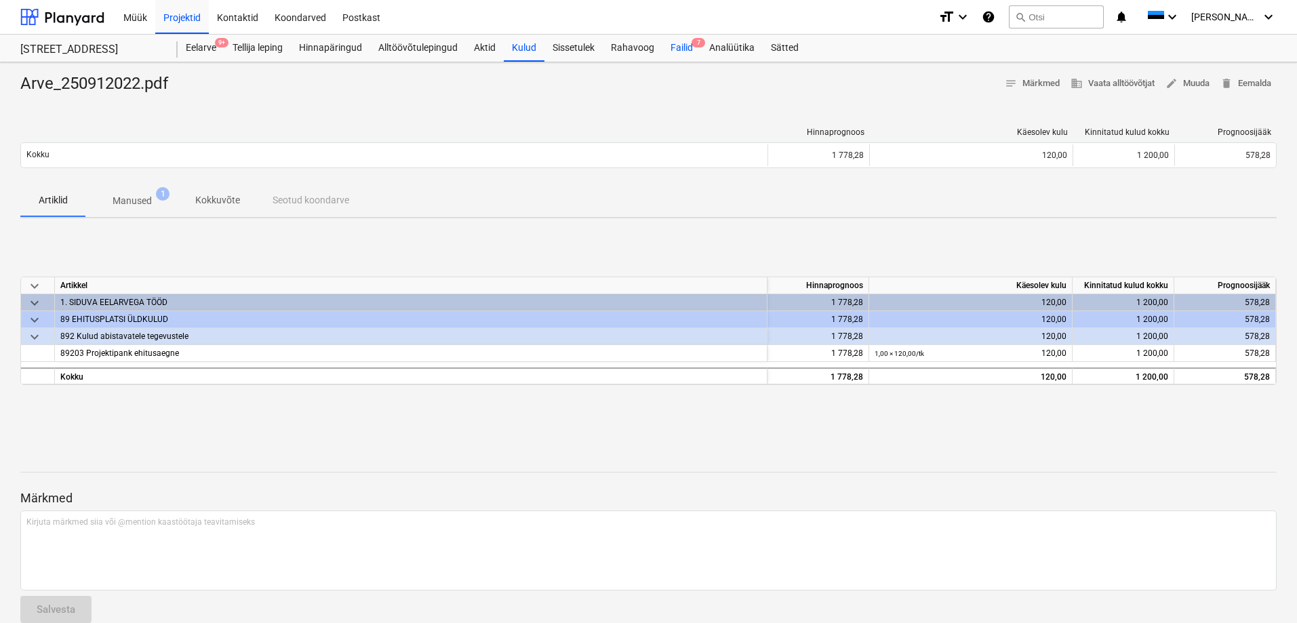
click at [676, 49] on div "Failid 7" at bounding box center [681, 48] width 39 height 27
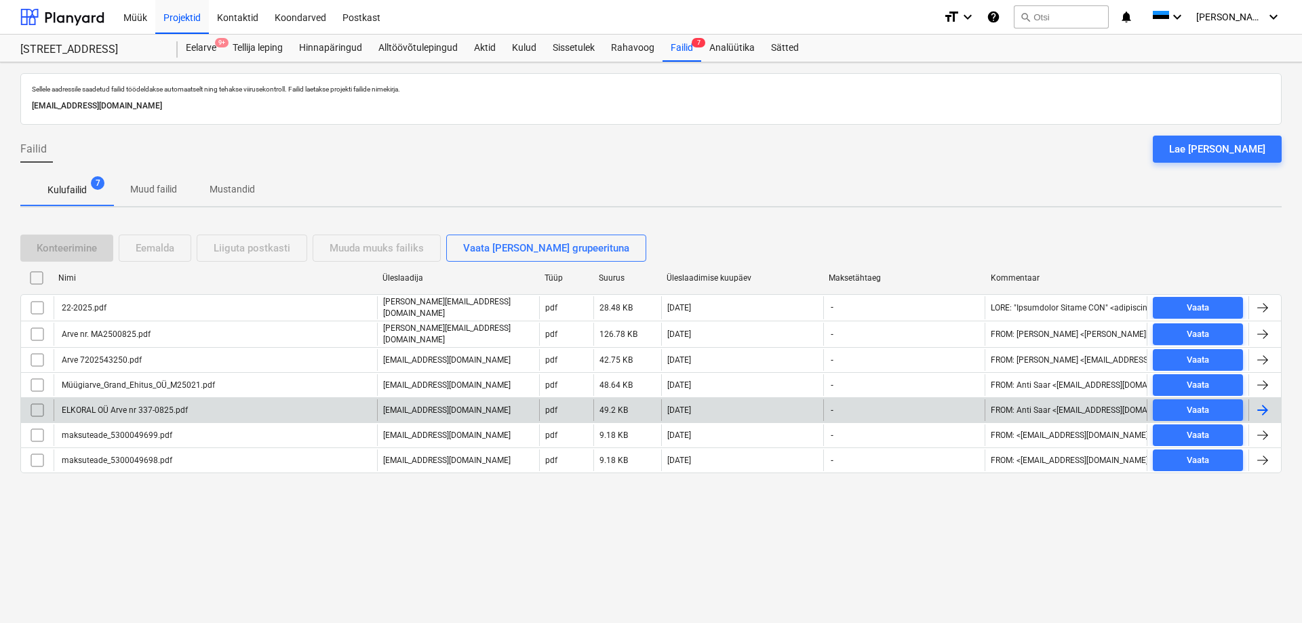
click at [88, 408] on div "ELKORAL OÜ Arve nr 337-0825.pdf" at bounding box center [124, 409] width 128 height 9
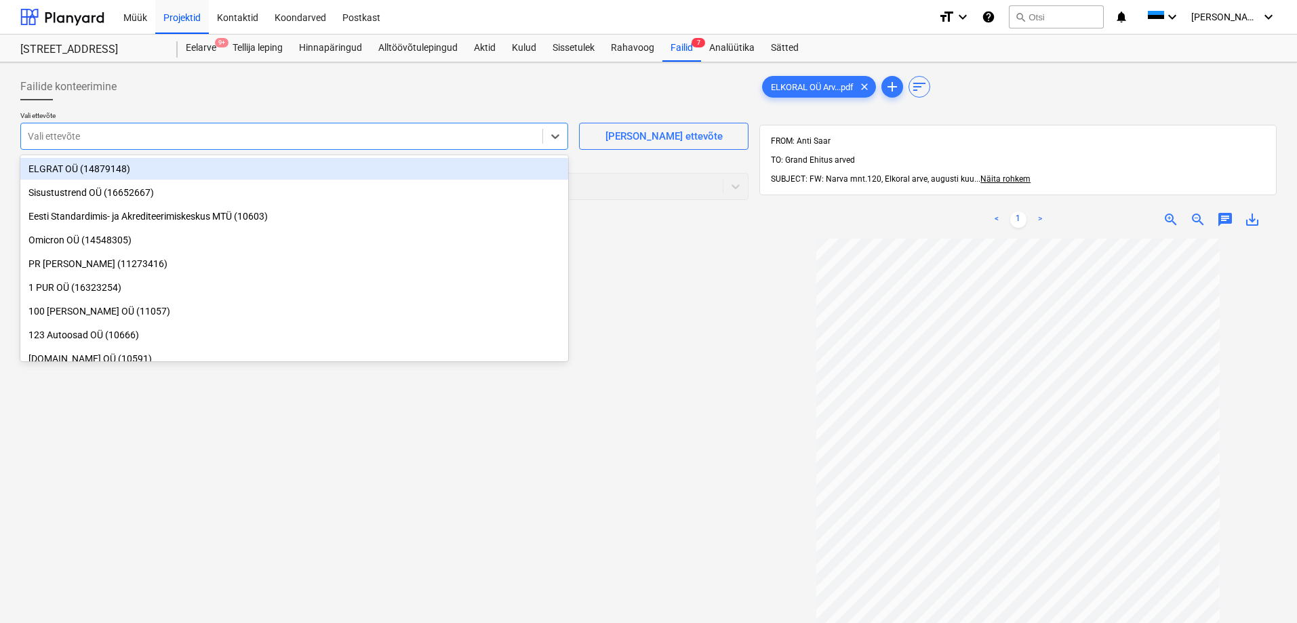
click at [117, 138] on div at bounding box center [282, 136] width 508 height 14
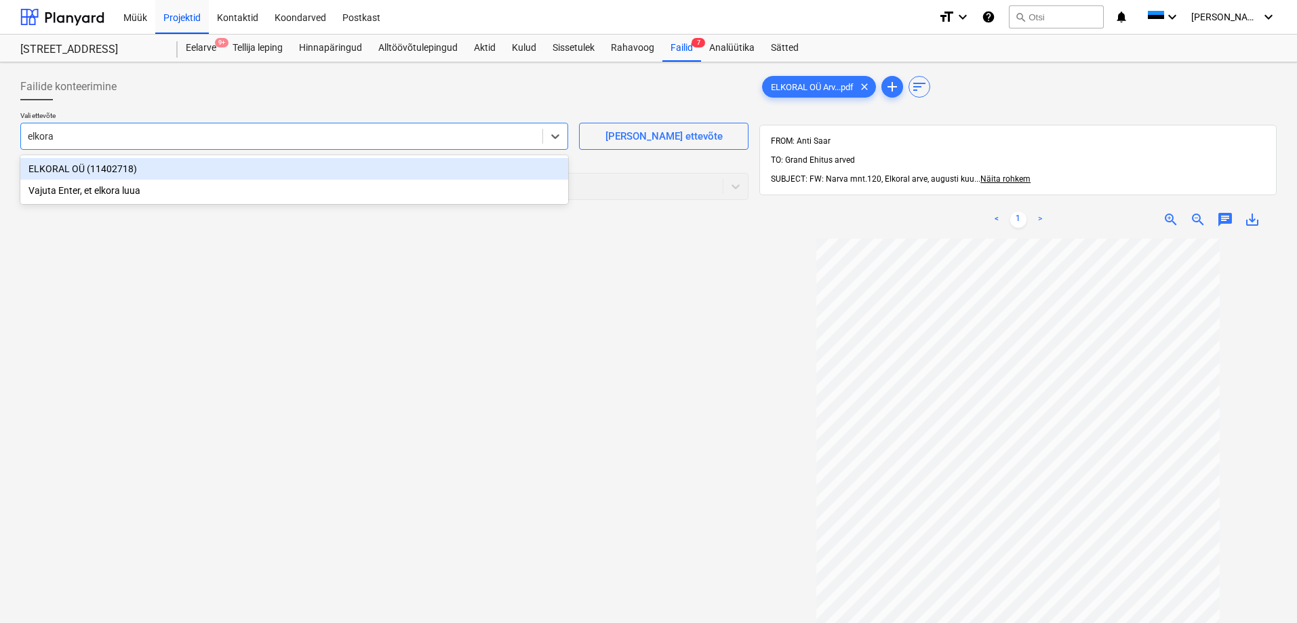
type input "elkoral"
click at [58, 172] on div "ELKORAL OÜ (11402718)" at bounding box center [294, 169] width 548 height 22
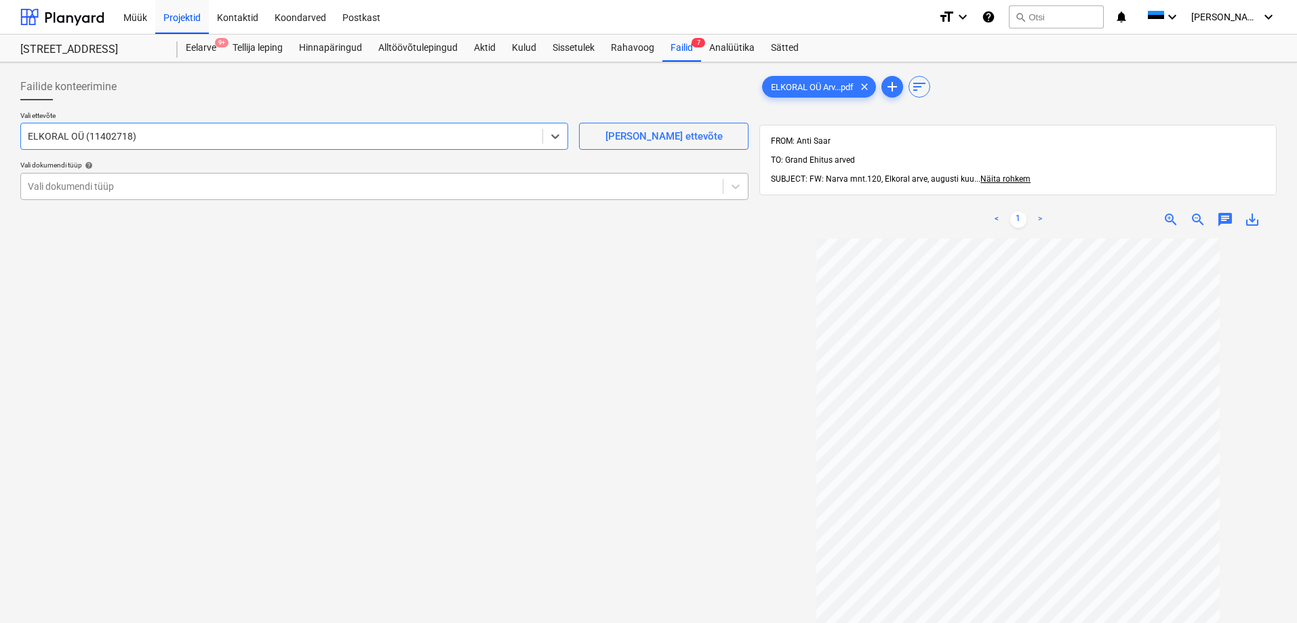
click at [58, 183] on div at bounding box center [372, 187] width 688 height 14
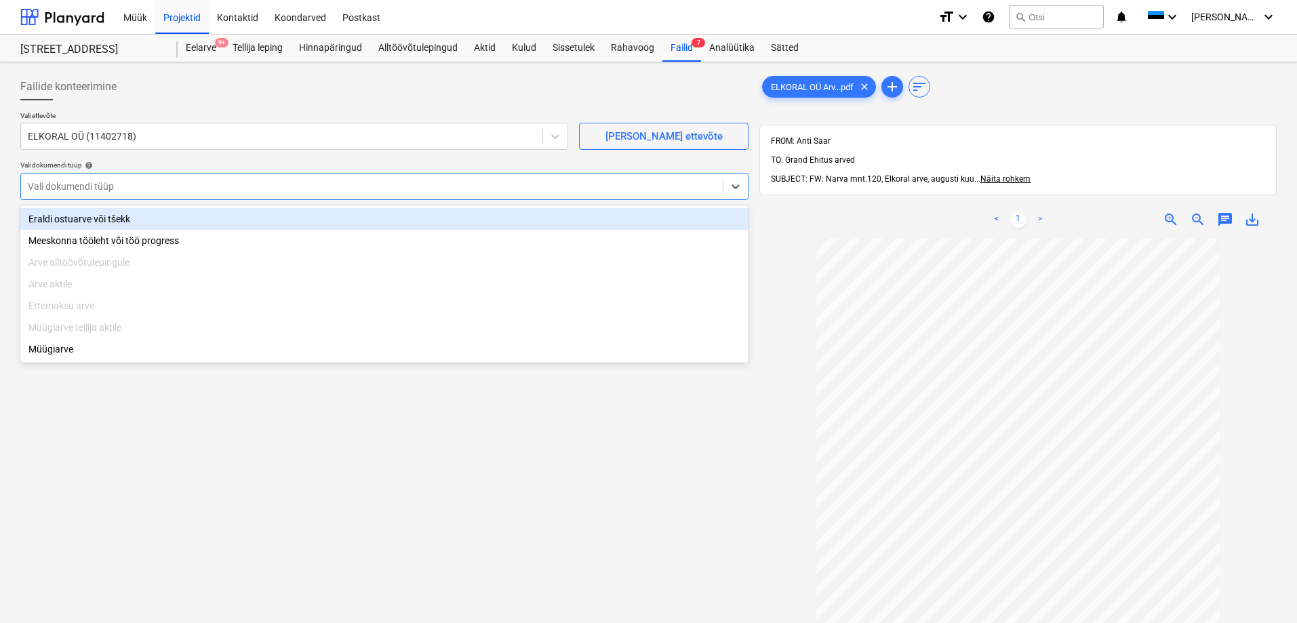
click at [71, 218] on div "Eraldi ostuarve või tšekk" at bounding box center [384, 219] width 728 height 22
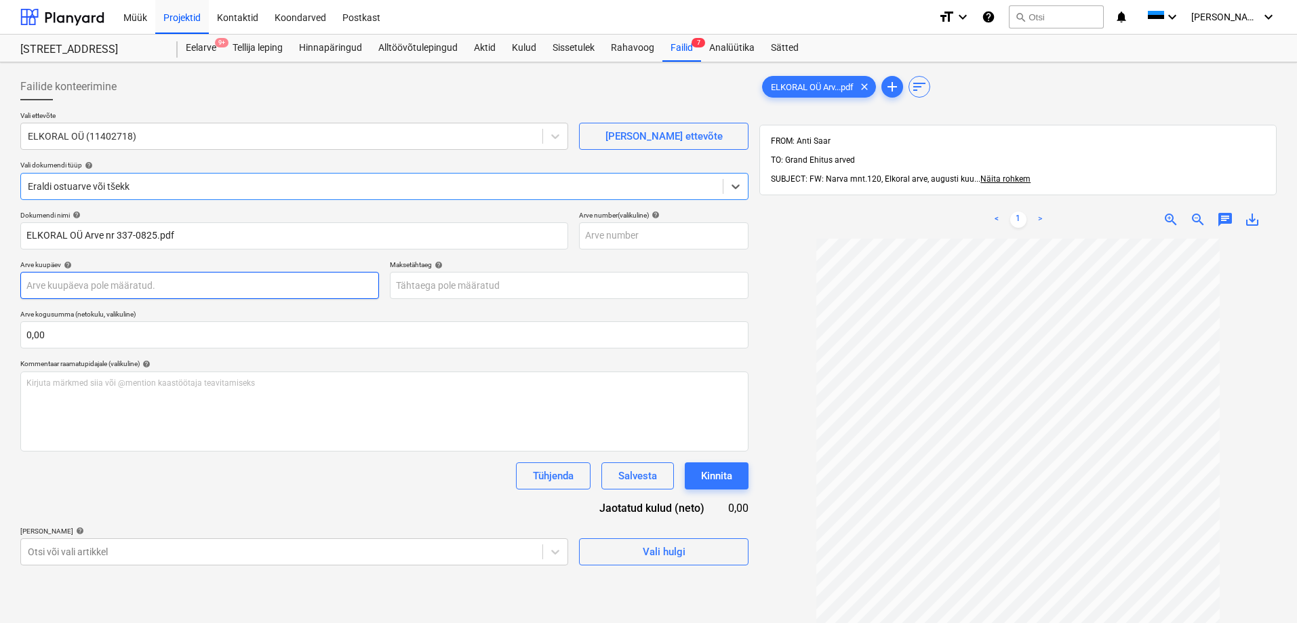
click at [137, 287] on body "Müük Projektid Kontaktid Koondarved Postkast format_size keyboard_arrow_down he…" at bounding box center [648, 311] width 1297 height 623
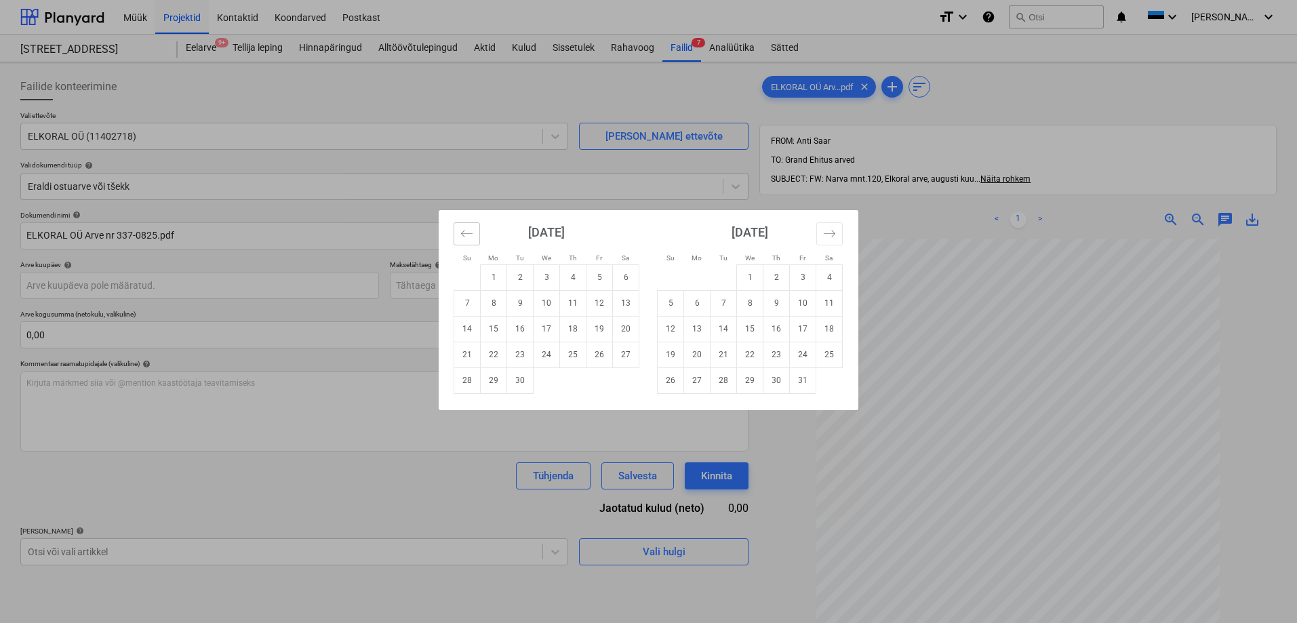
click at [470, 234] on icon "Move backward to switch to the previous month." at bounding box center [466, 233] width 13 height 13
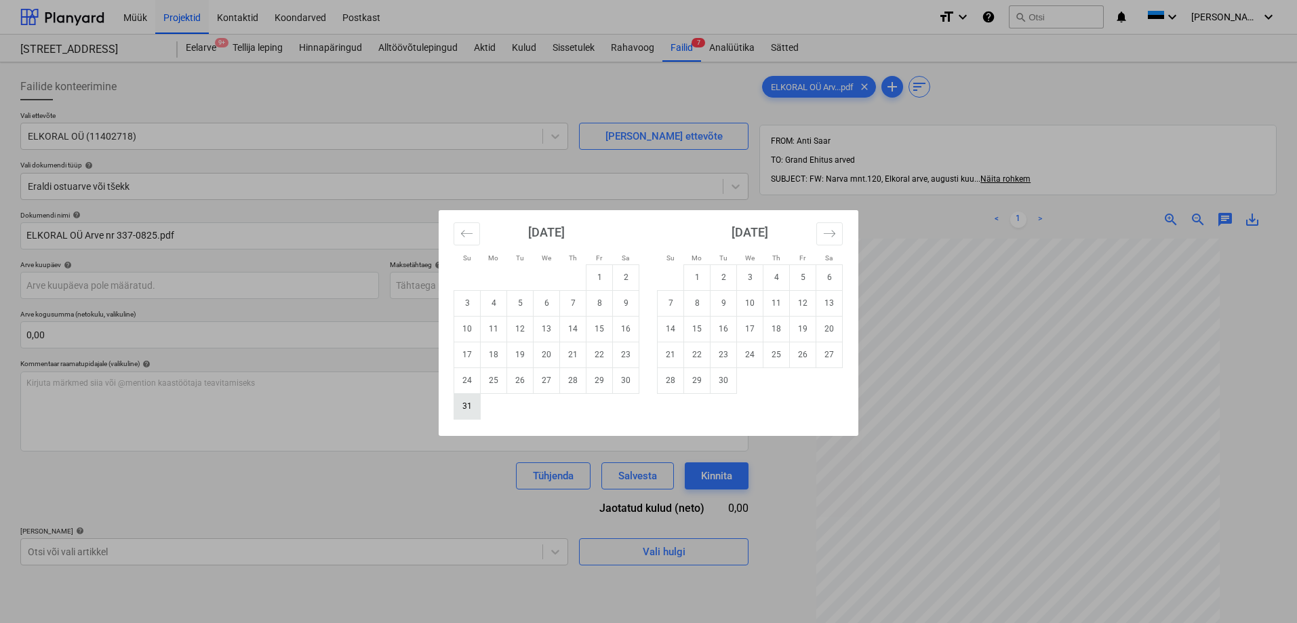
click at [466, 405] on td "31" at bounding box center [467, 406] width 26 height 26
type input "[DATE]"
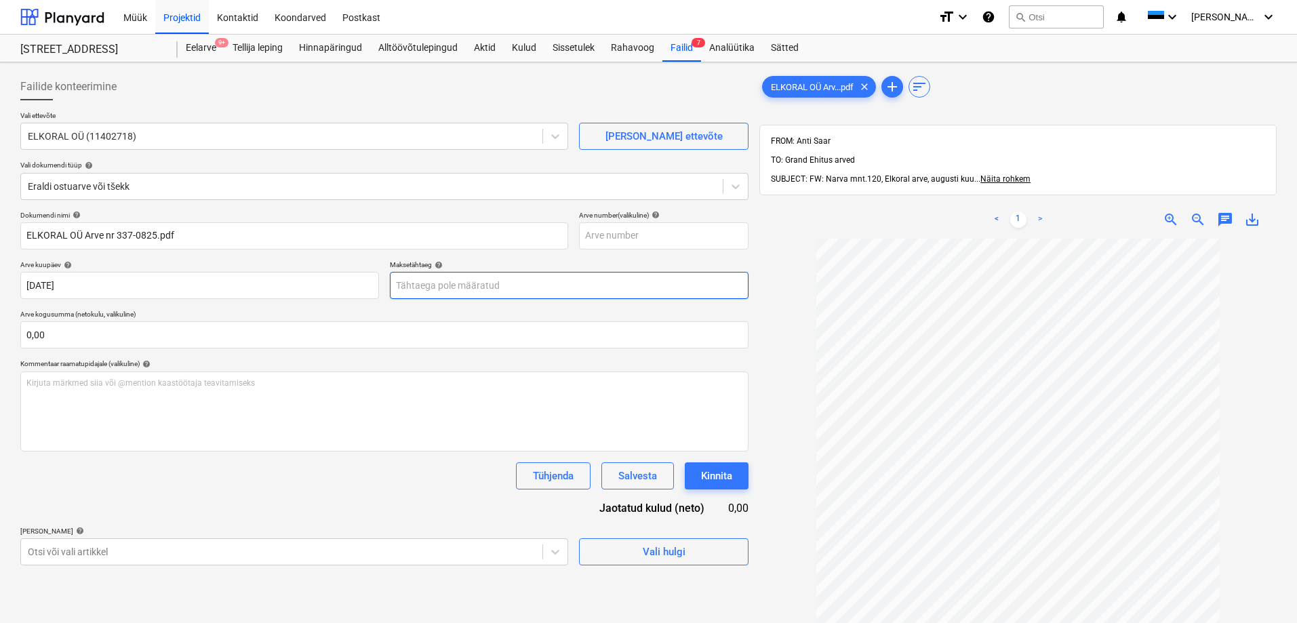
click at [456, 284] on body "Müük Projektid Kontaktid Koondarved Postkast format_size keyboard_arrow_down he…" at bounding box center [648, 311] width 1297 height 623
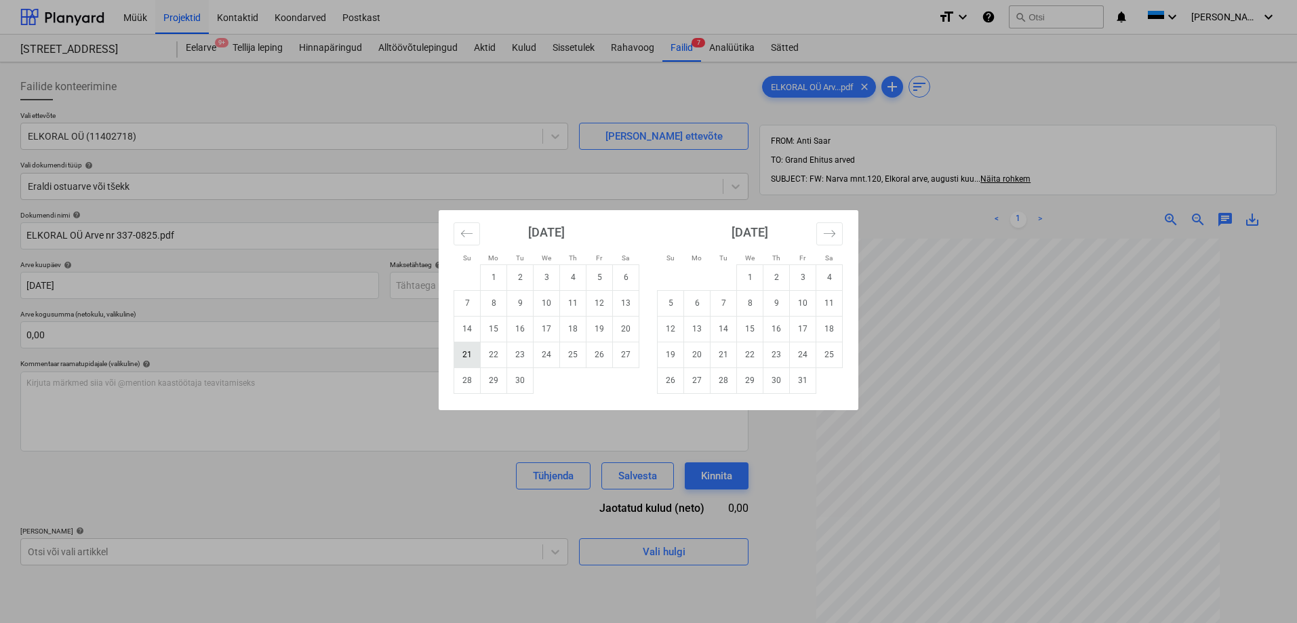
click at [470, 355] on td "21" at bounding box center [467, 355] width 26 height 26
type input "[DATE]"
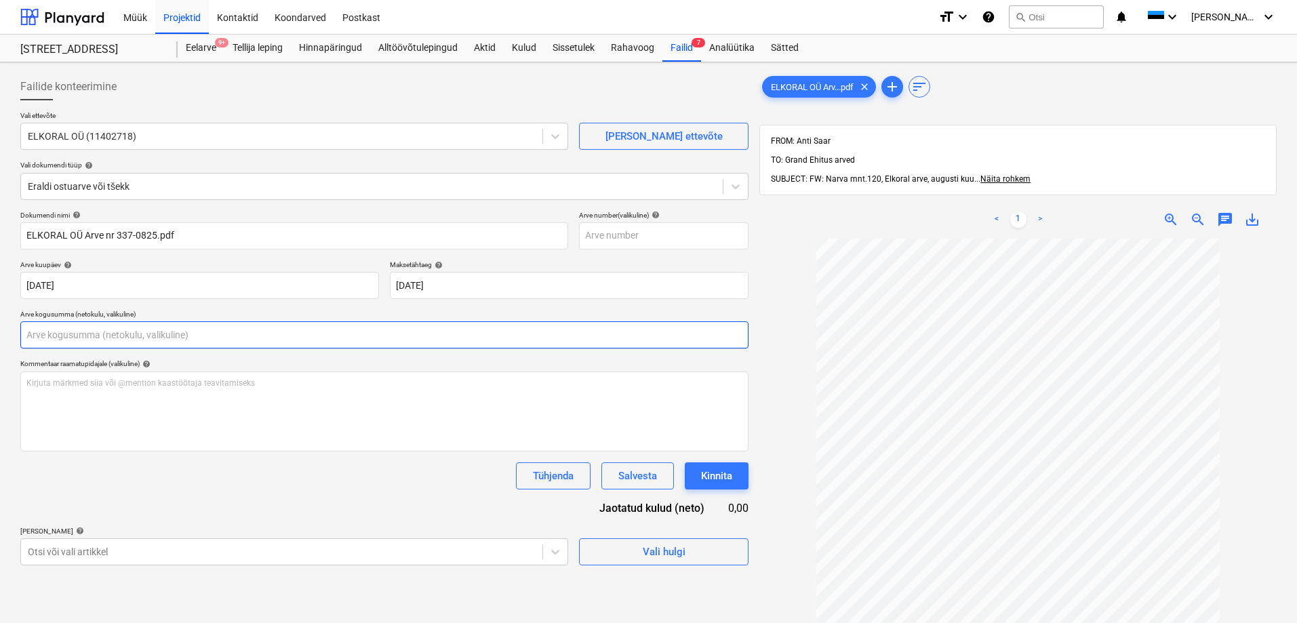
click at [292, 338] on input "text" at bounding box center [384, 334] width 728 height 27
click at [59, 329] on input "text" at bounding box center [384, 334] width 728 height 27
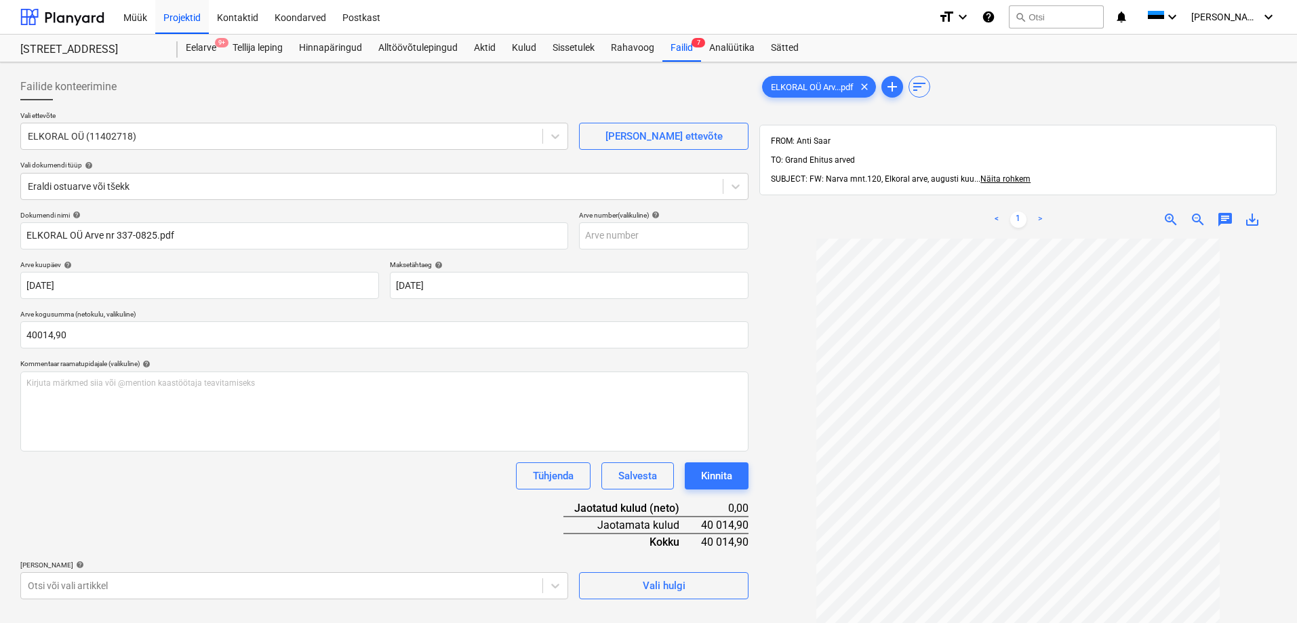
type input "40 014,90"
click at [187, 487] on div "Tühjenda Salvesta Kinnita" at bounding box center [384, 475] width 728 height 27
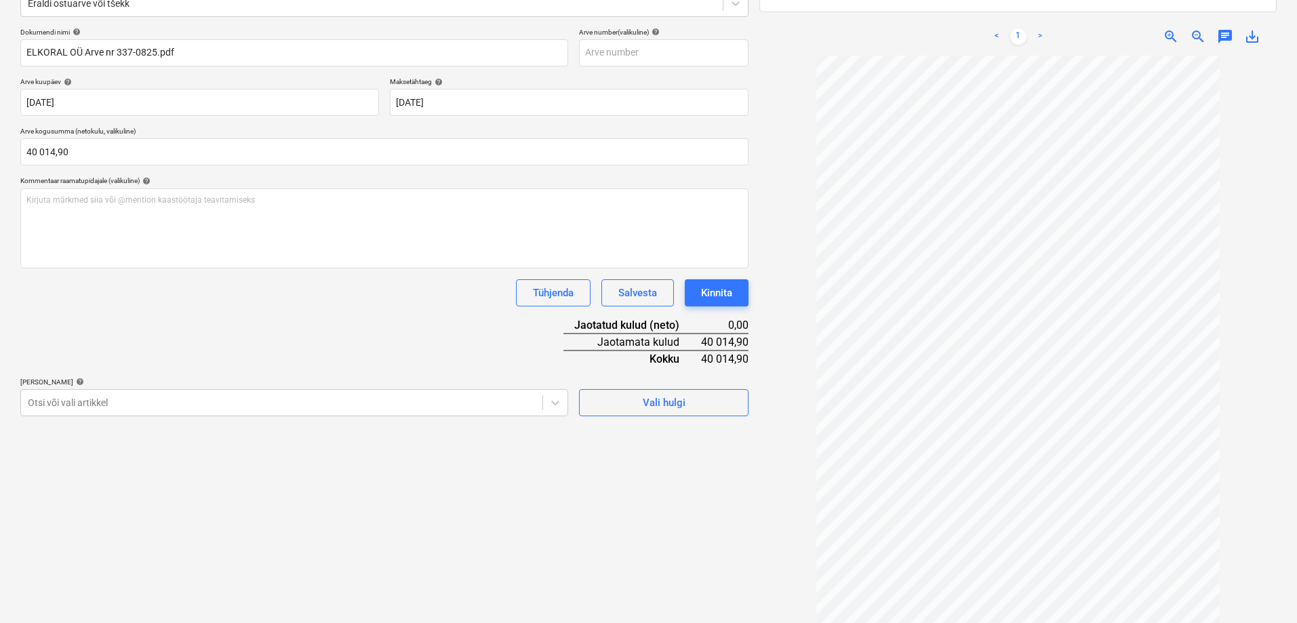
scroll to position [193, 0]
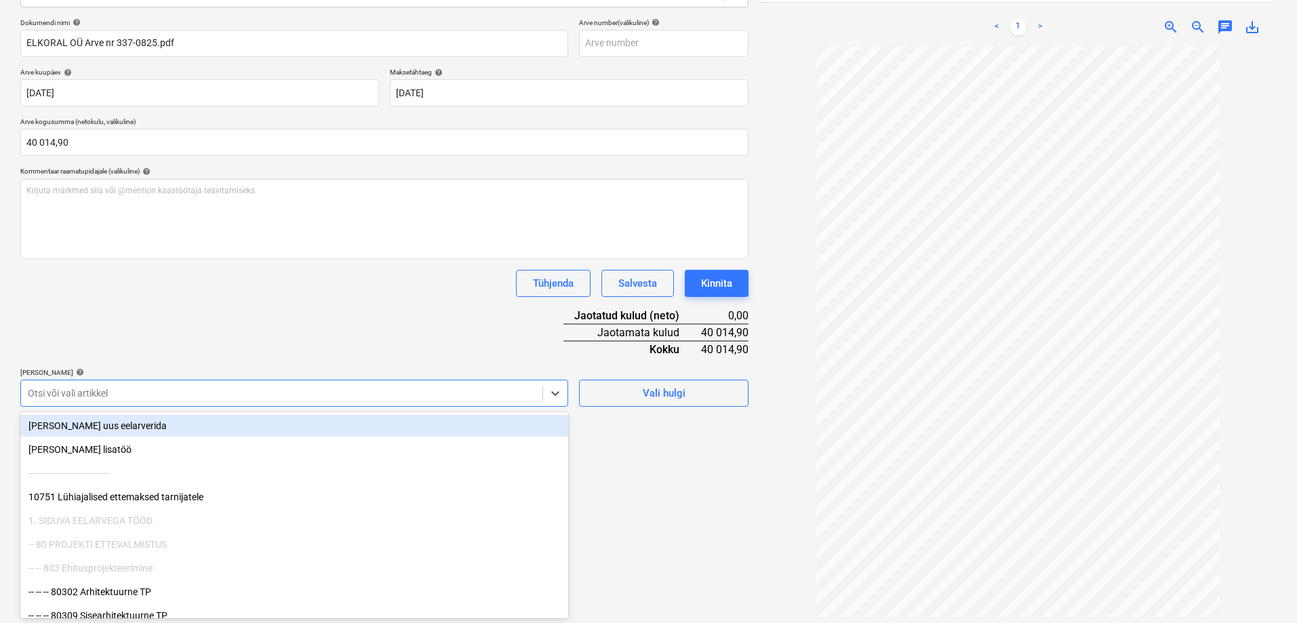
click at [288, 396] on div at bounding box center [282, 393] width 508 height 14
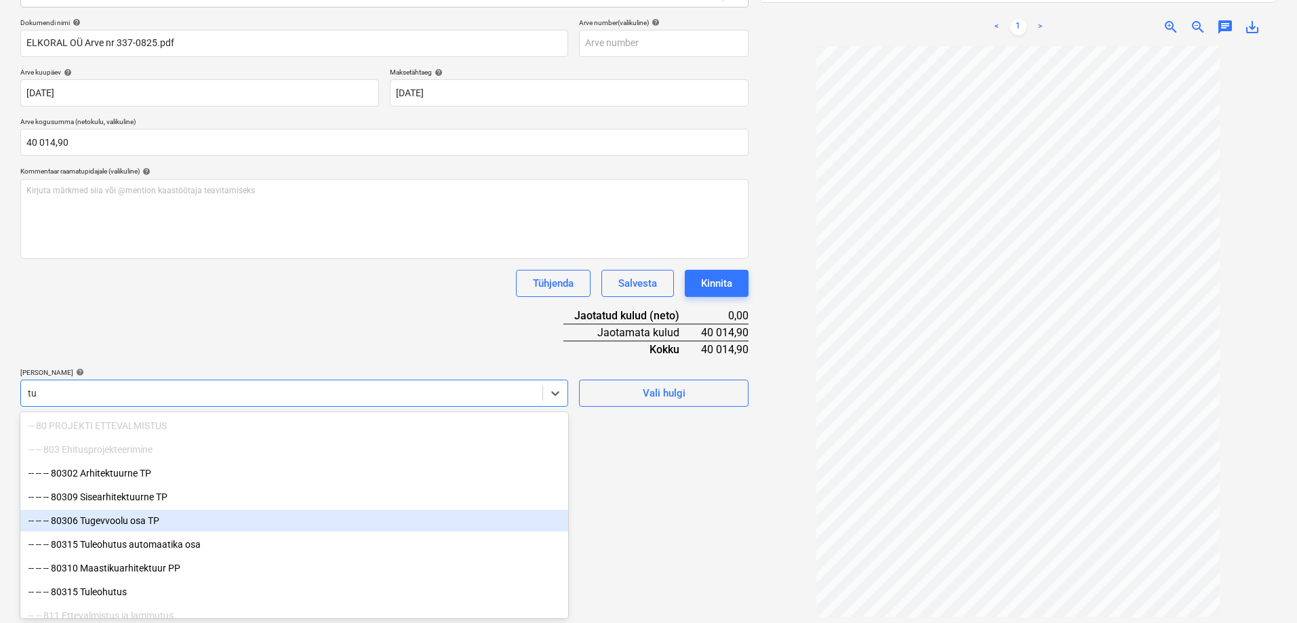
type input "t"
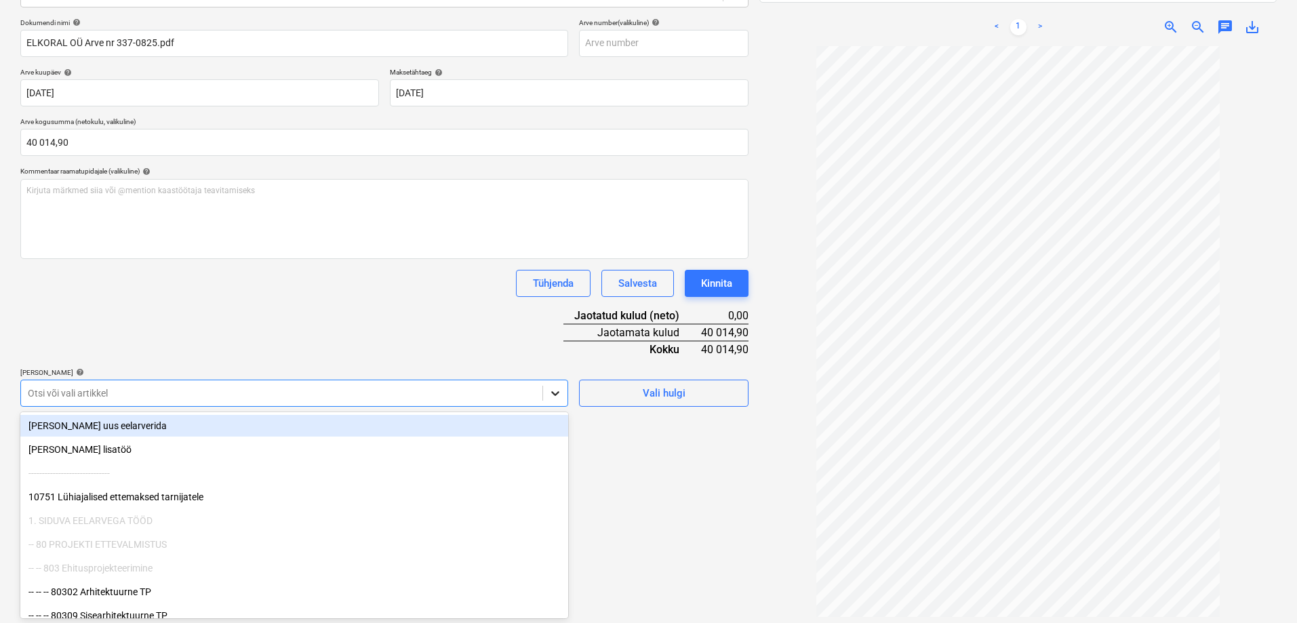
click at [557, 392] on icon at bounding box center [555, 393] width 14 height 14
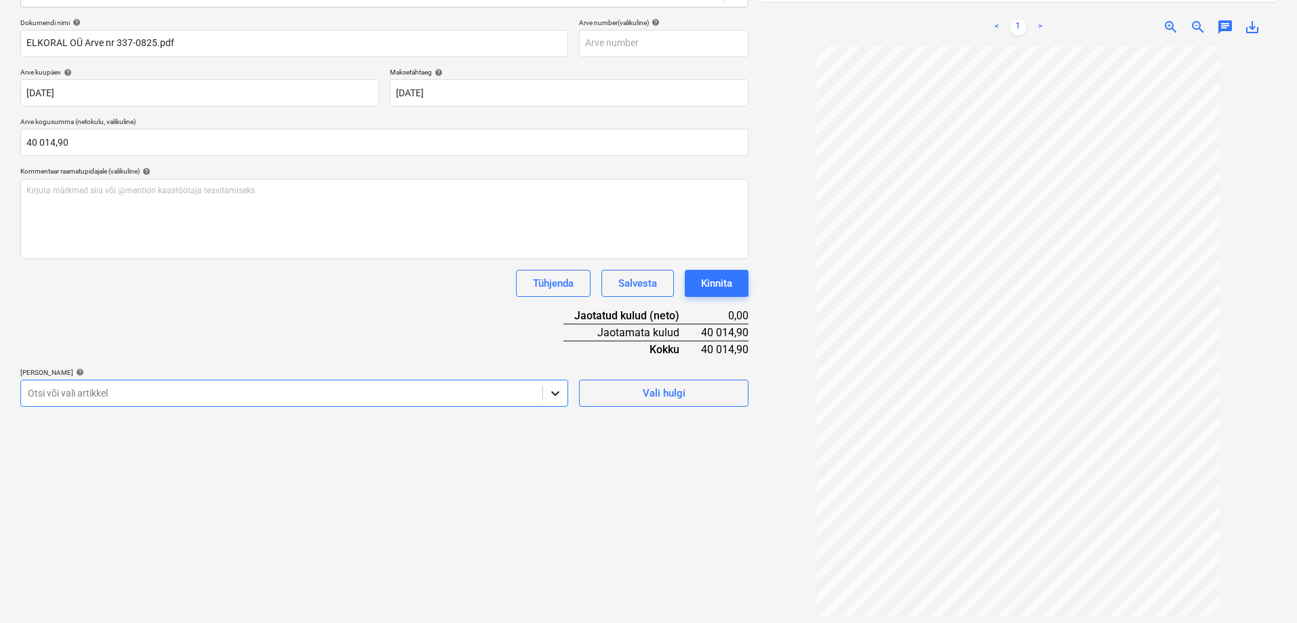
click at [553, 395] on icon at bounding box center [555, 393] width 14 height 14
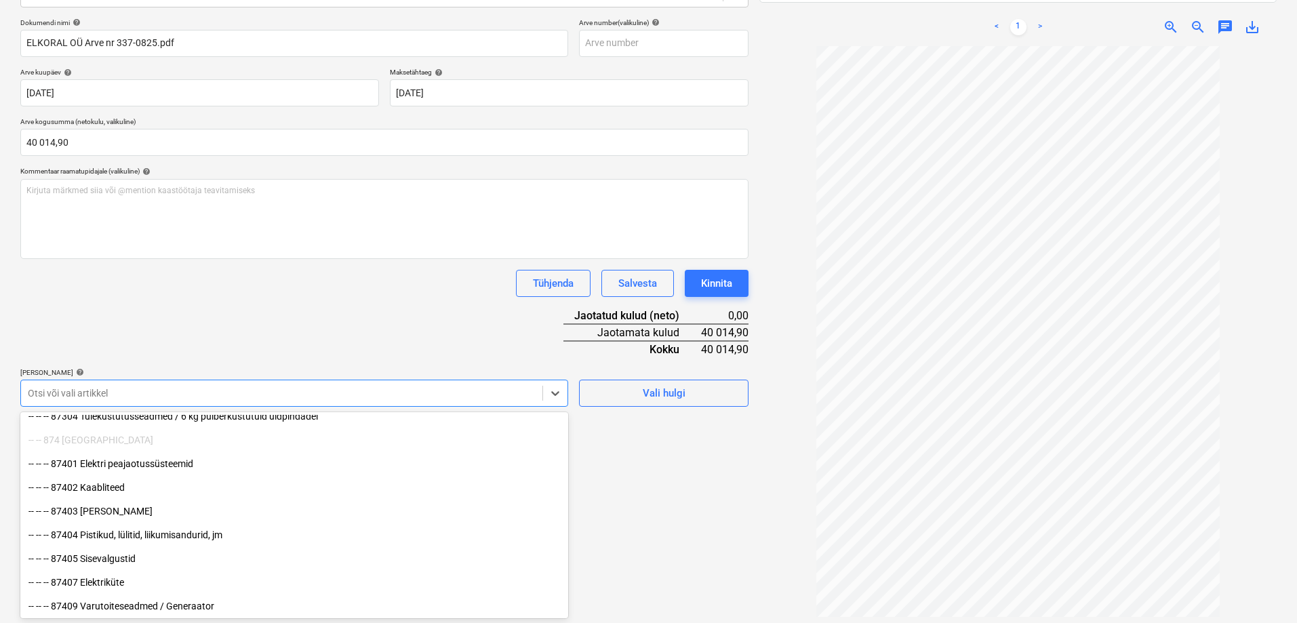
scroll to position [10448, 0]
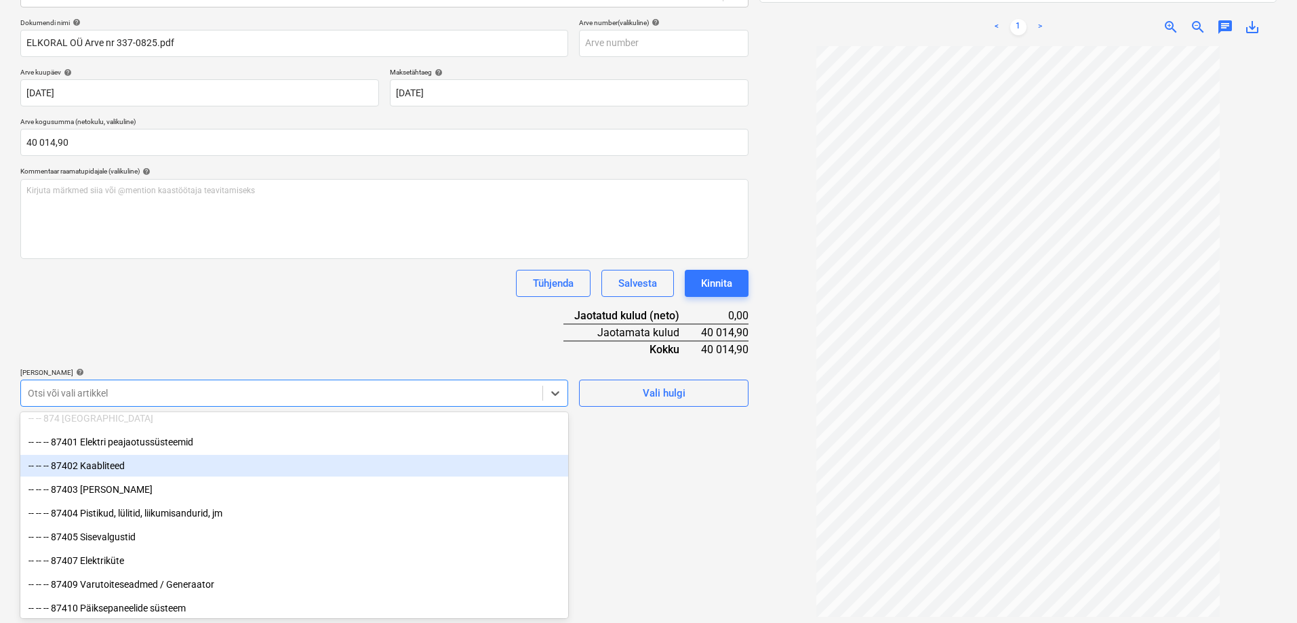
drag, startPoint x: 113, startPoint y: 455, endPoint x: 95, endPoint y: 465, distance: 20.9
click at [95, 465] on div "-- -- -- 87402 Kaabliteed" at bounding box center [294, 466] width 548 height 22
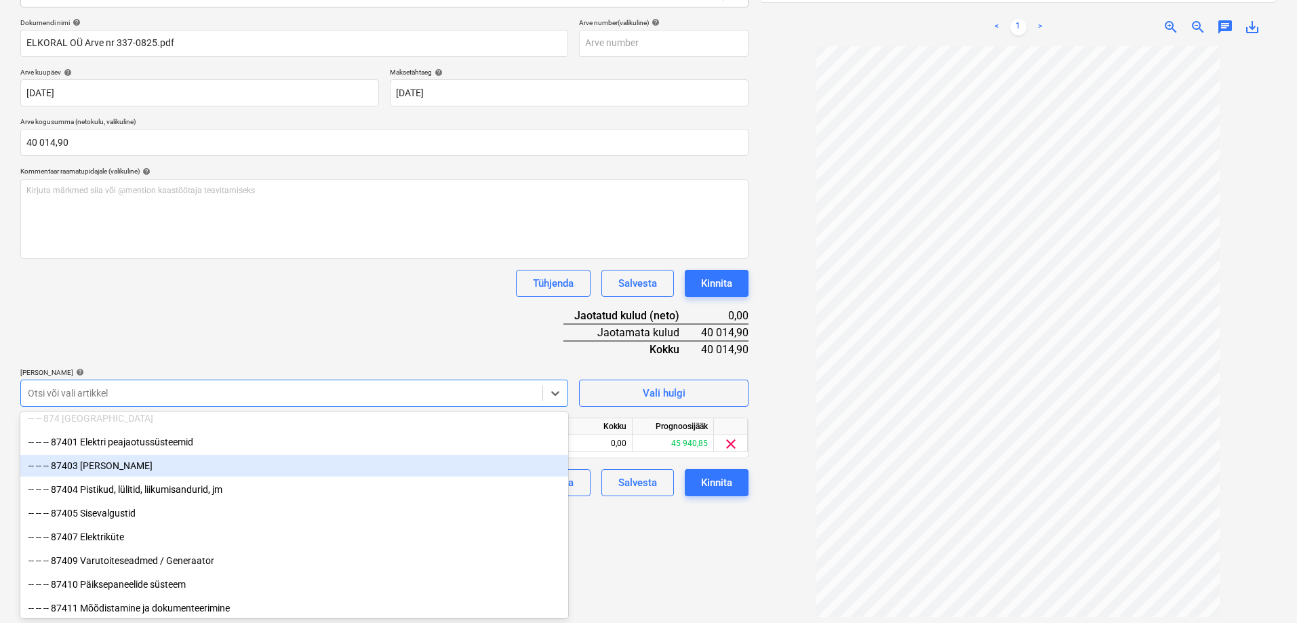
click at [95, 465] on div "-- -- -- 87403 [PERSON_NAME]" at bounding box center [294, 466] width 548 height 22
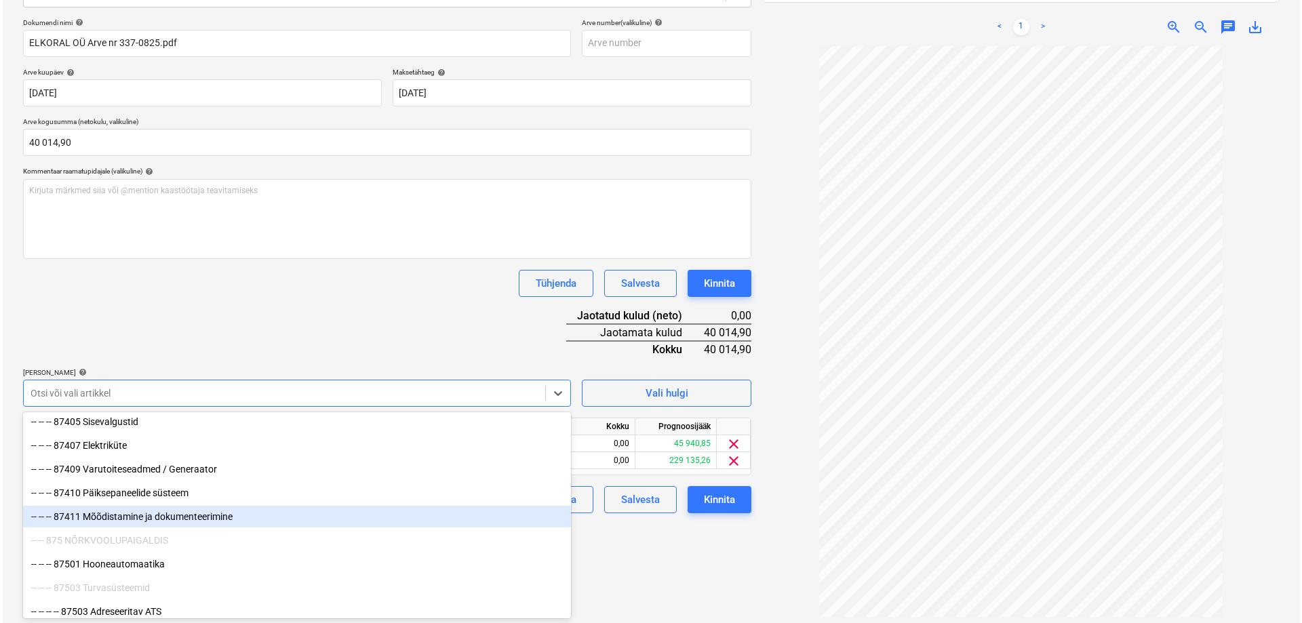
scroll to position [10651, 0]
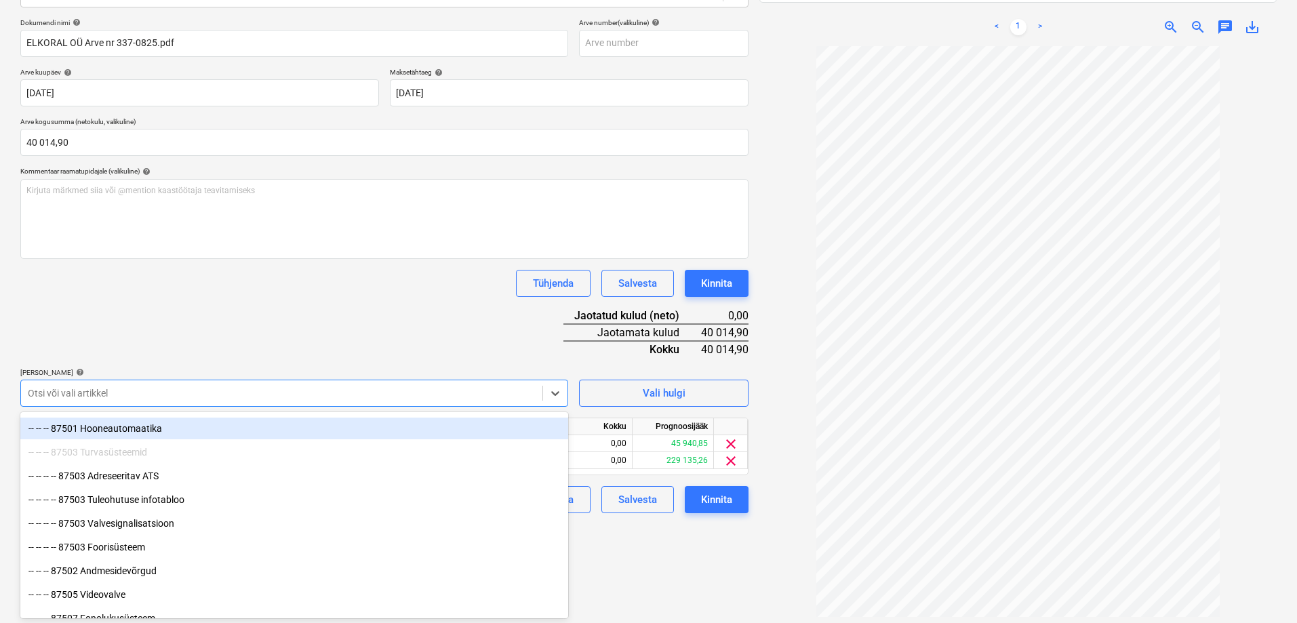
click at [141, 429] on div "-- -- -- 87501 Hooneautomaatika" at bounding box center [294, 429] width 548 height 22
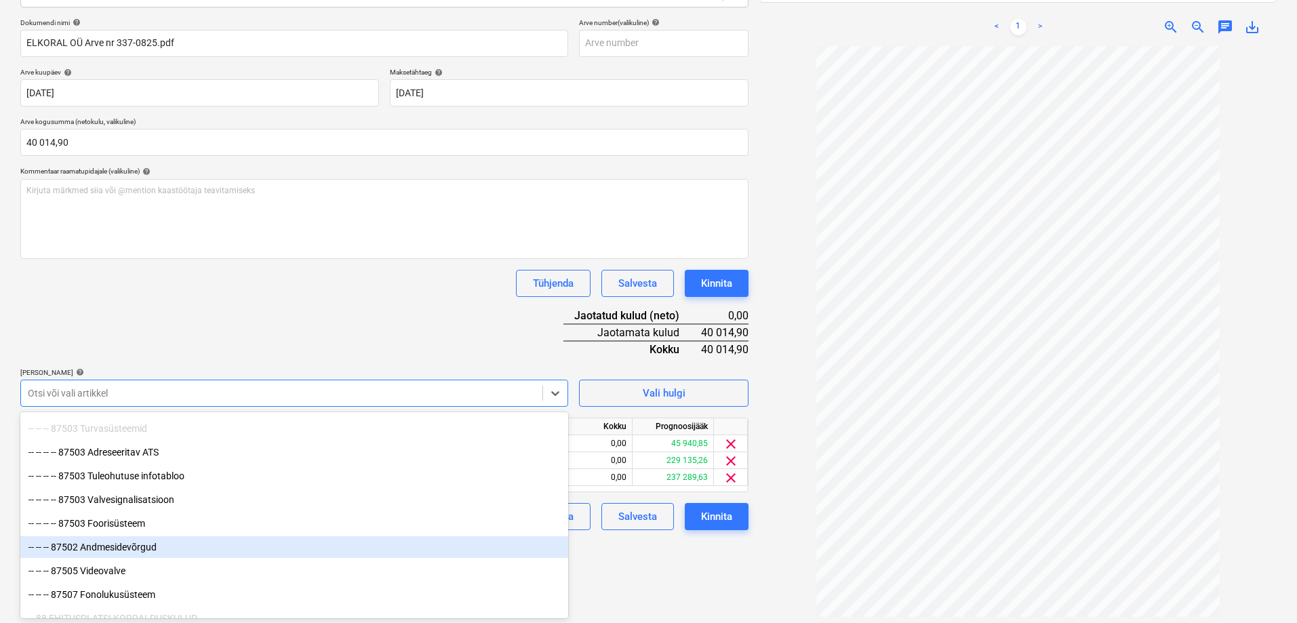
click at [652, 565] on div "Failide konteerimine Vali ettevõte ELKORAL OÜ (11402718) [PERSON_NAME] uus ette…" at bounding box center [384, 255] width 739 height 761
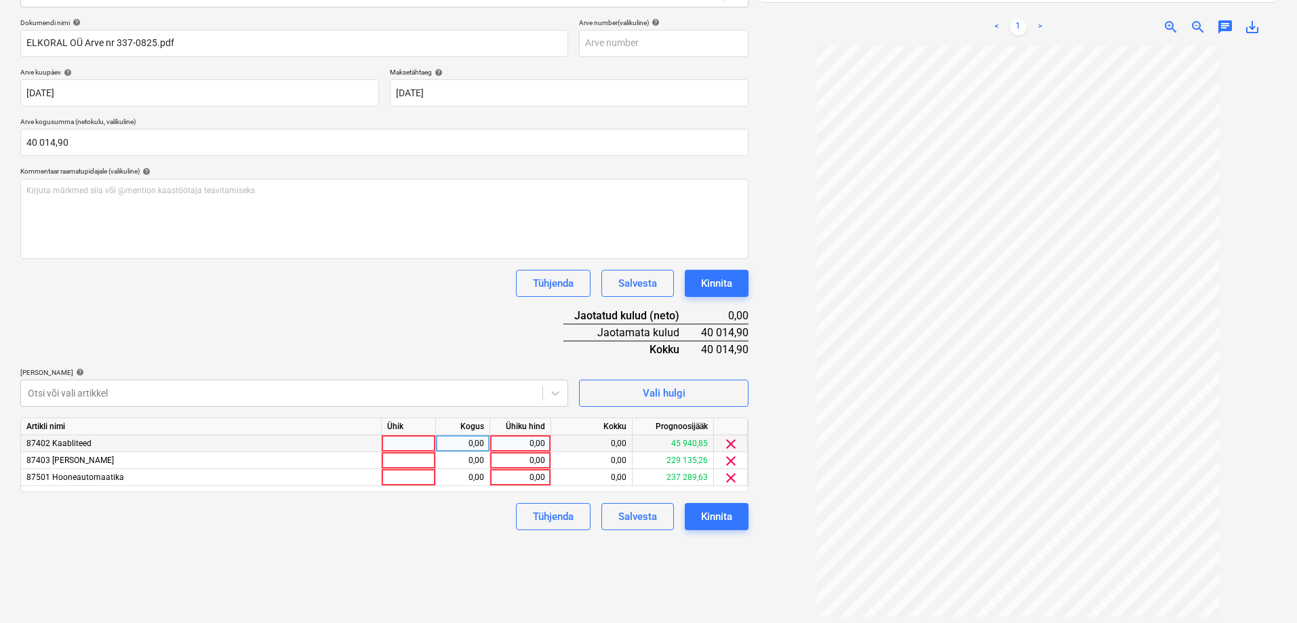
click at [527, 443] on div "0,00" at bounding box center [520, 443] width 49 height 17
click at [521, 443] on div "0,00" at bounding box center [520, 443] width 49 height 17
type input "6000"
click at [523, 459] on div "0,00" at bounding box center [520, 460] width 49 height 17
click at [525, 460] on div "0,00" at bounding box center [520, 460] width 49 height 17
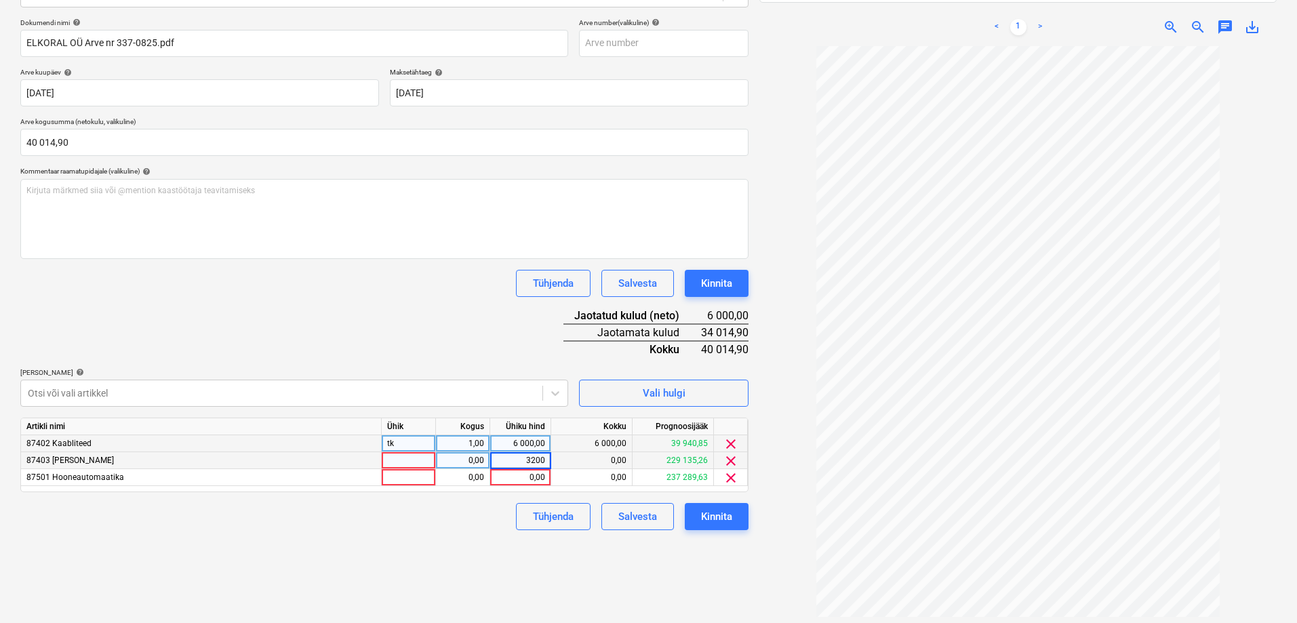
type input "32000"
click at [527, 480] on div "0,00" at bounding box center [520, 477] width 49 height 17
type input "2014,90"
click at [419, 540] on div "Failide konteerimine Vali ettevõte ELKORAL OÜ (11402718) [PERSON_NAME] uus ette…" at bounding box center [384, 255] width 739 height 761
click at [709, 519] on div "Kinnita" at bounding box center [716, 517] width 31 height 18
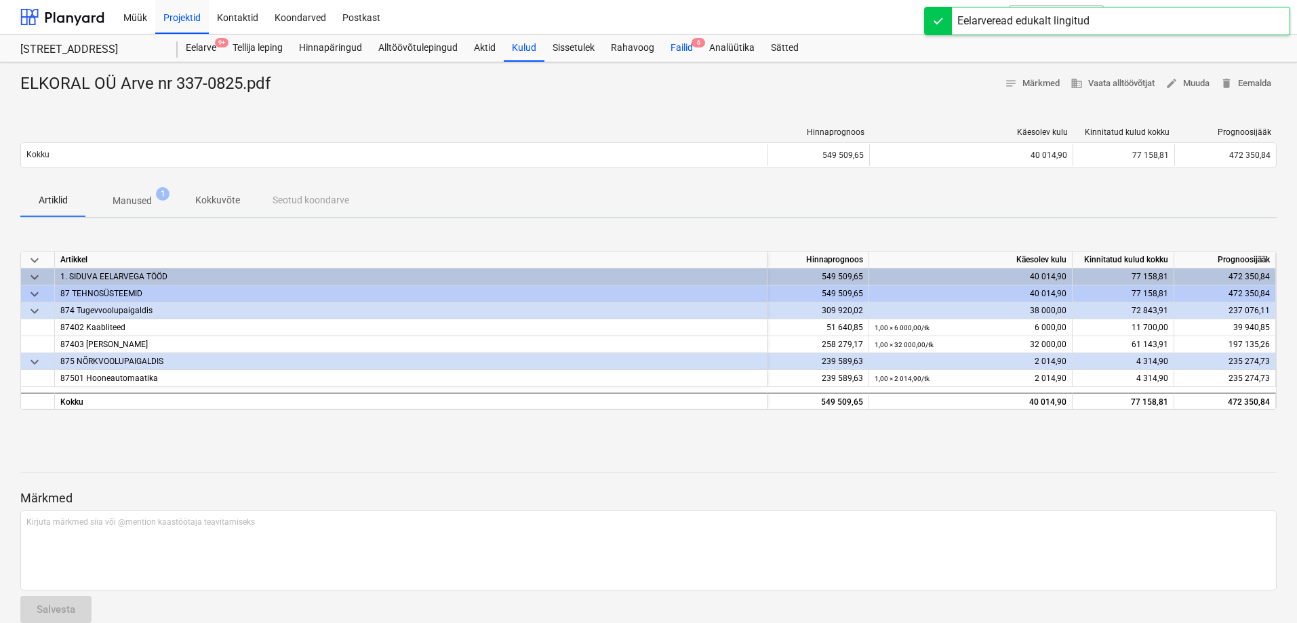
click at [690, 43] on div "Failid 6" at bounding box center [681, 48] width 39 height 27
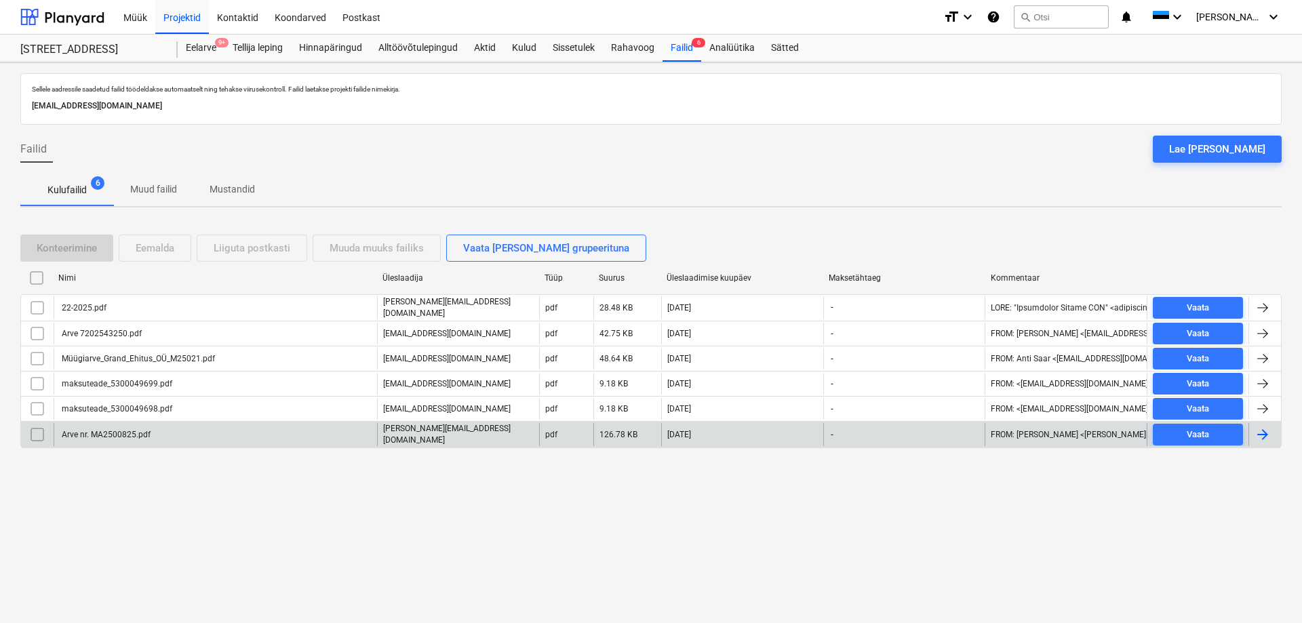
click at [122, 433] on div "Arve nr. MA2500825.pdf" at bounding box center [105, 434] width 91 height 9
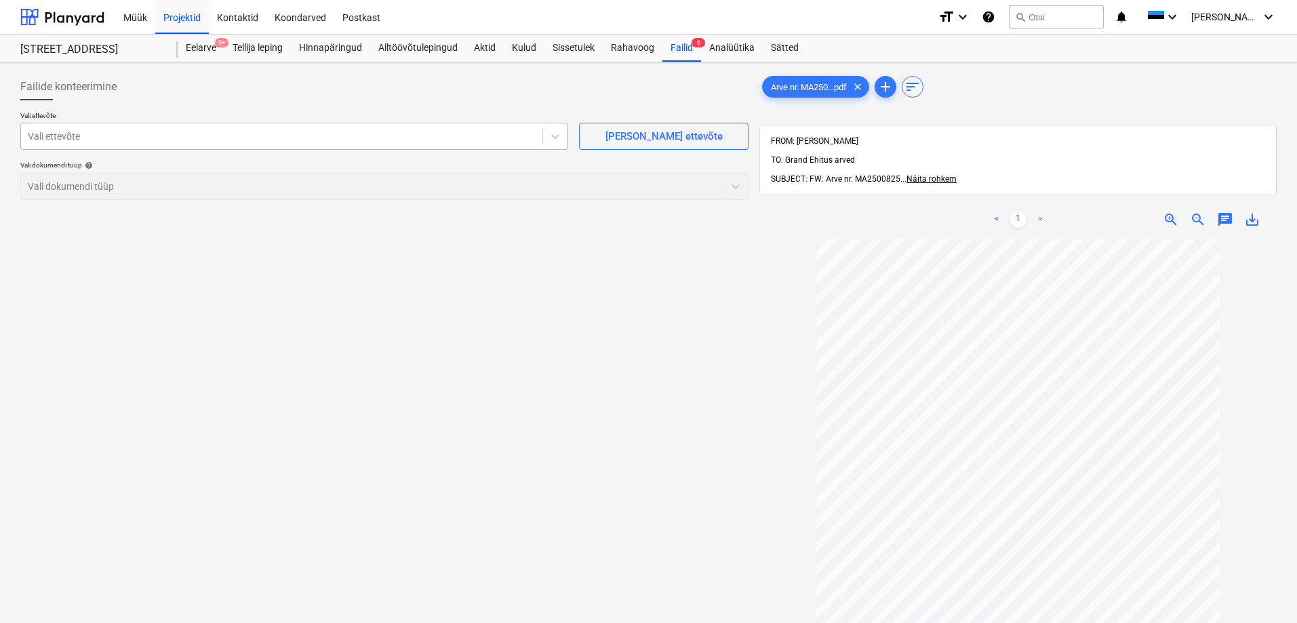
click at [268, 137] on div at bounding box center [282, 136] width 508 height 14
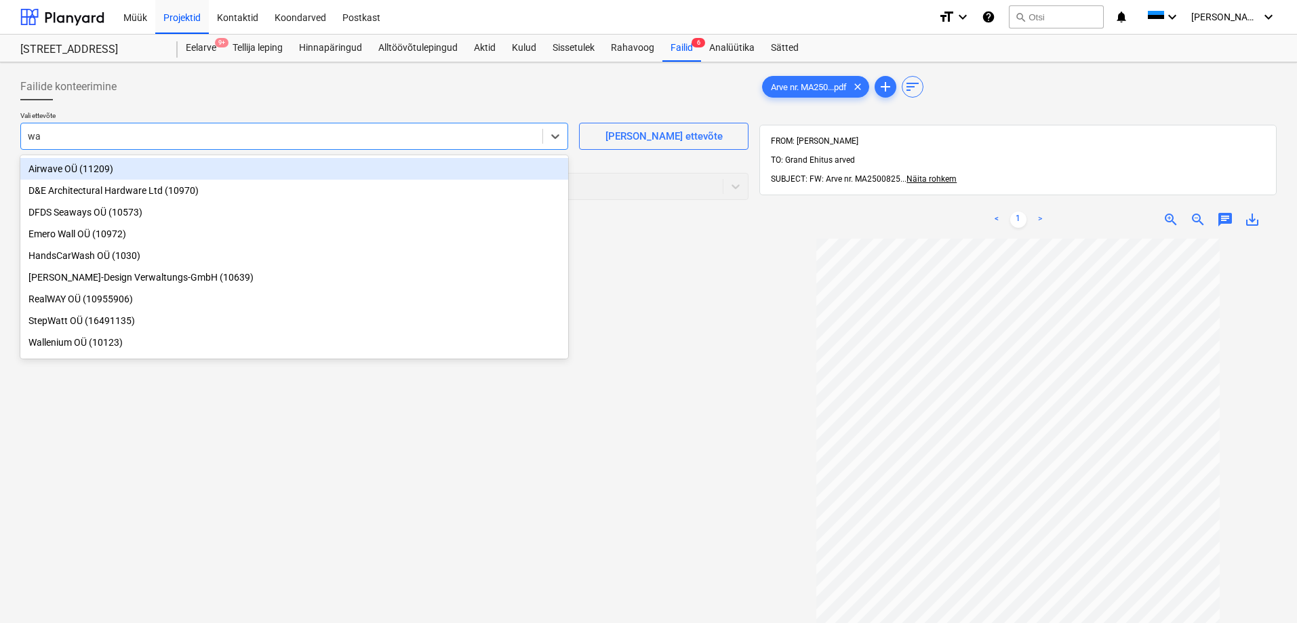
type input "way"
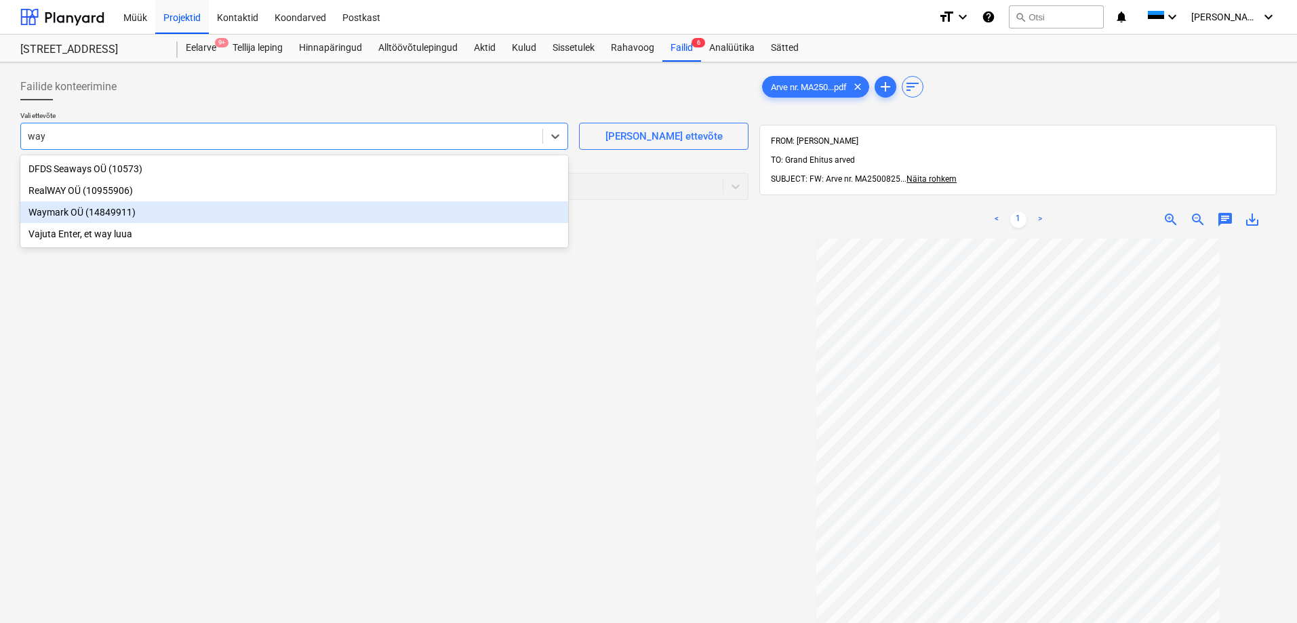
click at [51, 213] on div "Waymark OÜ (14849911)" at bounding box center [294, 212] width 548 height 22
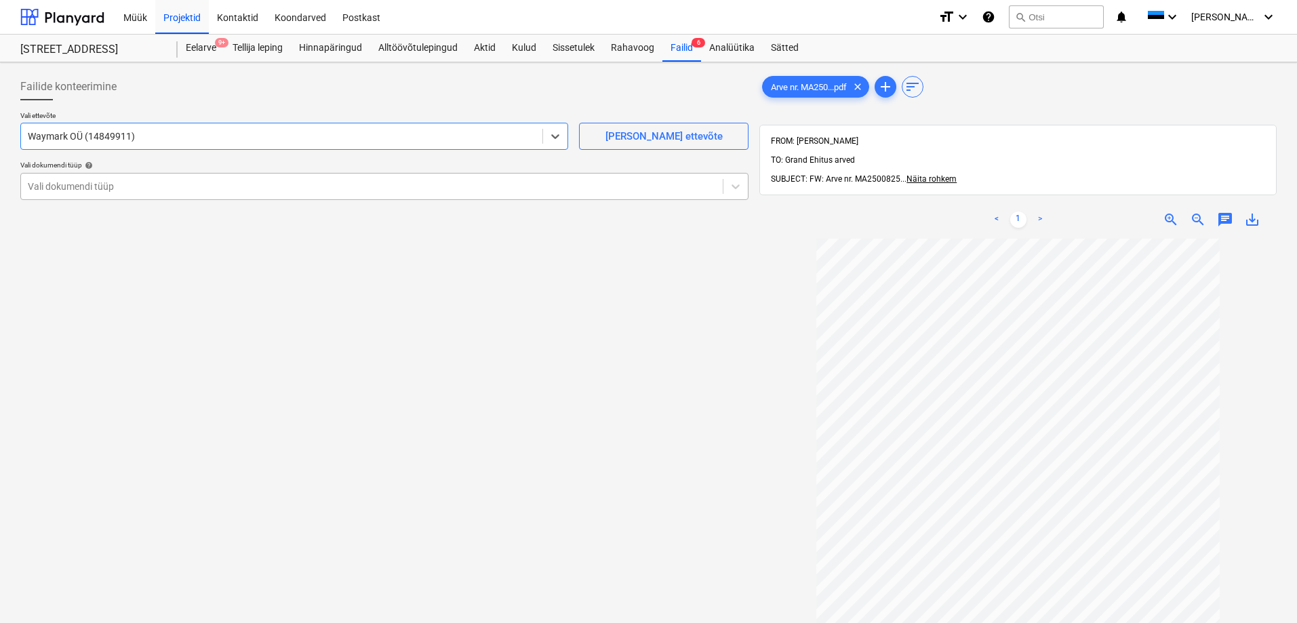
click at [75, 191] on div at bounding box center [372, 187] width 688 height 14
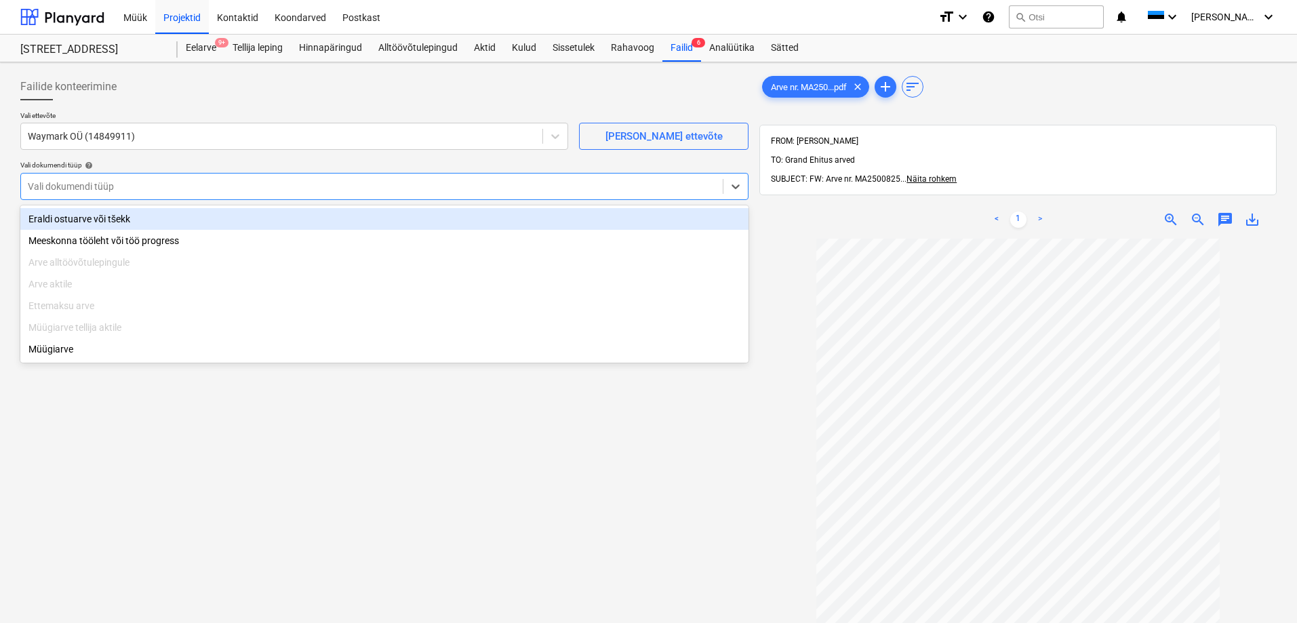
click at [75, 218] on div "Eraldi ostuarve või tšekk" at bounding box center [384, 219] width 728 height 22
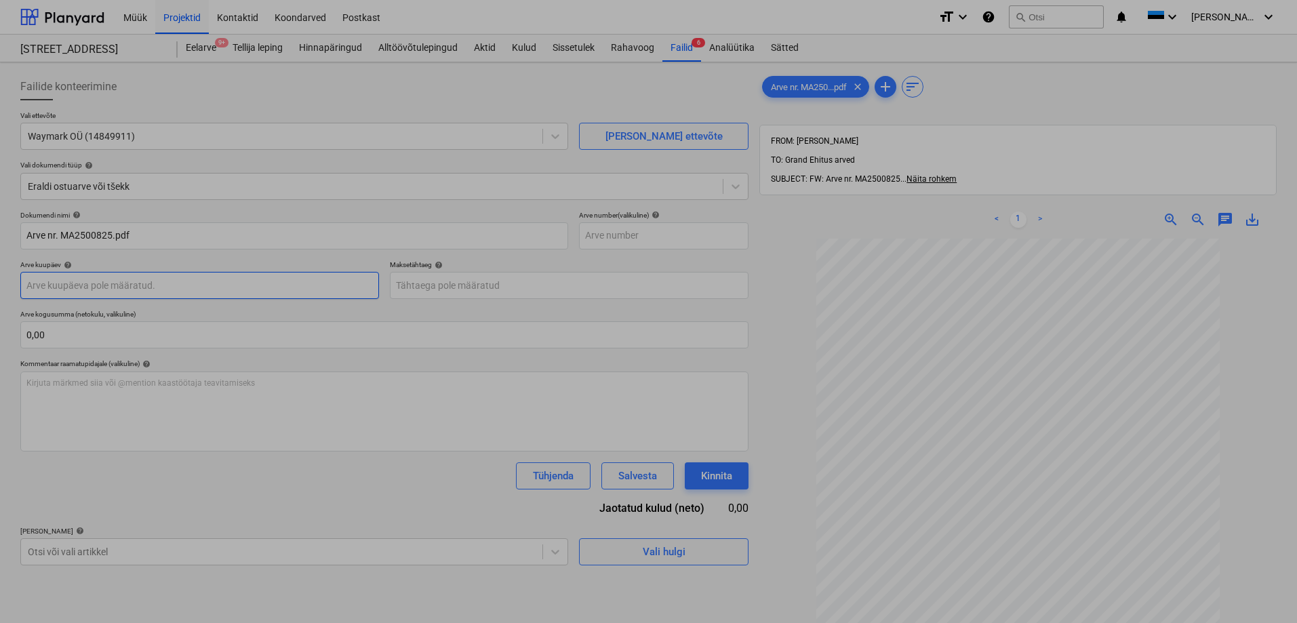
click at [119, 284] on body "Müük Projektid Kontaktid Koondarved Postkast format_size keyboard_arrow_down he…" at bounding box center [648, 311] width 1297 height 623
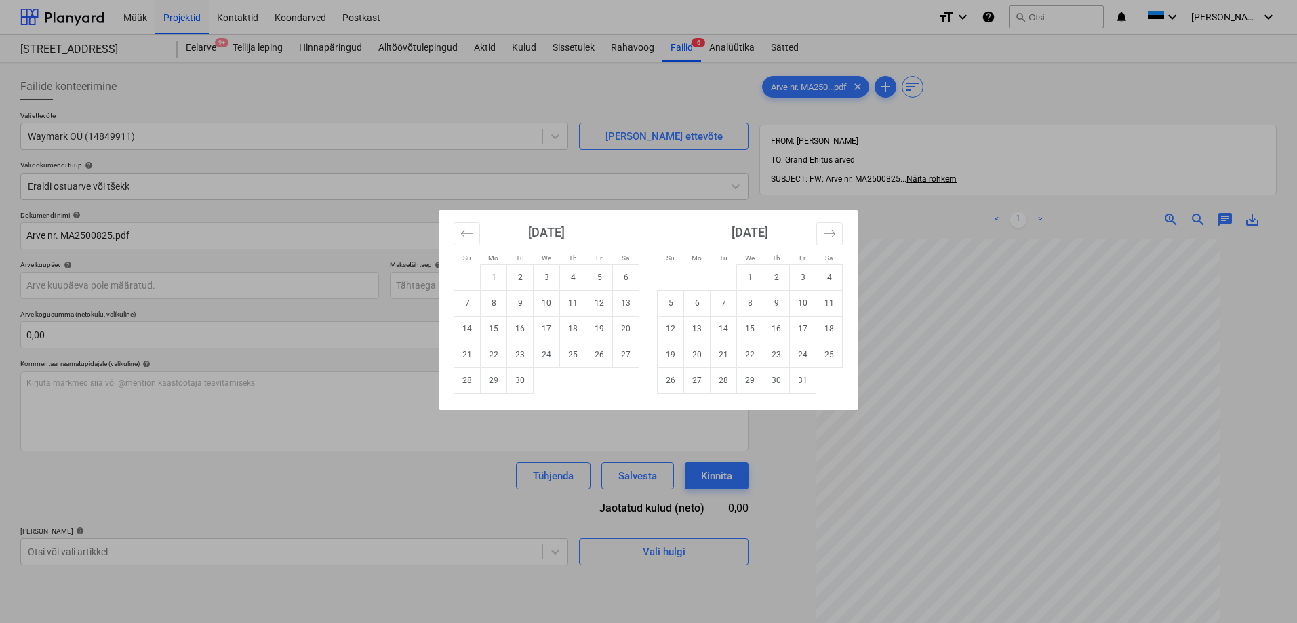
click at [628, 389] on td "Calendar" at bounding box center [626, 380] width 26 height 26
click at [548, 300] on td "10" at bounding box center [547, 303] width 26 height 26
type input "[DATE]"
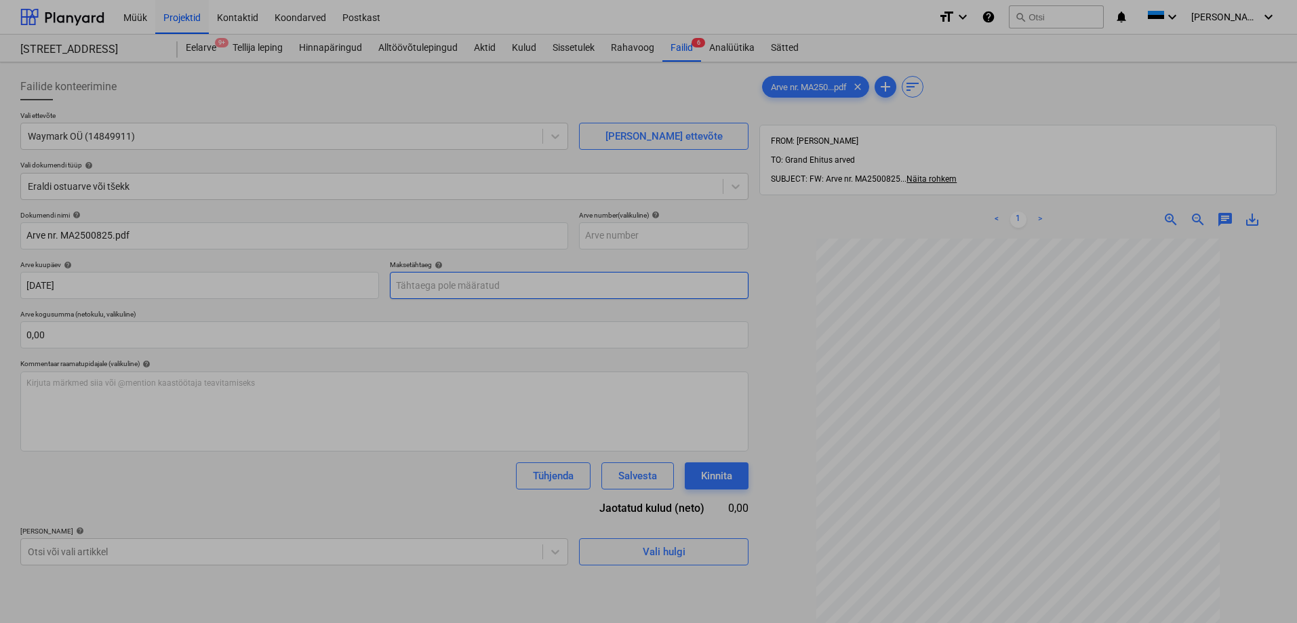
click at [462, 287] on body "Müük Projektid Kontaktid Koondarved Postkast format_size keyboard_arrow_down he…" at bounding box center [648, 311] width 1297 height 623
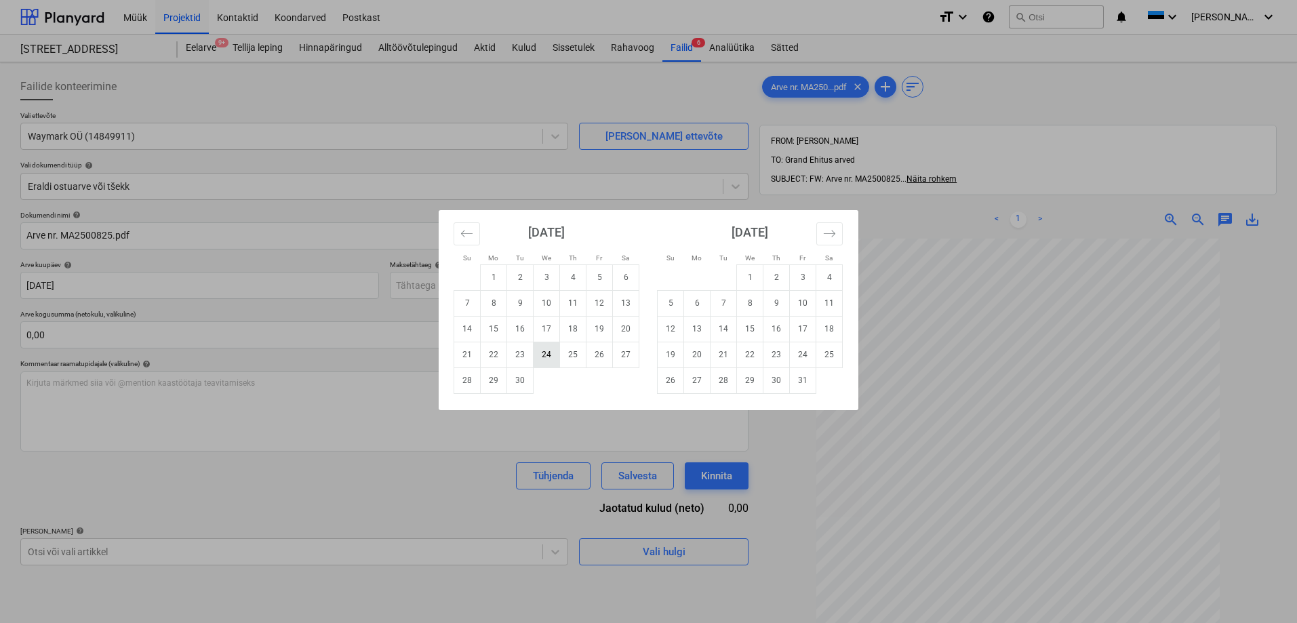
click at [540, 353] on td "24" at bounding box center [547, 355] width 26 height 26
type input "[DATE]"
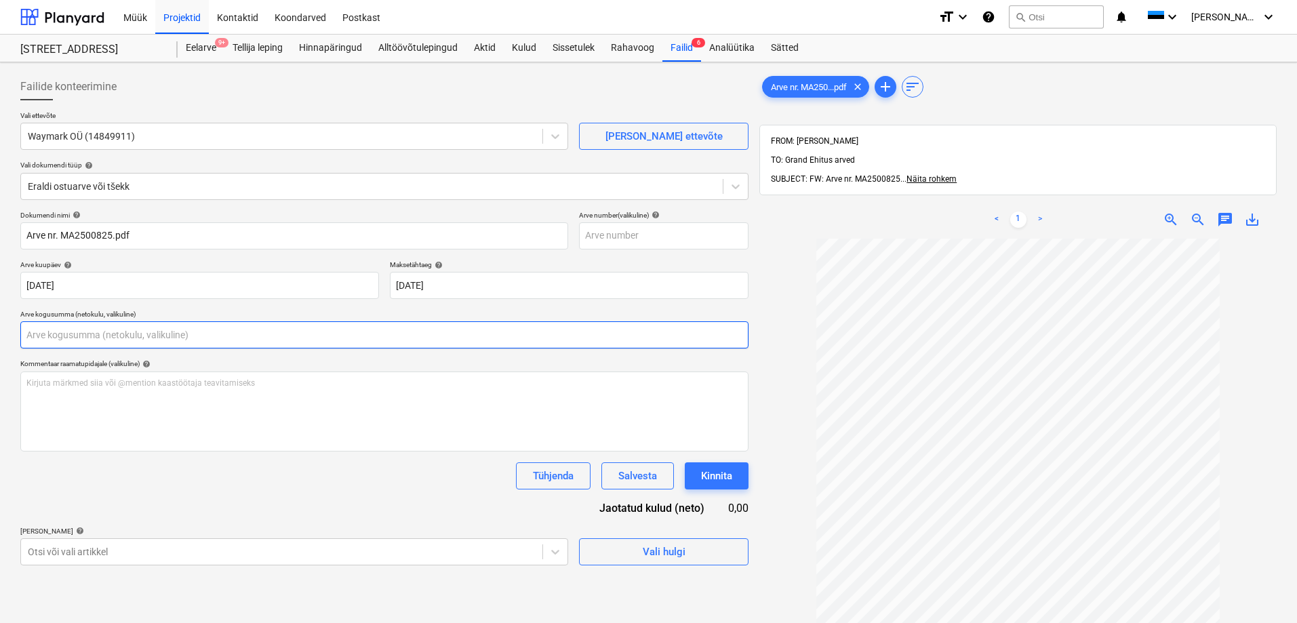
click at [339, 337] on input "text" at bounding box center [384, 334] width 728 height 27
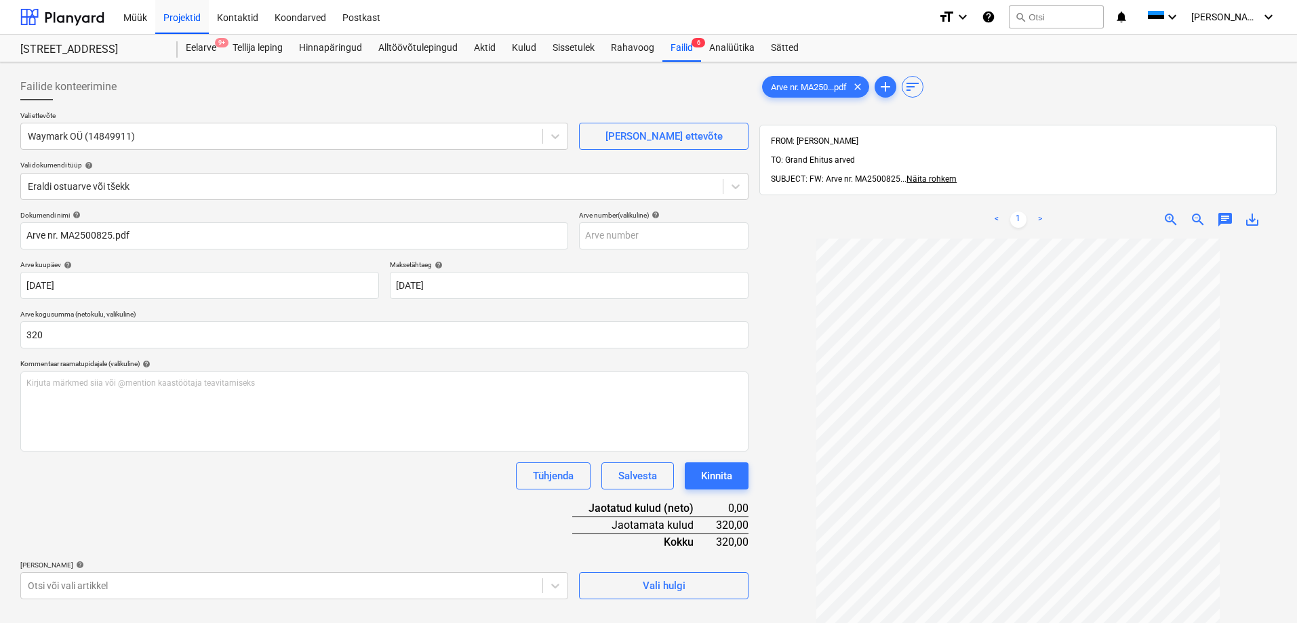
type input "320,00"
click at [184, 488] on div "Tühjenda Salvesta Kinnita" at bounding box center [384, 475] width 728 height 27
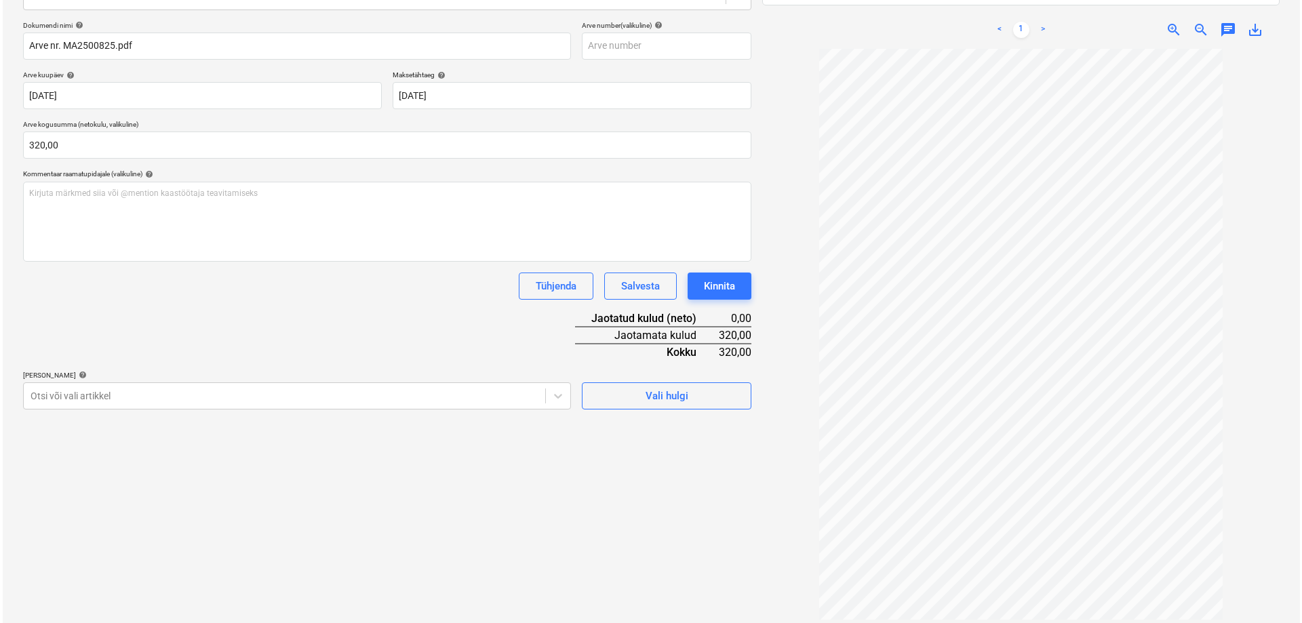
scroll to position [193, 0]
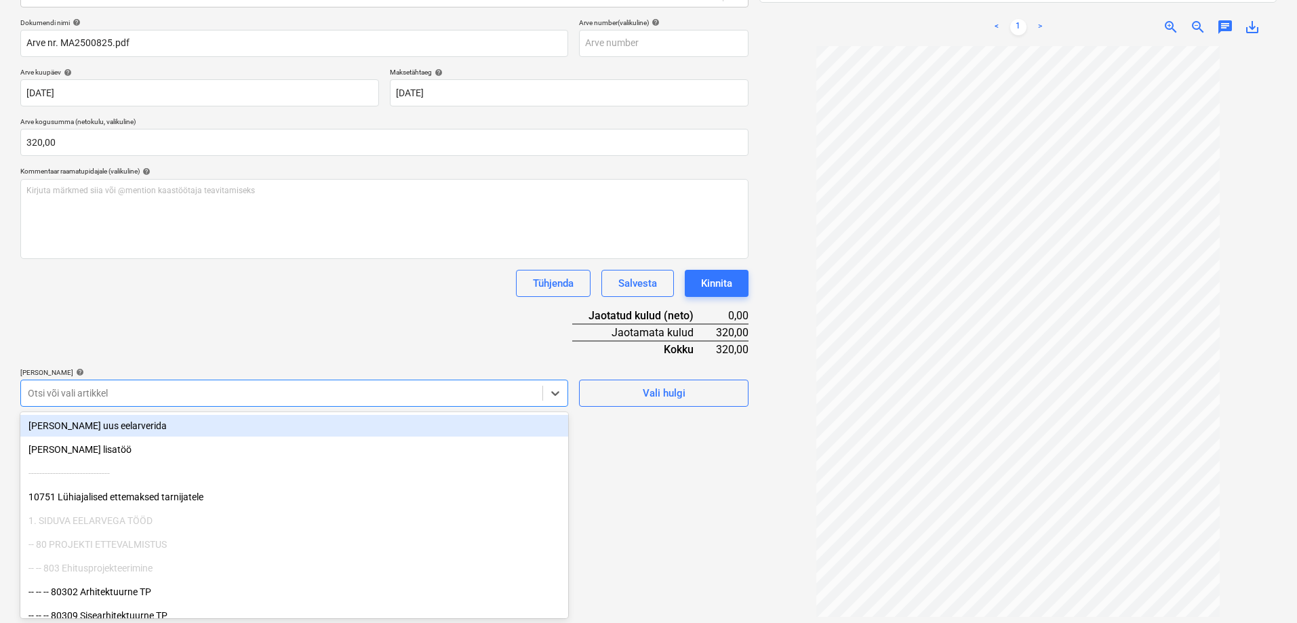
click at [205, 397] on div at bounding box center [282, 393] width 508 height 14
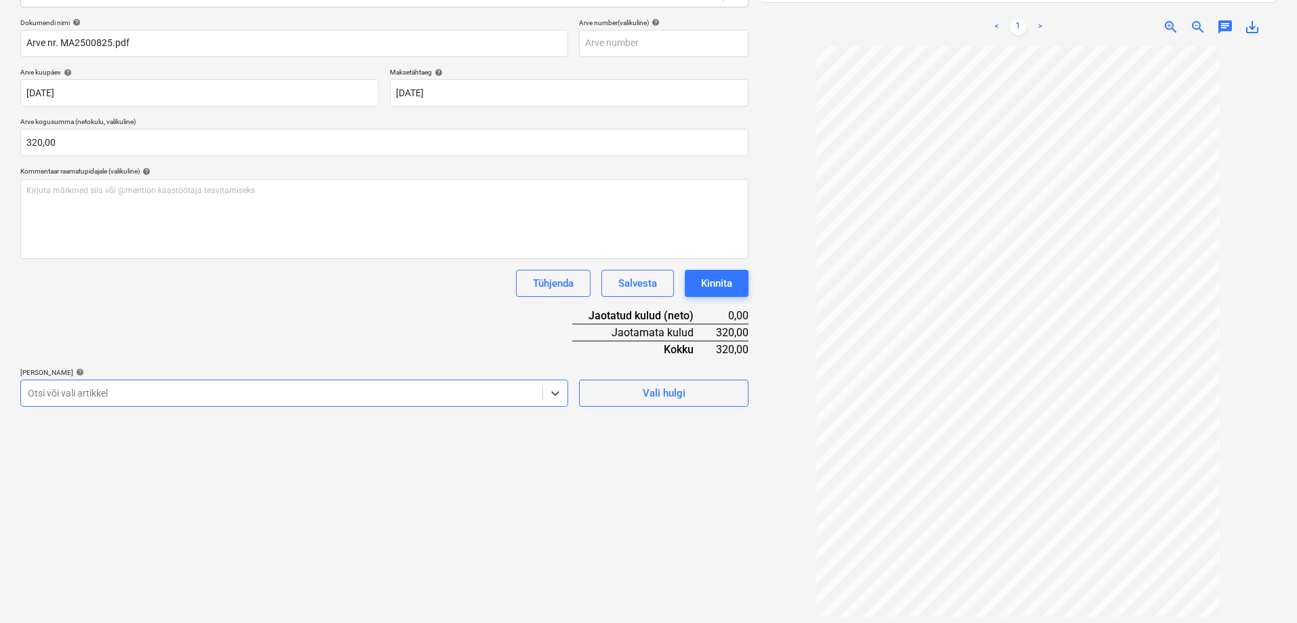
click at [243, 397] on div at bounding box center [282, 393] width 508 height 14
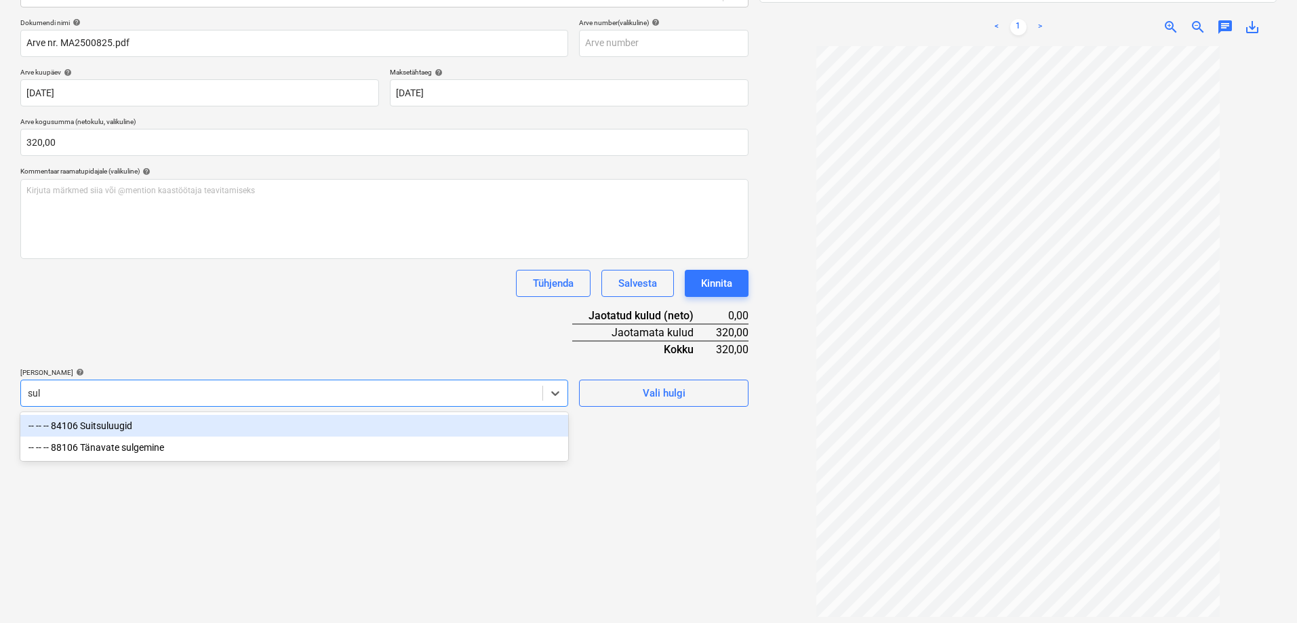
type input "sulg"
click at [96, 427] on div "-- -- -- 88106 Tänavate sulgemine" at bounding box center [294, 426] width 548 height 22
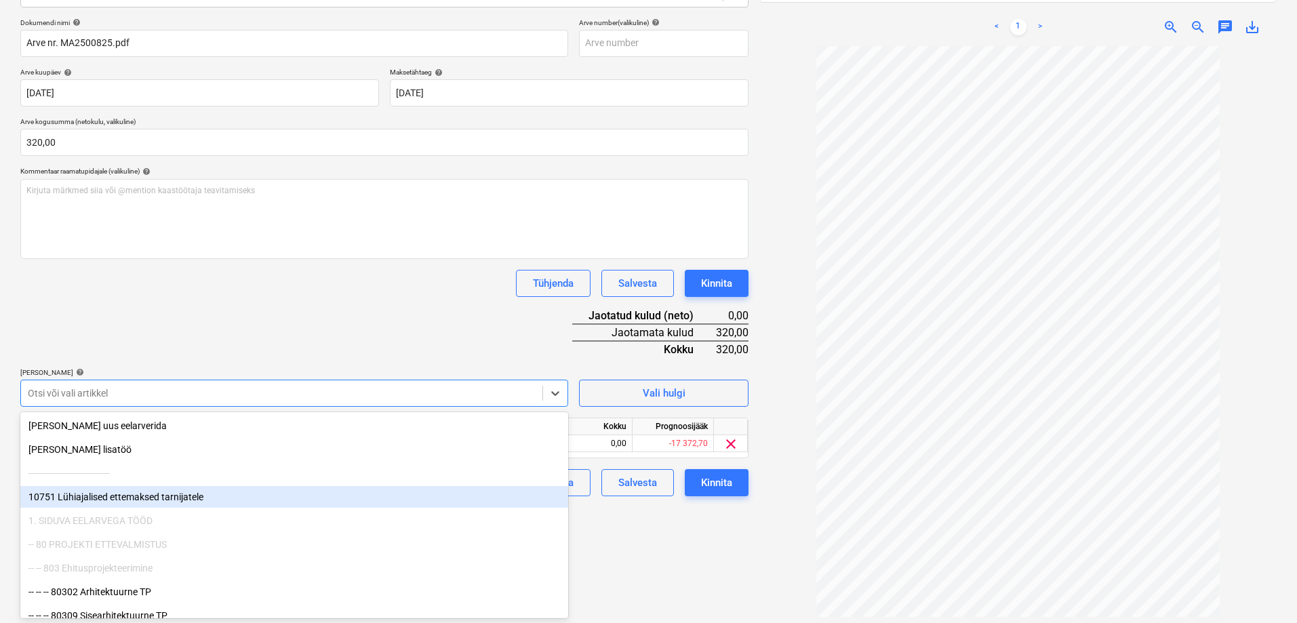
click at [672, 554] on div "Failide konteerimine Vali ettevõte Waymark OÜ (14849911) [PERSON_NAME] uus ette…" at bounding box center [384, 255] width 739 height 761
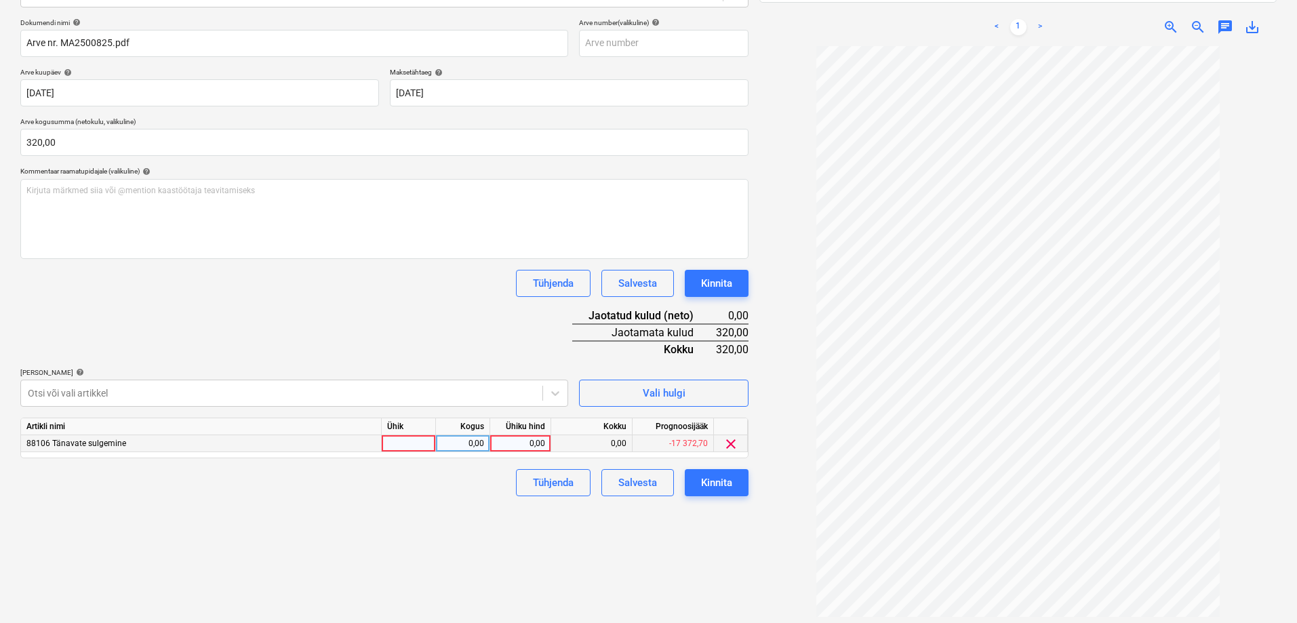
click at [510, 443] on div "0,00" at bounding box center [520, 443] width 49 height 17
type input "320"
click at [515, 553] on div "Failide konteerimine Vali ettevõte Waymark OÜ (14849911) [PERSON_NAME] uus ette…" at bounding box center [384, 255] width 739 height 761
click at [708, 484] on div "Kinnita" at bounding box center [716, 483] width 31 height 18
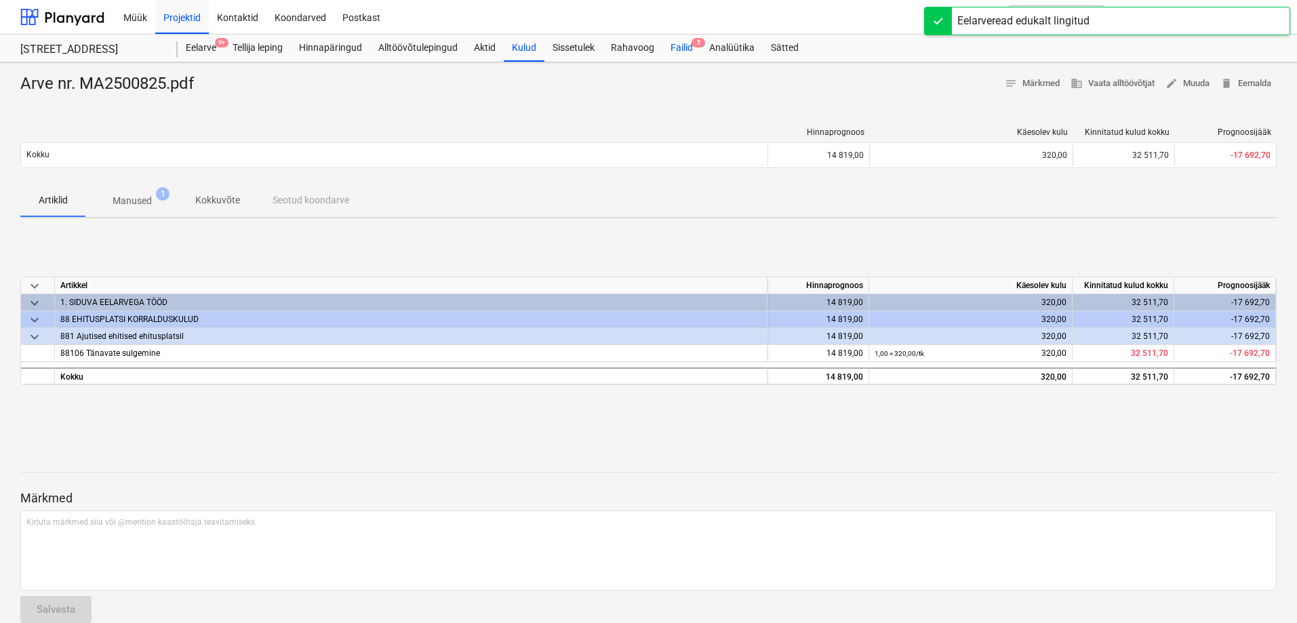
click at [680, 50] on div "Failid 5" at bounding box center [681, 48] width 39 height 27
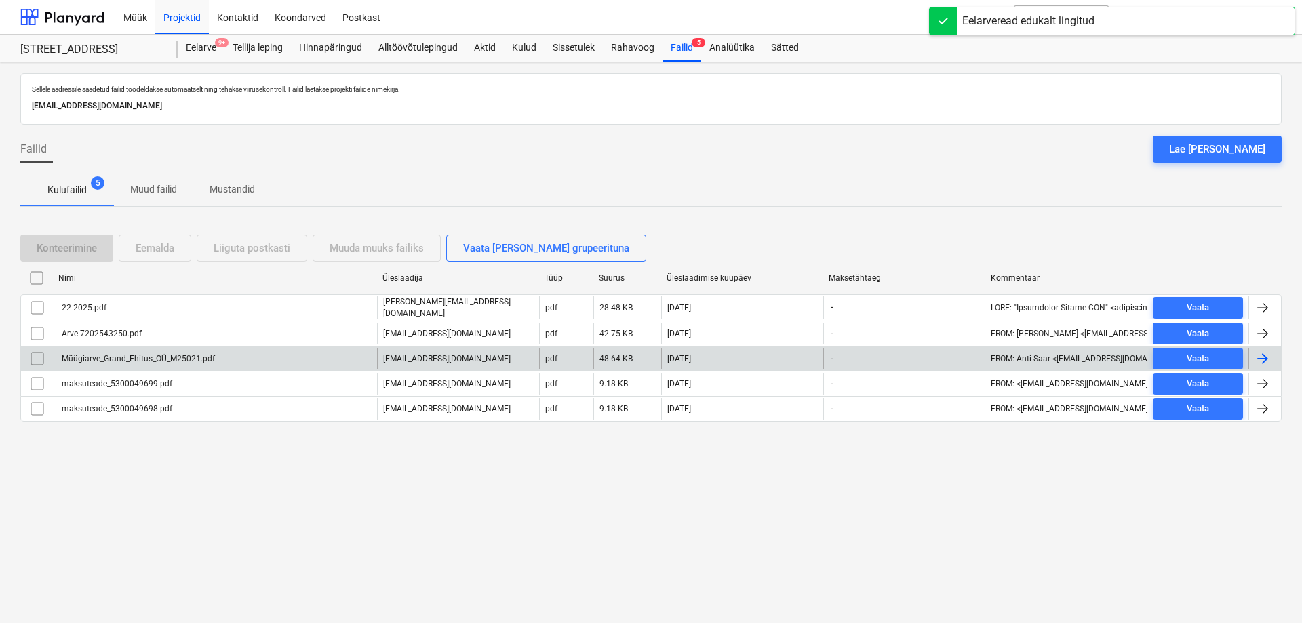
click at [102, 357] on div "Müügiarve_Grand_Ehitus_OÜ_M25021.pdf" at bounding box center [137, 358] width 155 height 9
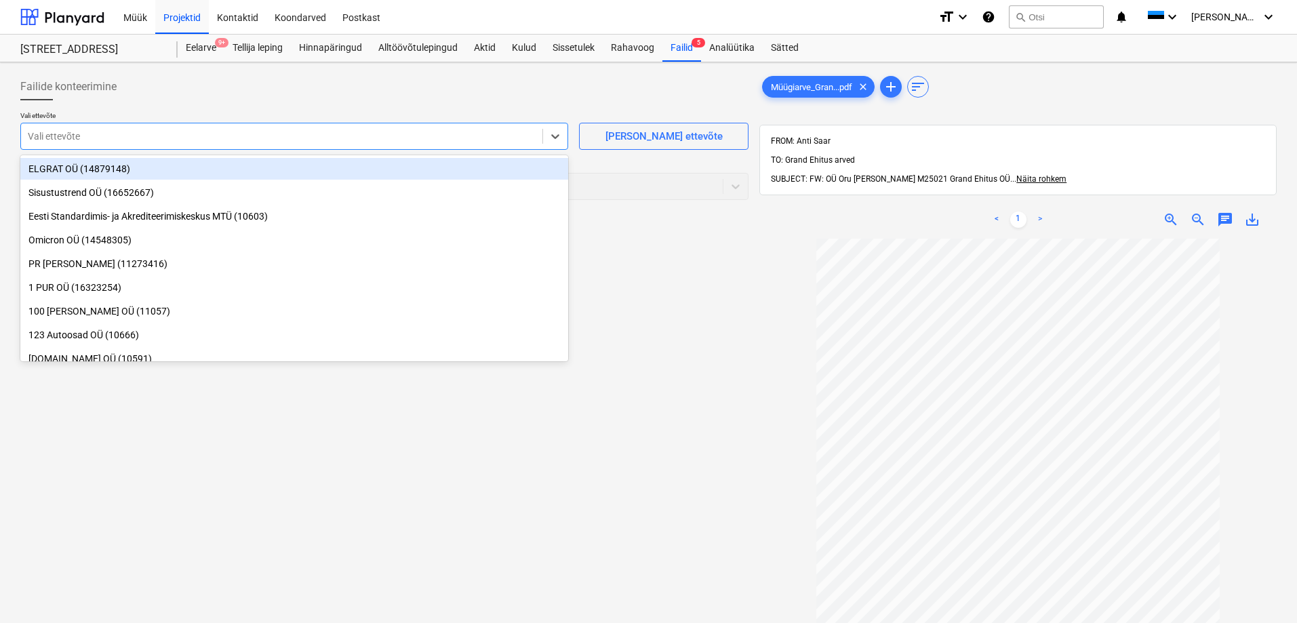
click at [66, 139] on div at bounding box center [282, 136] width 508 height 14
type input "oru"
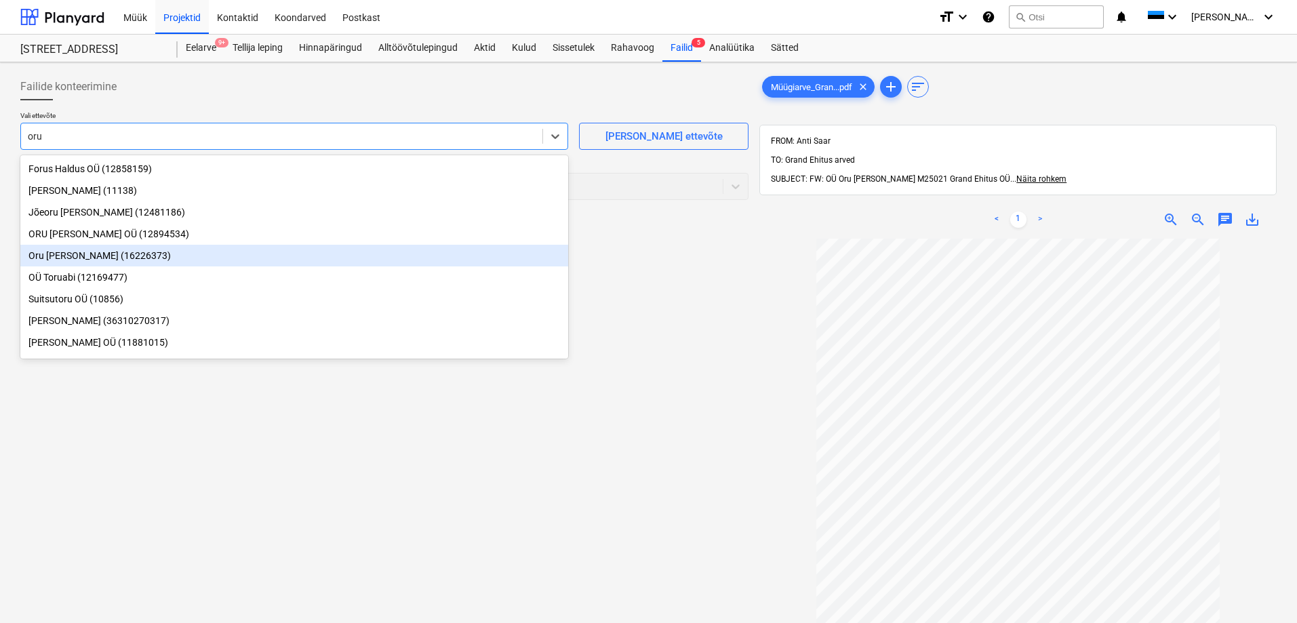
click at [60, 260] on div "Oru [PERSON_NAME] (16226373)" at bounding box center [294, 256] width 548 height 22
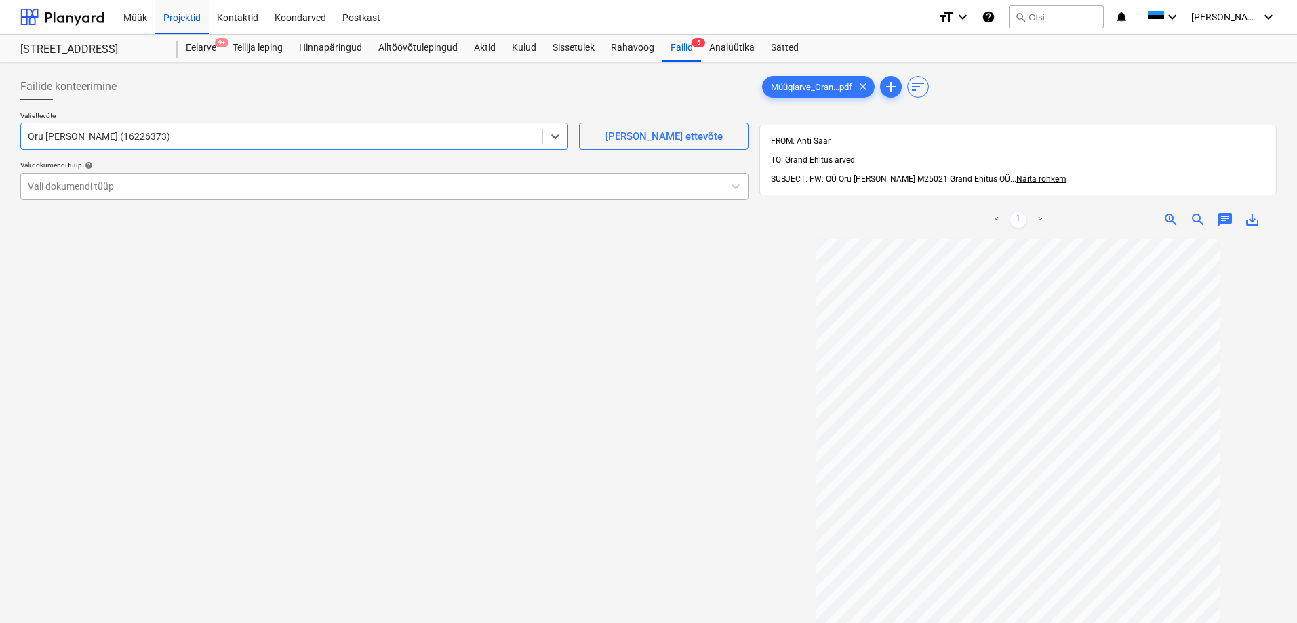
click at [77, 188] on div at bounding box center [372, 187] width 688 height 14
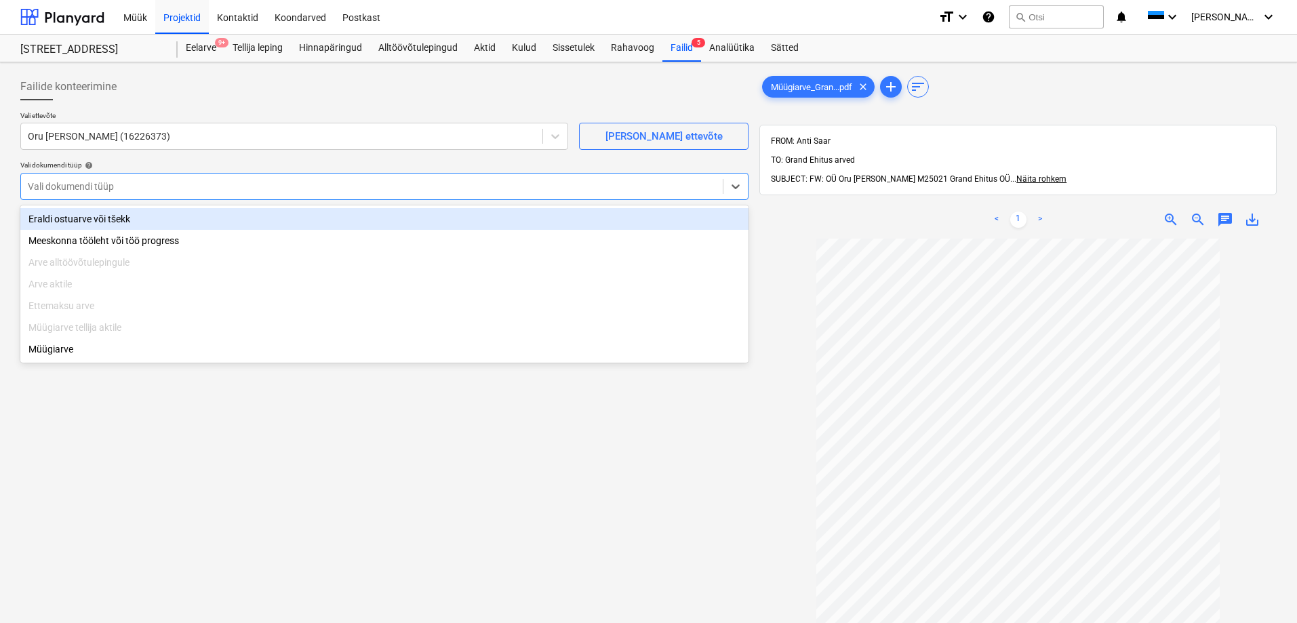
click at [79, 218] on div "Eraldi ostuarve või tšekk" at bounding box center [384, 219] width 728 height 22
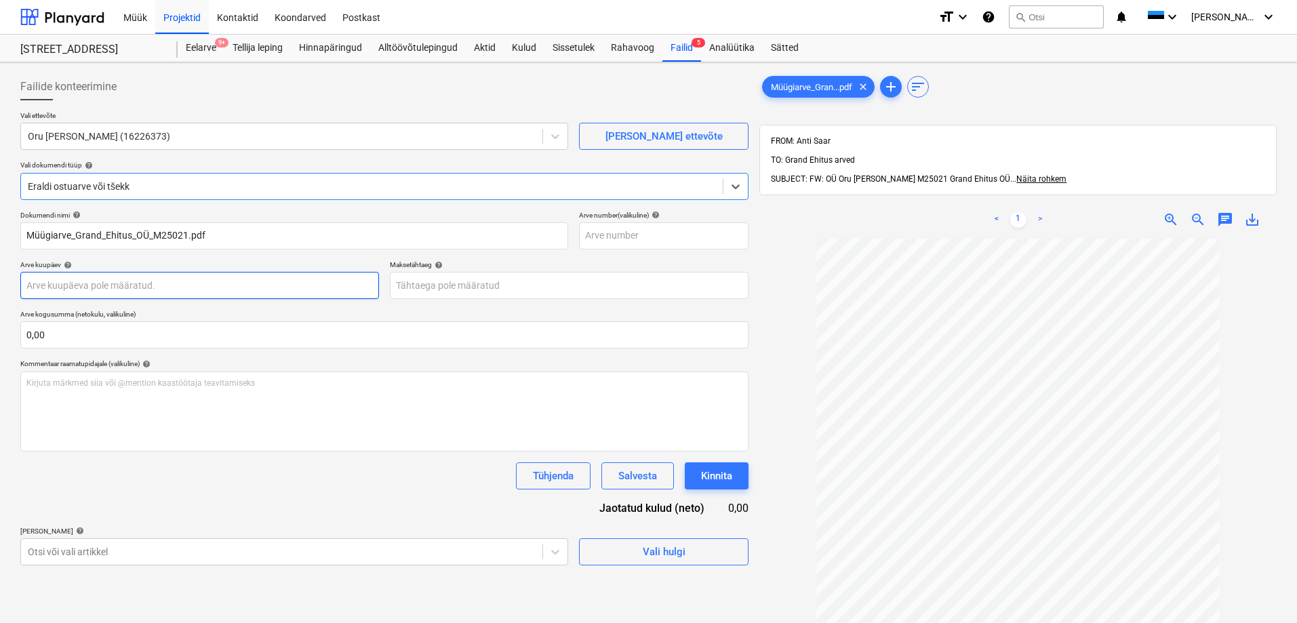
click at [71, 289] on body "Müük Projektid Kontaktid Koondarved Postkast format_size keyboard_arrow_down he…" at bounding box center [648, 311] width 1297 height 623
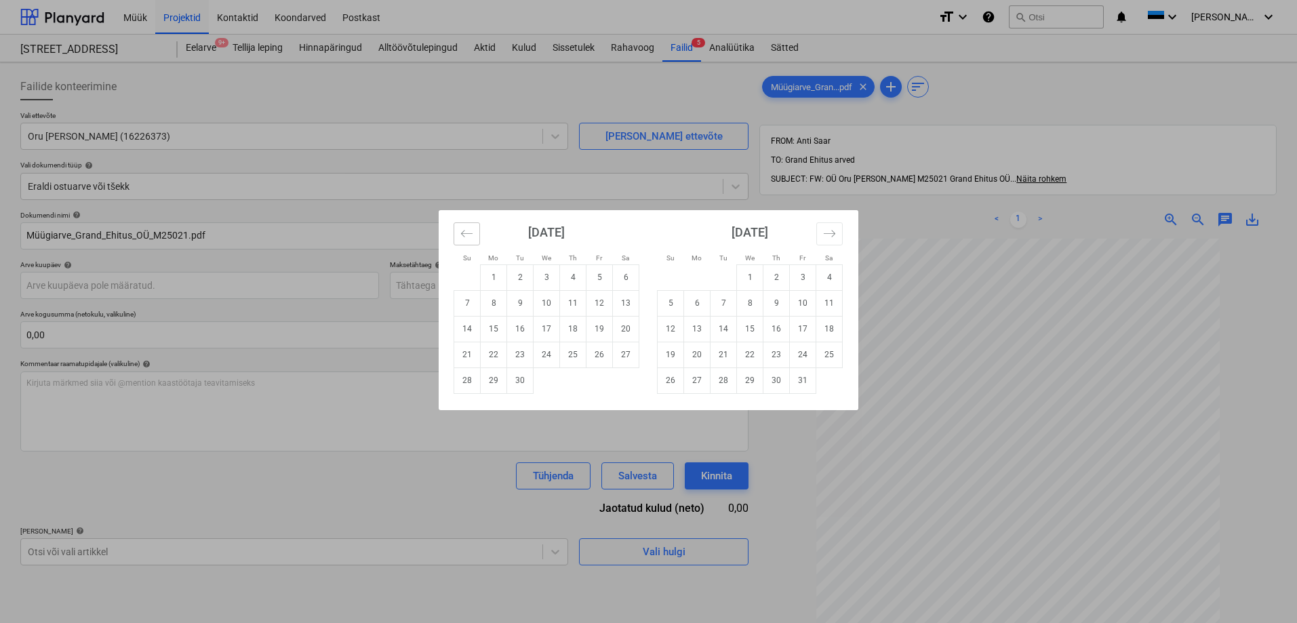
click at [467, 236] on icon "Move backward to switch to the previous month." at bounding box center [466, 233] width 13 height 13
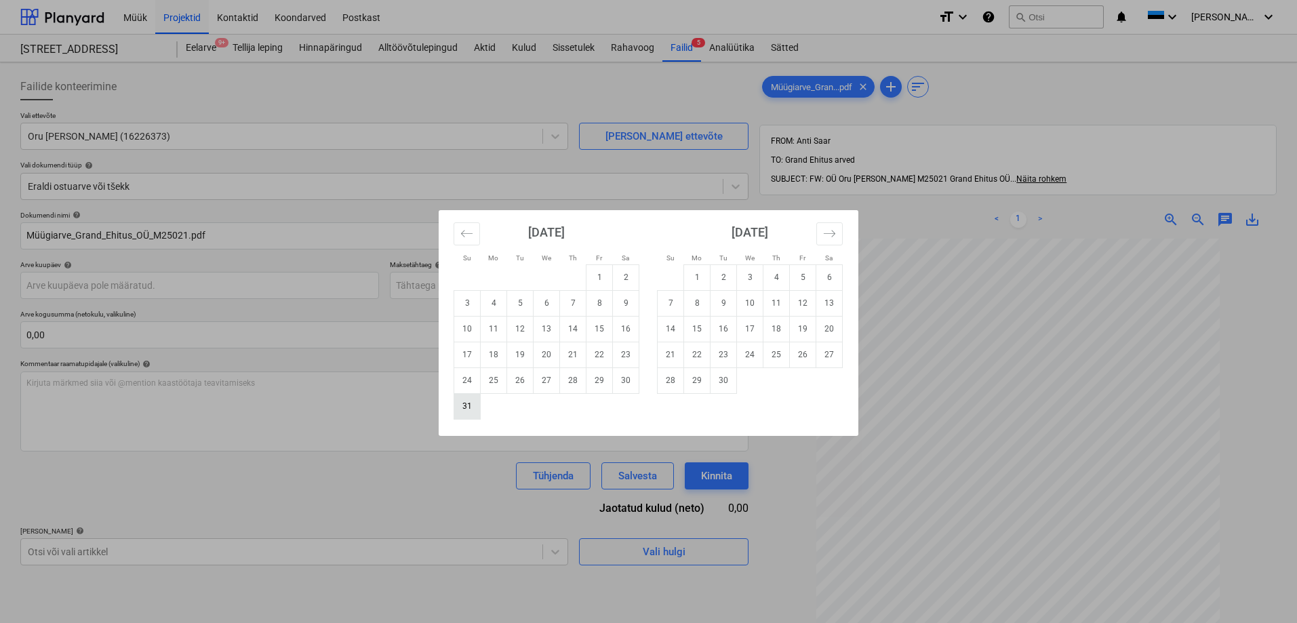
click at [468, 407] on td "31" at bounding box center [467, 406] width 26 height 26
type input "[DATE]"
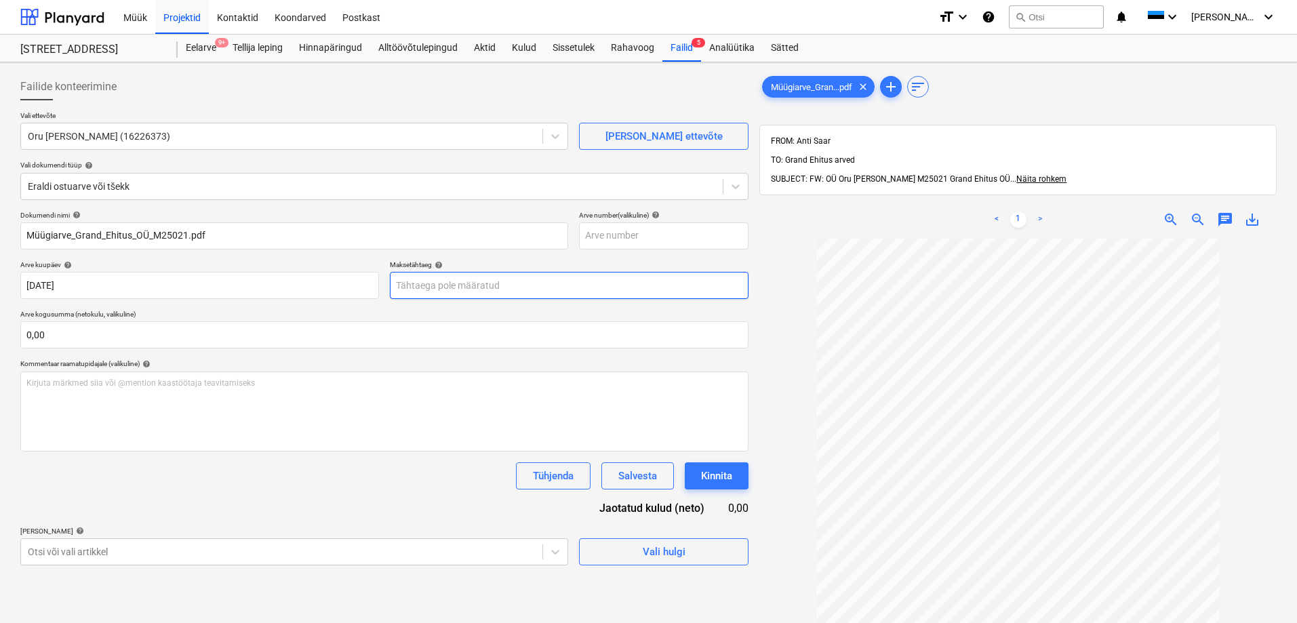
click at [453, 286] on body "Müük Projektid Kontaktid Koondarved Postkast format_size keyboard_arrow_down he…" at bounding box center [648, 311] width 1297 height 623
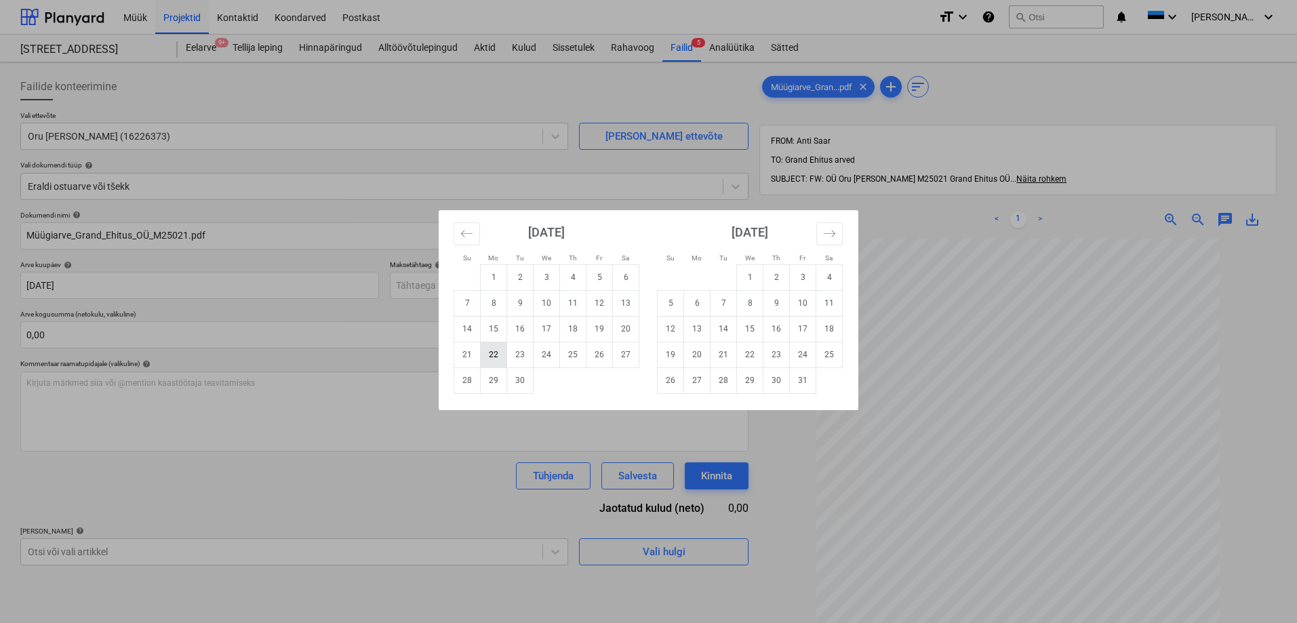
click at [491, 354] on td "22" at bounding box center [494, 355] width 26 height 26
type input "[DATE]"
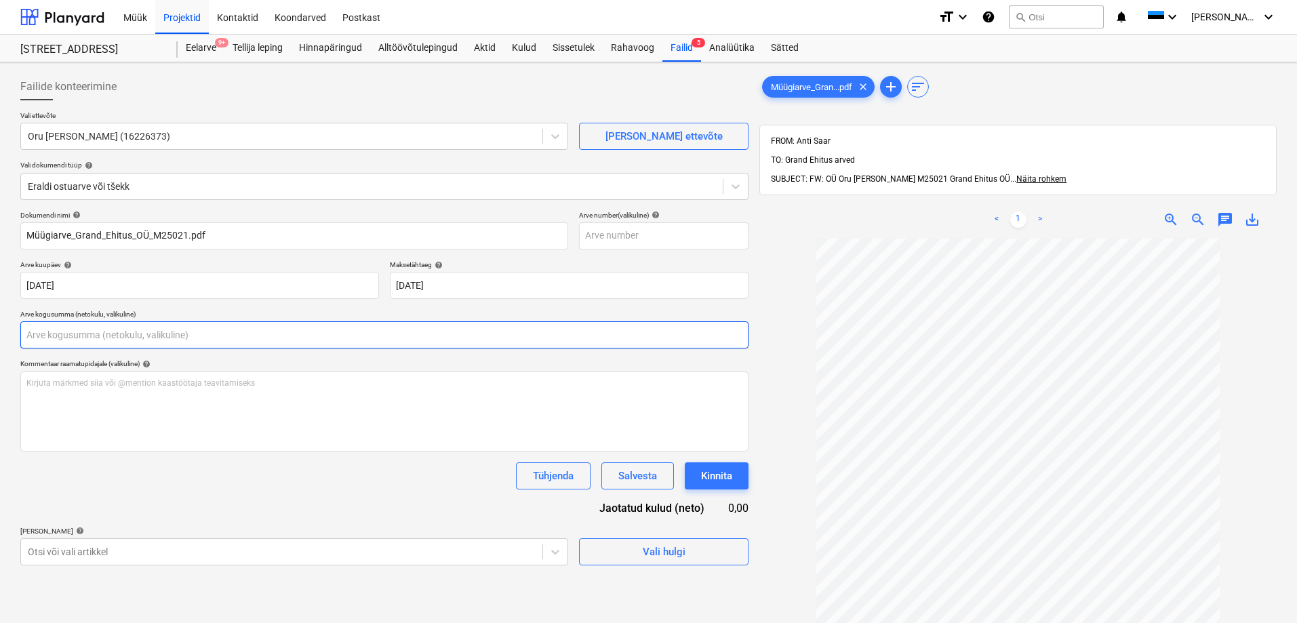
click at [435, 335] on input "text" at bounding box center [384, 334] width 728 height 27
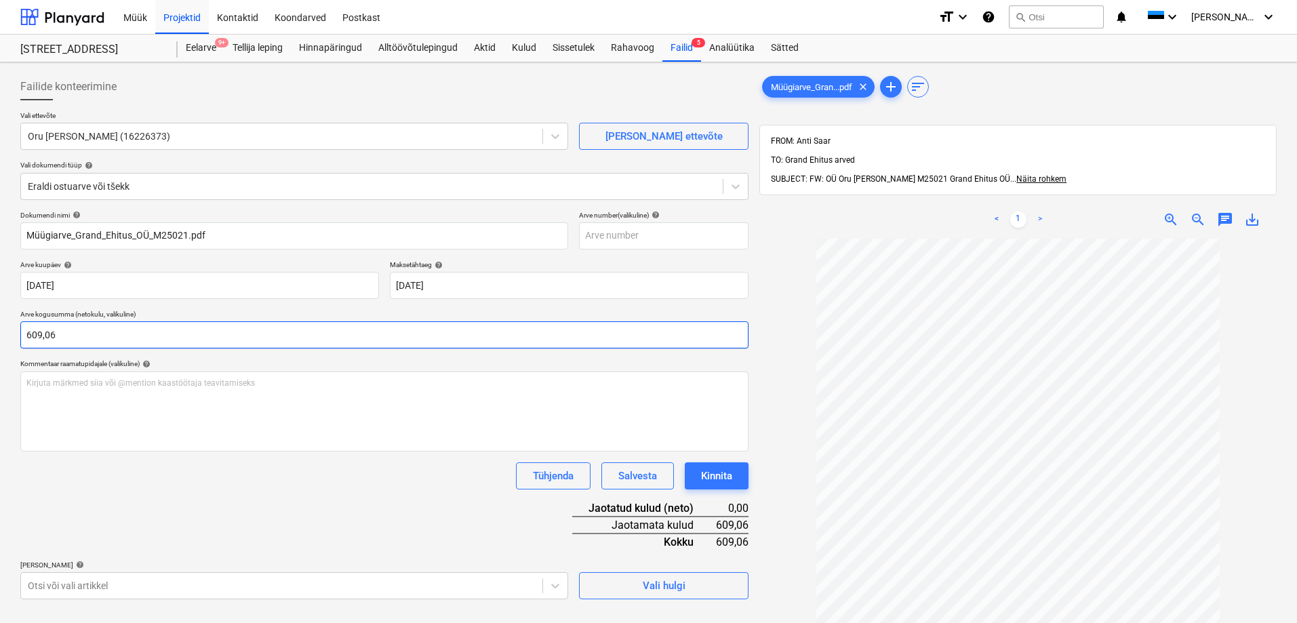
type input "609,06"
click at [322, 482] on div "Tühjenda Salvesta Kinnita" at bounding box center [384, 475] width 728 height 27
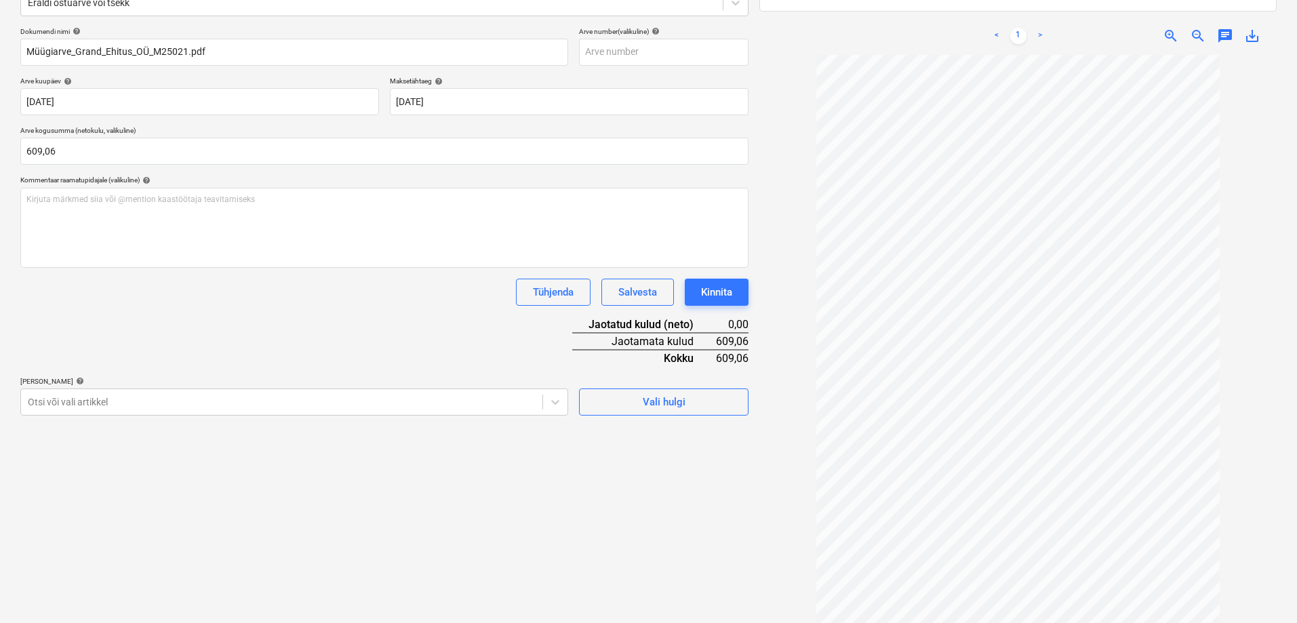
scroll to position [193, 0]
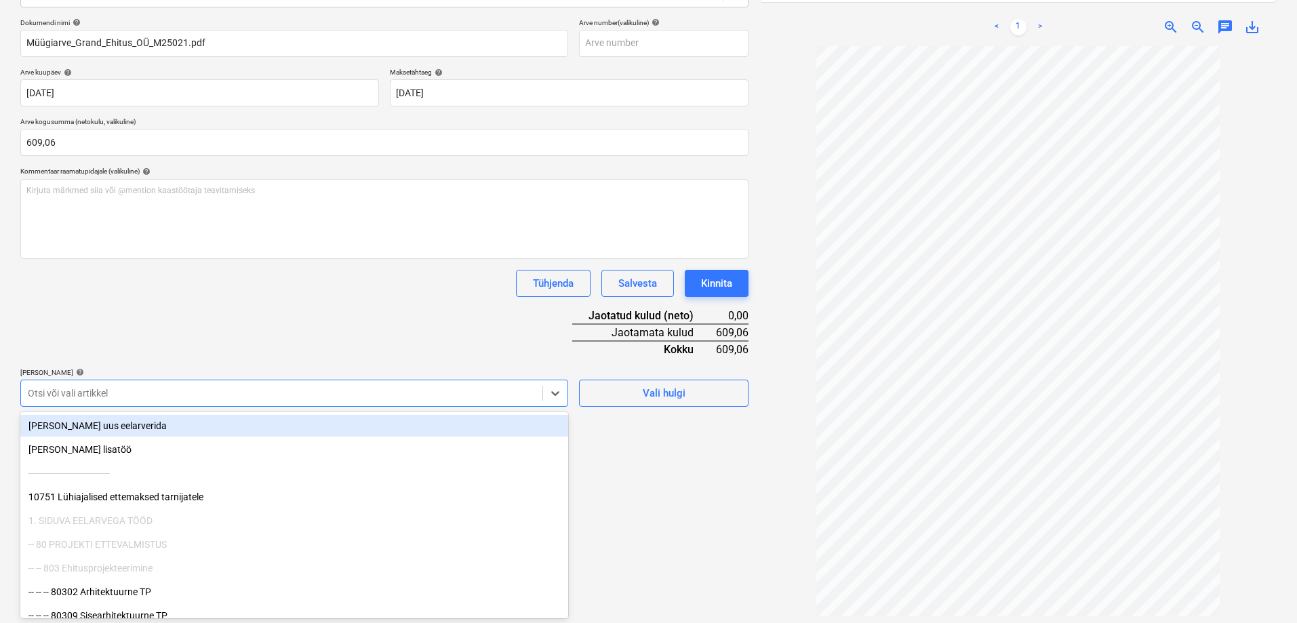
click at [401, 398] on div at bounding box center [282, 393] width 508 height 14
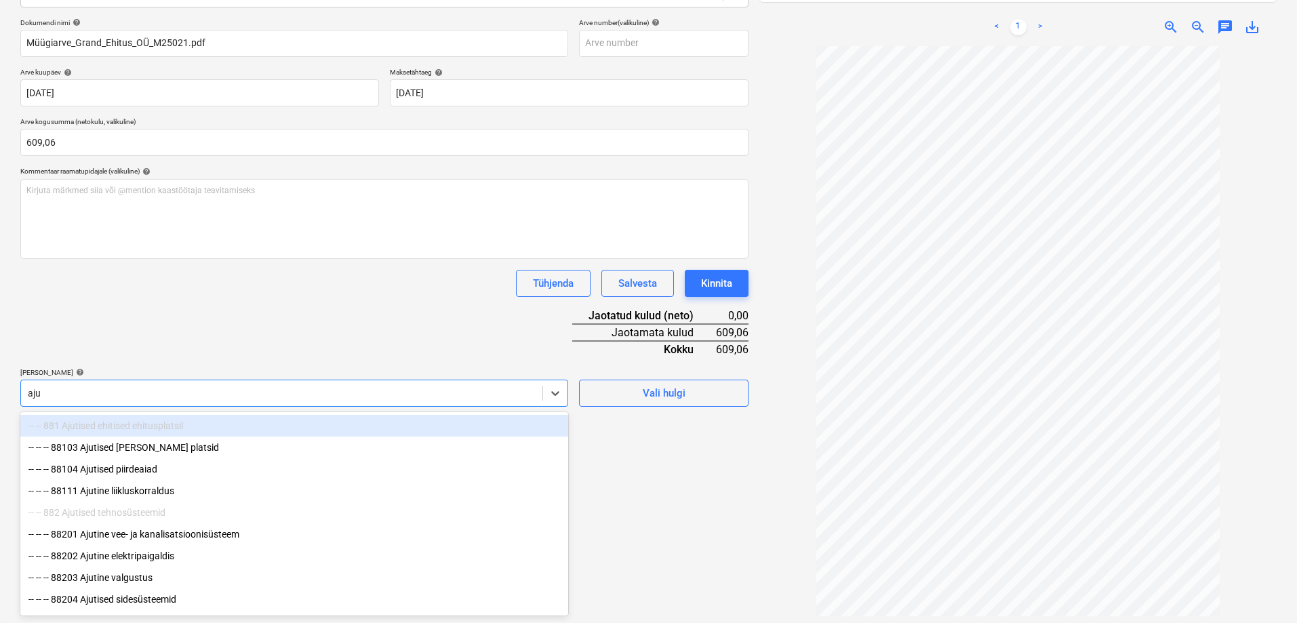
type input "ajut"
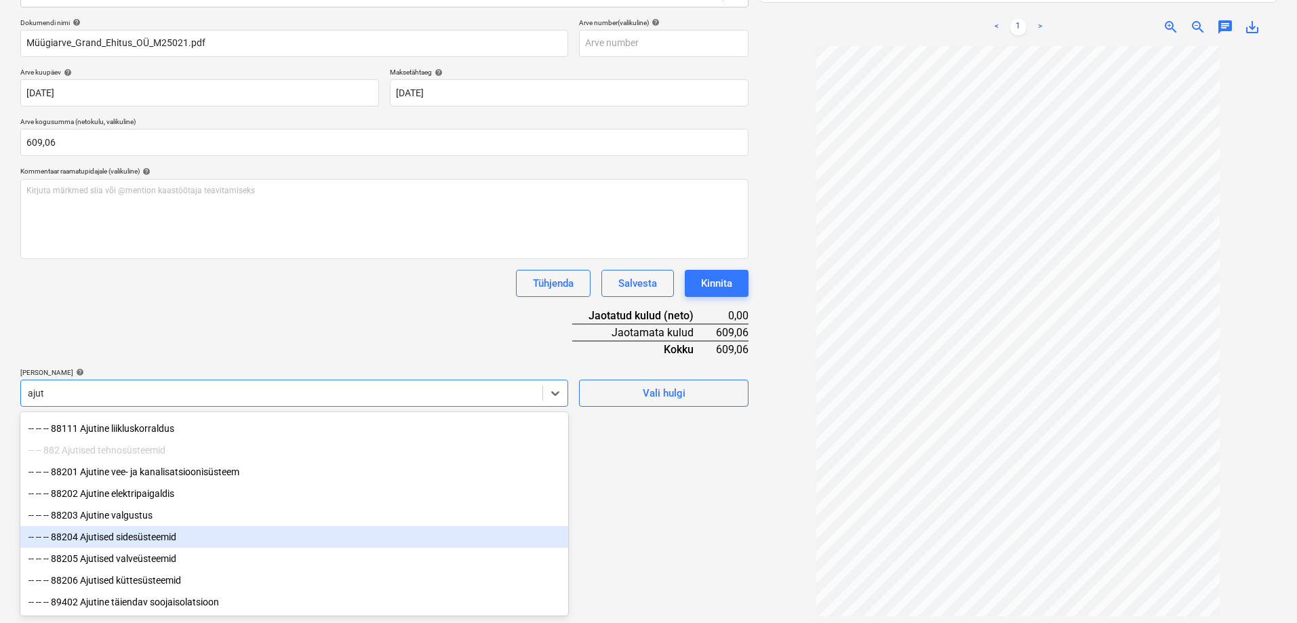
scroll to position [3, 0]
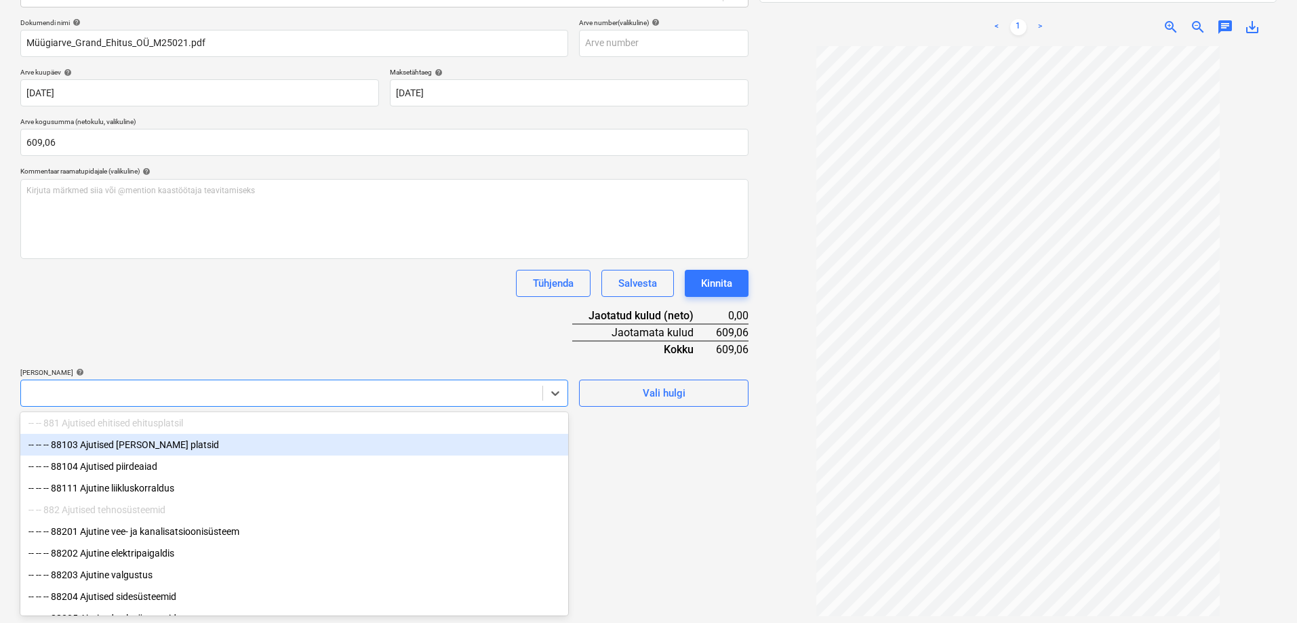
click at [173, 393] on div at bounding box center [282, 393] width 508 height 14
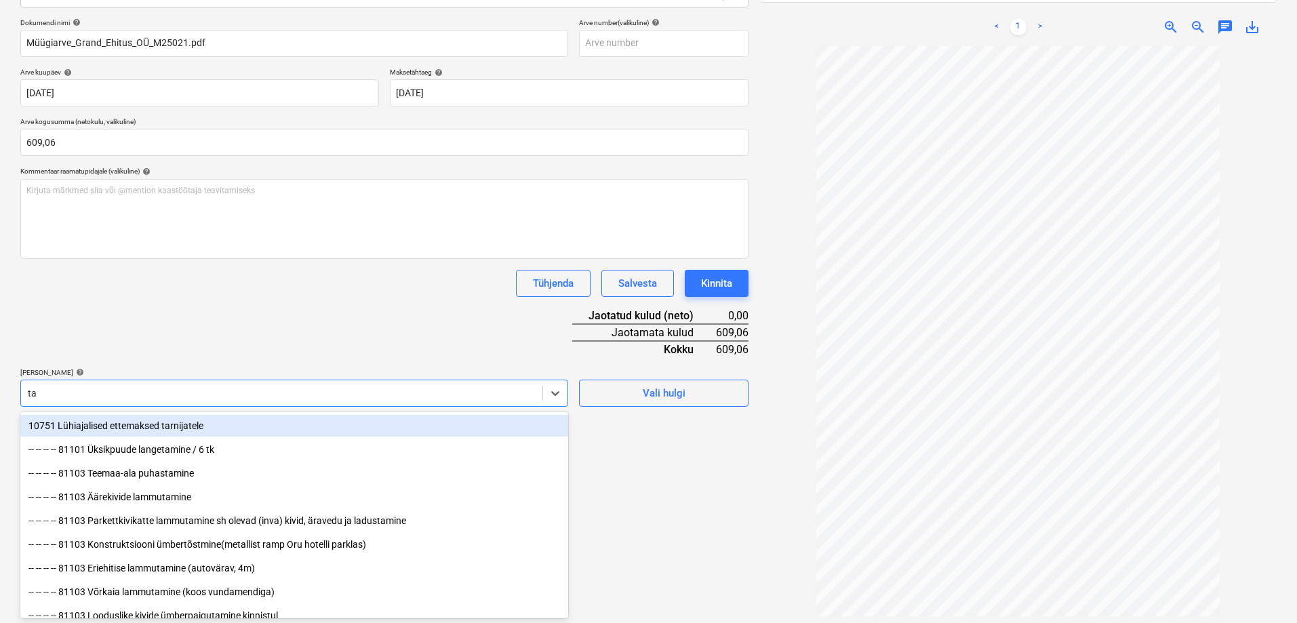
type input "t"
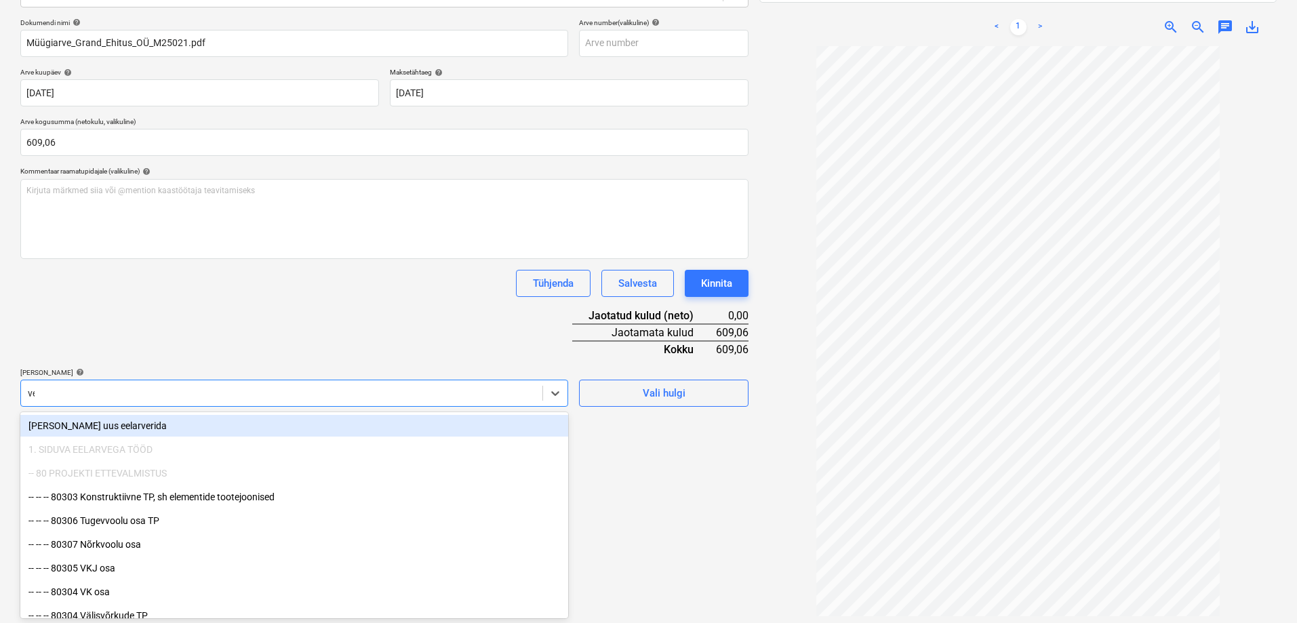
type input "vee"
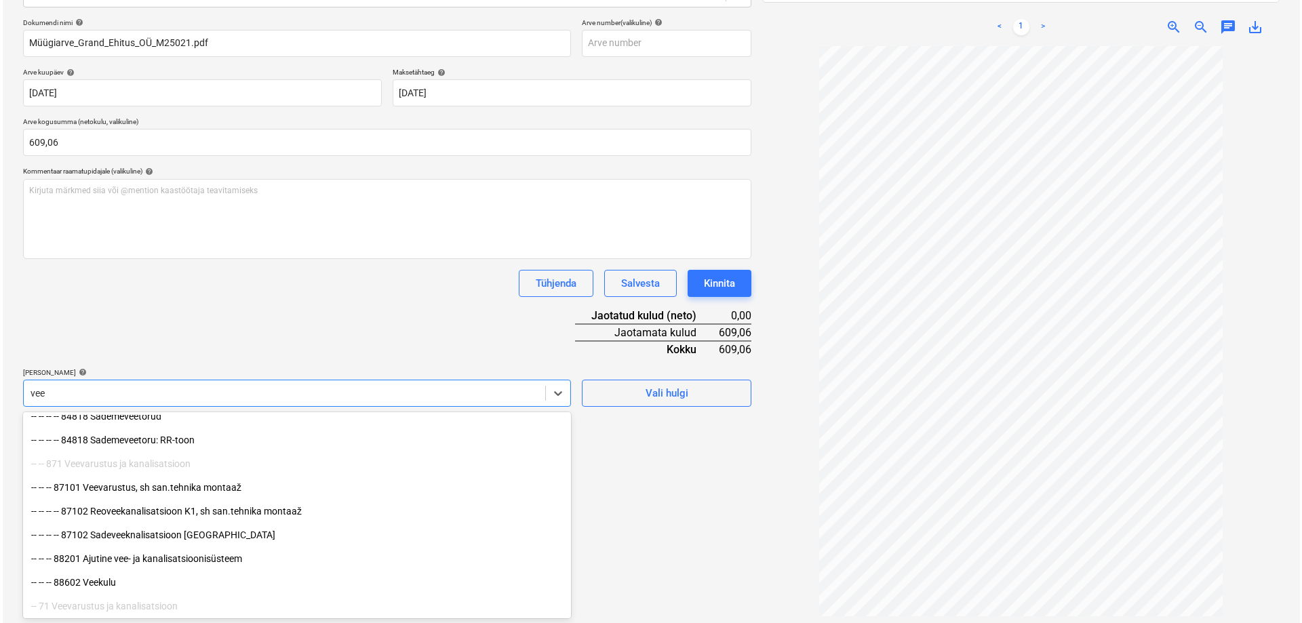
scroll to position [271, 0]
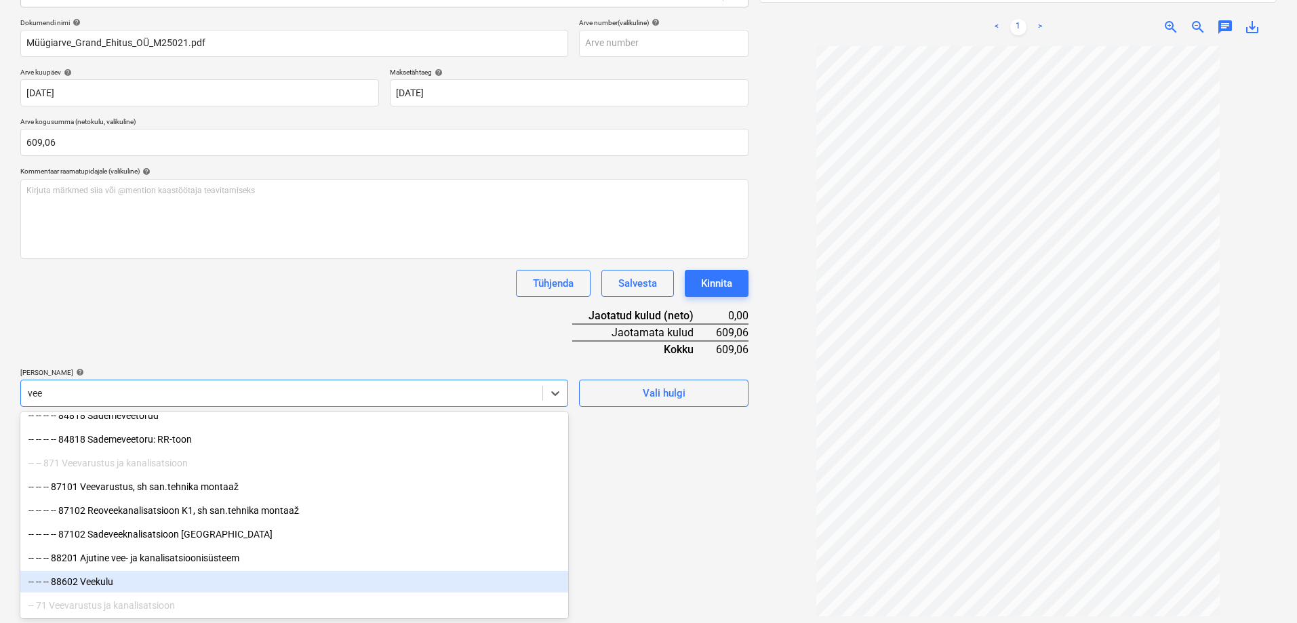
click at [90, 565] on div "-- -- -- 88602 Veekulu" at bounding box center [294, 582] width 548 height 22
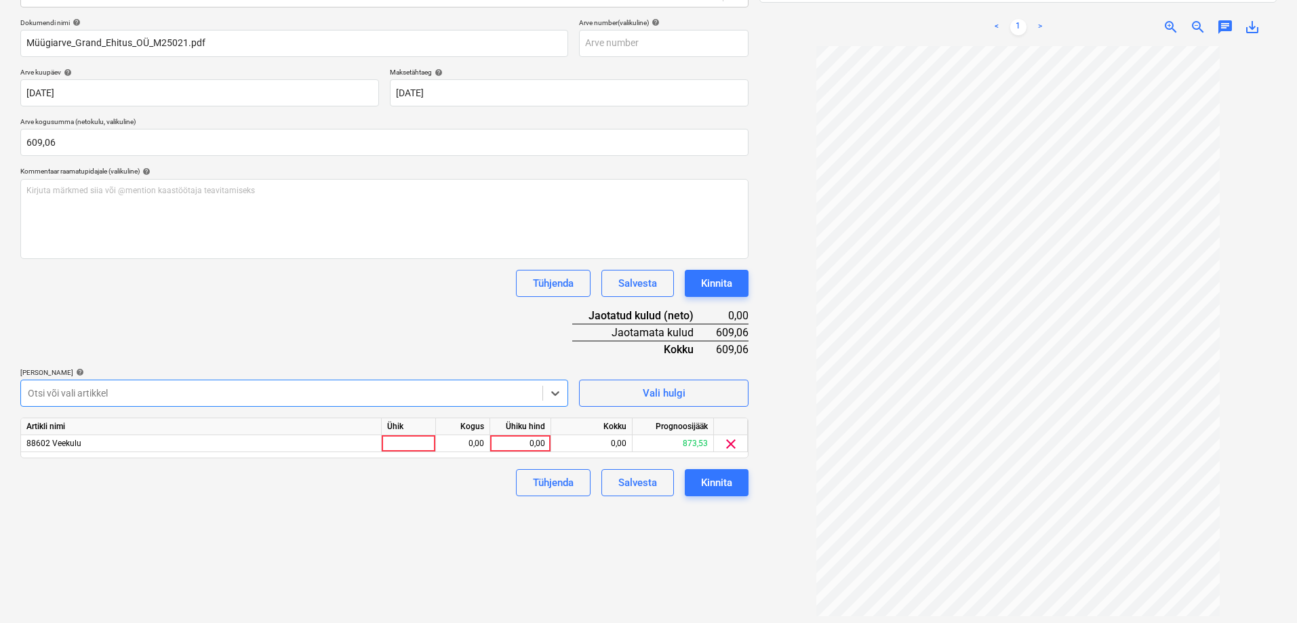
click at [109, 388] on div at bounding box center [282, 393] width 508 height 14
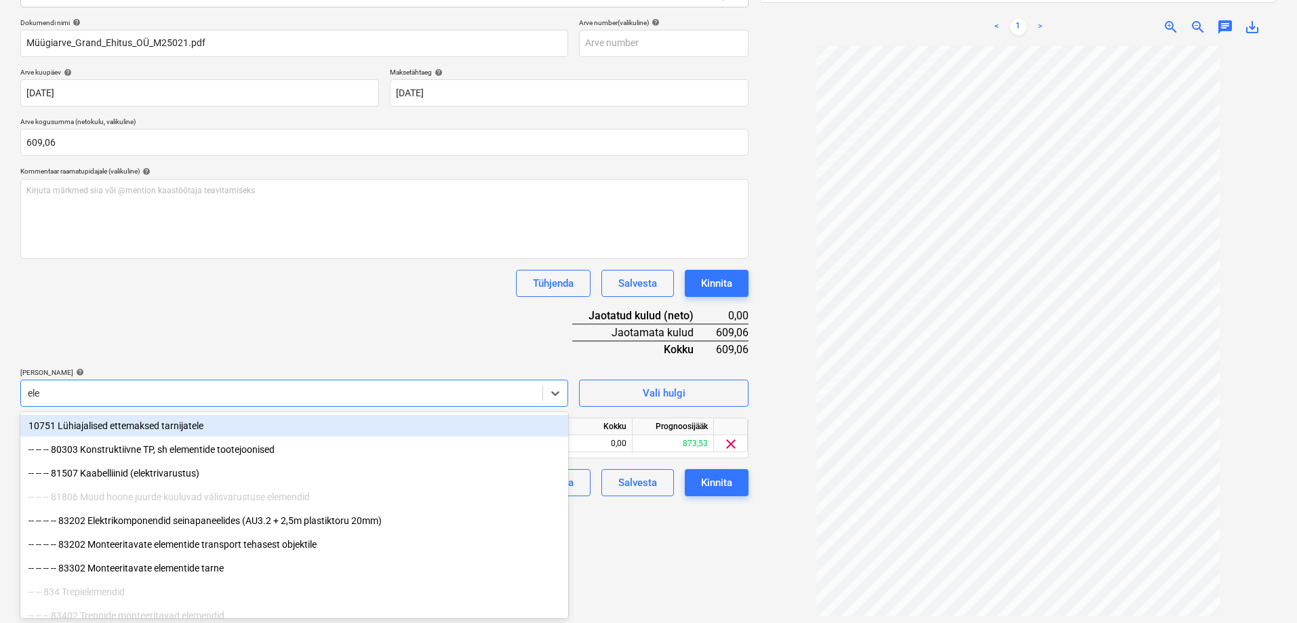
type input "elek"
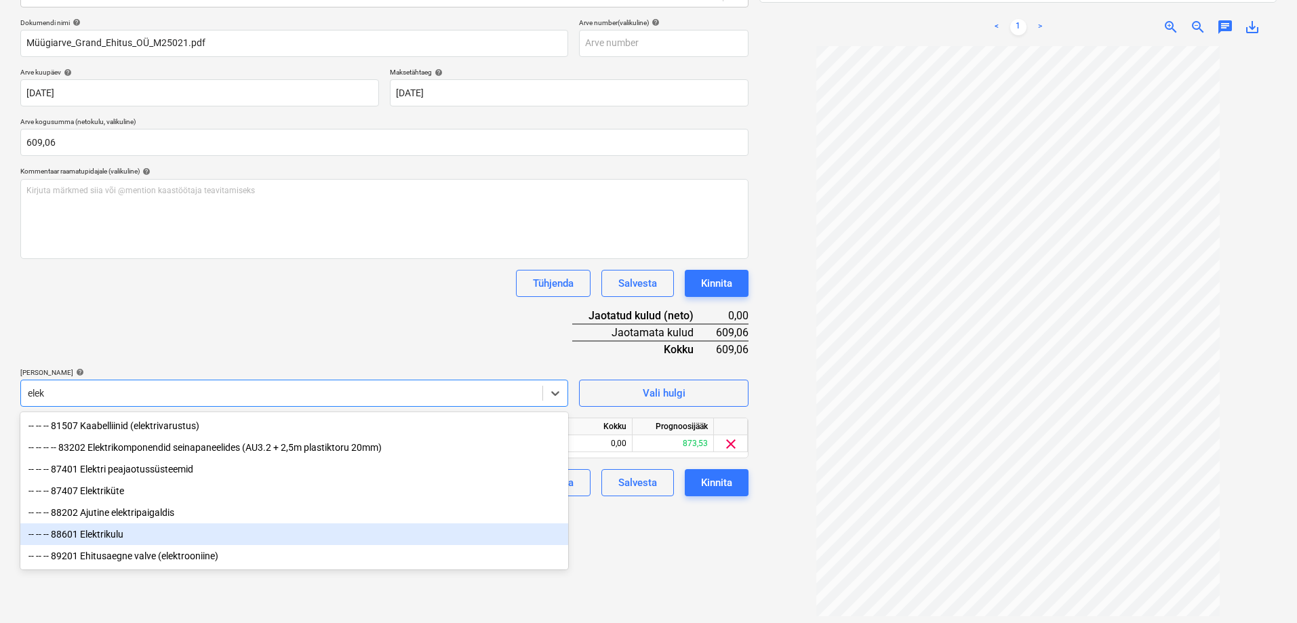
click at [95, 538] on div "-- -- -- 88601 Elektrikulu" at bounding box center [294, 534] width 548 height 22
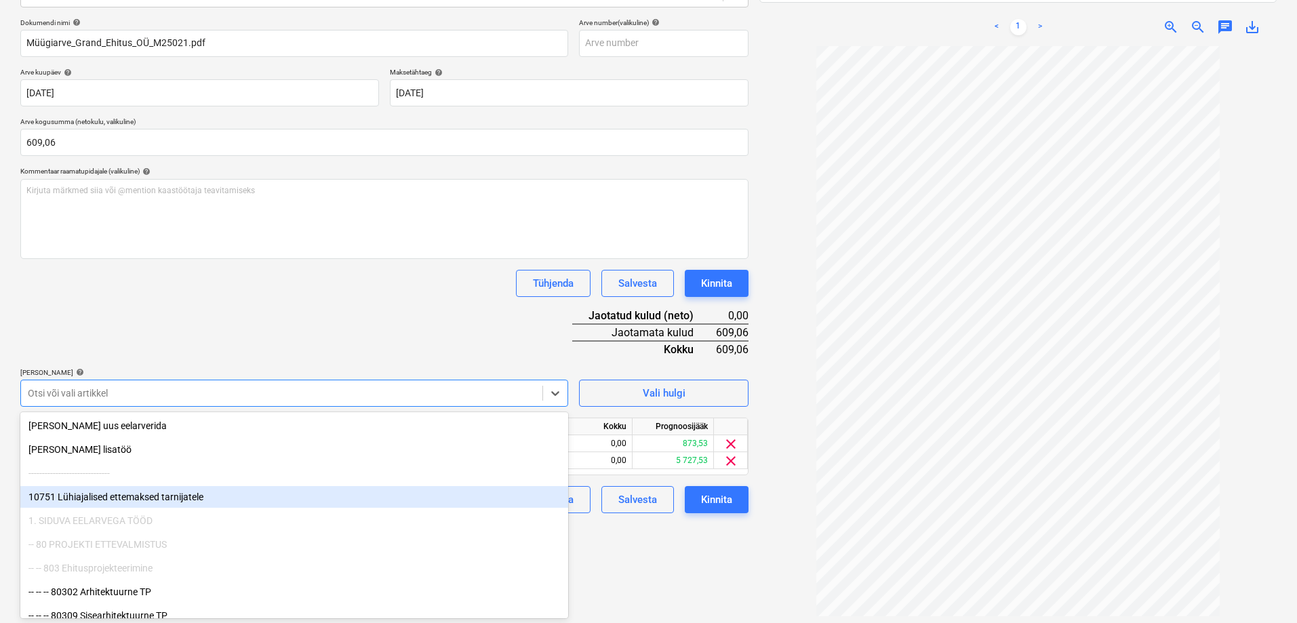
click at [667, 565] on div "Failide konteerimine Vali ettevõte Oru Maja OÜ (16226373) [PERSON_NAME] uus ett…" at bounding box center [384, 255] width 739 height 761
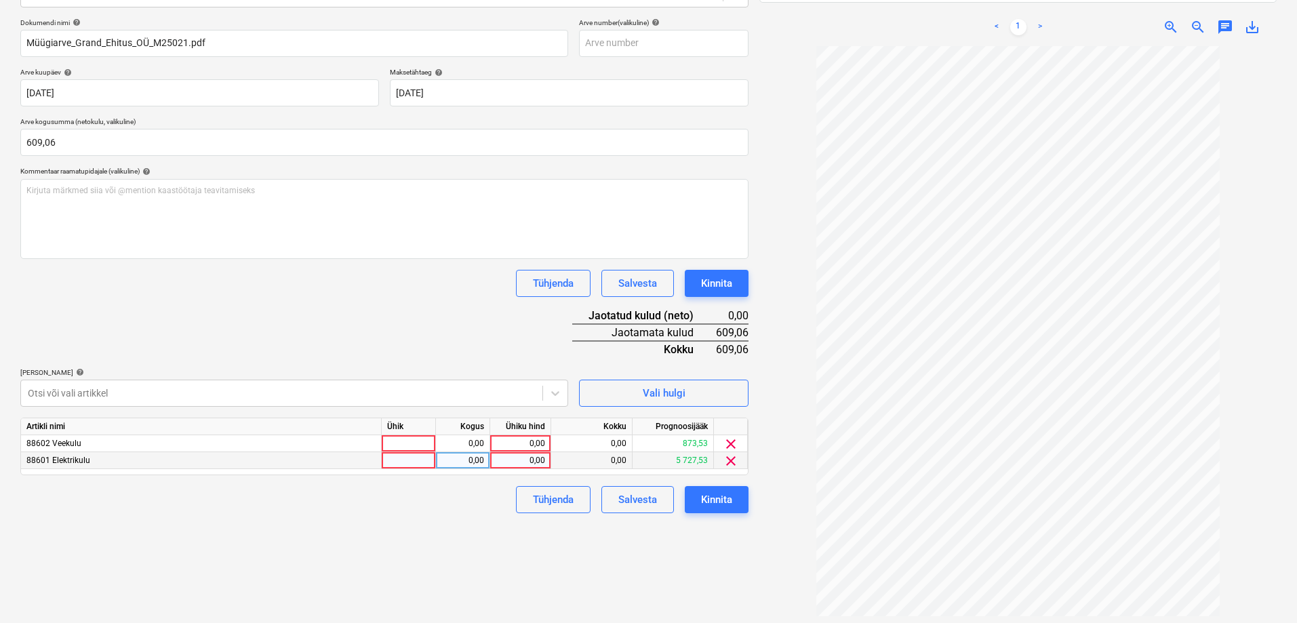
click at [504, 458] on div "0,00" at bounding box center [520, 460] width 49 height 17
type input "6000"
click at [518, 439] on div "0,00" at bounding box center [520, 443] width 49 height 17
click at [483, 344] on div "Dokumendi nimi help Müügiarve_Grand_Ehitus_OÜ_M25021.pdf Arve number (valikulin…" at bounding box center [384, 265] width 728 height 495
click at [515, 460] on div "6 000,00" at bounding box center [520, 460] width 49 height 17
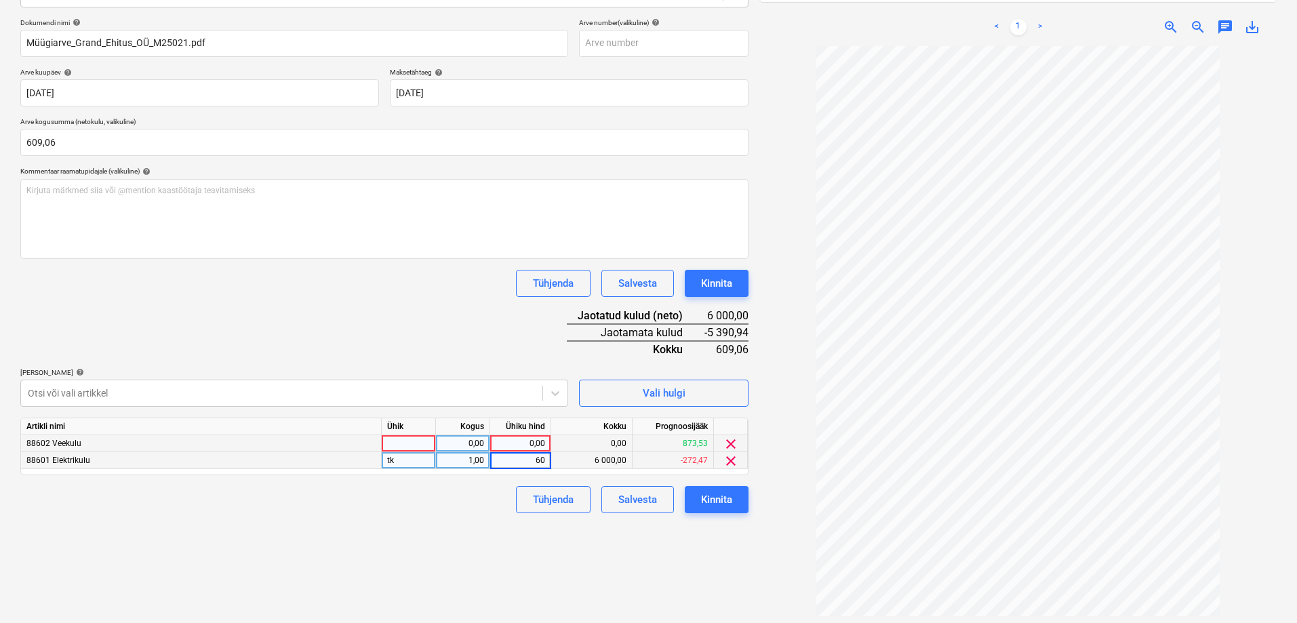
type input "600"
click at [462, 527] on div "Failide konteerimine Vali ettevõte Oru Maja OÜ (16226373) [PERSON_NAME] uus ett…" at bounding box center [384, 255] width 739 height 761
click at [528, 441] on div "0,00" at bounding box center [520, 443] width 49 height 17
type input "9,06"
click at [464, 519] on div "Failide konteerimine Vali ettevõte Oru Maja OÜ (16226373) [PERSON_NAME] uus ett…" at bounding box center [384, 255] width 739 height 761
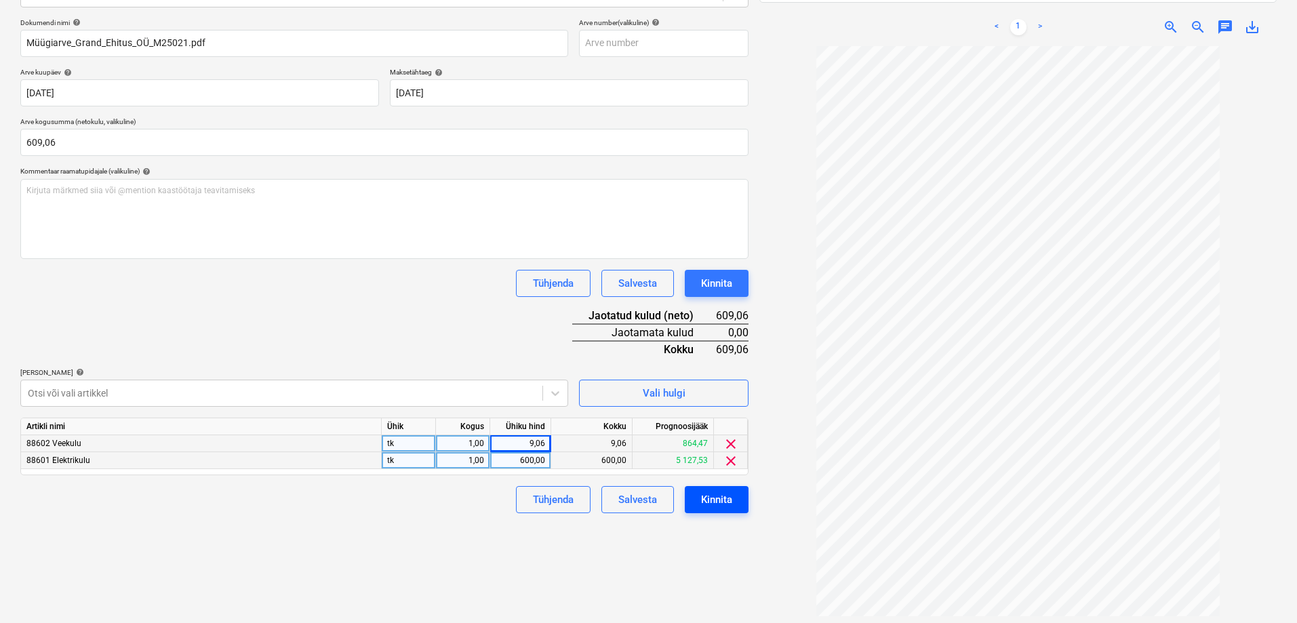
click at [702, 500] on div "Kinnita" at bounding box center [716, 500] width 31 height 18
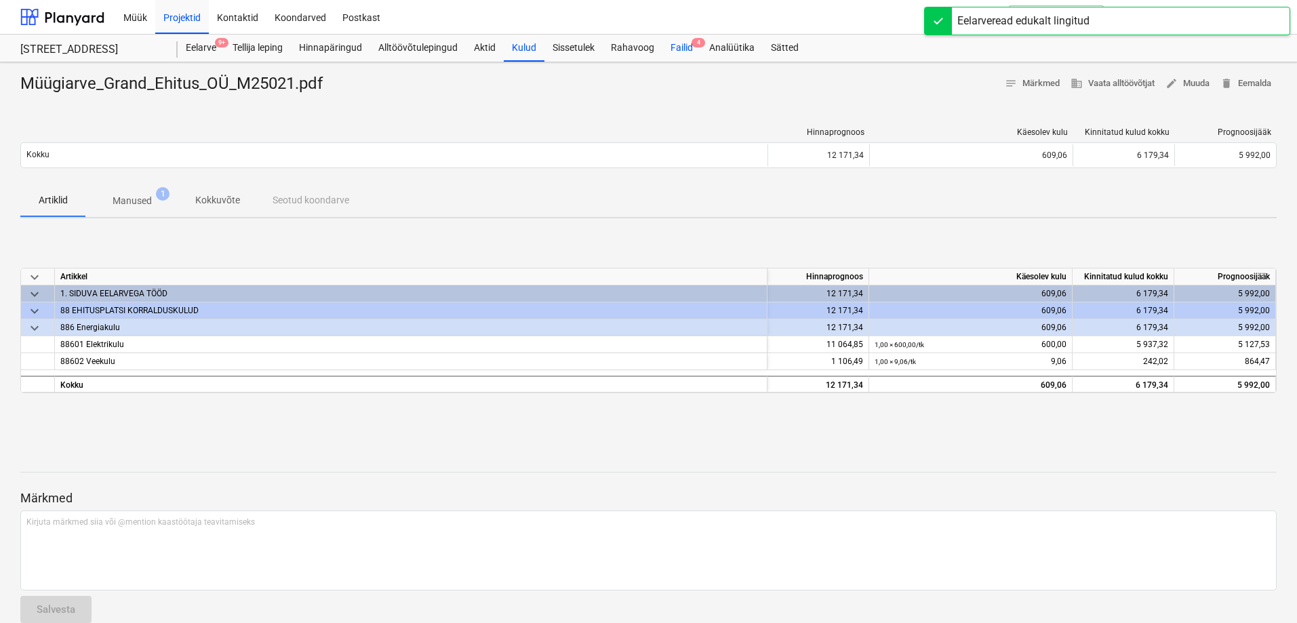
click at [679, 48] on div "Failid 4" at bounding box center [681, 48] width 39 height 27
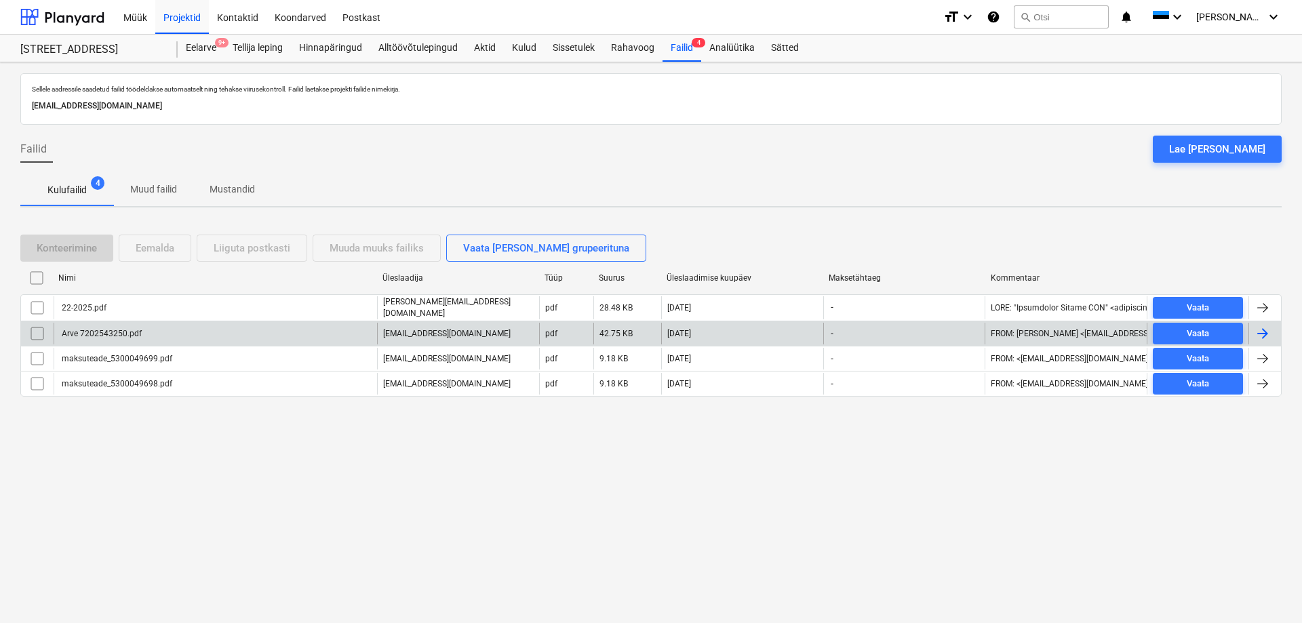
click at [96, 332] on div "Arve 7202543250.pdf" at bounding box center [101, 333] width 82 height 9
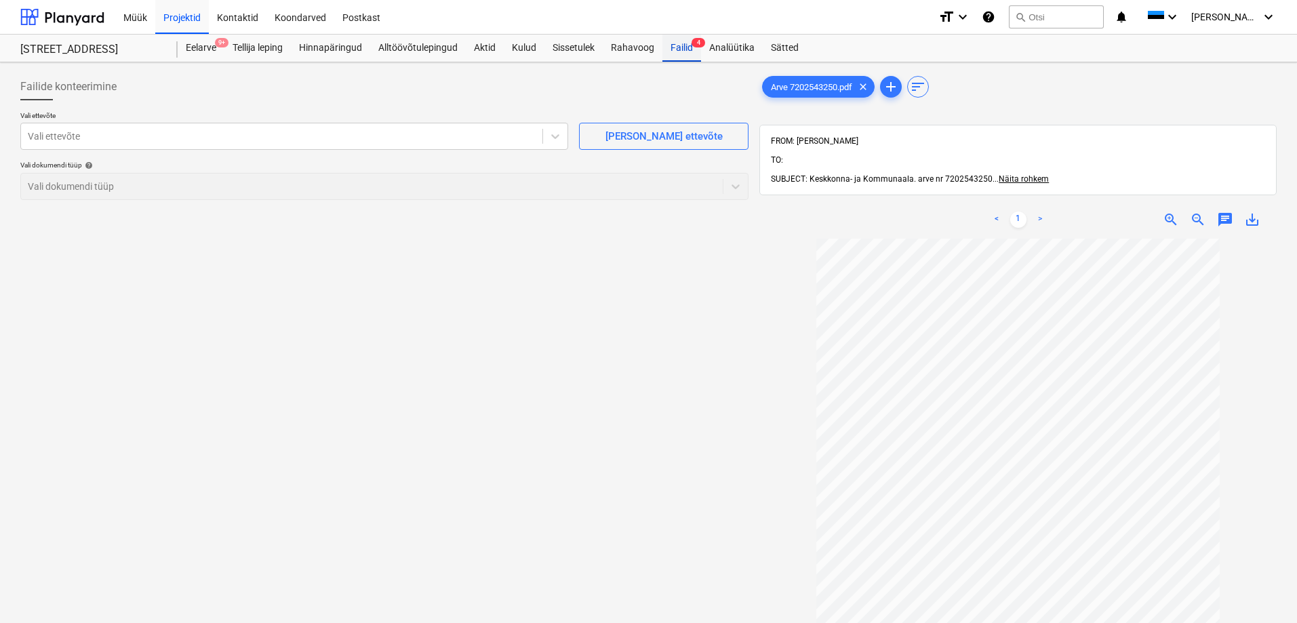
click at [685, 48] on div "Failid 4" at bounding box center [681, 48] width 39 height 27
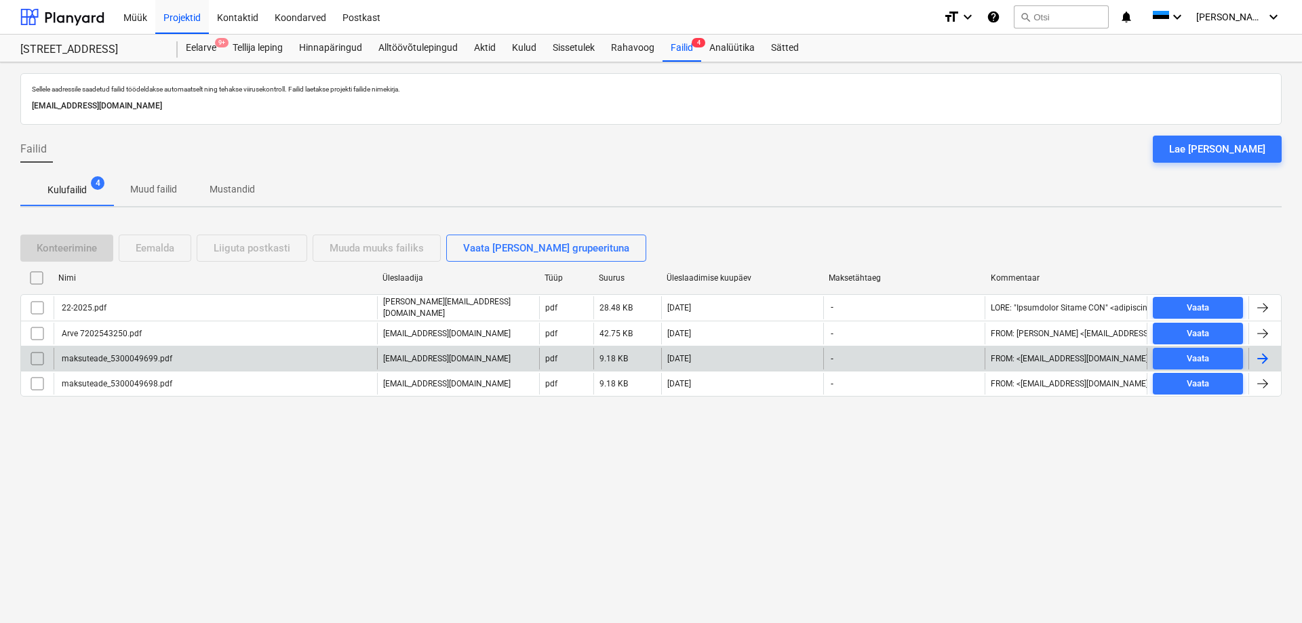
click at [125, 357] on div "maksuteade_5300049699.pdf" at bounding box center [116, 358] width 113 height 9
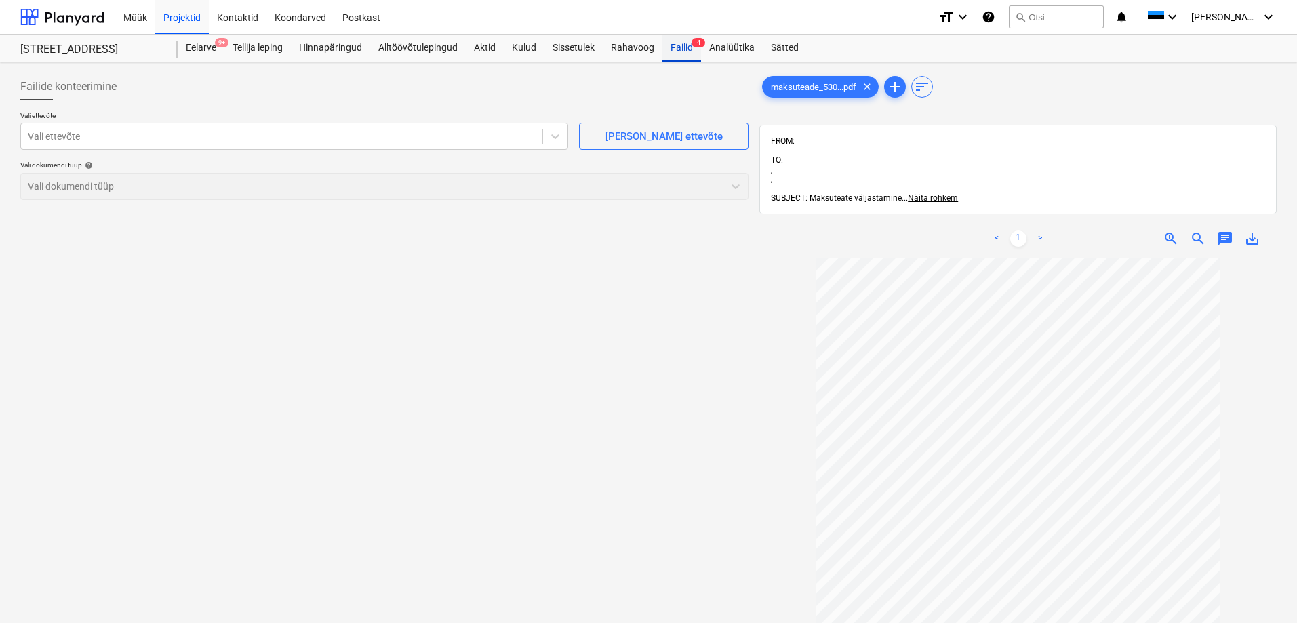
click at [681, 52] on div "Failid 4" at bounding box center [681, 48] width 39 height 27
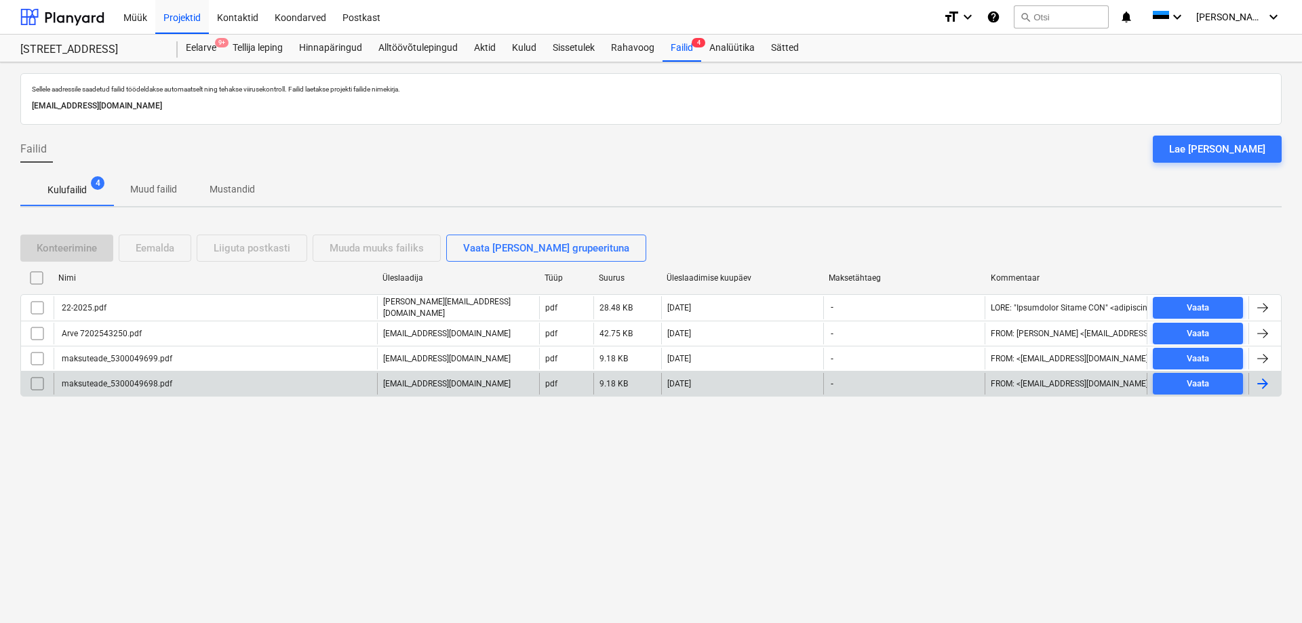
click at [90, 382] on div "maksuteade_5300049698.pdf" at bounding box center [116, 383] width 113 height 9
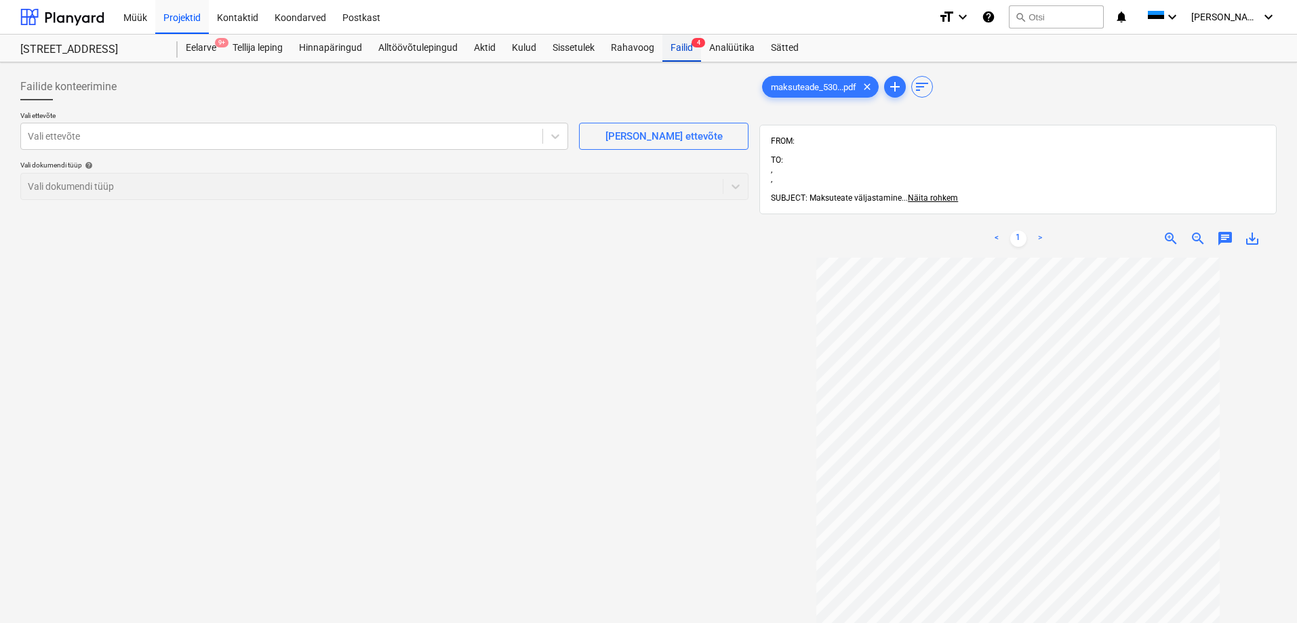
click at [685, 46] on div "Failid 4" at bounding box center [681, 48] width 39 height 27
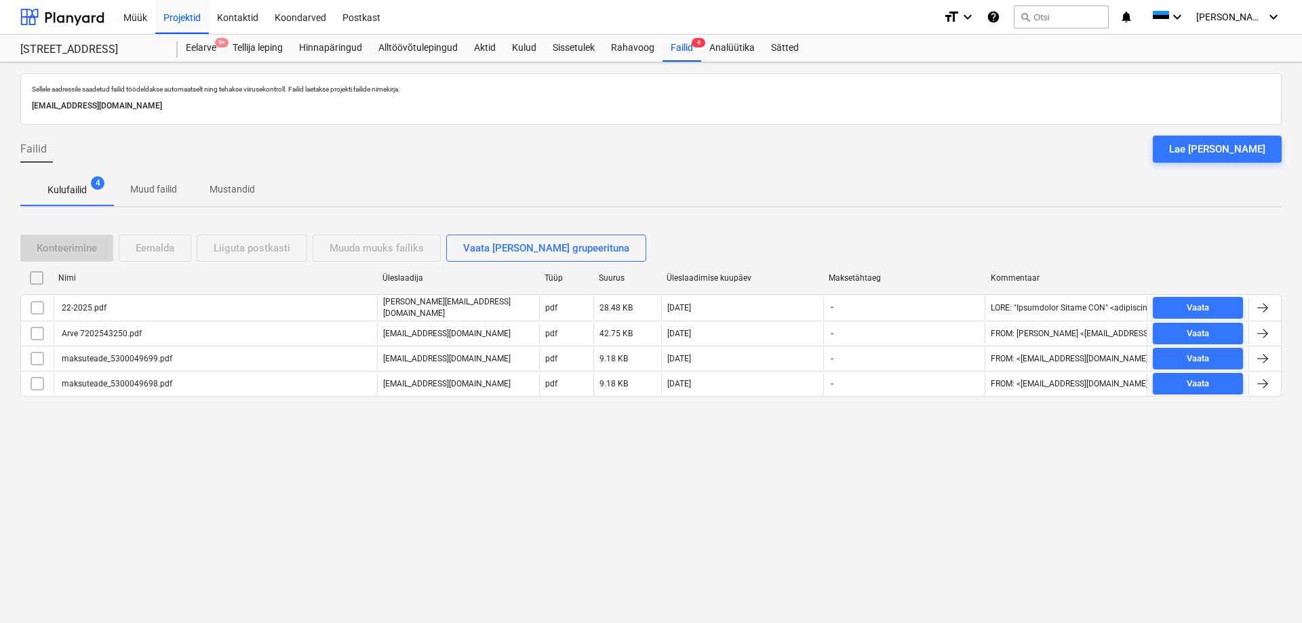
click at [275, 479] on div "Sellele aadressile saadetud failid töödeldakse automaatselt ning tehakse viirus…" at bounding box center [651, 342] width 1302 height 561
click at [898, 471] on div "Sellele aadressile saadetud failid töödeldakse automaatselt ning tehakse viirus…" at bounding box center [651, 342] width 1302 height 561
